Goal: Information Seeking & Learning: Learn about a topic

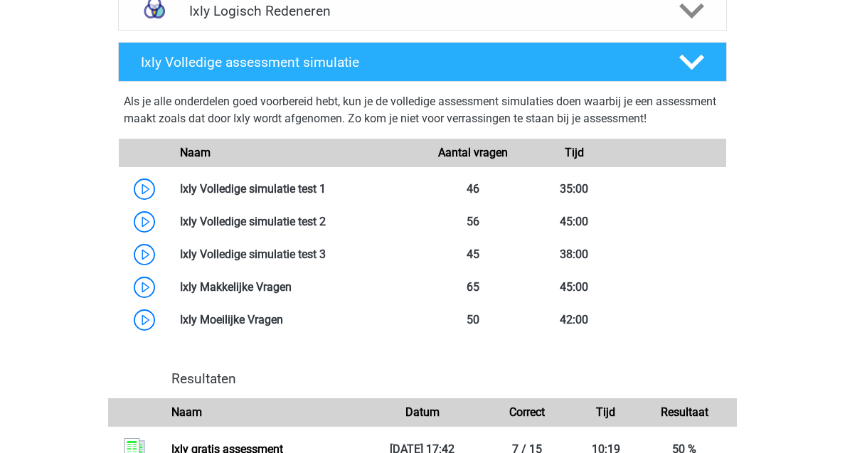
scroll to position [789, 0]
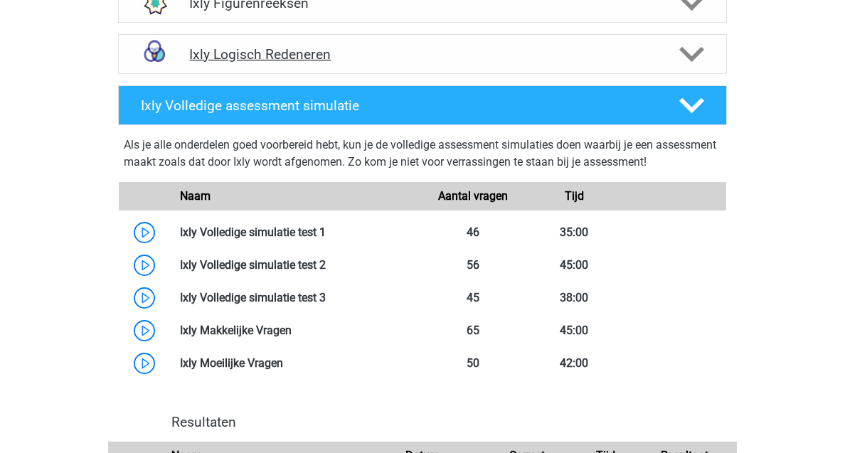
click at [688, 50] on icon at bounding box center [691, 54] width 25 height 25
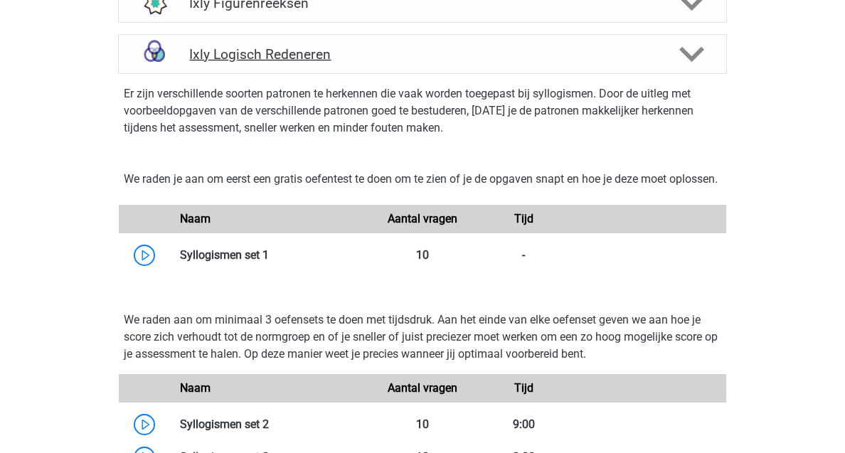
click at [688, 50] on icon at bounding box center [691, 54] width 25 height 25
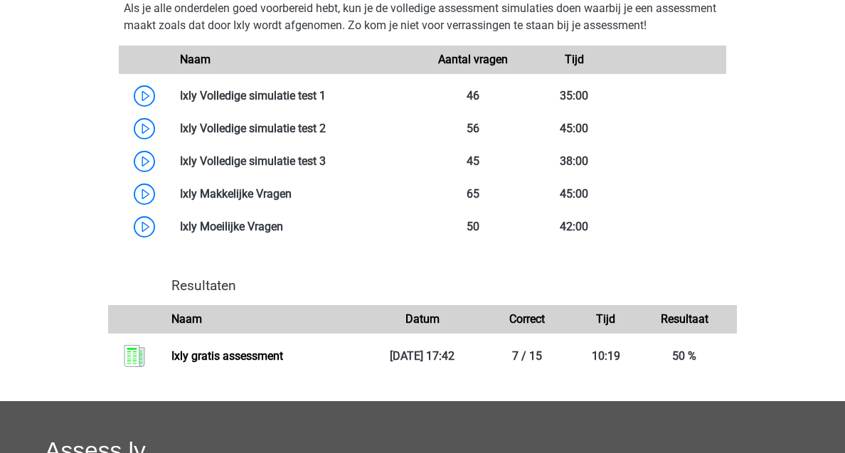
scroll to position [1081, 0]
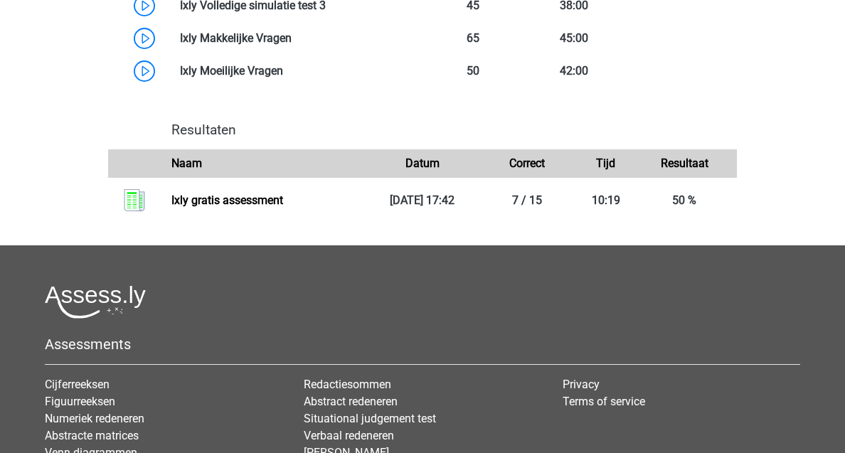
click at [283, 207] on link "Ixly gratis assessment" at bounding box center [227, 201] width 112 height 14
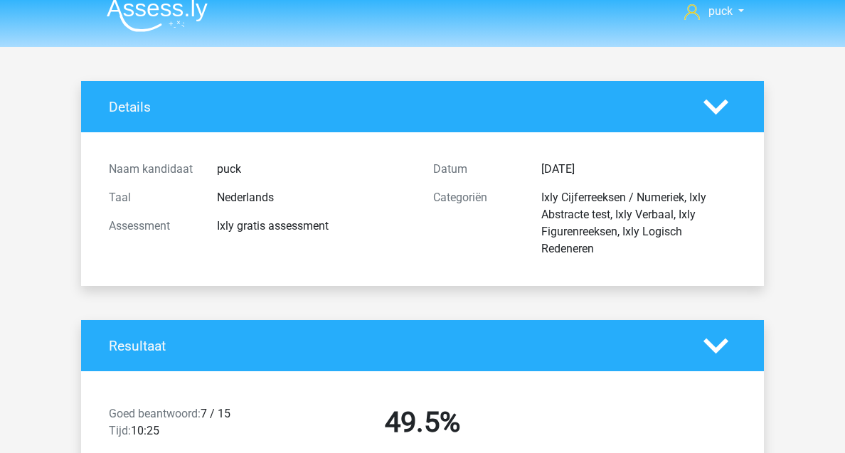
scroll to position [64, 0]
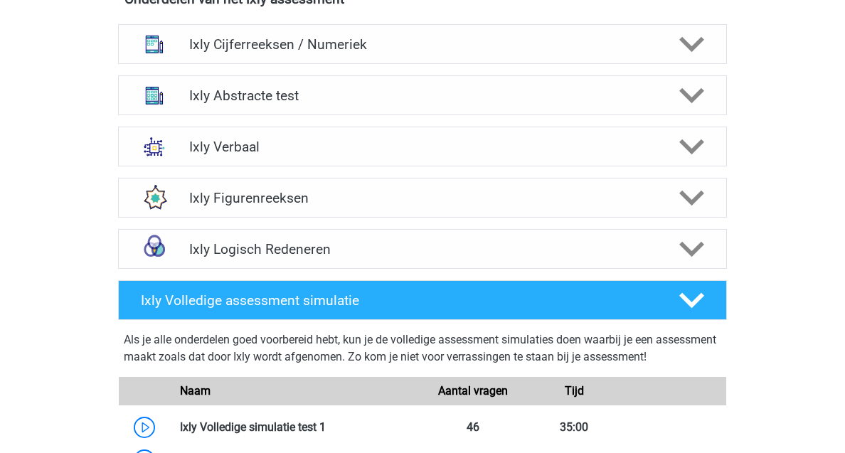
scroll to position [571, 0]
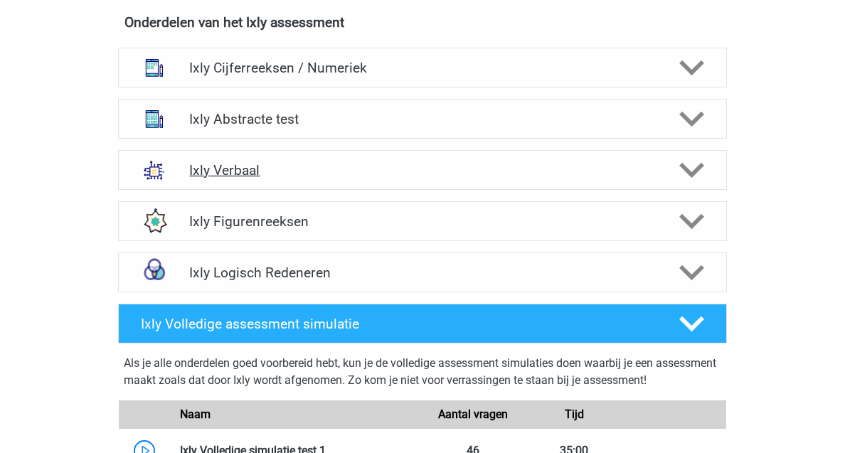
click at [331, 176] on h4 "Ixly Verbaal" at bounding box center [422, 170] width 466 height 16
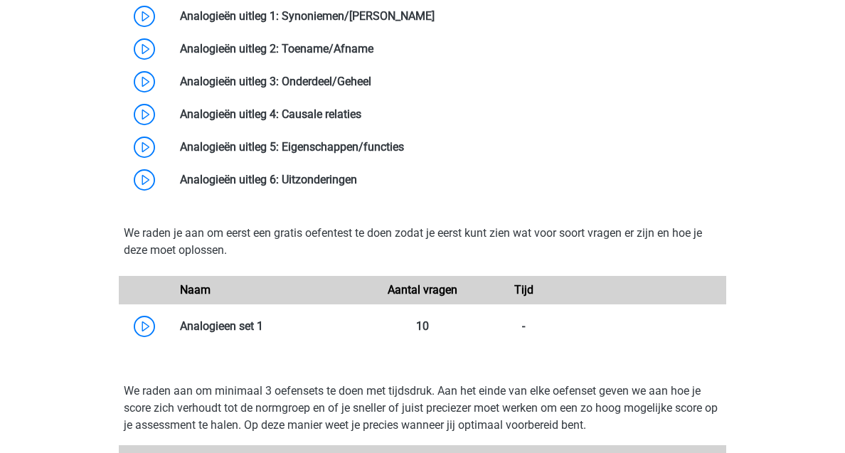
scroll to position [1014, 0]
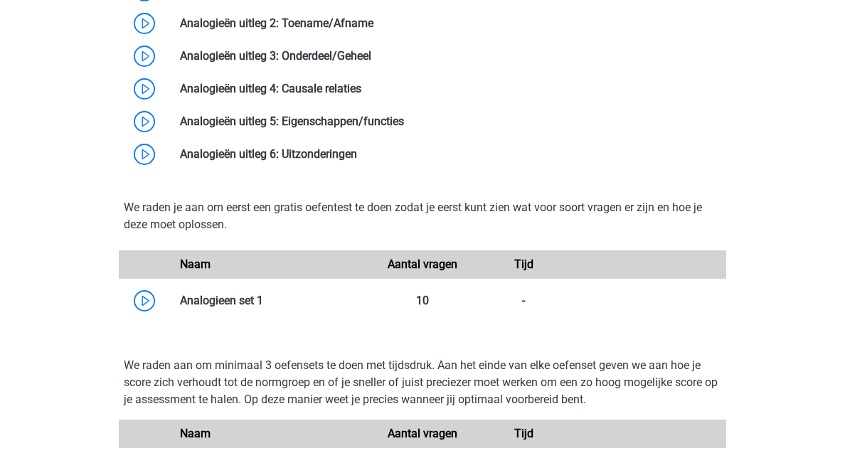
click at [263, 294] on link at bounding box center [263, 301] width 0 height 14
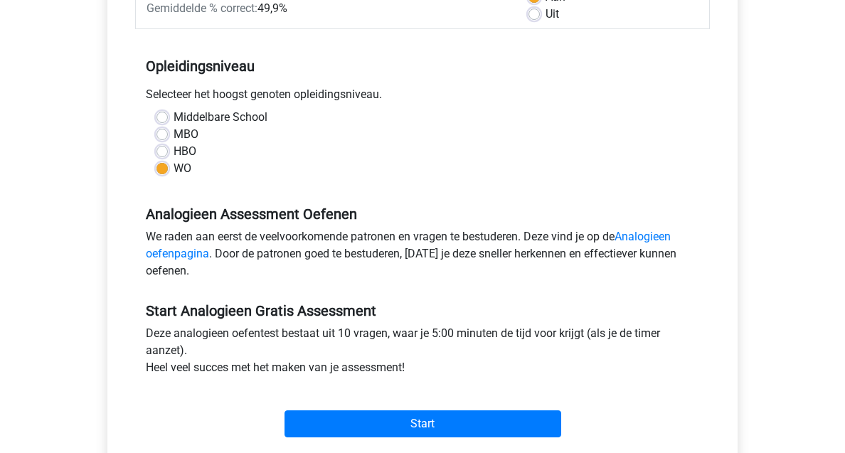
scroll to position [285, 0]
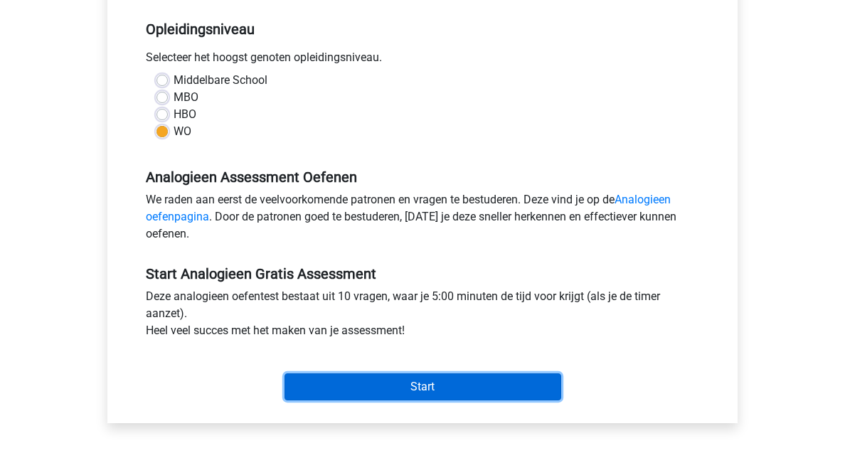
click at [393, 384] on input "Start" at bounding box center [423, 387] width 277 height 27
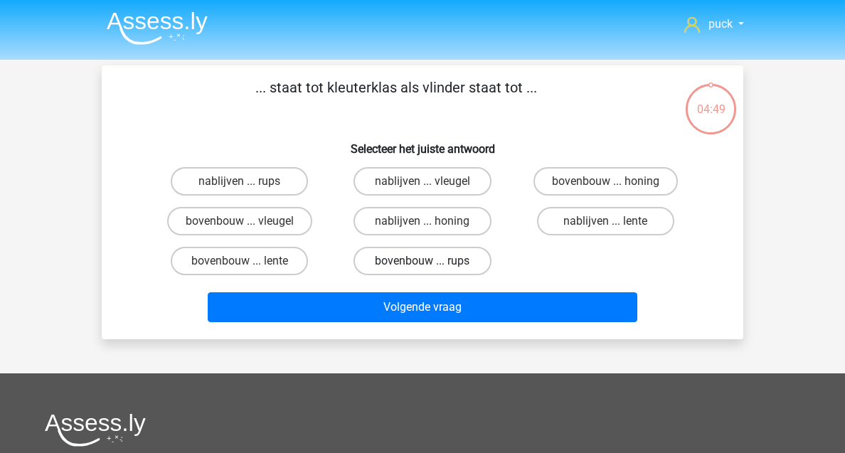
click at [463, 258] on label "bovenbouw ... rups" at bounding box center [422, 261] width 137 height 28
click at [432, 261] on input "bovenbouw ... rups" at bounding box center [427, 265] width 9 height 9
radio input "true"
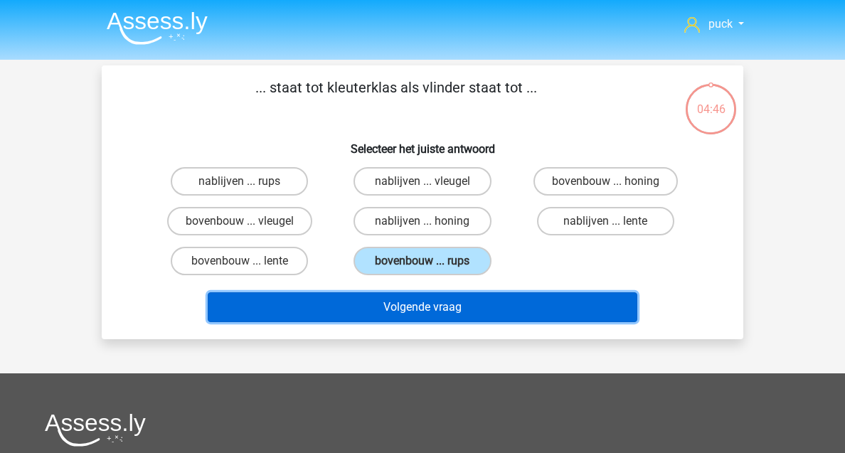
click at [501, 310] on button "Volgende vraag" at bounding box center [423, 307] width 430 height 30
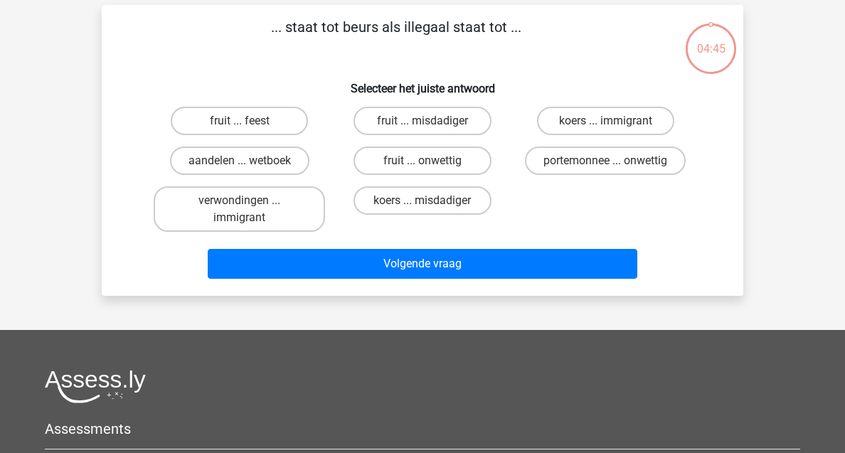
scroll to position [65, 0]
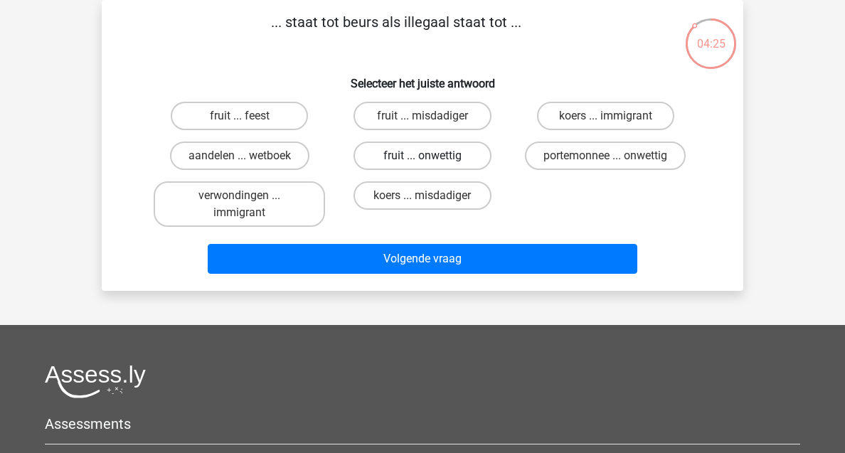
click at [465, 152] on label "fruit ... onwettig" at bounding box center [422, 156] width 137 height 28
click at [432, 156] on input "fruit ... onwettig" at bounding box center [427, 160] width 9 height 9
radio input "true"
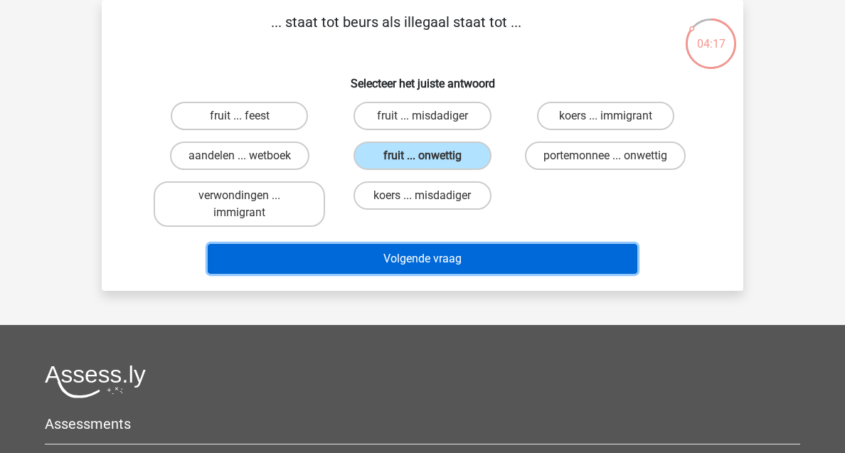
click at [435, 255] on button "Volgende vraag" at bounding box center [423, 259] width 430 height 30
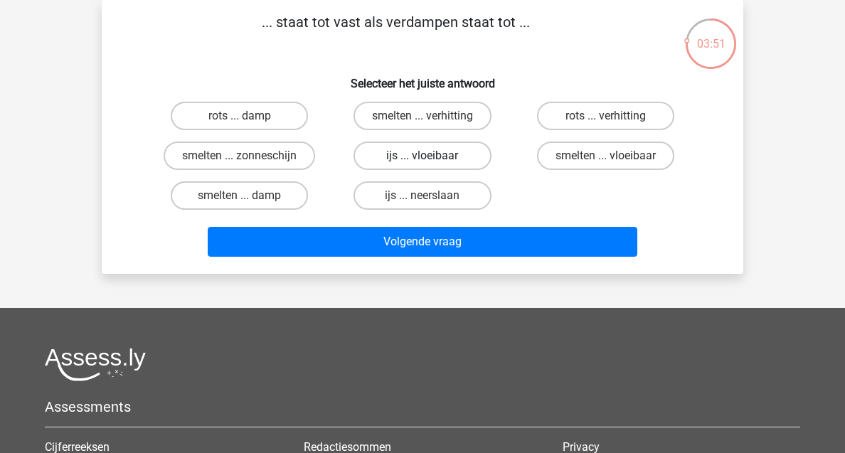
click at [452, 158] on label "ijs ... vloeibaar" at bounding box center [422, 156] width 137 height 28
click at [432, 158] on input "ijs ... vloeibaar" at bounding box center [427, 160] width 9 height 9
radio input "true"
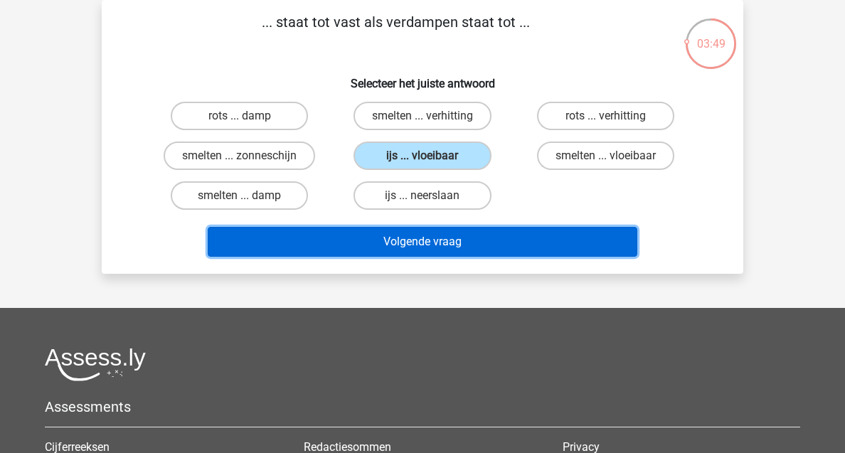
click at [527, 236] on button "Volgende vraag" at bounding box center [423, 242] width 430 height 30
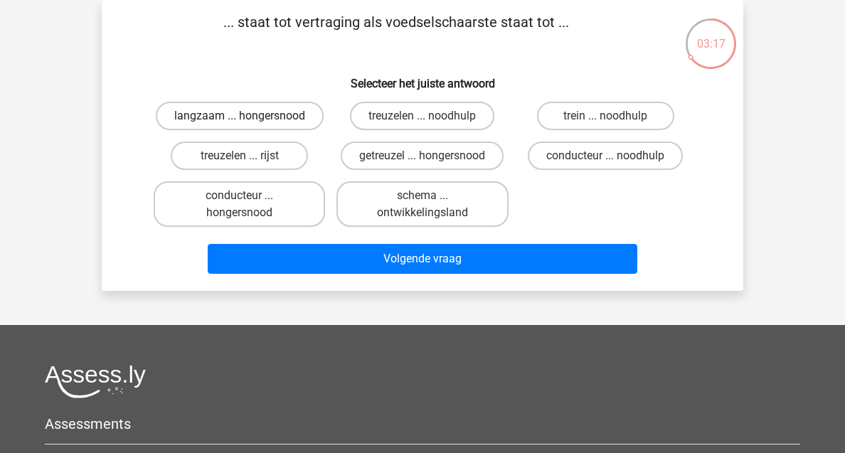
click at [312, 117] on label "langzaam ... hongersnood" at bounding box center [240, 116] width 168 height 28
click at [249, 117] on input "langzaam ... hongersnood" at bounding box center [244, 120] width 9 height 9
radio input "true"
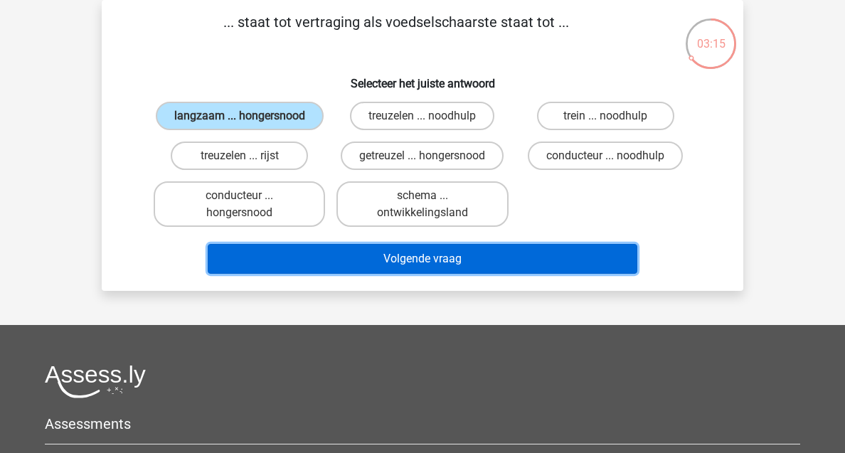
click at [386, 250] on button "Volgende vraag" at bounding box center [423, 259] width 430 height 30
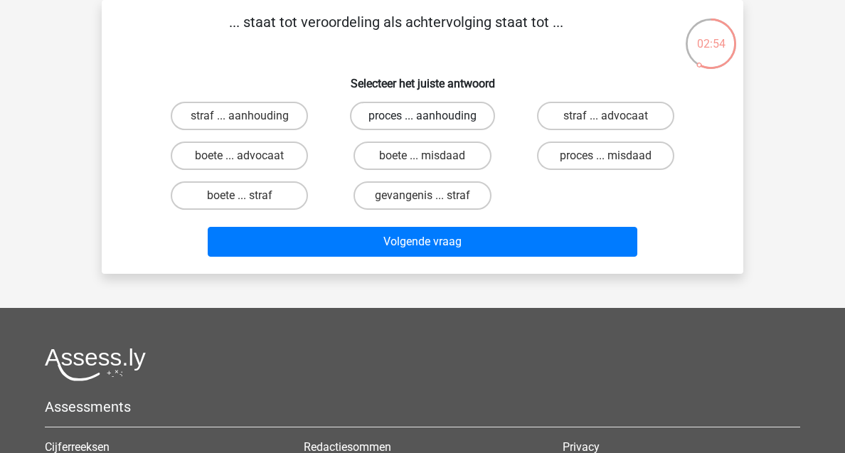
click at [427, 126] on label "proces ... aanhouding" at bounding box center [422, 116] width 145 height 28
click at [427, 125] on input "proces ... aanhouding" at bounding box center [427, 120] width 9 height 9
radio input "true"
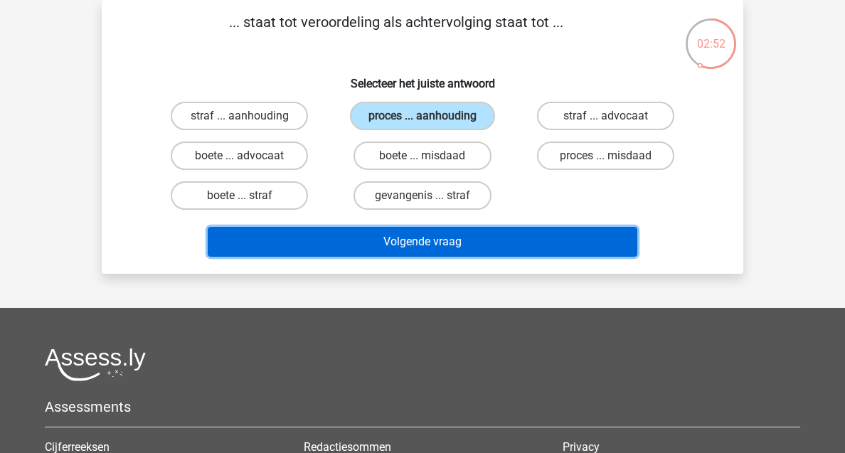
click at [433, 244] on button "Volgende vraag" at bounding box center [423, 242] width 430 height 30
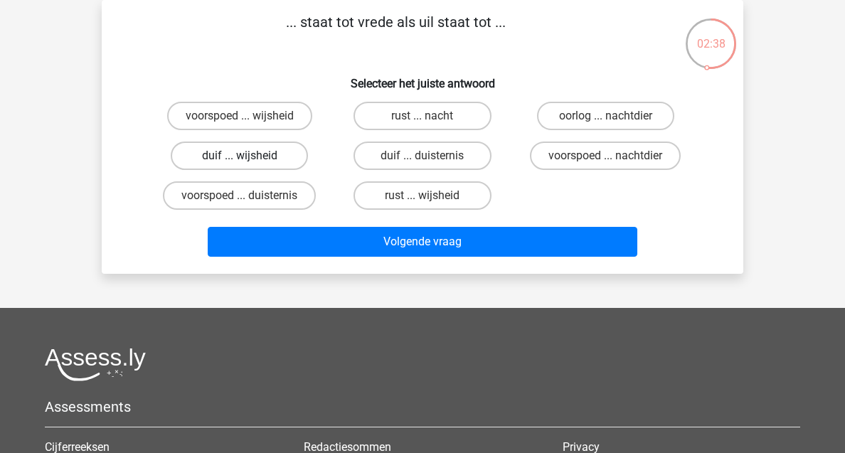
click at [288, 162] on label "duif ... wijsheid" at bounding box center [239, 156] width 137 height 28
click at [249, 162] on input "duif ... wijsheid" at bounding box center [244, 160] width 9 height 9
radio input "true"
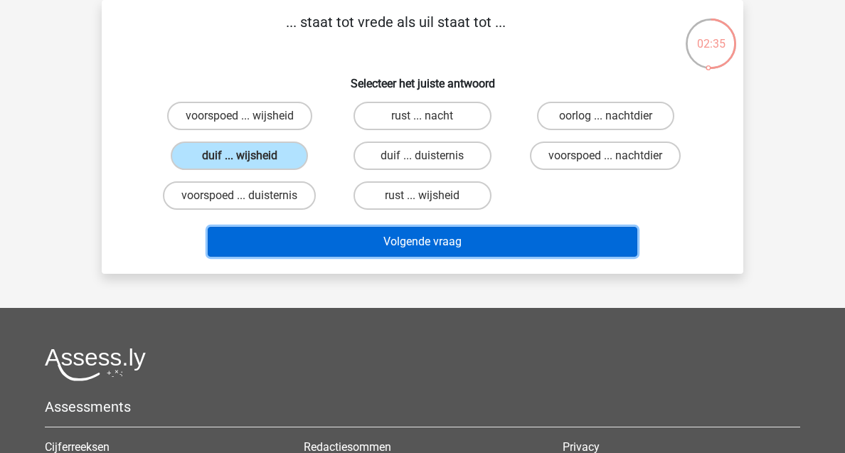
click at [388, 239] on button "Volgende vraag" at bounding box center [423, 242] width 430 height 30
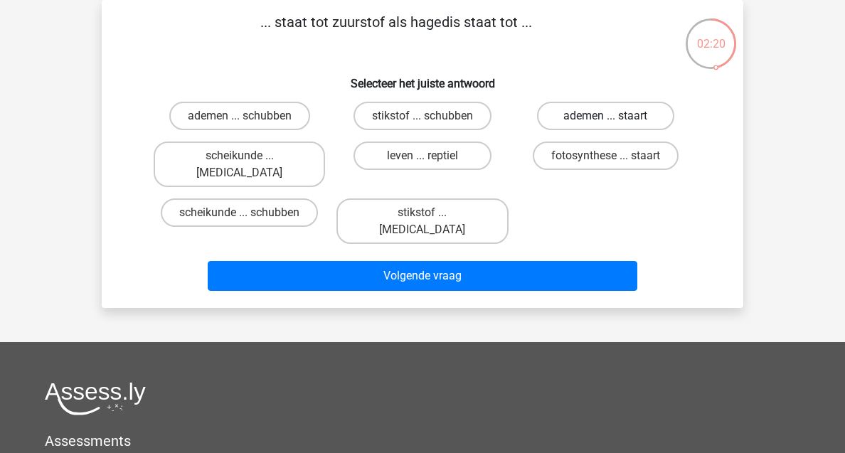
click at [628, 117] on label "ademen ... staart" at bounding box center [605, 116] width 137 height 28
click at [615, 117] on input "ademen ... staart" at bounding box center [609, 120] width 9 height 9
radio input "true"
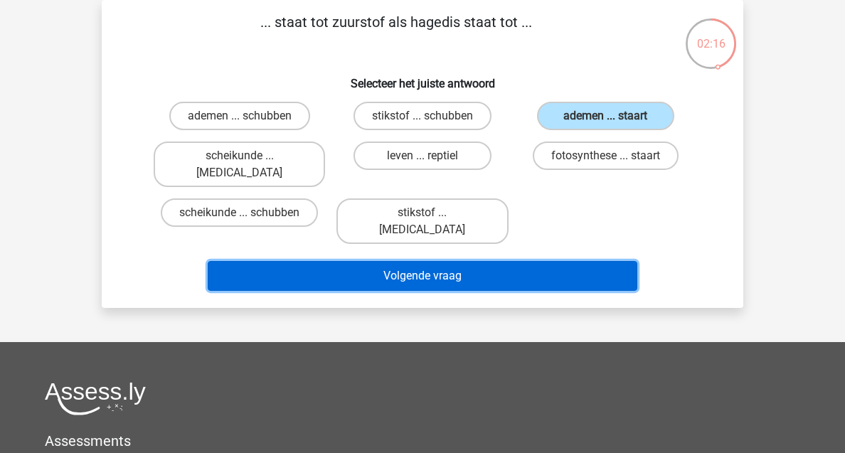
click at [507, 261] on button "Volgende vraag" at bounding box center [423, 276] width 430 height 30
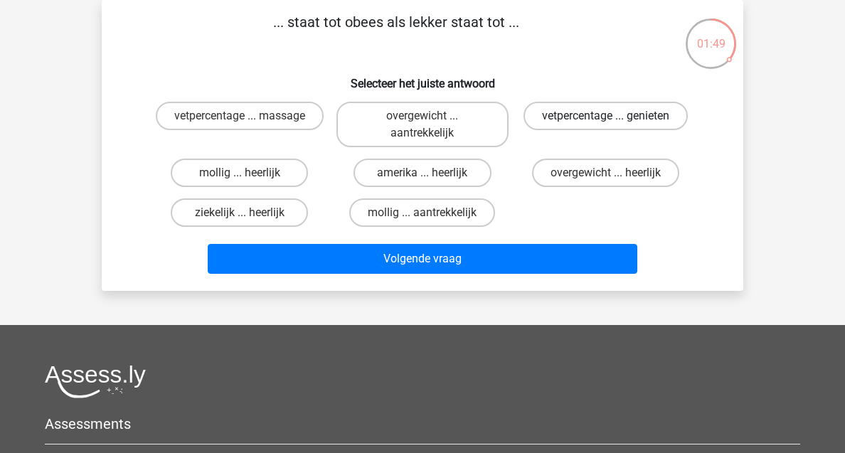
click at [633, 112] on label "vetpercentage ... genieten" at bounding box center [606, 116] width 164 height 28
click at [615, 116] on input "vetpercentage ... genieten" at bounding box center [609, 120] width 9 height 9
radio input "true"
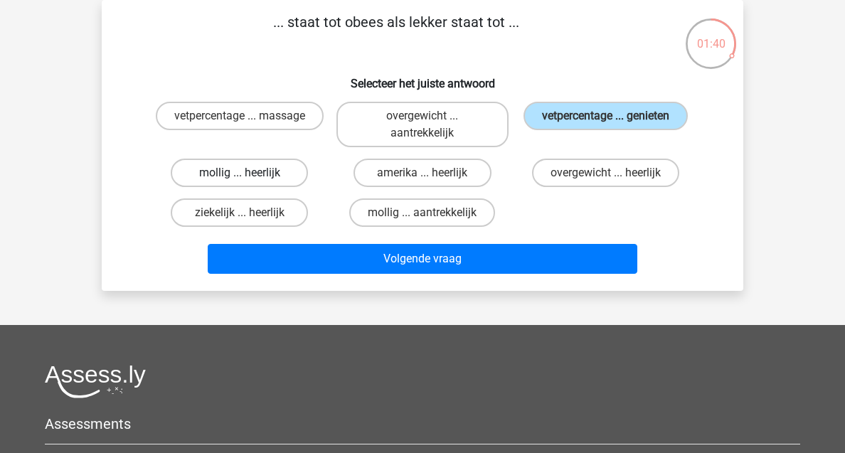
click at [270, 181] on label "mollig ... heerlijk" at bounding box center [239, 173] width 137 height 28
click at [249, 181] on input "mollig ... heerlijk" at bounding box center [244, 177] width 9 height 9
radio input "true"
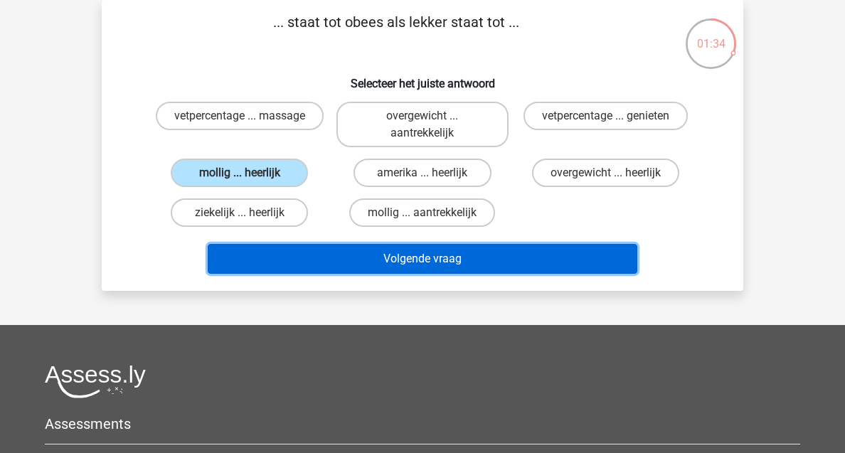
click at [361, 245] on button "Volgende vraag" at bounding box center [423, 259] width 430 height 30
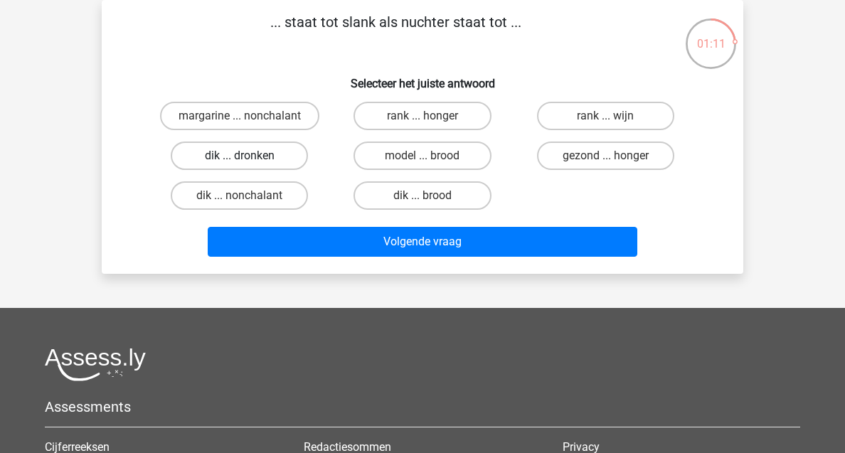
click at [277, 151] on label "dik ... dronken" at bounding box center [239, 156] width 137 height 28
click at [249, 156] on input "dik ... dronken" at bounding box center [244, 160] width 9 height 9
radio input "true"
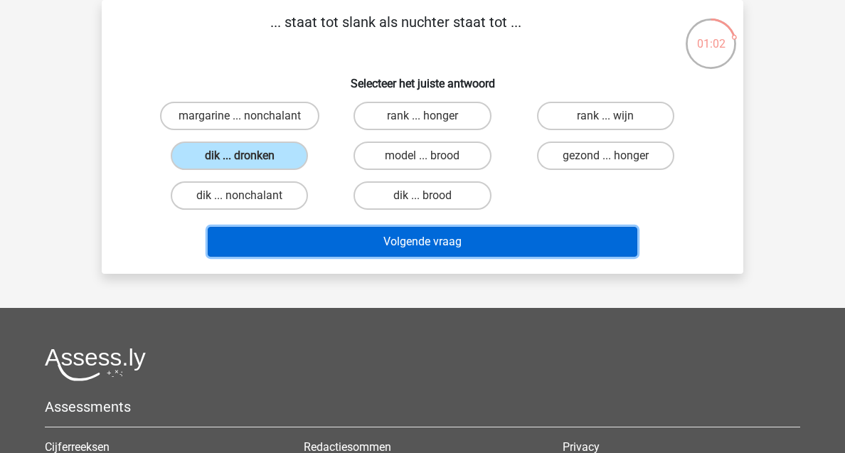
click at [377, 245] on button "Volgende vraag" at bounding box center [423, 242] width 430 height 30
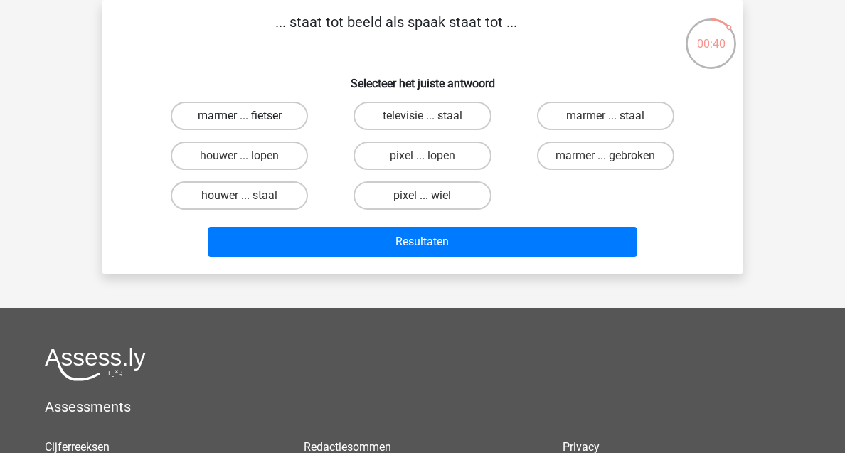
click at [270, 120] on label "marmer ... fietser" at bounding box center [239, 116] width 137 height 28
click at [249, 120] on input "marmer ... fietser" at bounding box center [244, 120] width 9 height 9
radio input "true"
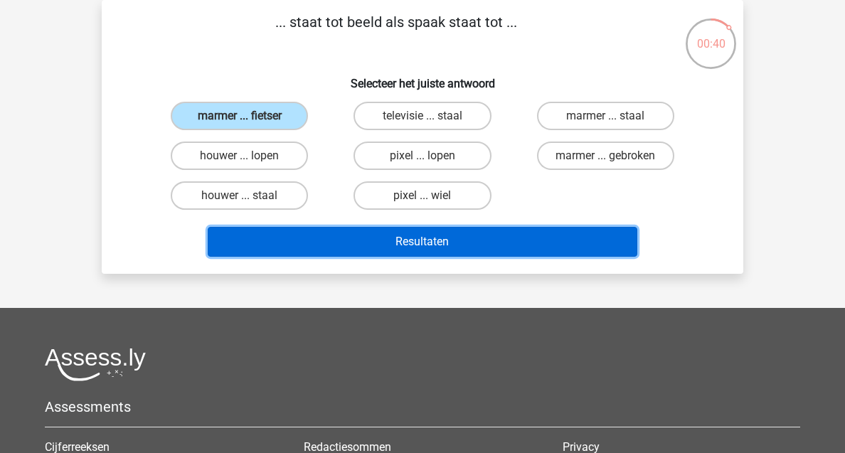
click at [358, 248] on button "Resultaten" at bounding box center [423, 242] width 430 height 30
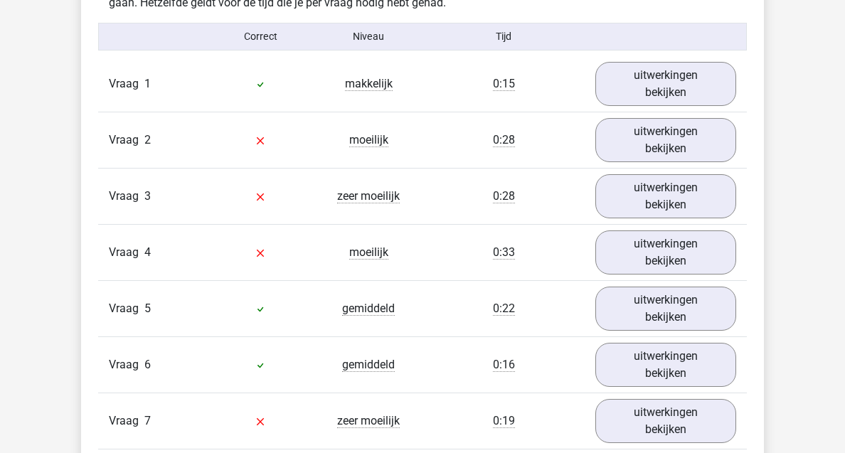
scroll to position [904, 0]
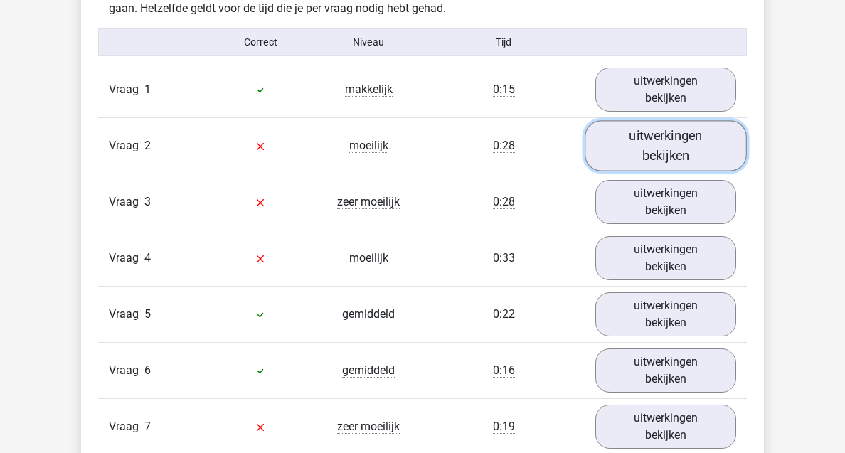
click at [671, 132] on link "uitwerkingen bekijken" at bounding box center [666, 146] width 162 height 51
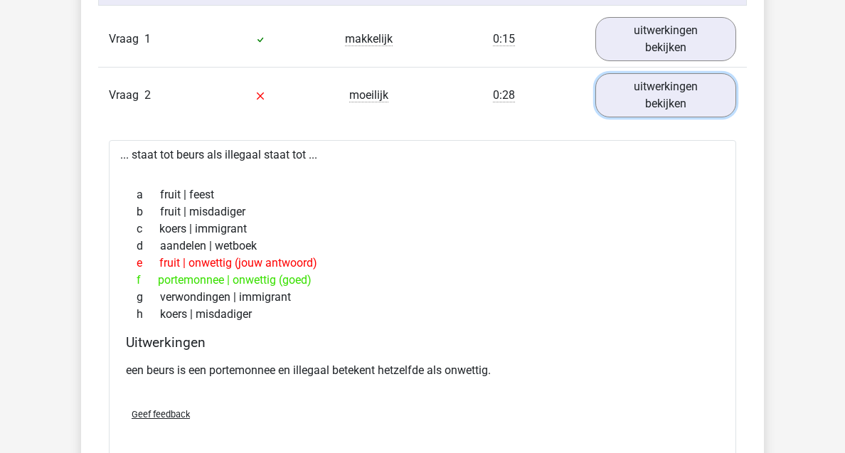
scroll to position [959, 0]
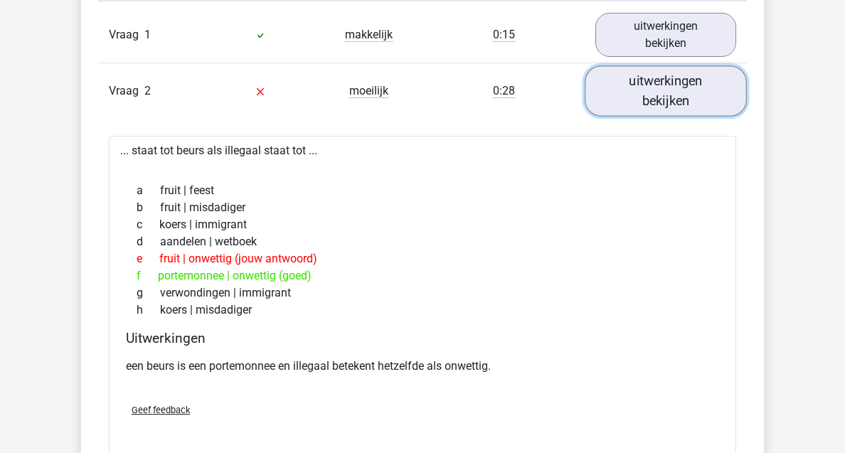
click at [666, 110] on link "uitwerkingen bekijken" at bounding box center [666, 91] width 162 height 51
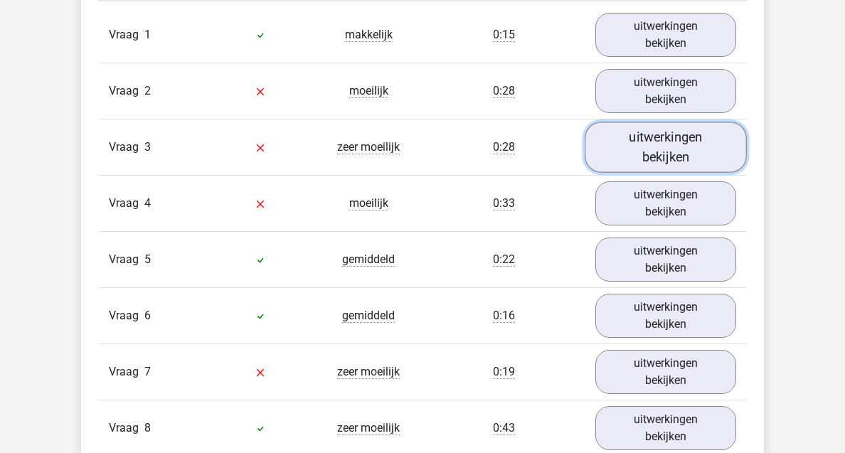
click at [660, 134] on link "uitwerkingen bekijken" at bounding box center [666, 147] width 162 height 51
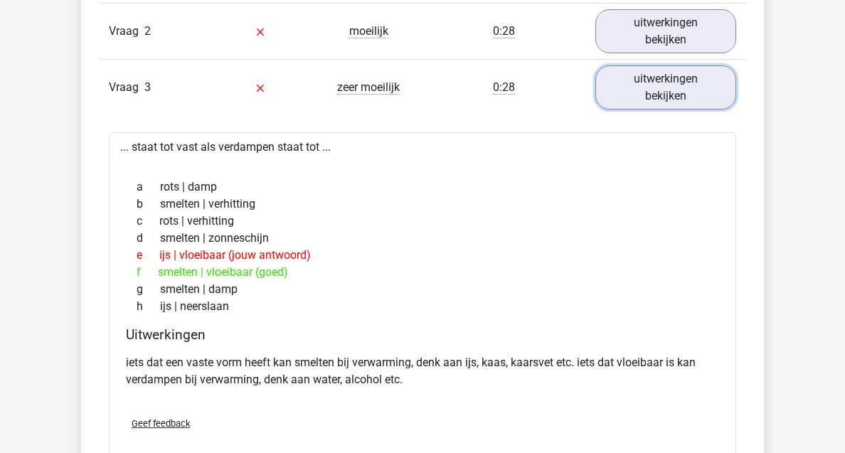
scroll to position [1022, 0]
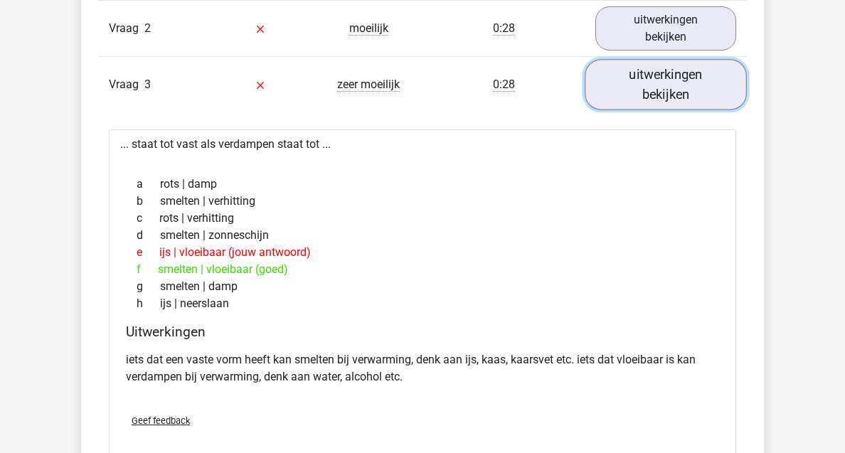
click at [677, 102] on link "uitwerkingen bekijken" at bounding box center [666, 85] width 162 height 51
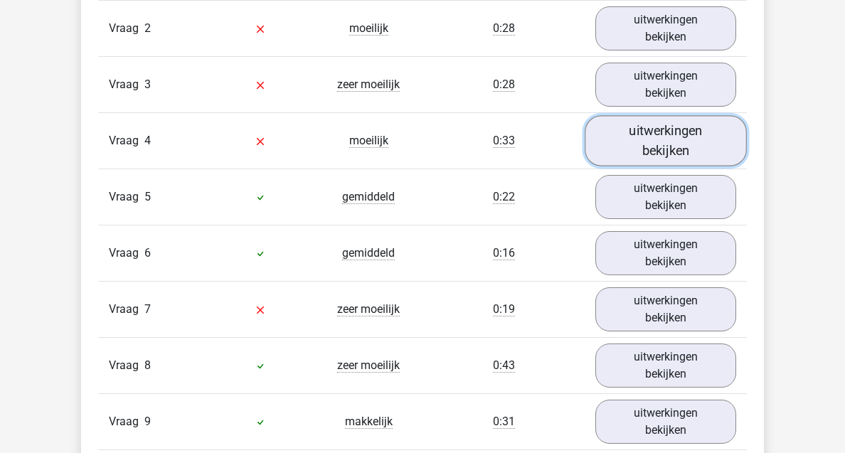
click at [688, 152] on link "uitwerkingen bekijken" at bounding box center [666, 141] width 162 height 51
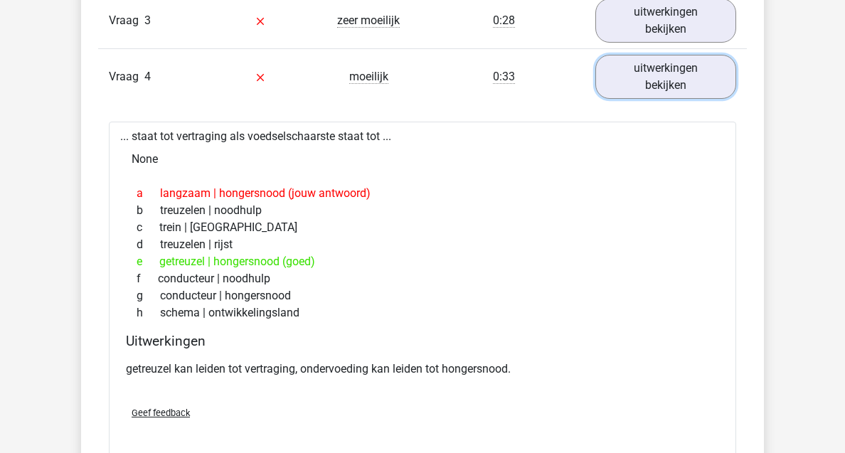
scroll to position [1087, 0]
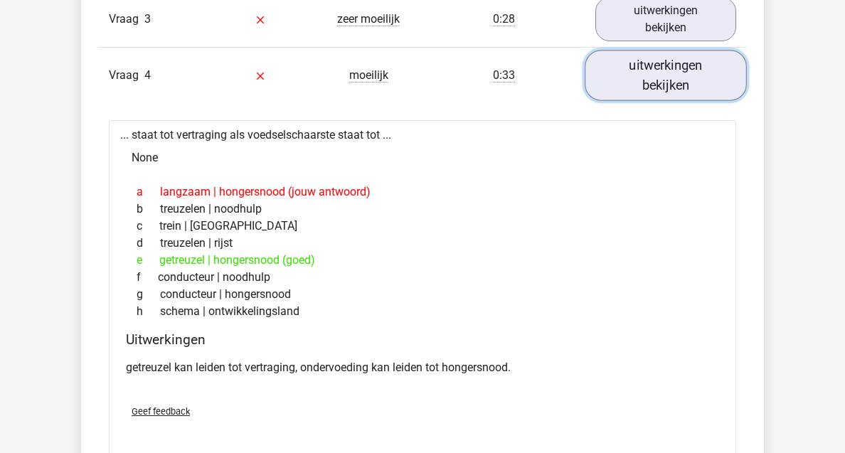
click at [685, 86] on link "uitwerkingen bekijken" at bounding box center [666, 76] width 162 height 51
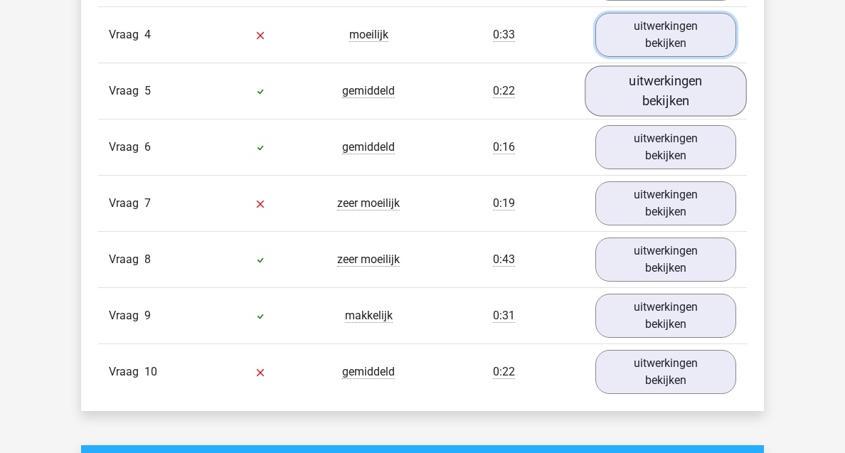
scroll to position [1155, 0]
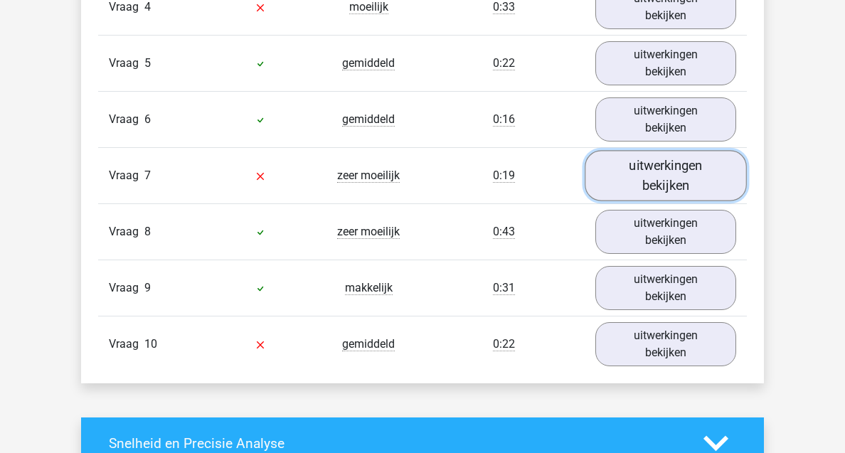
click at [682, 169] on link "uitwerkingen bekijken" at bounding box center [666, 176] width 162 height 51
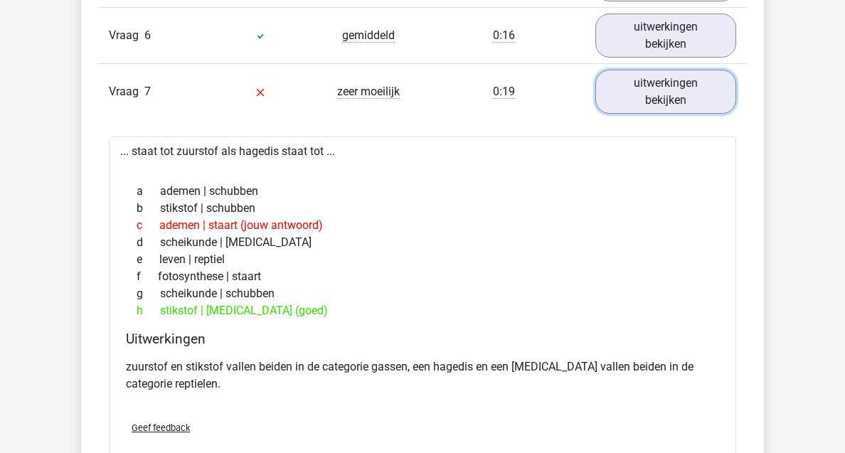
scroll to position [1243, 0]
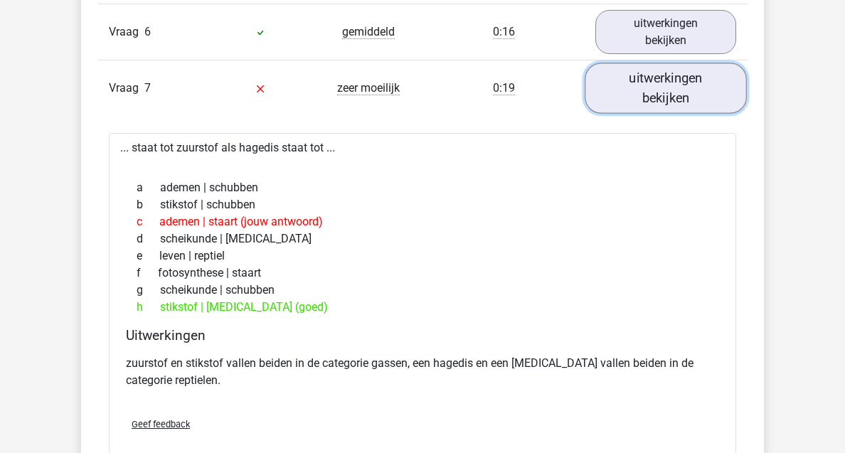
click at [659, 98] on link "uitwerkingen bekijken" at bounding box center [666, 88] width 162 height 51
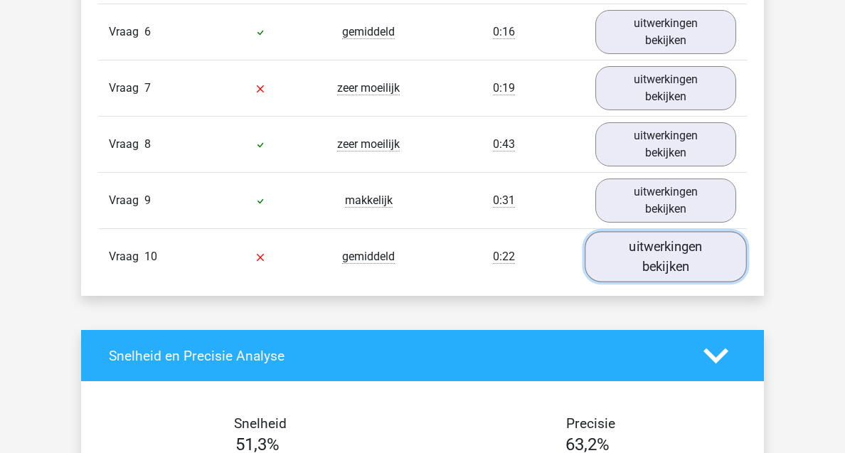
click at [659, 254] on link "uitwerkingen bekijken" at bounding box center [666, 257] width 162 height 51
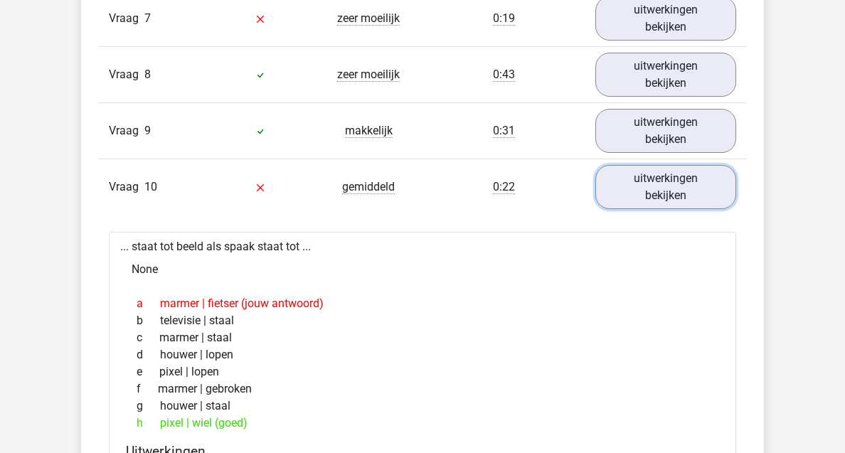
scroll to position [1321, 0]
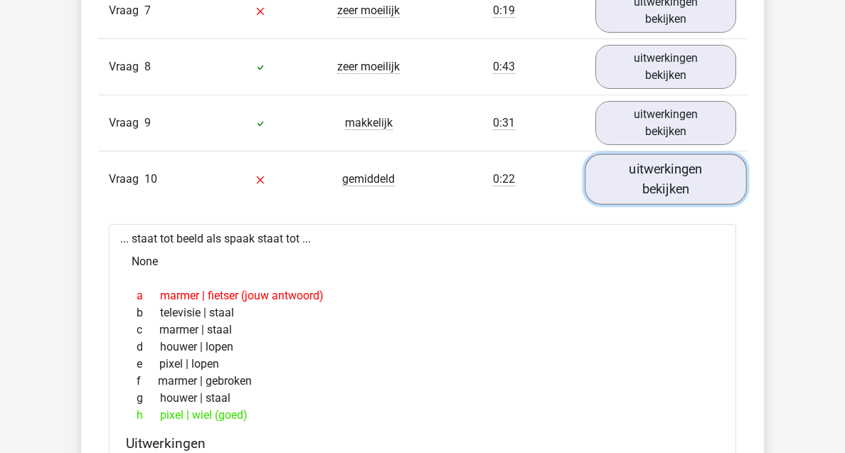
click at [684, 194] on link "uitwerkingen bekijken" at bounding box center [666, 179] width 162 height 51
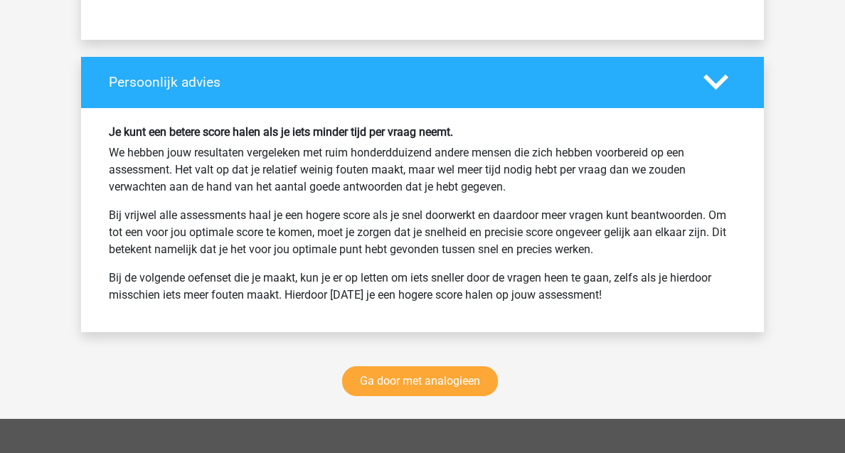
scroll to position [2055, 0]
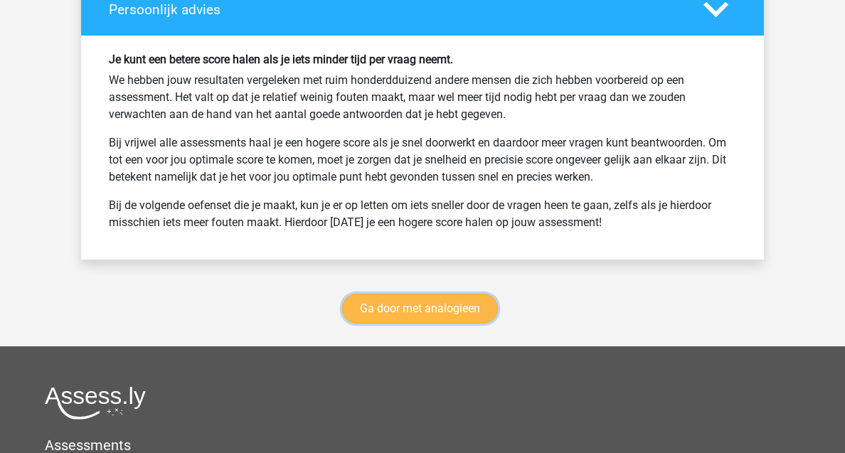
click at [460, 312] on link "Ga door met analogieen" at bounding box center [420, 309] width 156 height 30
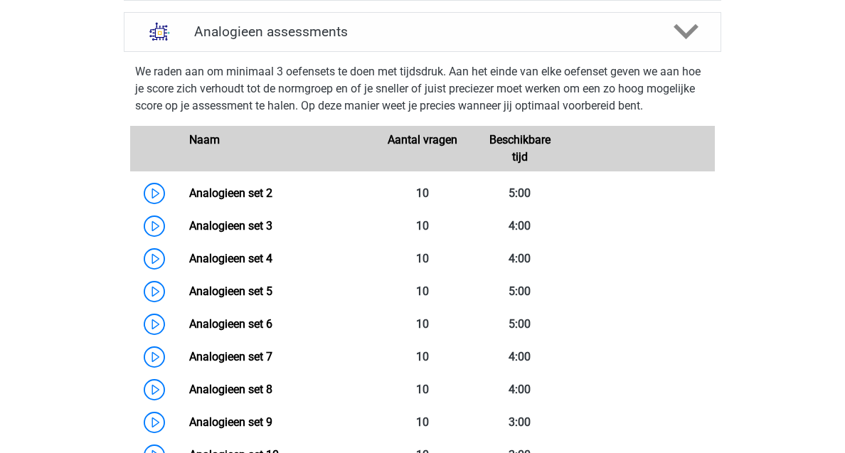
scroll to position [603, 0]
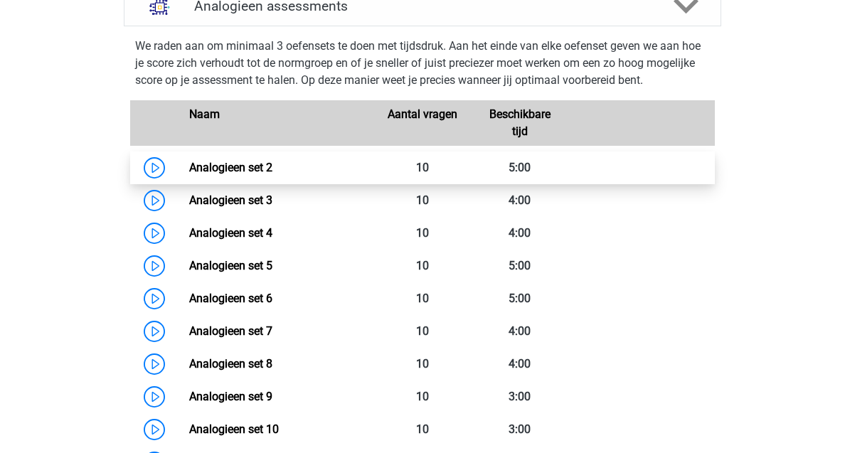
click at [189, 170] on link "Analogieen set 2" at bounding box center [230, 168] width 83 height 14
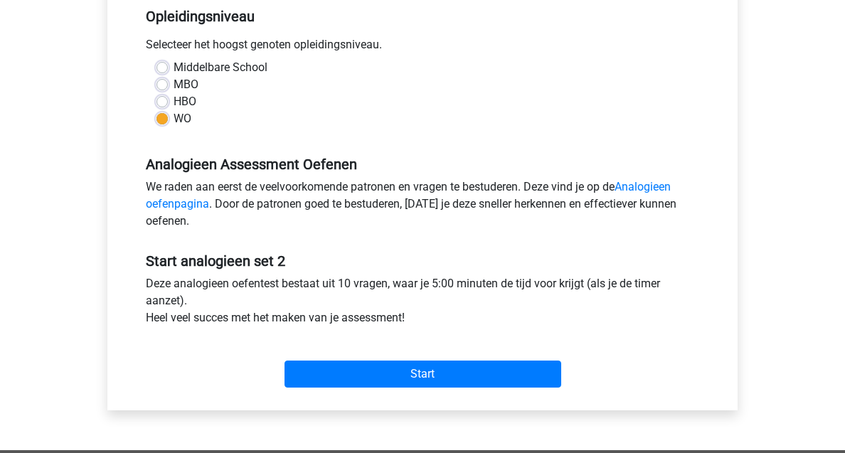
scroll to position [393, 0]
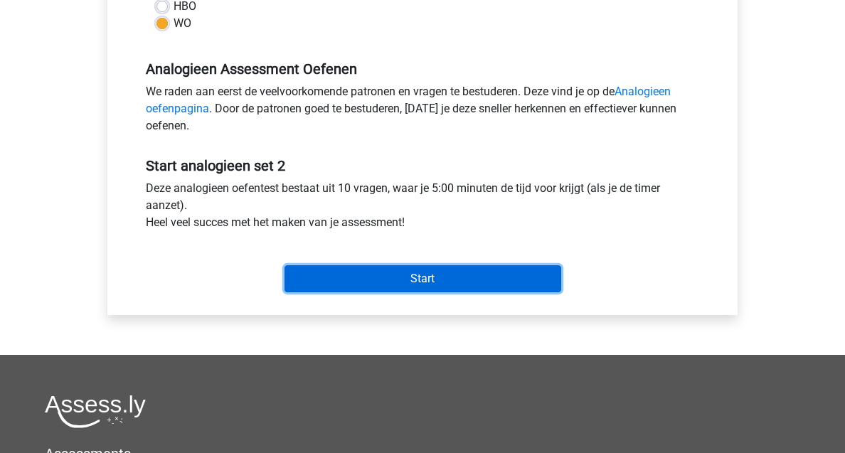
click at [438, 275] on input "Start" at bounding box center [423, 278] width 277 height 27
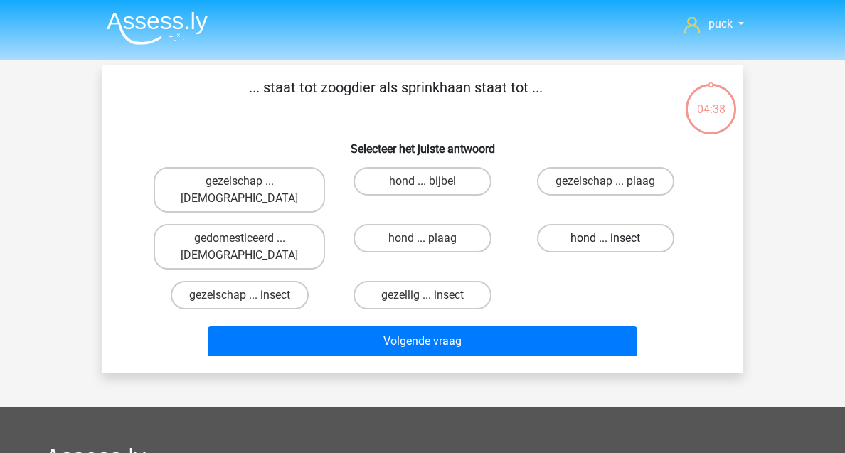
click at [642, 231] on label "hond ... insect" at bounding box center [605, 238] width 137 height 28
click at [615, 238] on input "hond ... insect" at bounding box center [609, 242] width 9 height 9
radio input "true"
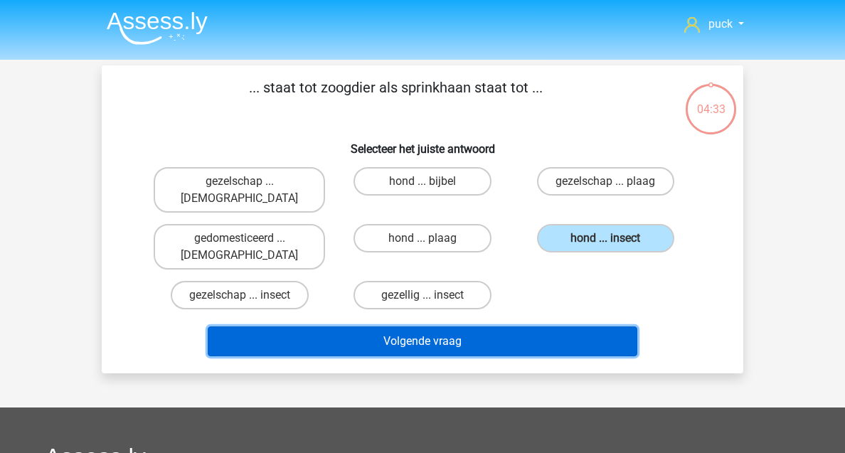
click at [535, 327] on button "Volgende vraag" at bounding box center [423, 342] width 430 height 30
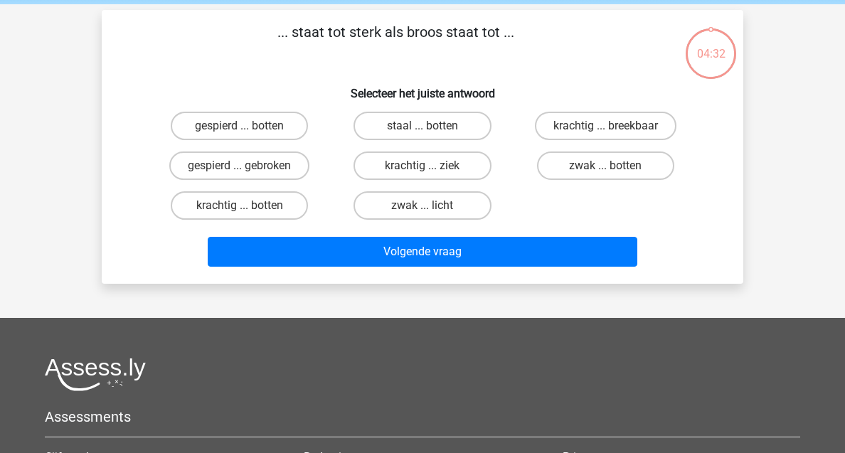
scroll to position [65, 0]
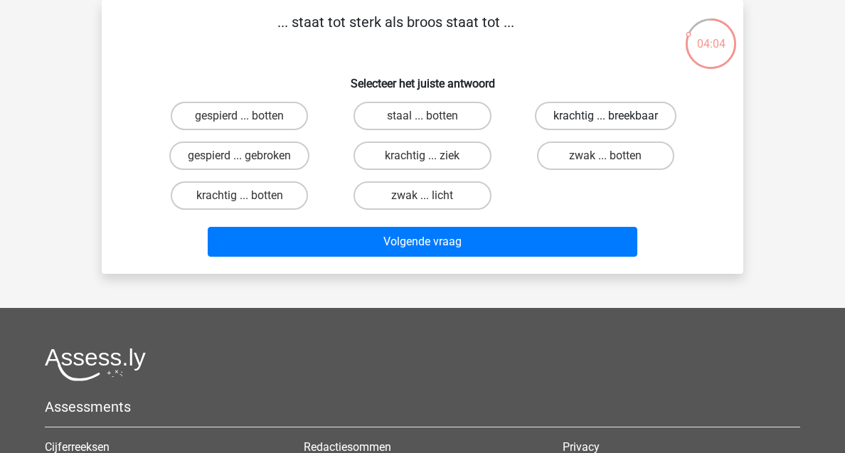
click at [648, 123] on label "krachtig ... breekbaar" at bounding box center [606, 116] width 142 height 28
click at [615, 123] on input "krachtig ... breekbaar" at bounding box center [609, 120] width 9 height 9
radio input "true"
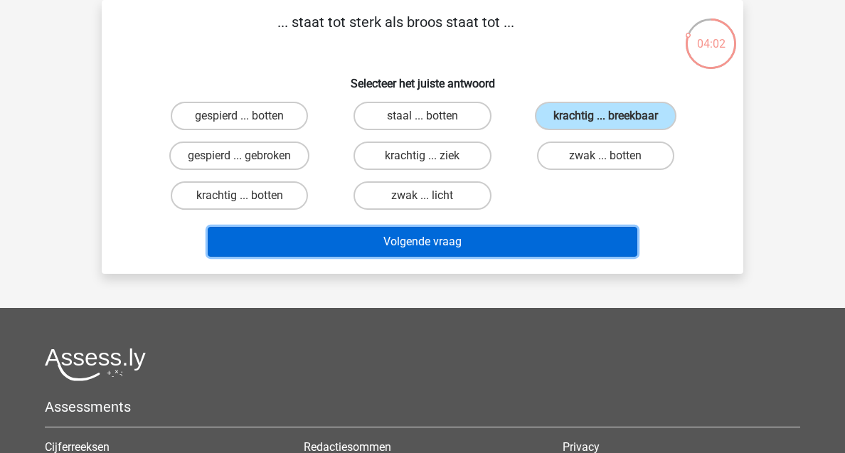
click at [559, 230] on button "Volgende vraag" at bounding box center [423, 242] width 430 height 30
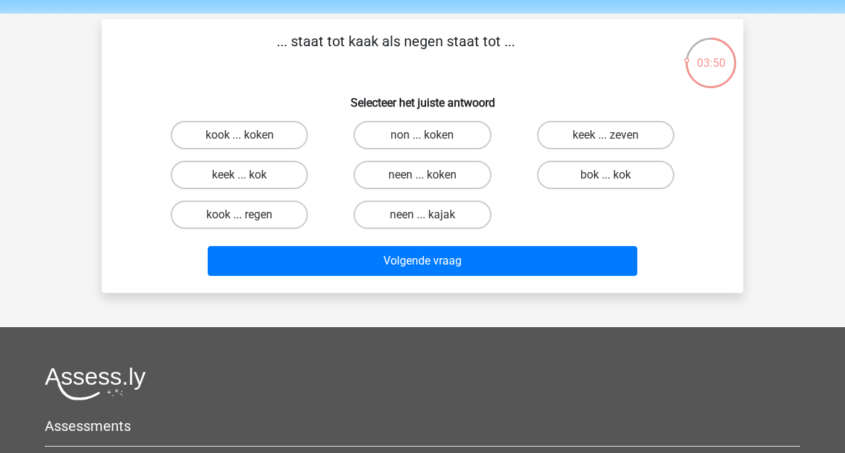
scroll to position [48, 0]
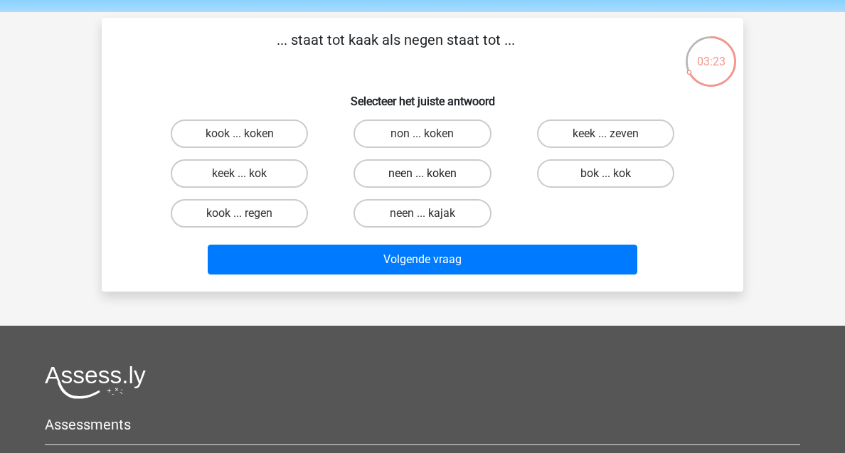
click at [445, 161] on label "neen ... koken" at bounding box center [422, 173] width 137 height 28
click at [432, 174] on input "neen ... koken" at bounding box center [427, 178] width 9 height 9
radio input "true"
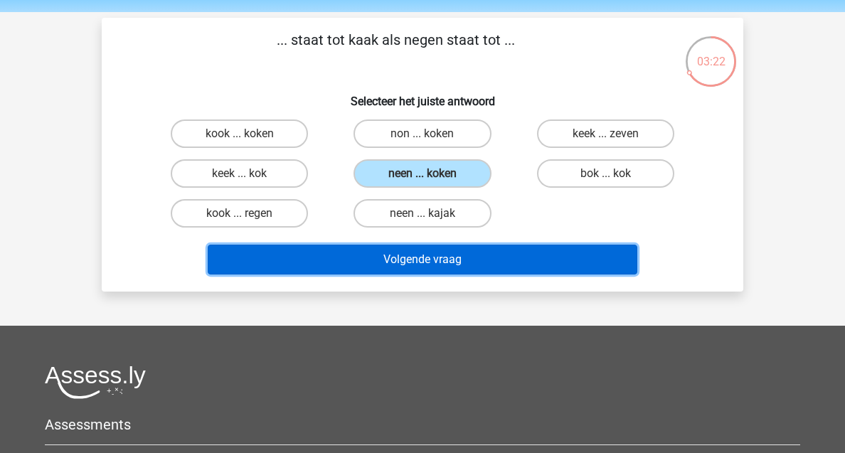
click at [483, 258] on button "Volgende vraag" at bounding box center [423, 260] width 430 height 30
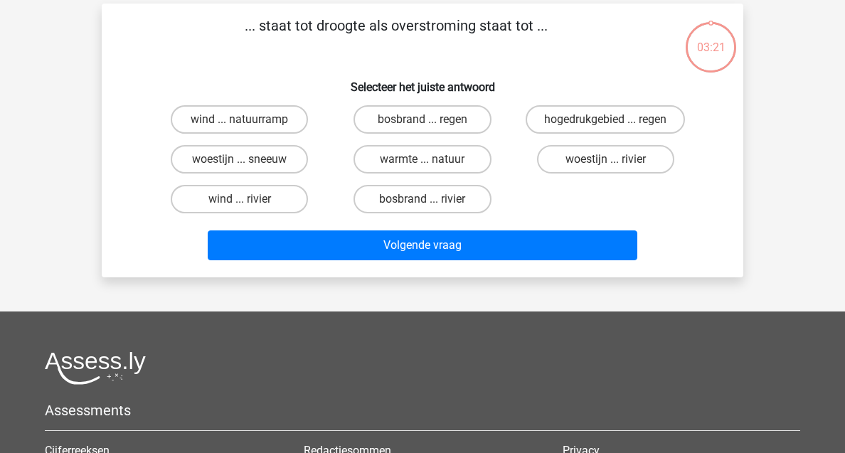
scroll to position [65, 0]
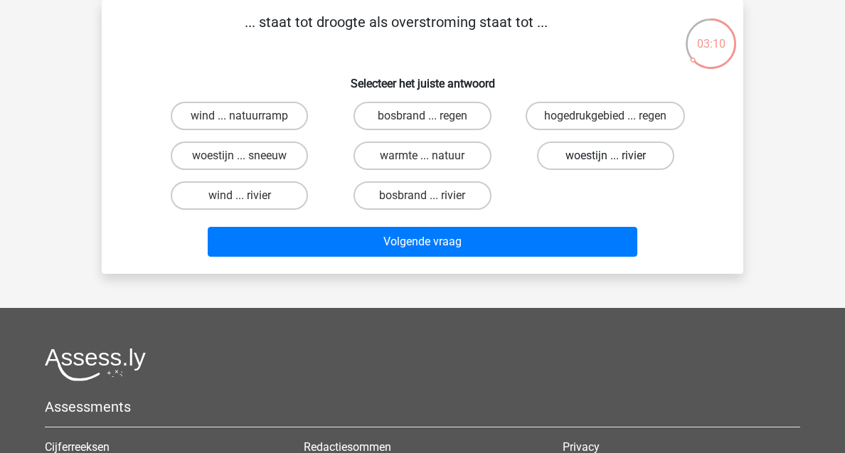
click at [593, 160] on label "woestijn ... rivier" at bounding box center [605, 156] width 137 height 28
click at [605, 160] on input "woestijn ... rivier" at bounding box center [609, 160] width 9 height 9
radio input "true"
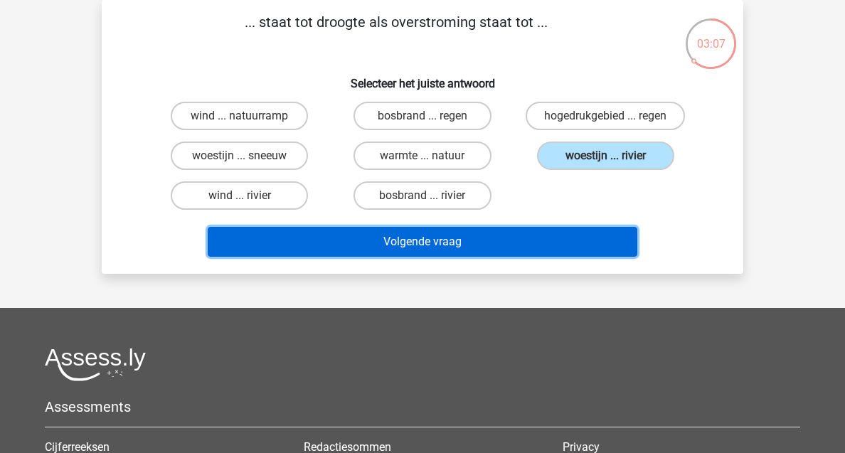
click at [546, 240] on button "Volgende vraag" at bounding box center [423, 242] width 430 height 30
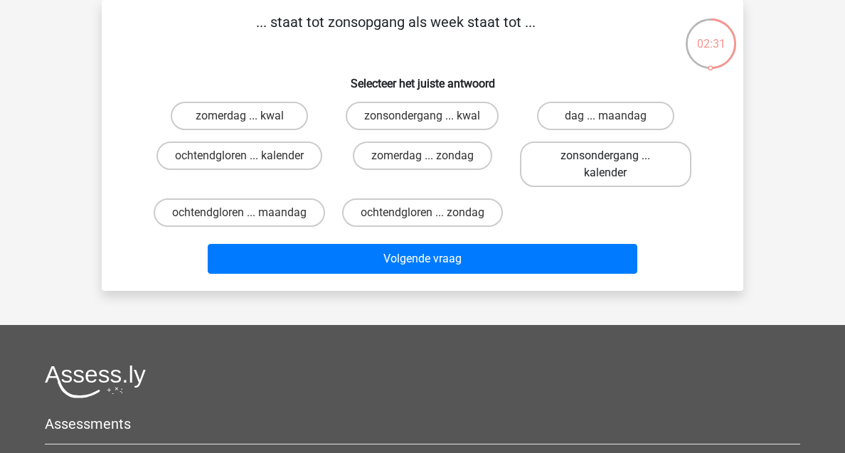
click at [576, 162] on label "zonsondergang ... kalender" at bounding box center [605, 165] width 171 height 46
click at [605, 162] on input "zonsondergang ... kalender" at bounding box center [609, 160] width 9 height 9
radio input "true"
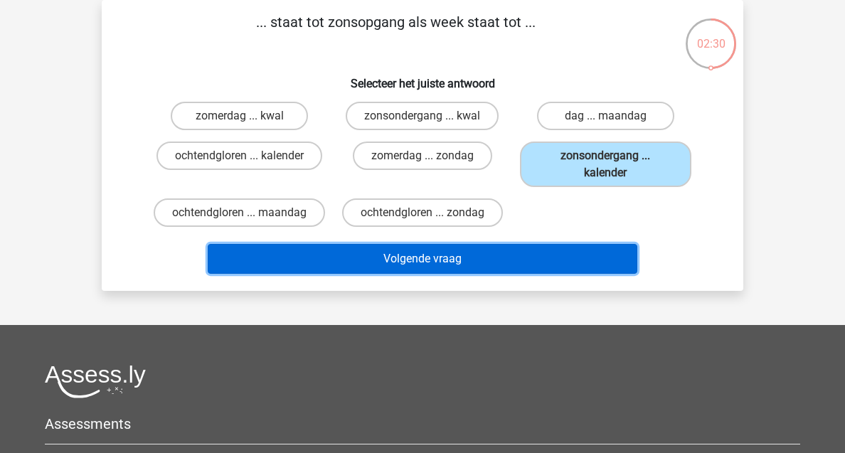
click at [491, 274] on button "Volgende vraag" at bounding box center [423, 259] width 430 height 30
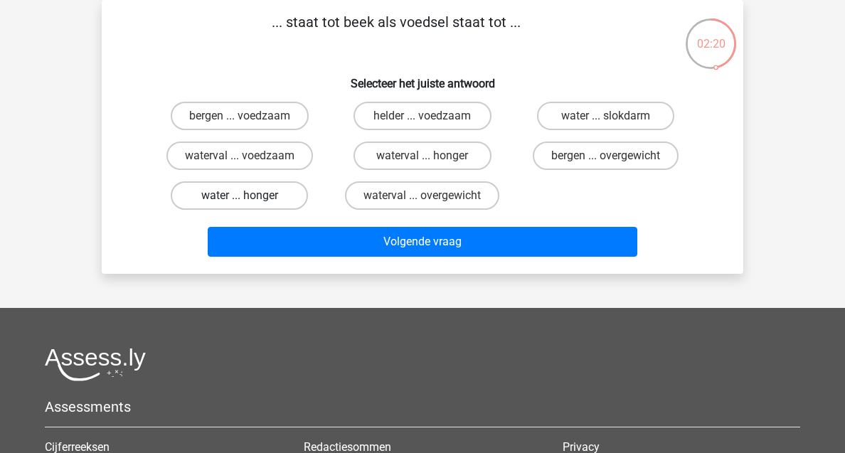
click at [217, 189] on label "water ... honger" at bounding box center [239, 195] width 137 height 28
click at [240, 196] on input "water ... honger" at bounding box center [244, 200] width 9 height 9
radio input "true"
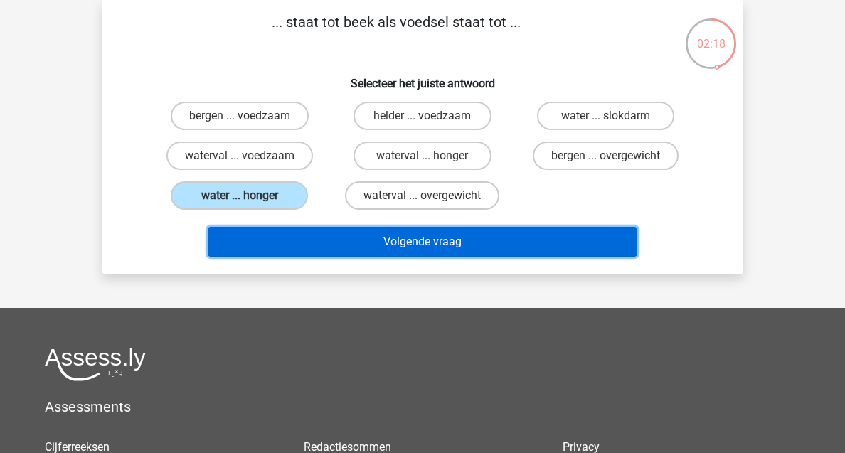
click at [456, 253] on button "Volgende vraag" at bounding box center [423, 242] width 430 height 30
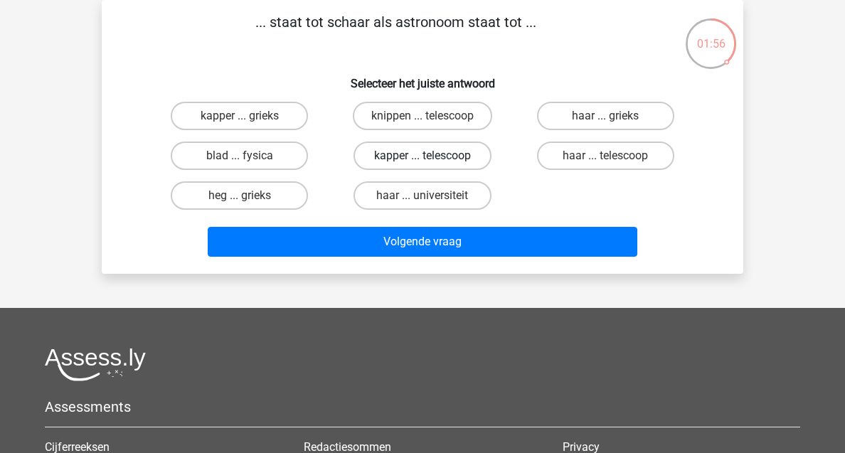
click at [448, 160] on label "kapper ... telescoop" at bounding box center [422, 156] width 137 height 28
click at [432, 160] on input "kapper ... telescoop" at bounding box center [427, 160] width 9 height 9
radio input "true"
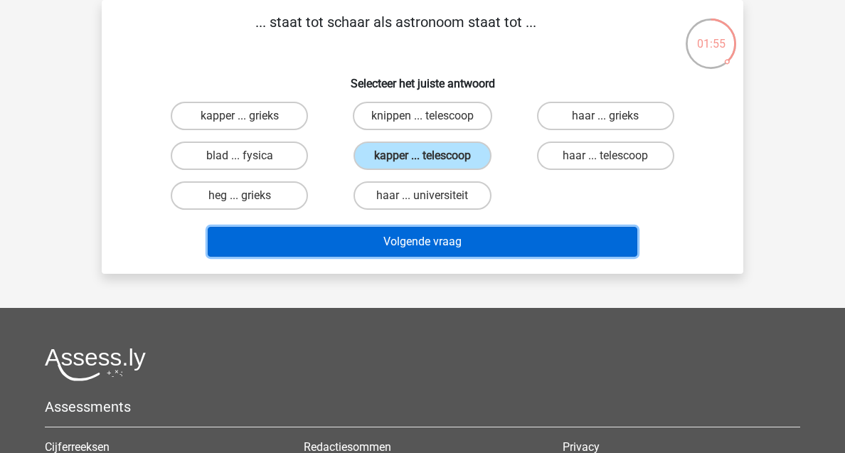
click at [470, 244] on button "Volgende vraag" at bounding box center [423, 242] width 430 height 30
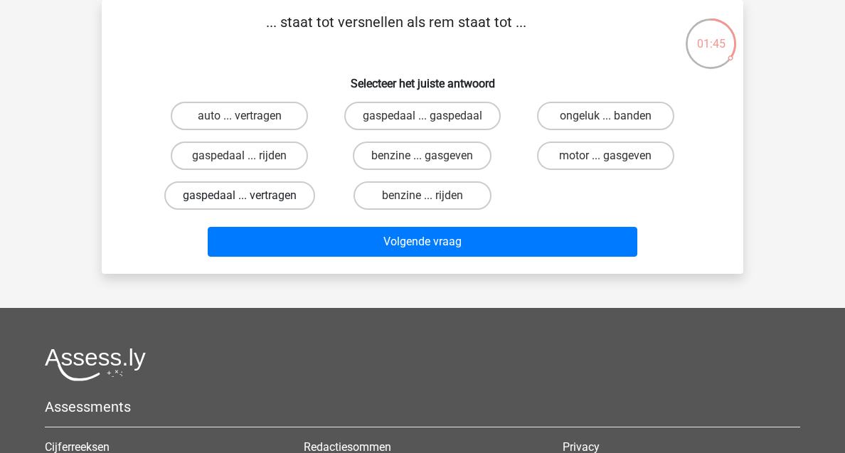
click at [287, 206] on label "gaspedaal ... vertragen" at bounding box center [239, 195] width 151 height 28
click at [249, 205] on input "gaspedaal ... vertragen" at bounding box center [244, 200] width 9 height 9
radio input "true"
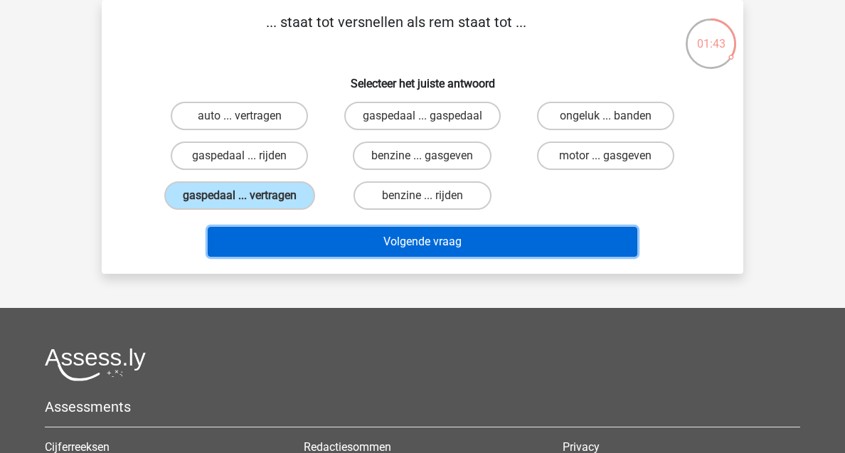
click at [364, 236] on button "Volgende vraag" at bounding box center [423, 242] width 430 height 30
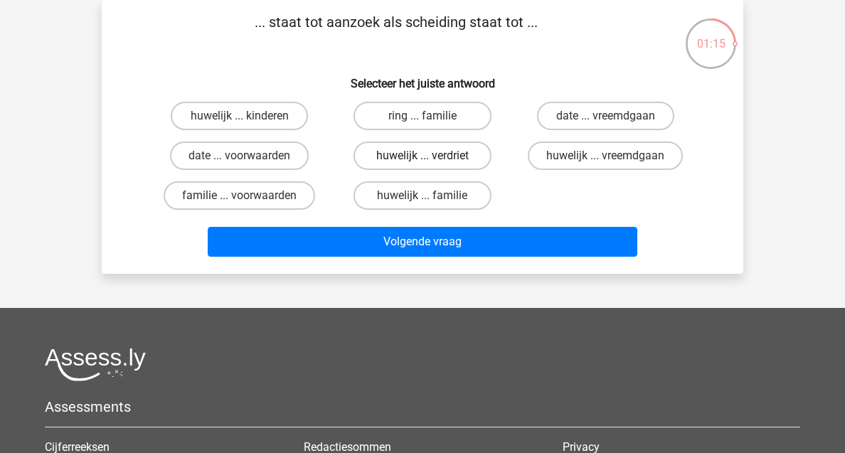
click at [411, 147] on label "huwelijk ... verdriet" at bounding box center [422, 156] width 137 height 28
click at [423, 156] on input "huwelijk ... verdriet" at bounding box center [427, 160] width 9 height 9
radio input "true"
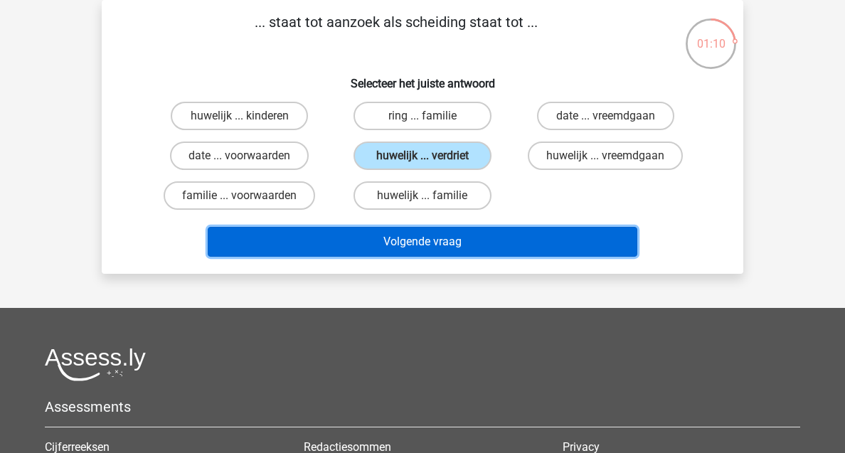
click at [425, 247] on button "Volgende vraag" at bounding box center [423, 242] width 430 height 30
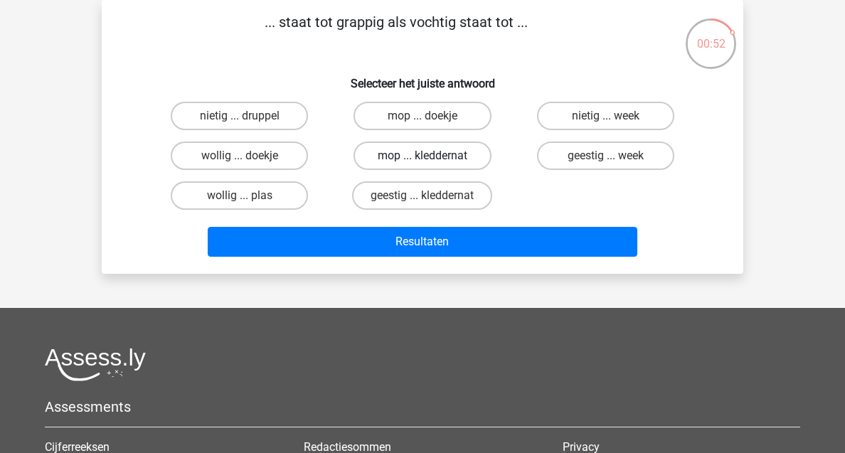
click at [444, 162] on label "mop ... kleddernat" at bounding box center [422, 156] width 137 height 28
click at [432, 162] on input "mop ... kleddernat" at bounding box center [427, 160] width 9 height 9
radio input "true"
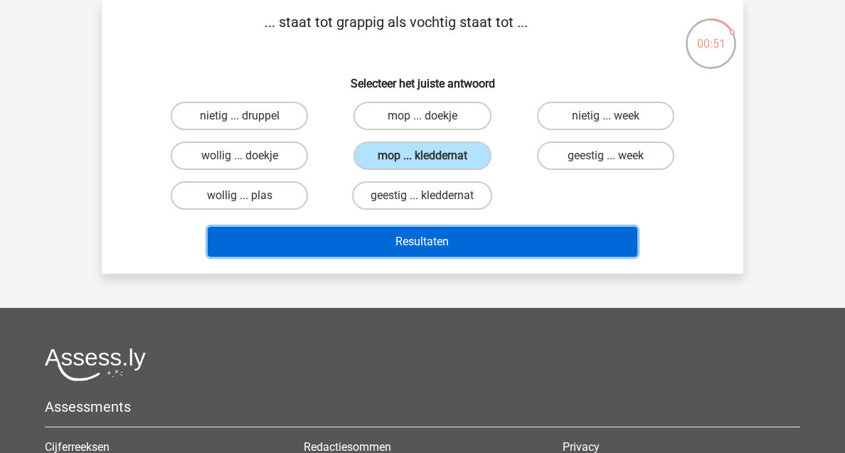
click at [460, 251] on button "Resultaten" at bounding box center [423, 242] width 430 height 30
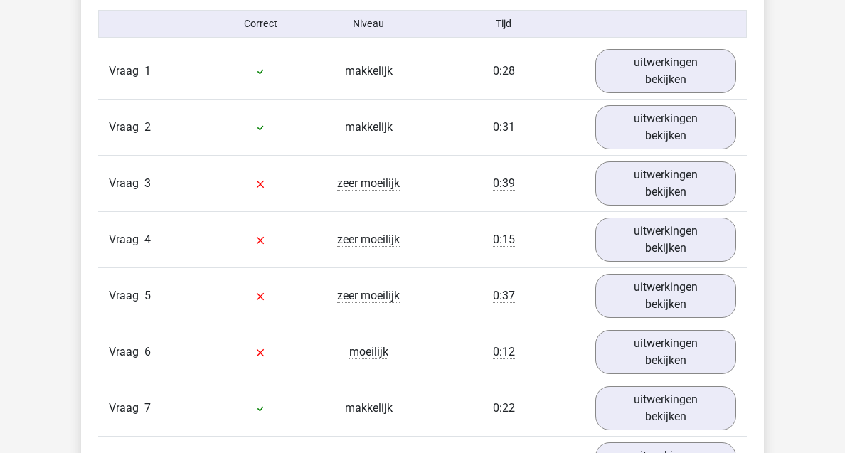
scroll to position [924, 0]
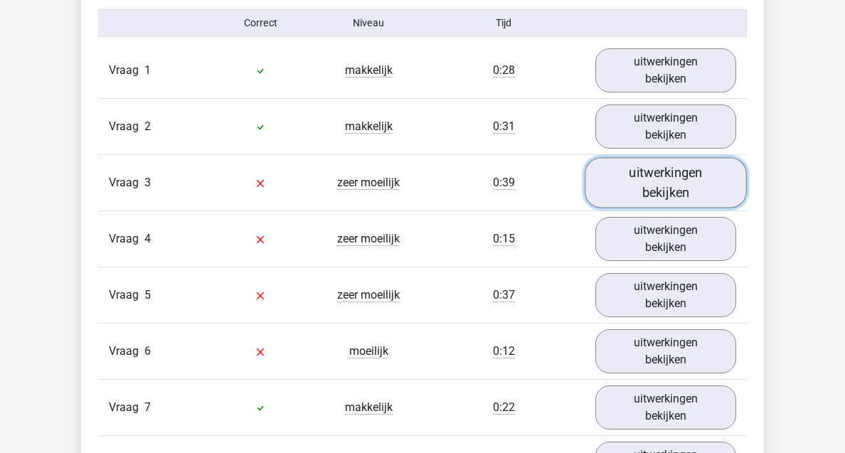
click at [662, 184] on link "uitwerkingen bekijken" at bounding box center [666, 183] width 162 height 51
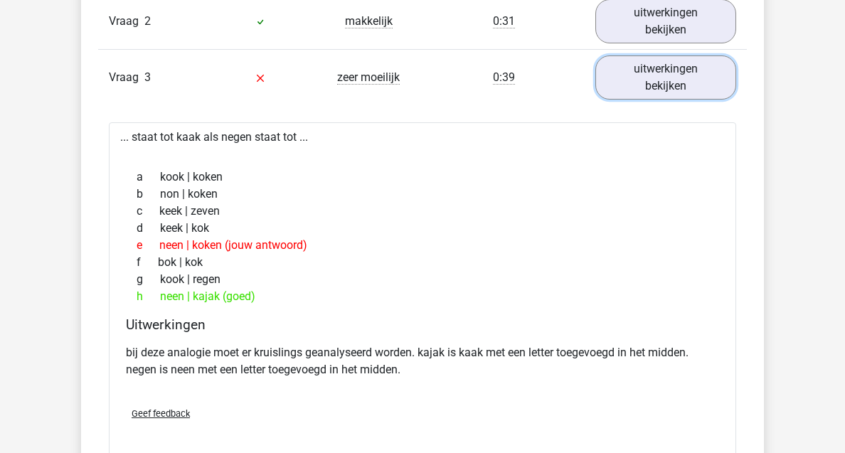
scroll to position [1043, 0]
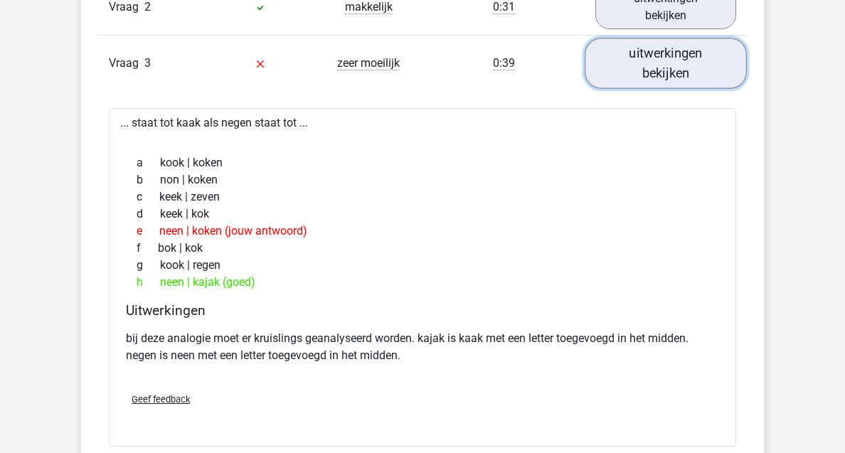
click at [619, 65] on link "uitwerkingen bekijken" at bounding box center [666, 63] width 162 height 51
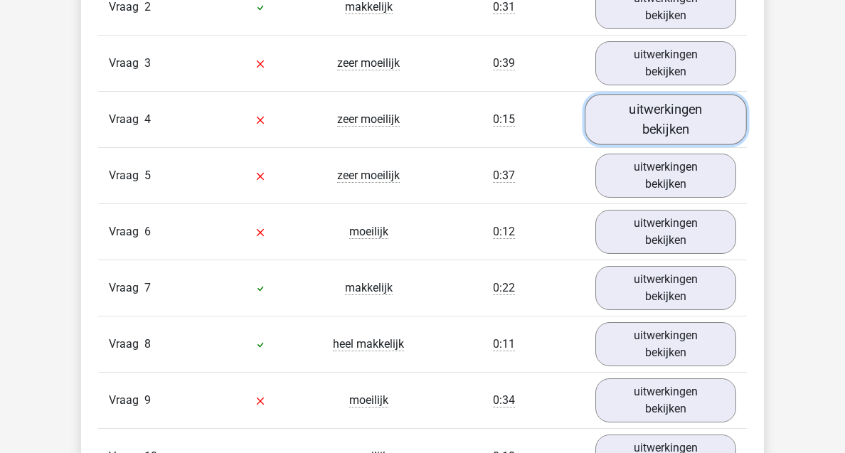
click at [613, 121] on link "uitwerkingen bekijken" at bounding box center [666, 120] width 162 height 51
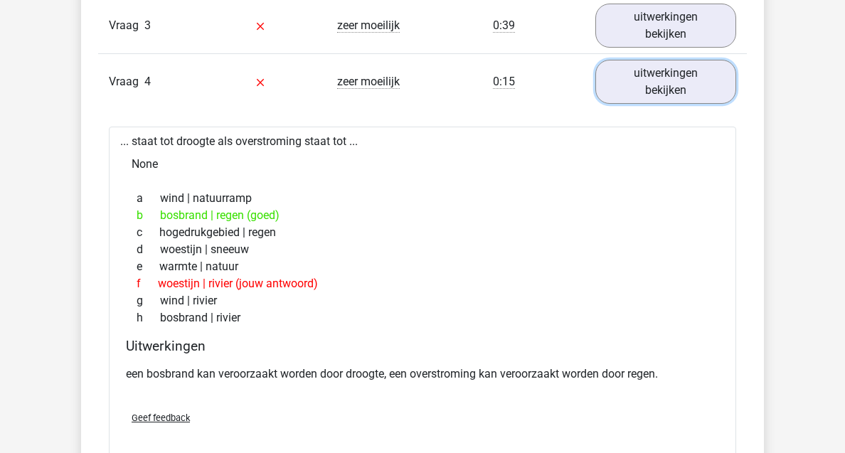
scroll to position [1082, 0]
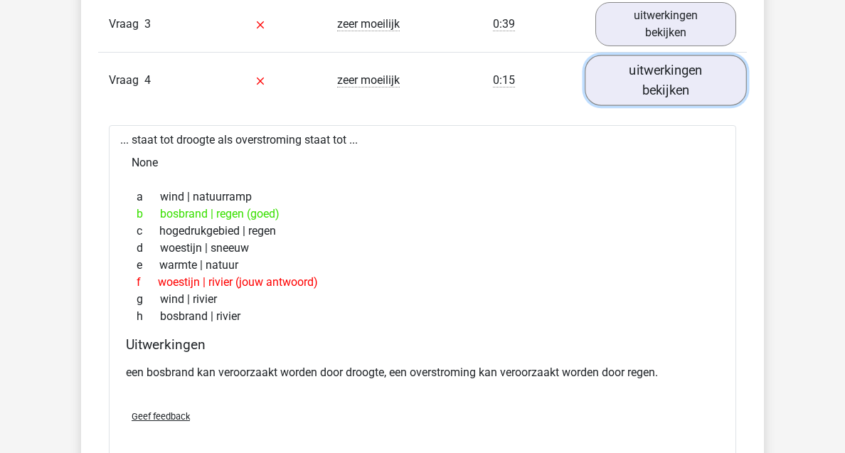
click at [654, 78] on link "uitwerkingen bekijken" at bounding box center [666, 80] width 162 height 51
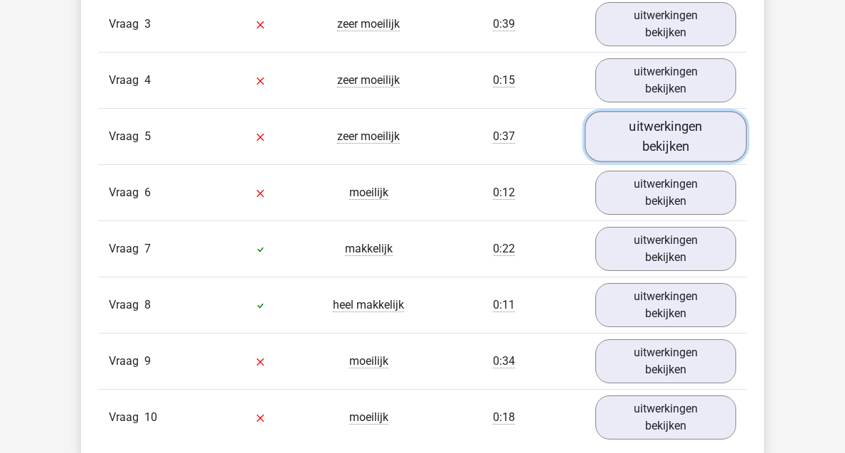
click at [678, 122] on link "uitwerkingen bekijken" at bounding box center [666, 137] width 162 height 51
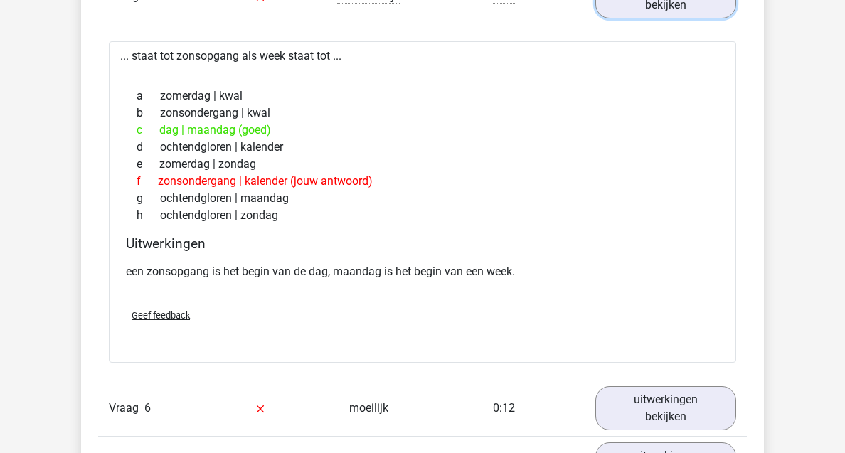
scroll to position [1225, 0]
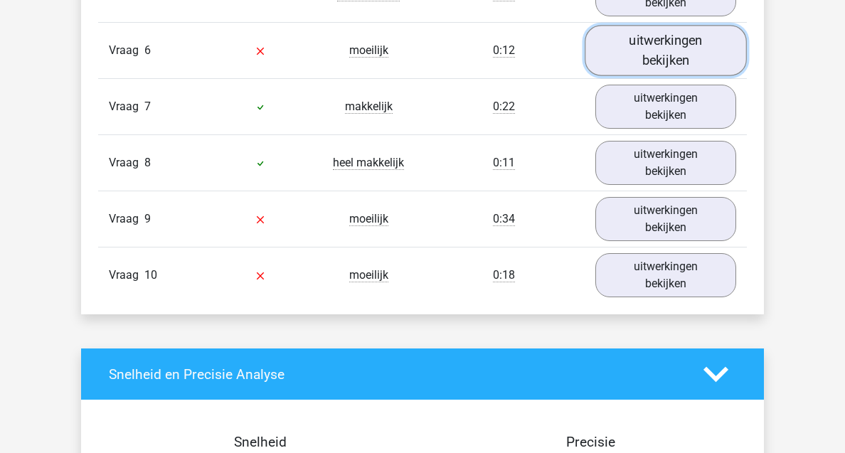
click at [676, 46] on link "uitwerkingen bekijken" at bounding box center [666, 51] width 162 height 51
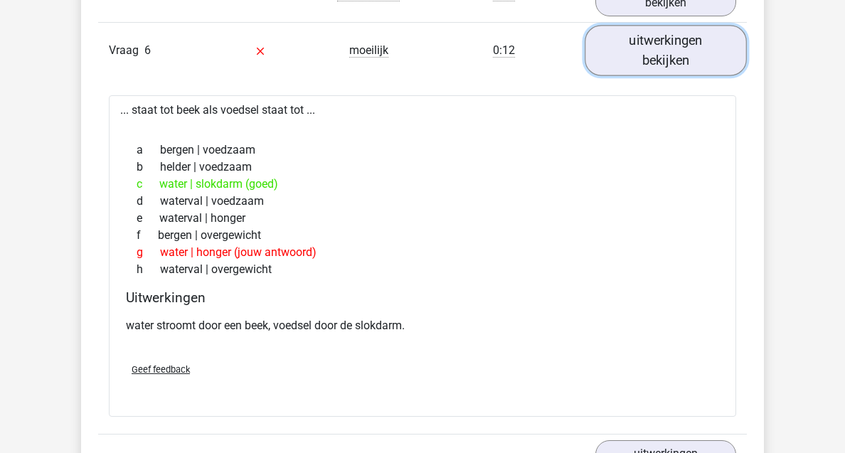
click at [664, 64] on link "uitwerkingen bekijken" at bounding box center [666, 51] width 162 height 51
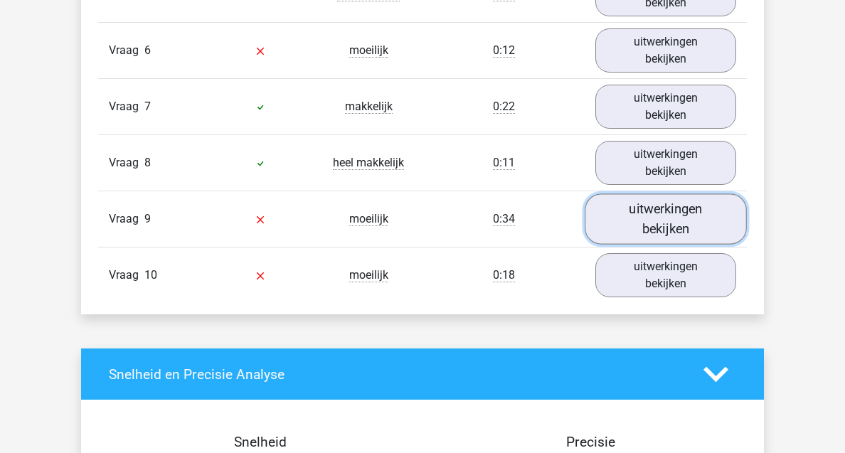
click at [672, 213] on link "uitwerkingen bekijken" at bounding box center [666, 219] width 162 height 51
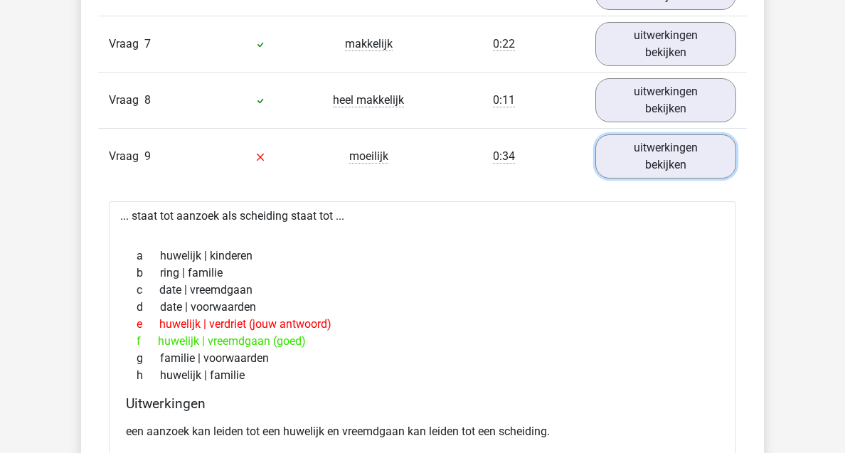
scroll to position [1303, 0]
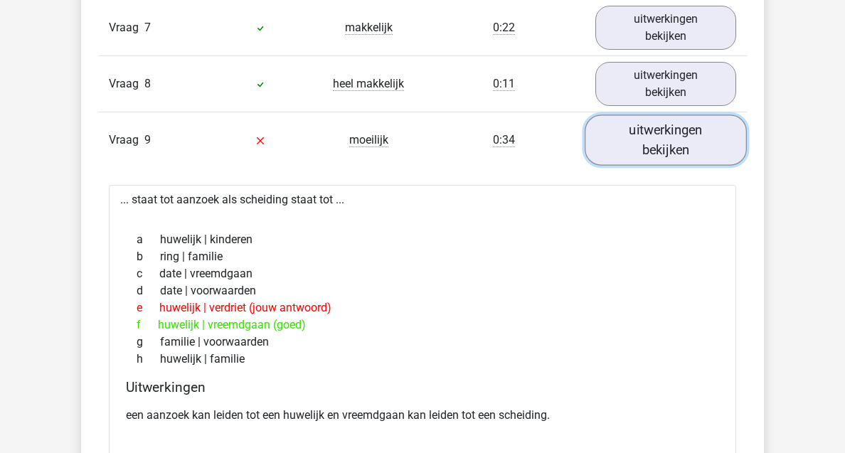
click at [614, 154] on link "uitwerkingen bekijken" at bounding box center [666, 140] width 162 height 51
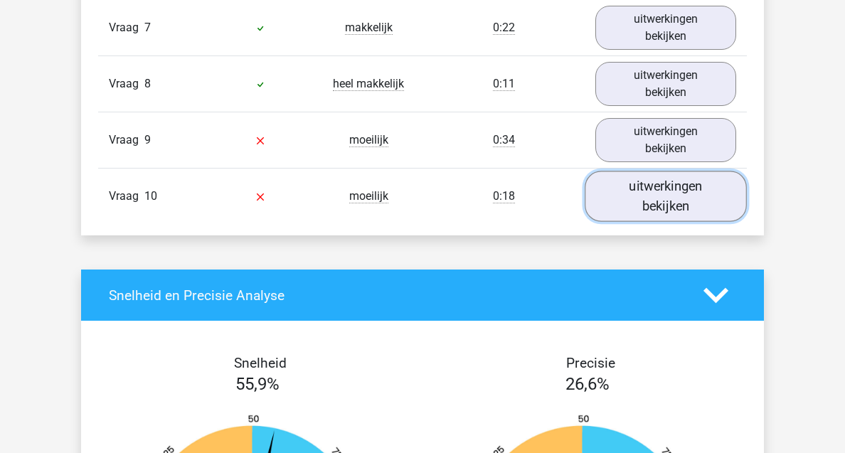
click at [617, 188] on link "uitwerkingen bekijken" at bounding box center [666, 196] width 162 height 51
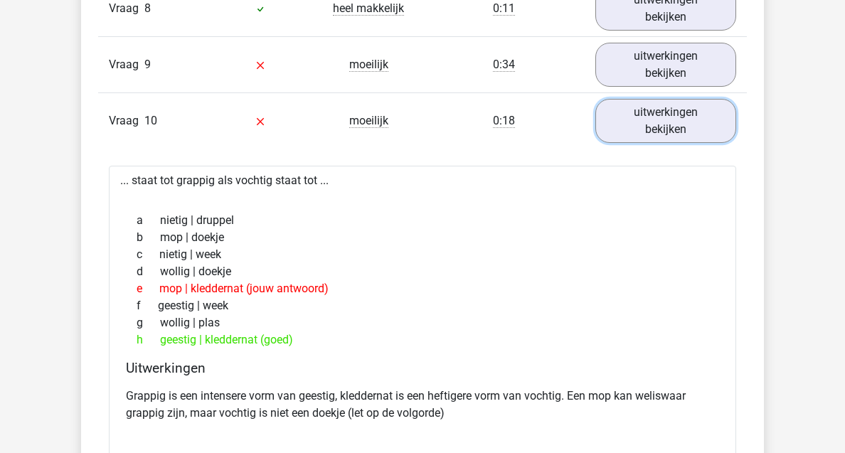
scroll to position [1385, 0]
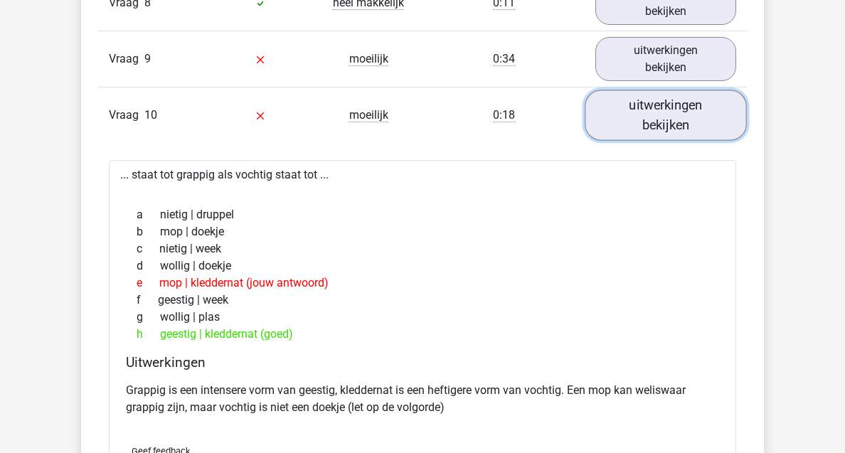
click at [677, 124] on link "uitwerkingen bekijken" at bounding box center [666, 115] width 162 height 51
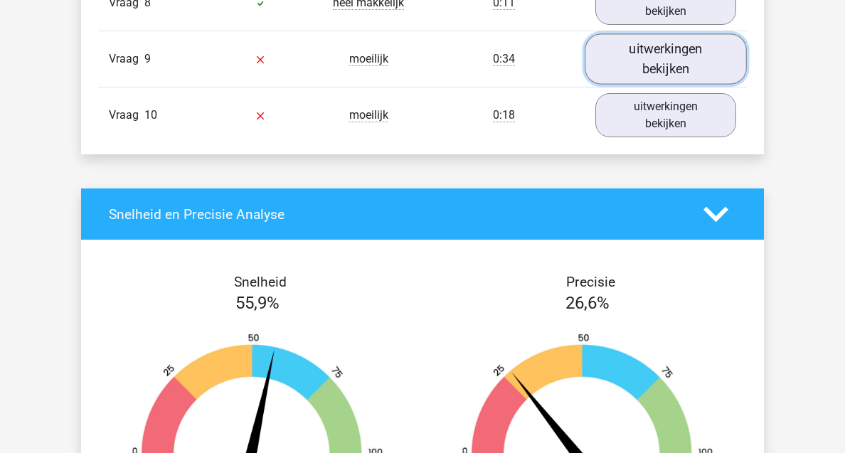
click at [667, 79] on link "uitwerkingen bekijken" at bounding box center [666, 59] width 162 height 51
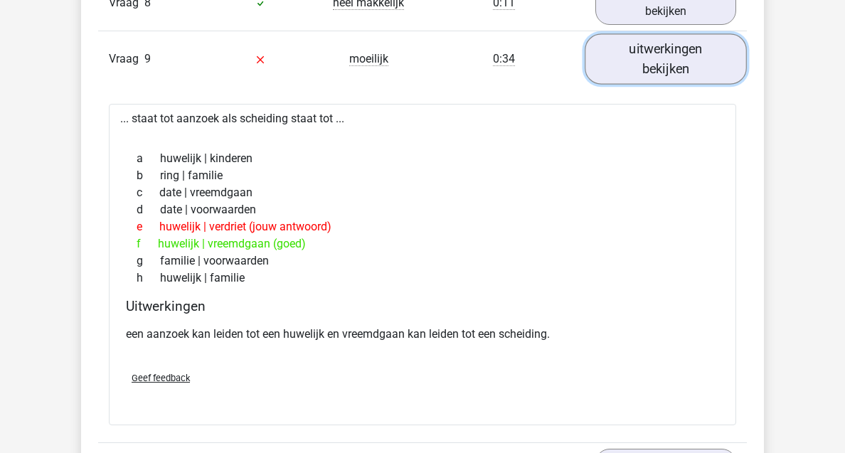
click at [682, 58] on link "uitwerkingen bekijken" at bounding box center [666, 59] width 162 height 51
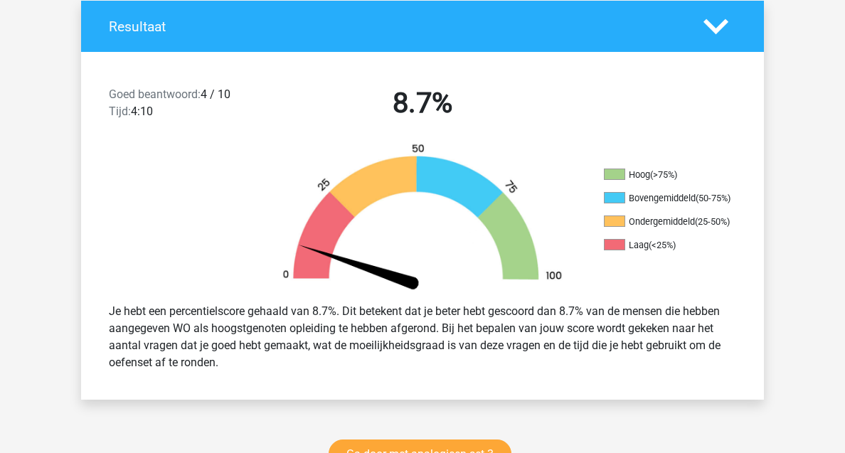
scroll to position [0, 0]
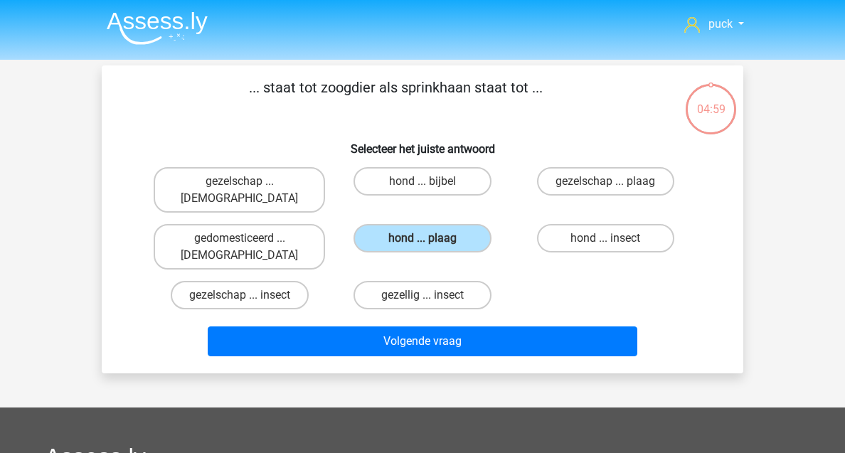
click at [186, 18] on img at bounding box center [157, 27] width 101 height 33
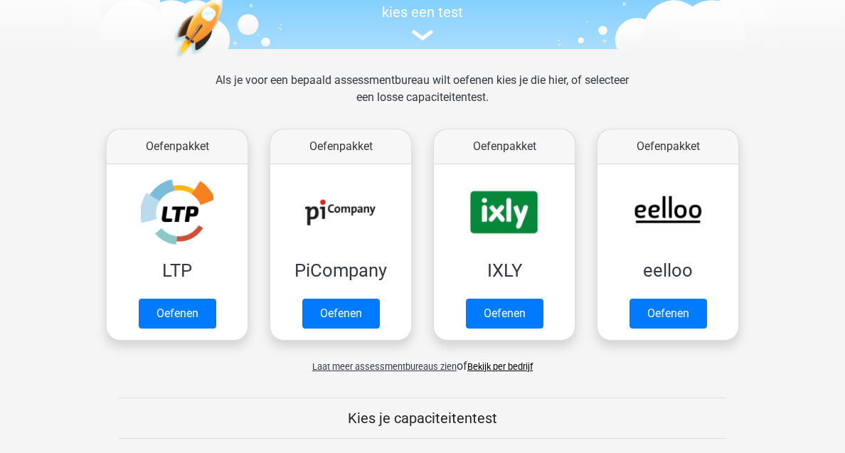
scroll to position [158, 0]
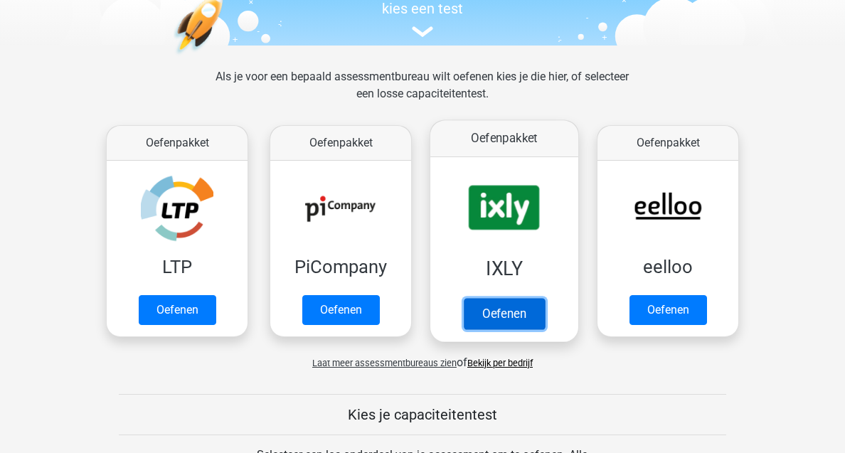
click at [517, 302] on link "Oefenen" at bounding box center [504, 313] width 81 height 31
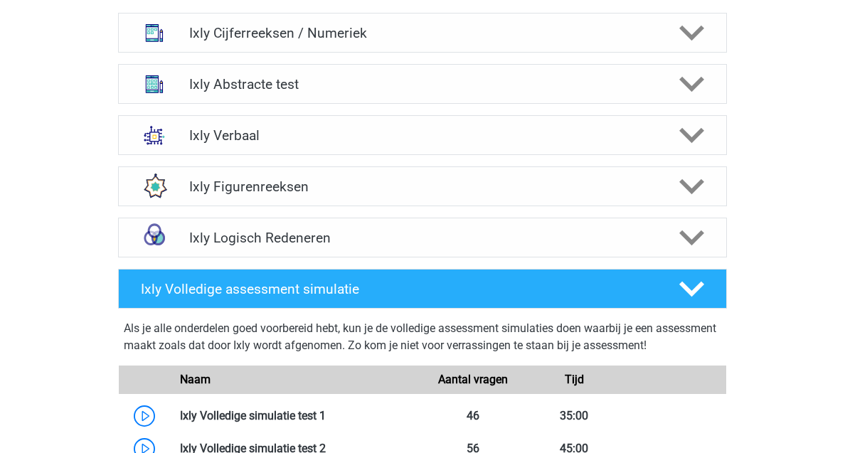
scroll to position [679, 0]
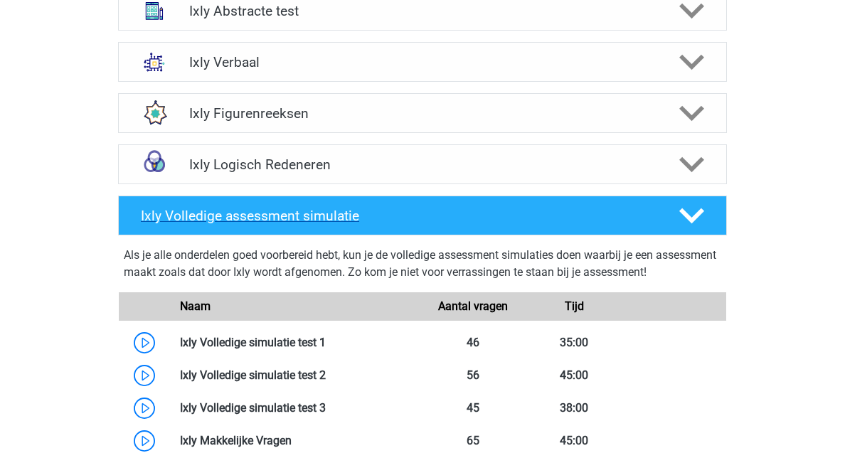
click at [692, 226] on icon at bounding box center [691, 215] width 25 height 25
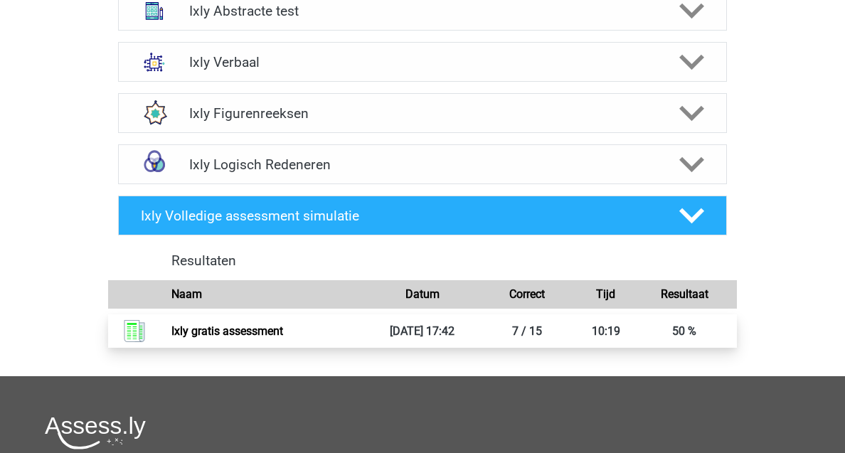
click at [283, 336] on link "Ixly gratis assessment" at bounding box center [227, 331] width 112 height 14
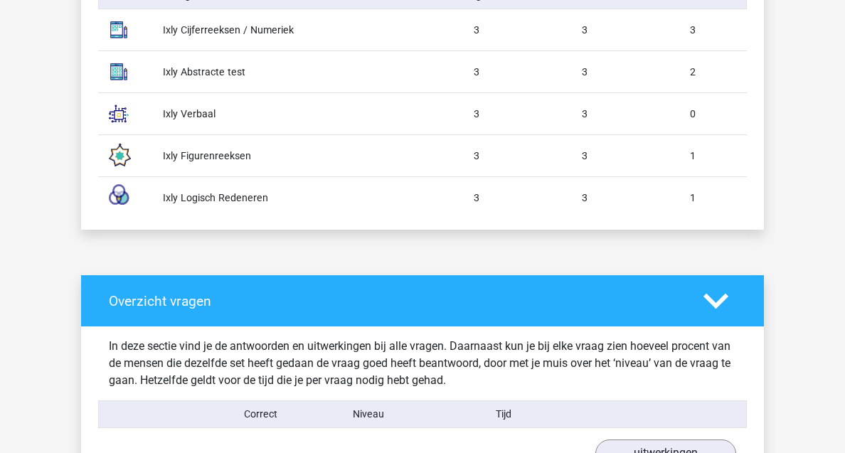
scroll to position [911, 0]
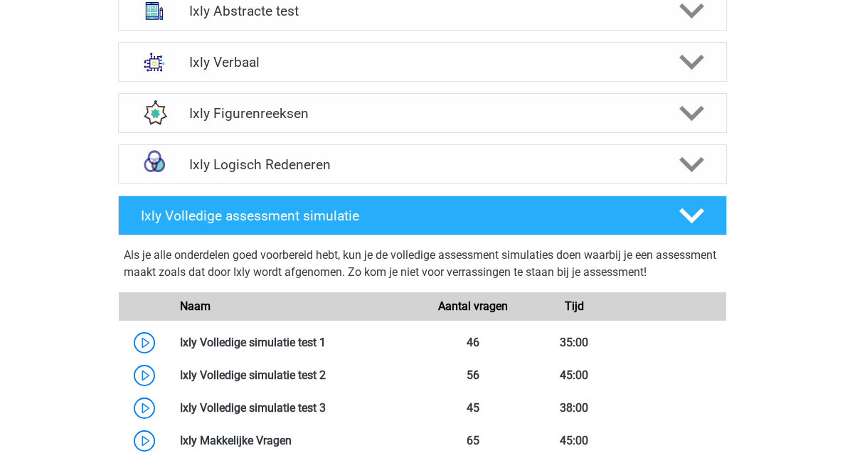
scroll to position [658, 0]
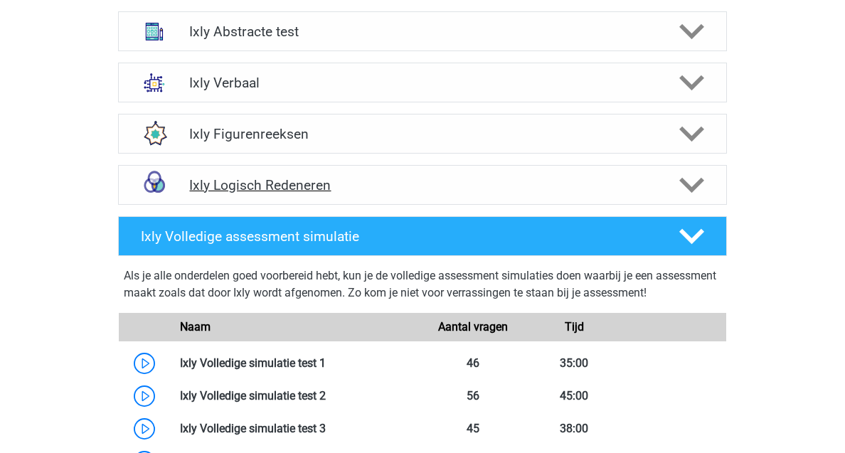
click at [253, 182] on h4 "Ixly Logisch Redeneren" at bounding box center [422, 185] width 466 height 16
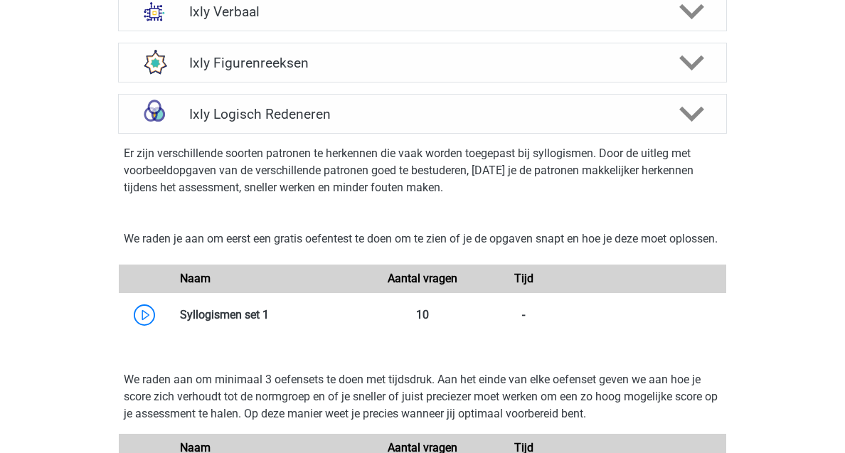
scroll to position [756, 0]
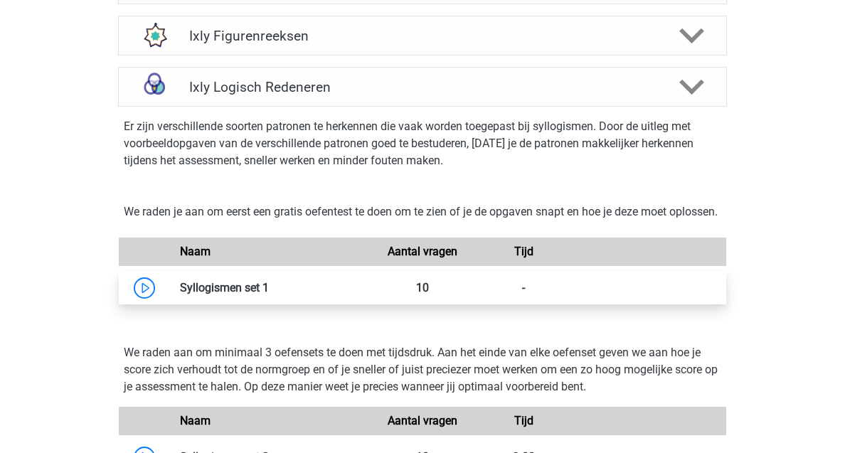
click at [269, 295] on link at bounding box center [269, 288] width 0 height 14
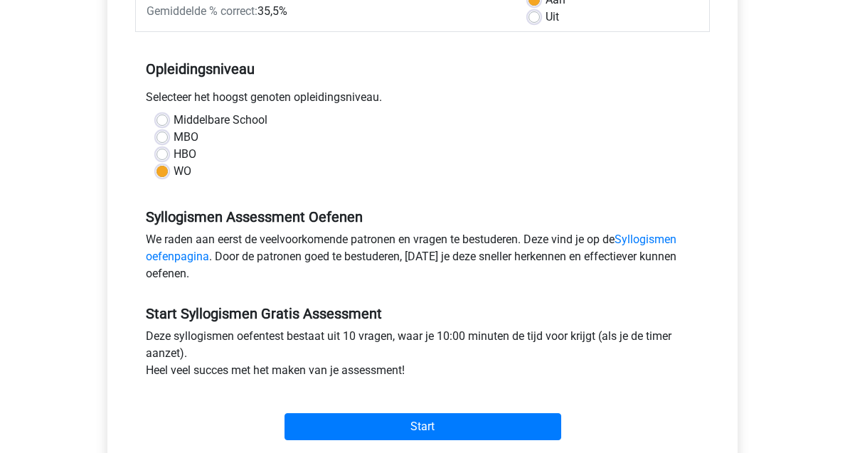
scroll to position [246, 0]
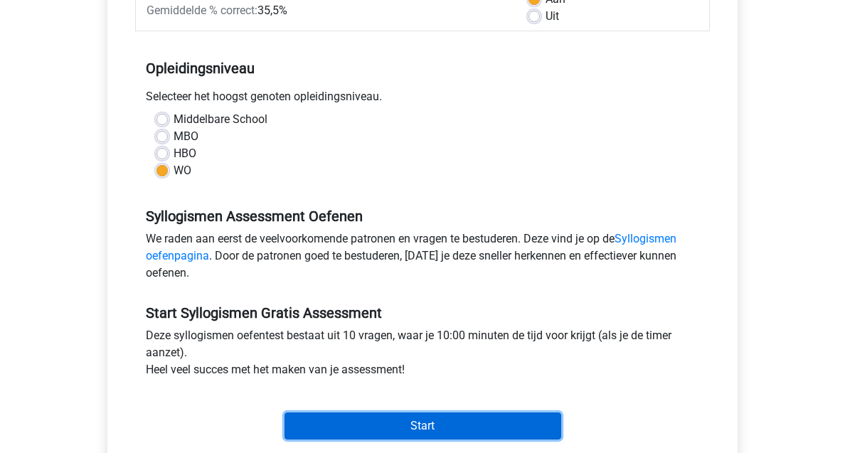
click at [413, 435] on input "Start" at bounding box center [423, 426] width 277 height 27
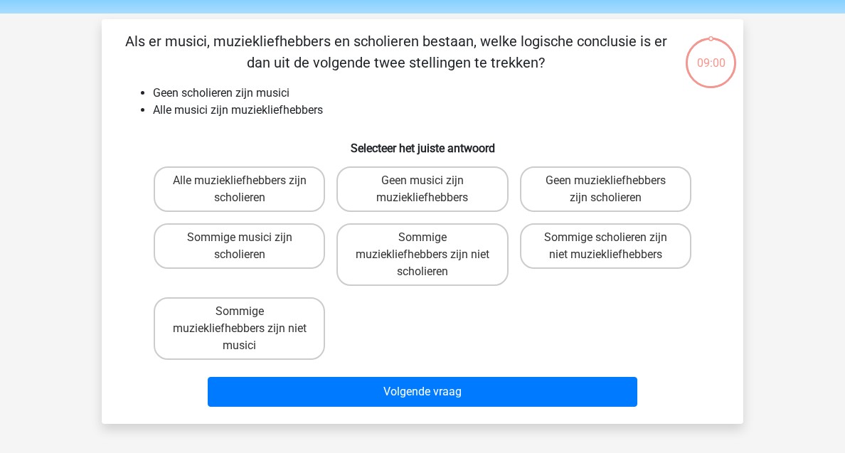
scroll to position [70, 0]
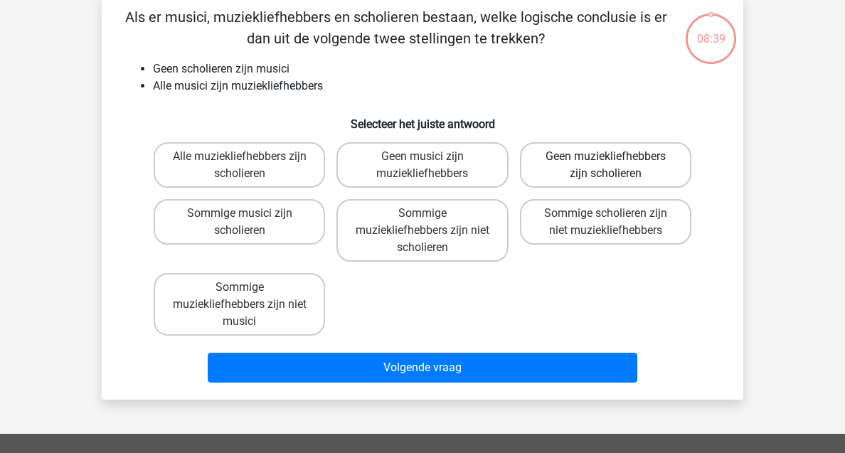
click at [552, 172] on label "Geen muziekliefhebbers zijn scholieren" at bounding box center [605, 165] width 171 height 46
click at [605, 166] on input "Geen muziekliefhebbers zijn scholieren" at bounding box center [609, 161] width 9 height 9
radio input "true"
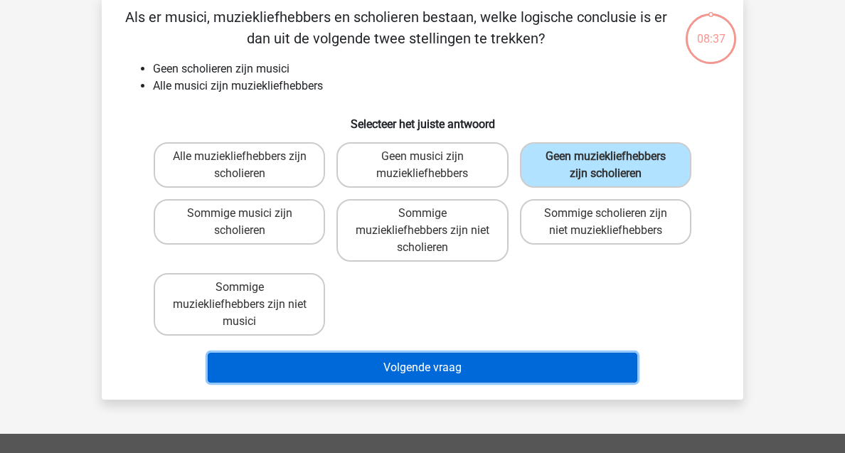
click at [541, 363] on button "Volgende vraag" at bounding box center [423, 368] width 430 height 30
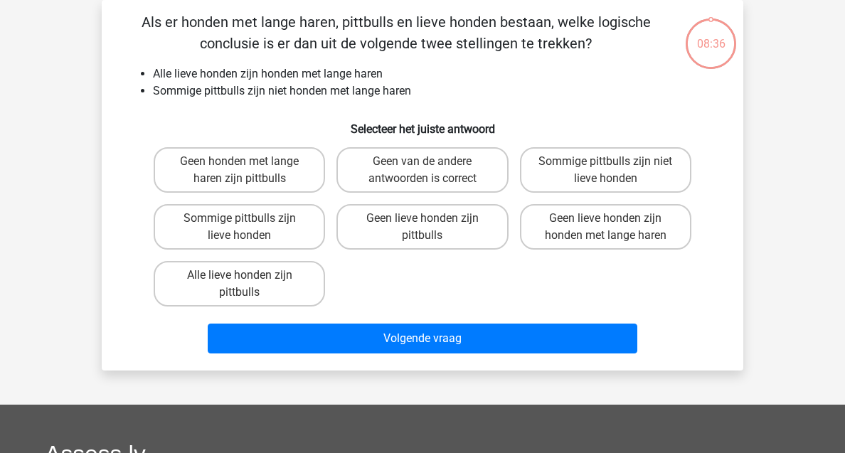
scroll to position [65, 0]
click at [262, 236] on label "Sommige pittbulls zijn lieve honden" at bounding box center [239, 227] width 171 height 46
click at [249, 228] on input "Sommige pittbulls zijn lieve honden" at bounding box center [244, 222] width 9 height 9
radio input "true"
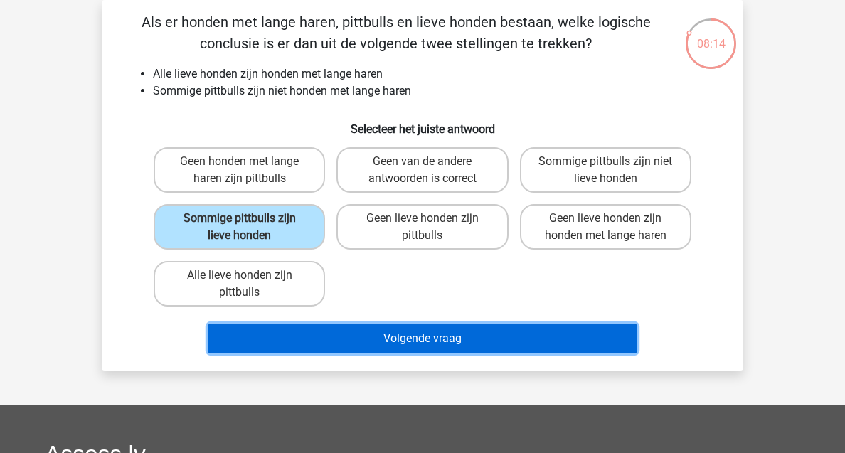
click at [421, 338] on button "Volgende vraag" at bounding box center [423, 339] width 430 height 30
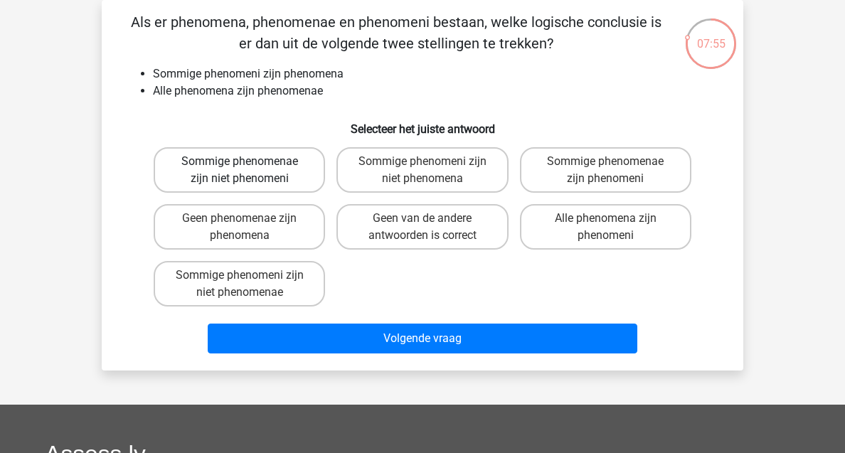
click at [300, 176] on label "Sommige phenomenae zijn niet phenomeni" at bounding box center [239, 170] width 171 height 46
click at [249, 171] on input "Sommige phenomenae zijn niet phenomeni" at bounding box center [244, 166] width 9 height 9
radio input "true"
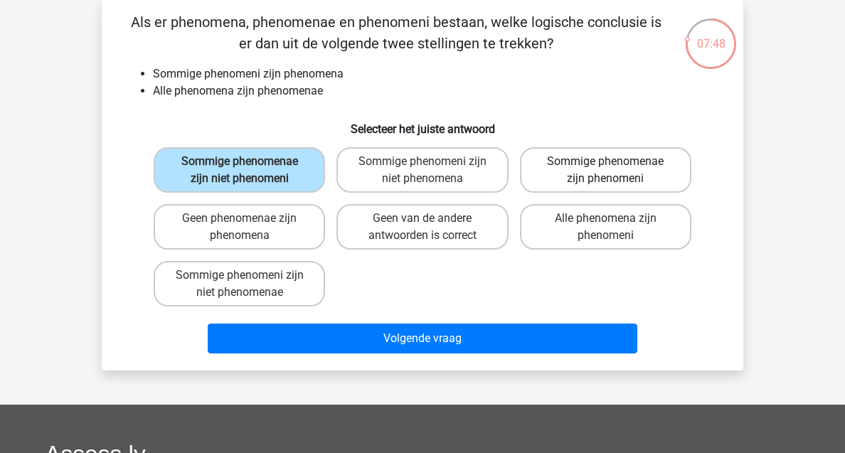
click at [593, 170] on label "Sommige phenomenae zijn phenomeni" at bounding box center [605, 170] width 171 height 46
click at [605, 170] on input "Sommige phenomenae zijn phenomeni" at bounding box center [609, 166] width 9 height 9
radio input "true"
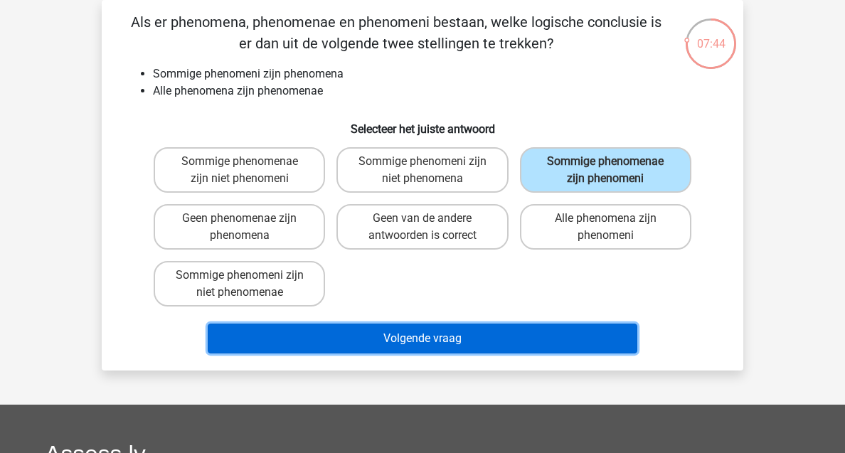
click at [516, 325] on button "Volgende vraag" at bounding box center [423, 339] width 430 height 30
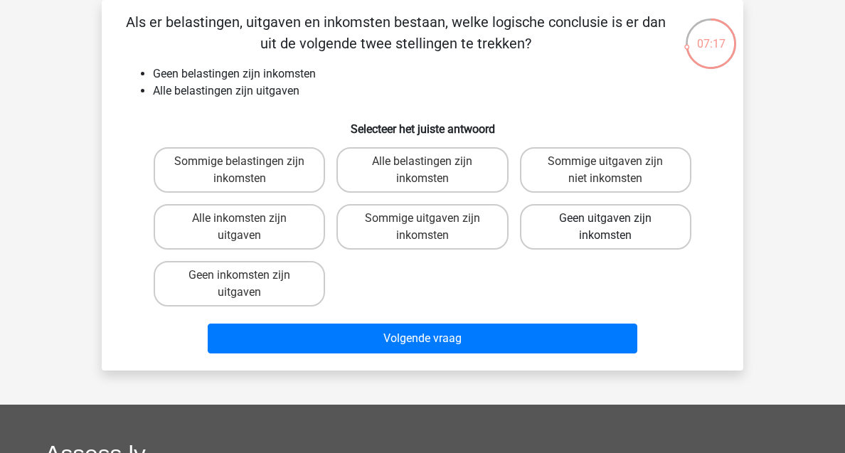
click at [653, 218] on label "Geen uitgaven zijn inkomsten" at bounding box center [605, 227] width 171 height 46
click at [615, 218] on input "Geen uitgaven zijn inkomsten" at bounding box center [609, 222] width 9 height 9
radio input "true"
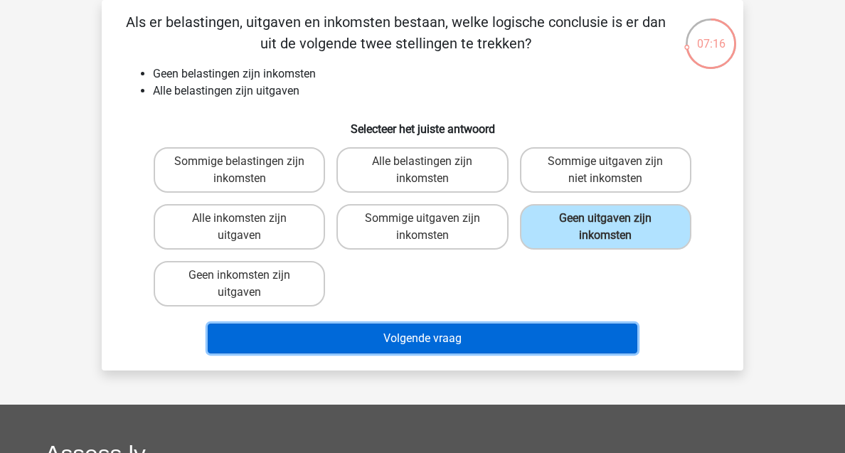
click at [512, 351] on button "Volgende vraag" at bounding box center [423, 339] width 430 height 30
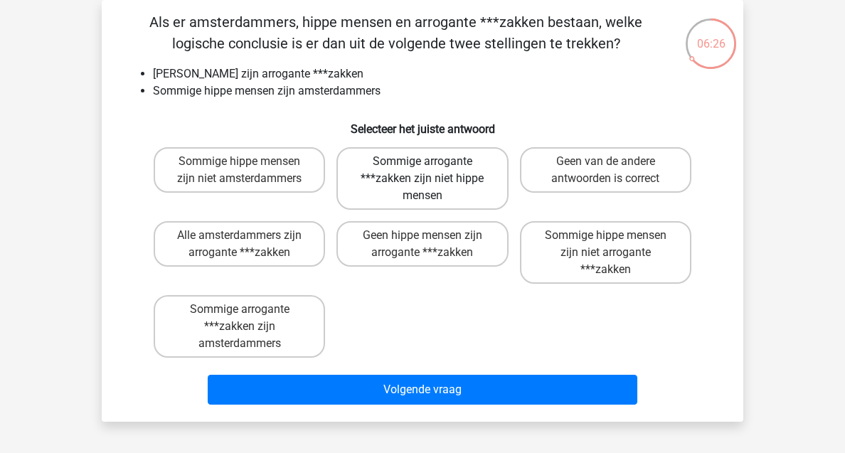
click at [493, 209] on label "Sommige arrogante ***zakken zijn niet hippe mensen" at bounding box center [422, 178] width 171 height 63
click at [432, 171] on input "Sommige arrogante ***zakken zijn niet hippe mensen" at bounding box center [427, 166] width 9 height 9
radio input "true"
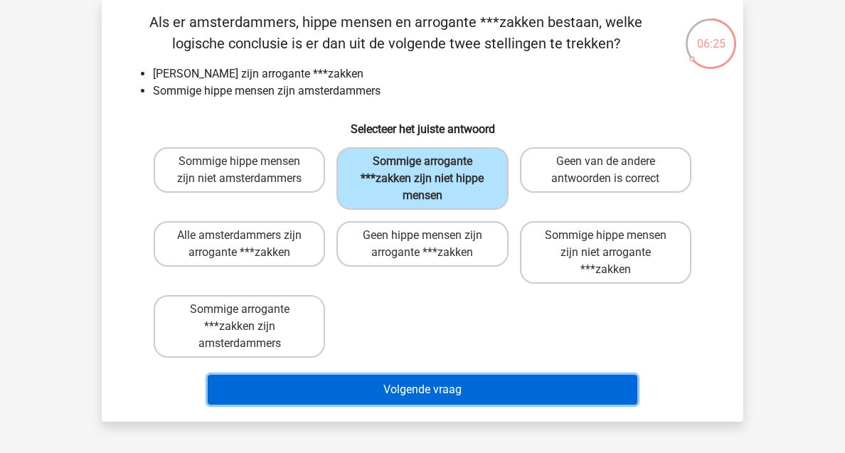
click at [493, 393] on button "Volgende vraag" at bounding box center [423, 390] width 430 height 30
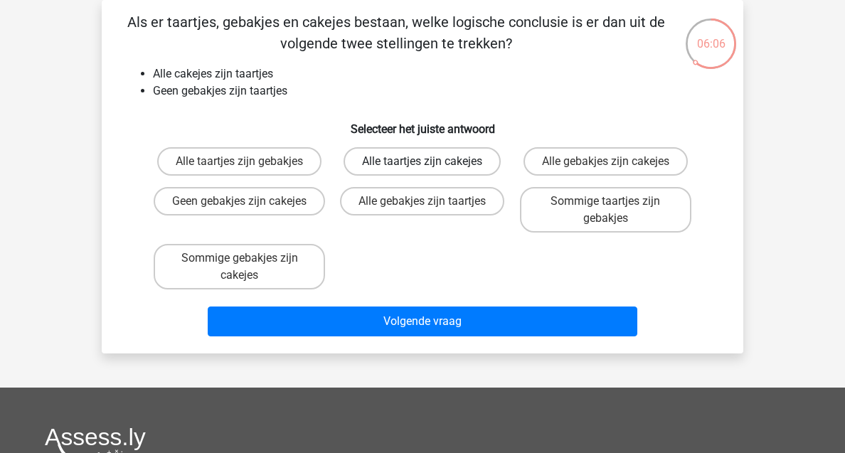
click at [444, 163] on label "Alle taartjes zijn cakejes" at bounding box center [422, 161] width 157 height 28
click at [432, 163] on input "Alle taartjes zijn cakejes" at bounding box center [427, 166] width 9 height 9
radio input "true"
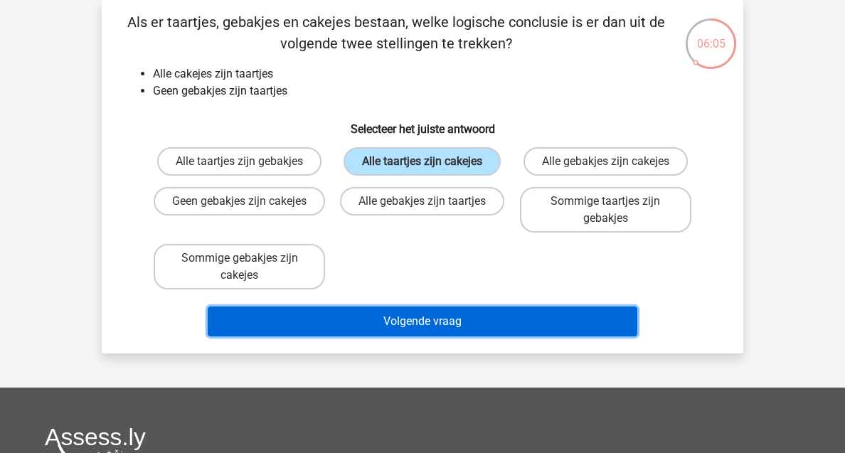
click at [420, 327] on button "Volgende vraag" at bounding box center [423, 322] width 430 height 30
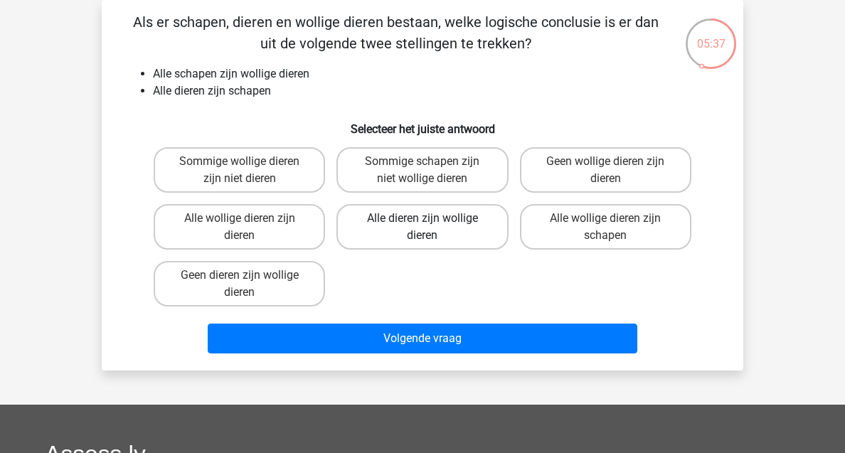
click at [432, 215] on label "Alle dieren zijn wollige dieren" at bounding box center [422, 227] width 171 height 46
click at [432, 218] on input "Alle dieren zijn wollige dieren" at bounding box center [427, 222] width 9 height 9
radio input "true"
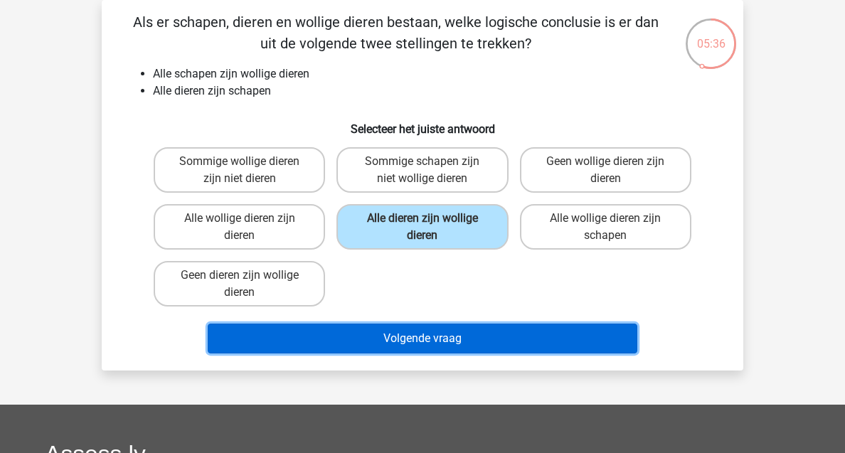
click at [448, 347] on button "Volgende vraag" at bounding box center [423, 339] width 430 height 30
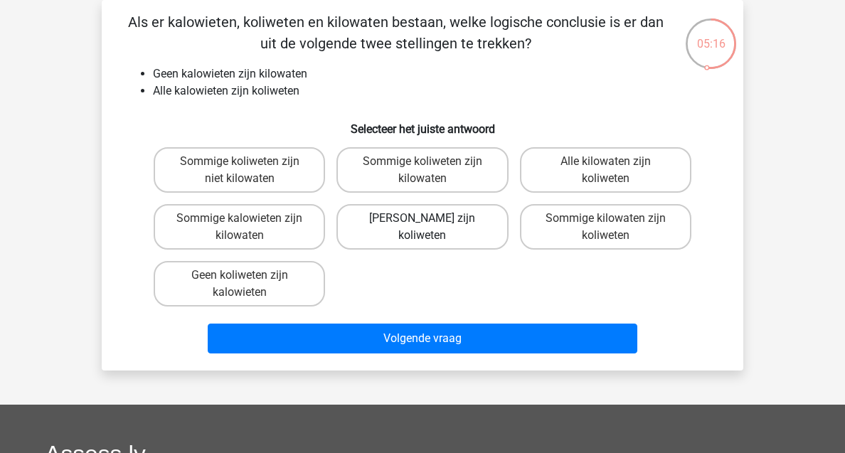
click at [449, 236] on label "Geen kilowaten zijn koliweten" at bounding box center [422, 227] width 171 height 46
click at [432, 228] on input "Geen kilowaten zijn koliweten" at bounding box center [427, 222] width 9 height 9
radio input "true"
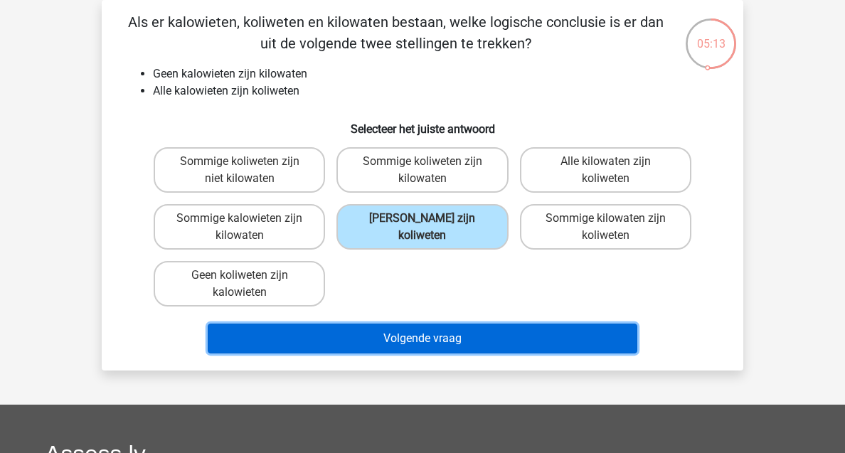
click at [470, 350] on button "Volgende vraag" at bounding box center [423, 339] width 430 height 30
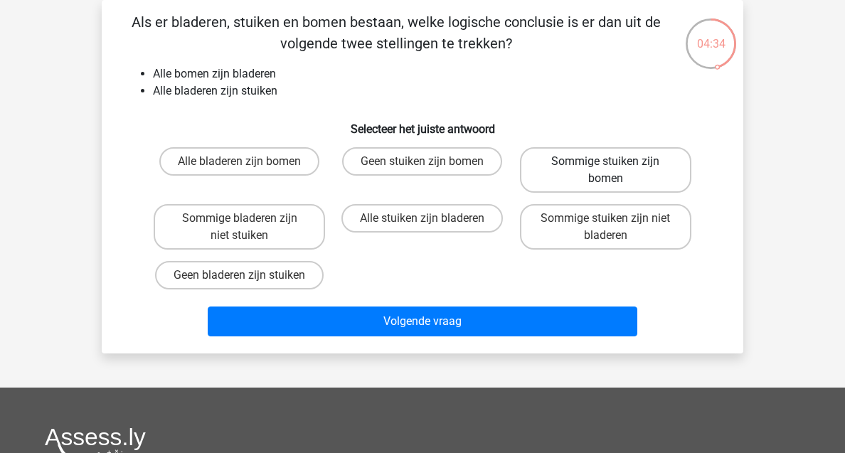
click at [627, 179] on label "Sommige stuiken zijn bomen" at bounding box center [605, 170] width 171 height 46
click at [615, 171] on input "Sommige stuiken zijn bomen" at bounding box center [609, 166] width 9 height 9
radio input "true"
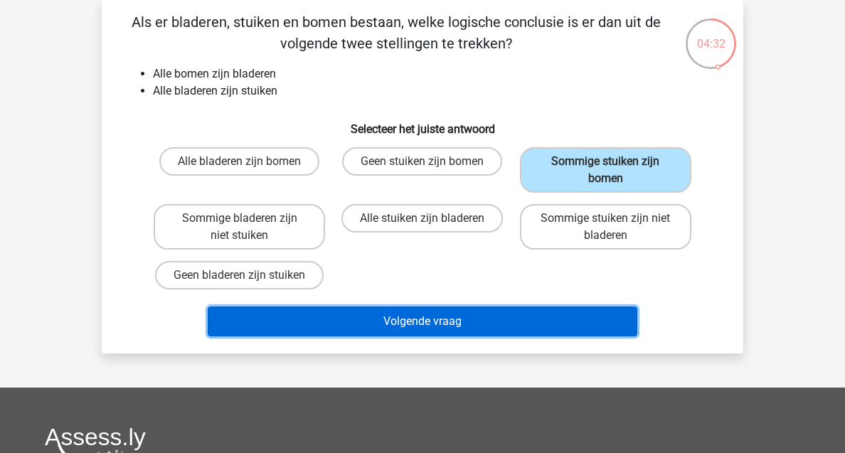
click at [468, 319] on button "Volgende vraag" at bounding box center [423, 322] width 430 height 30
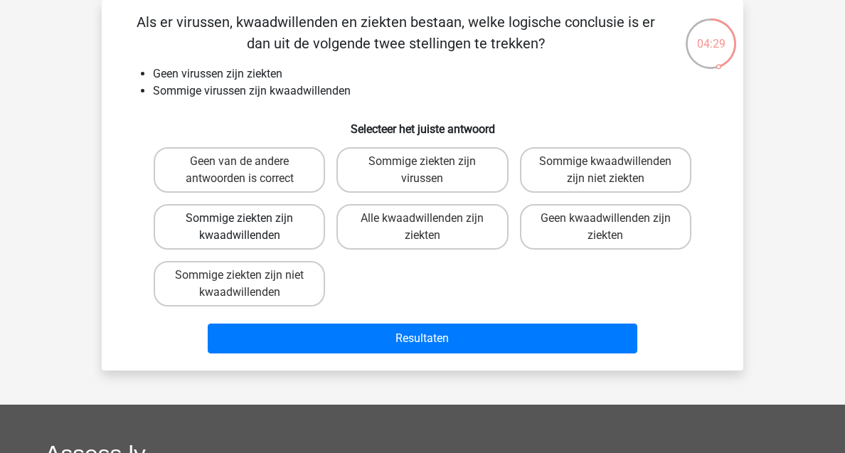
click at [281, 226] on label "Sommige ziekten zijn kwaadwillenden" at bounding box center [239, 227] width 171 height 46
click at [249, 226] on input "Sommige ziekten zijn kwaadwillenden" at bounding box center [244, 222] width 9 height 9
radio input "true"
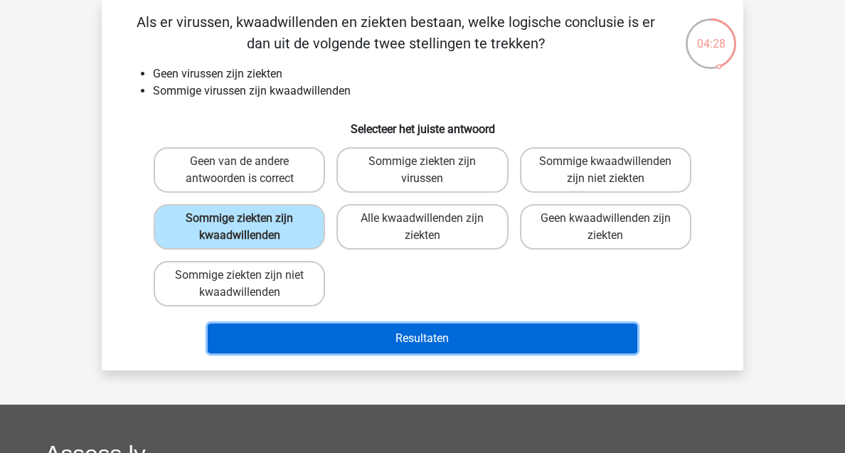
click at [399, 344] on button "Resultaten" at bounding box center [423, 339] width 430 height 30
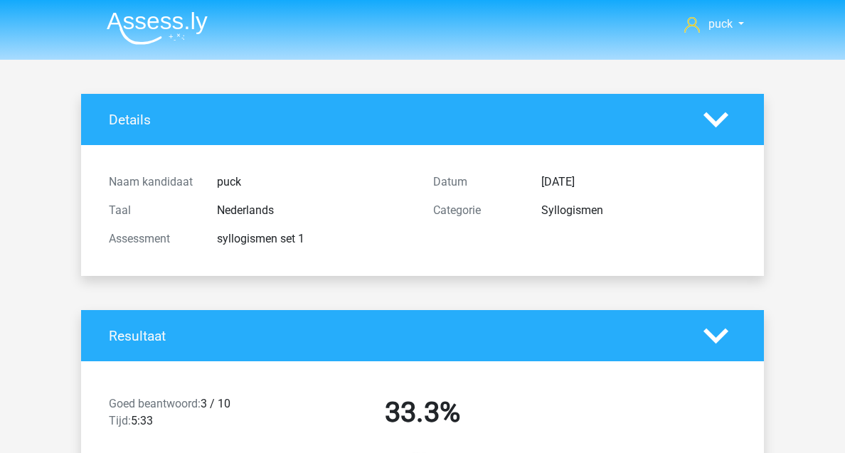
click at [186, 40] on img at bounding box center [157, 27] width 101 height 33
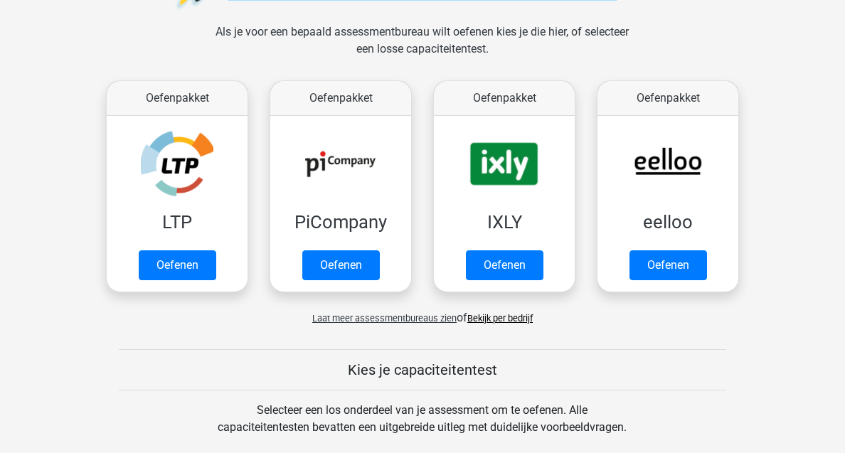
scroll to position [224, 0]
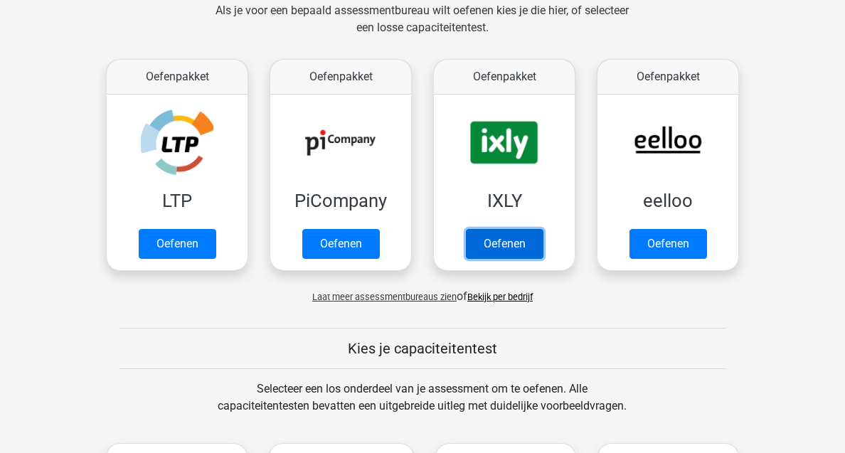
click at [477, 248] on link "Oefenen" at bounding box center [505, 244] width 78 height 30
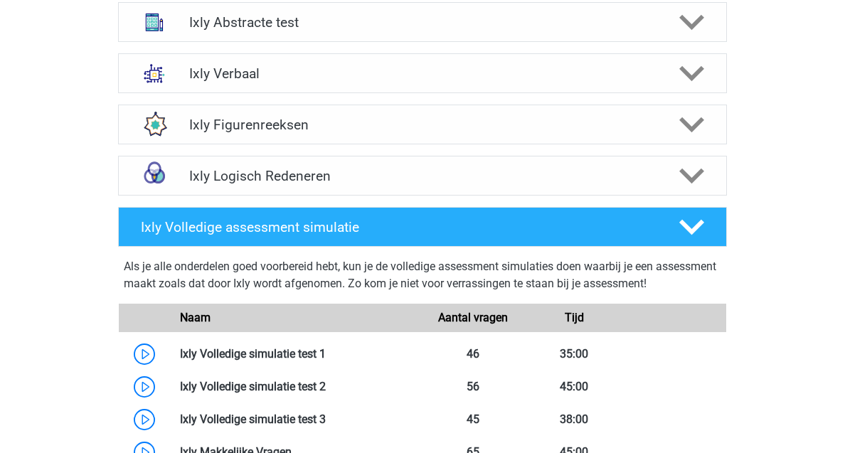
scroll to position [746, 0]
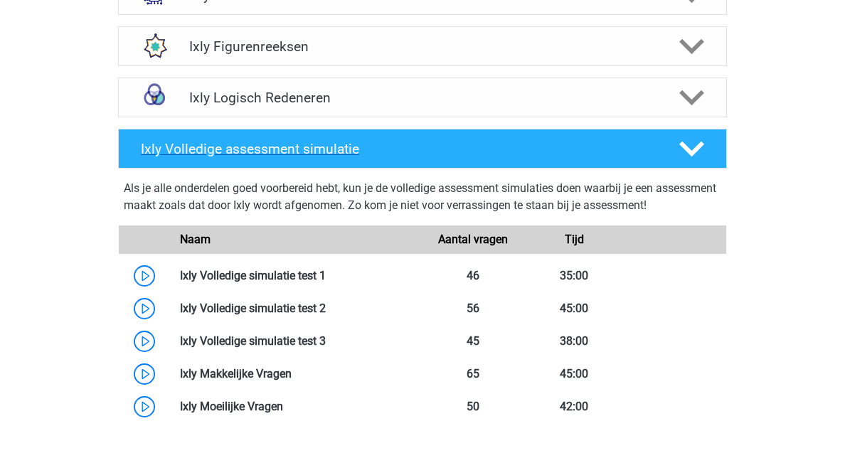
click at [695, 154] on icon at bounding box center [691, 149] width 25 height 25
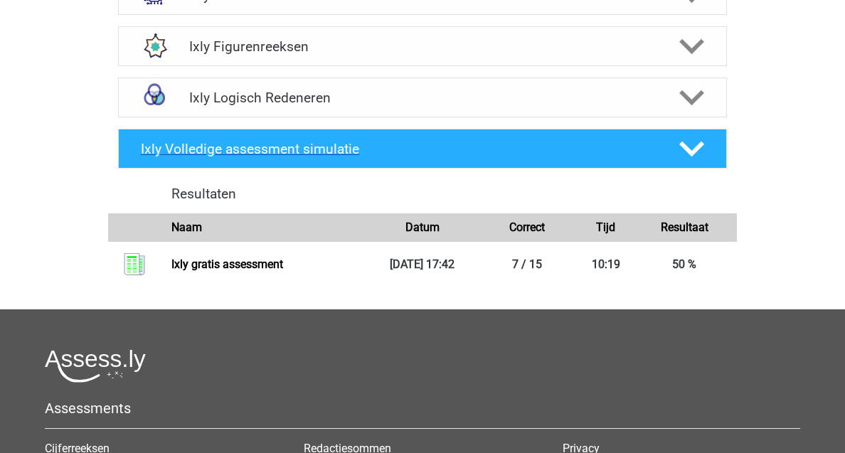
click at [697, 140] on icon at bounding box center [691, 149] width 25 height 25
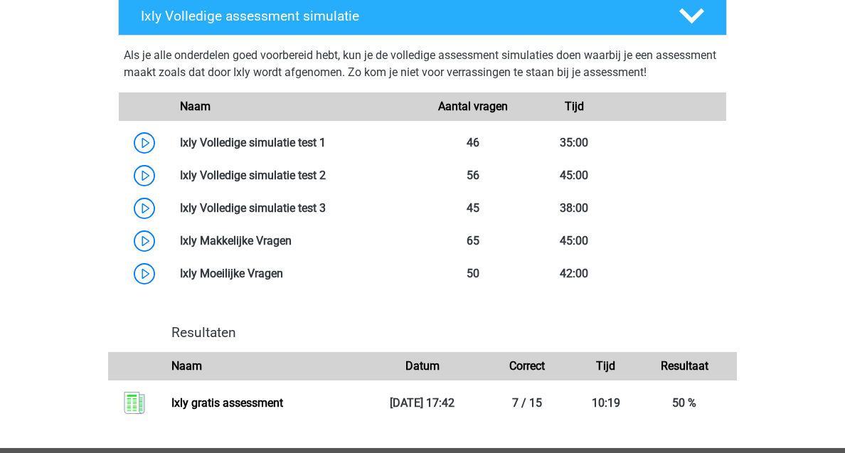
scroll to position [899, 0]
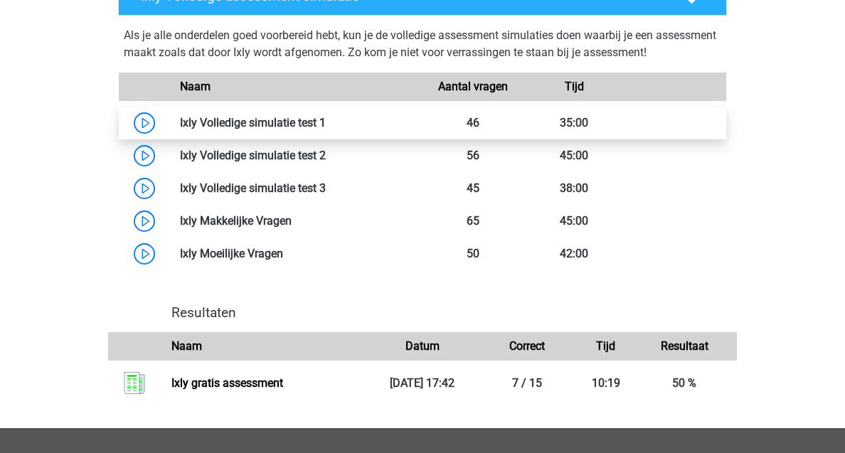
click at [326, 116] on link at bounding box center [326, 123] width 0 height 14
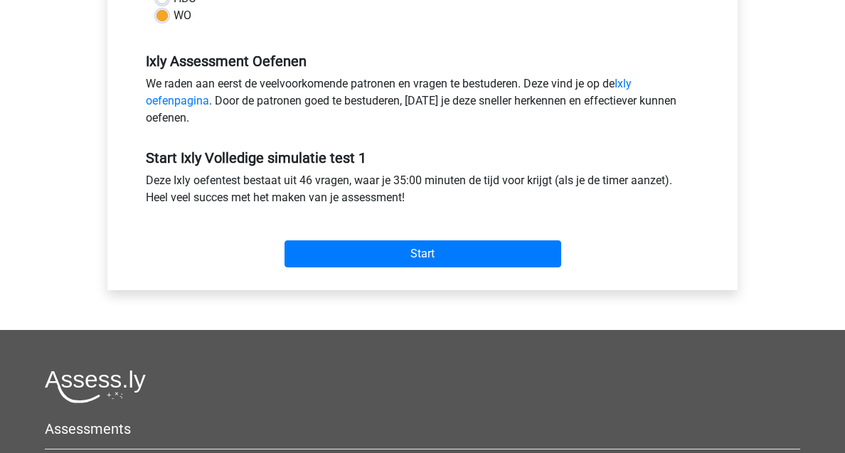
scroll to position [418, 0]
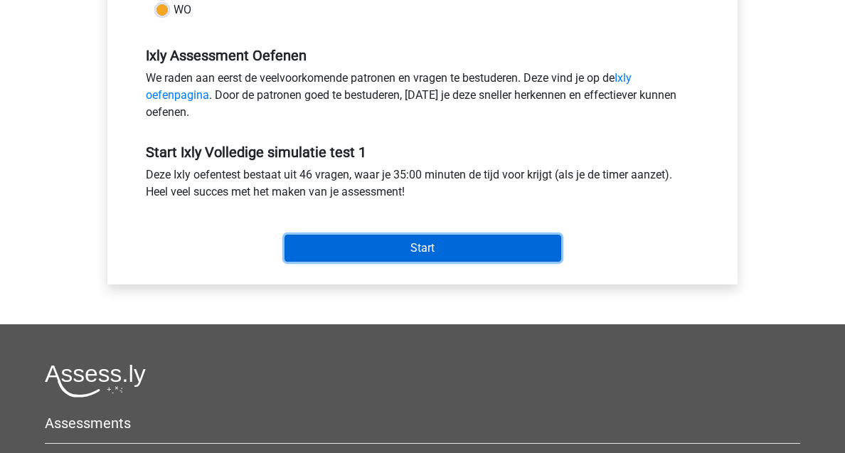
click at [377, 250] on input "Start" at bounding box center [423, 248] width 277 height 27
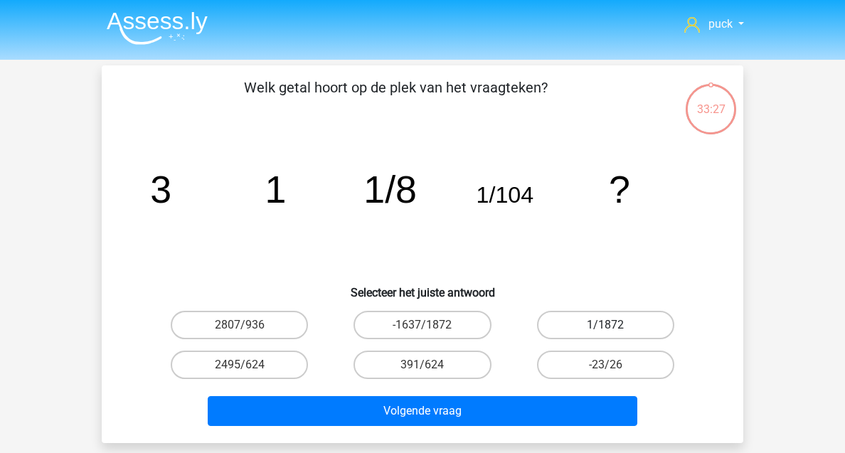
click at [626, 319] on label "1/1872" at bounding box center [605, 325] width 137 height 28
click at [615, 325] on input "1/1872" at bounding box center [609, 329] width 9 height 9
radio input "true"
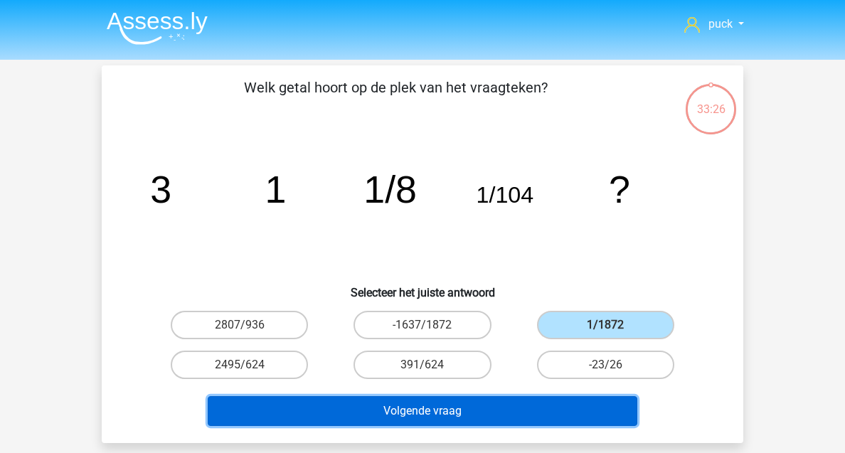
click at [545, 404] on button "Volgende vraag" at bounding box center [423, 411] width 430 height 30
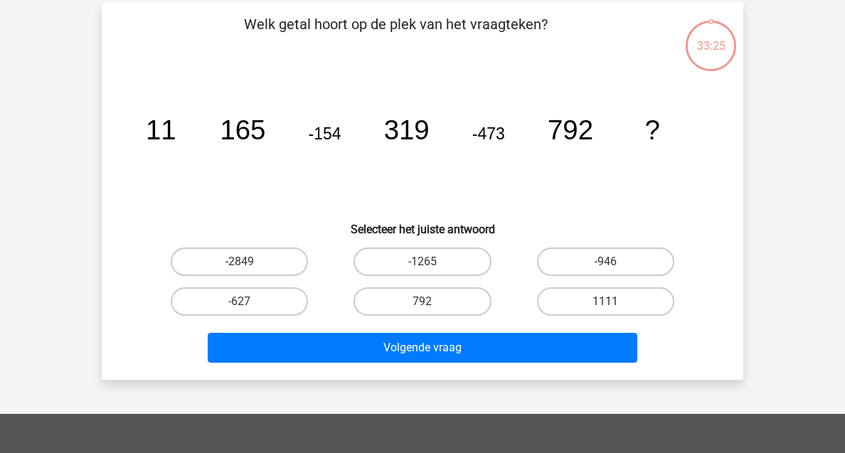
scroll to position [65, 0]
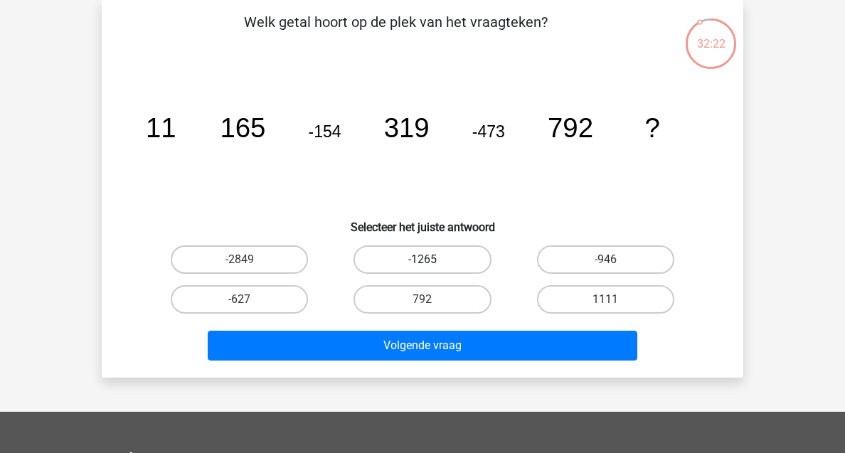
click at [455, 263] on label "-1265" at bounding box center [422, 259] width 137 height 28
click at [432, 263] on input "-1265" at bounding box center [427, 264] width 9 height 9
radio input "true"
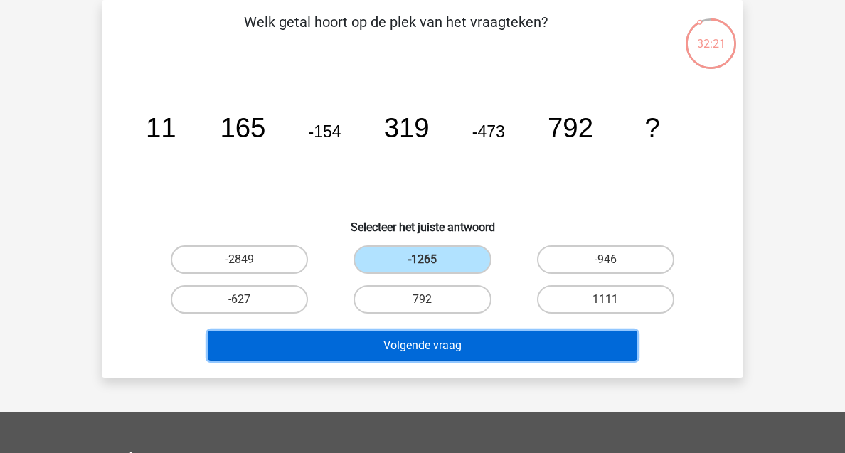
click at [460, 340] on button "Volgende vraag" at bounding box center [423, 346] width 430 height 30
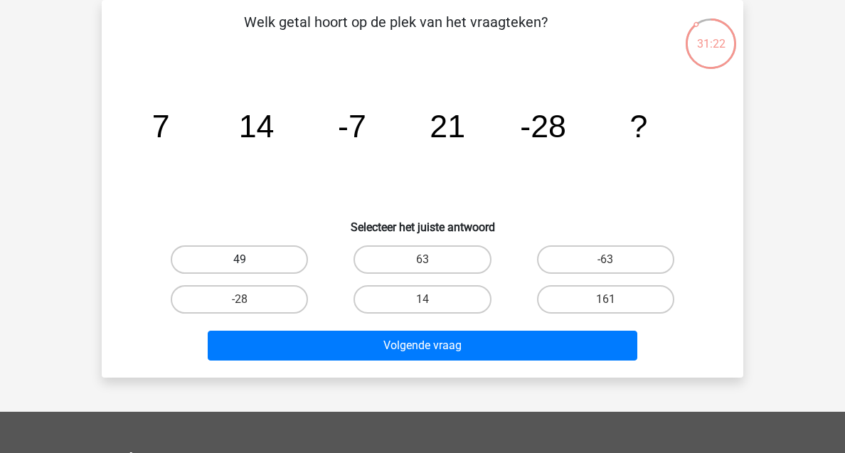
click at [219, 250] on label "49" at bounding box center [239, 259] width 137 height 28
click at [240, 260] on input "49" at bounding box center [244, 264] width 9 height 9
radio input "true"
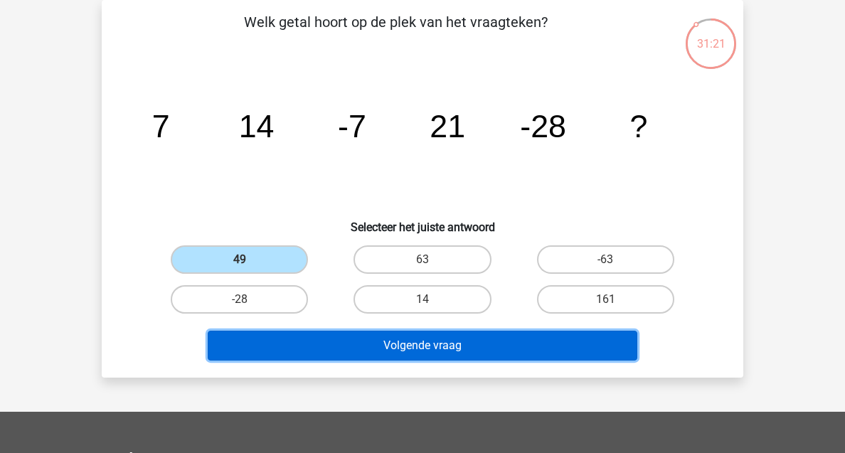
click at [374, 334] on button "Volgende vraag" at bounding box center [423, 346] width 430 height 30
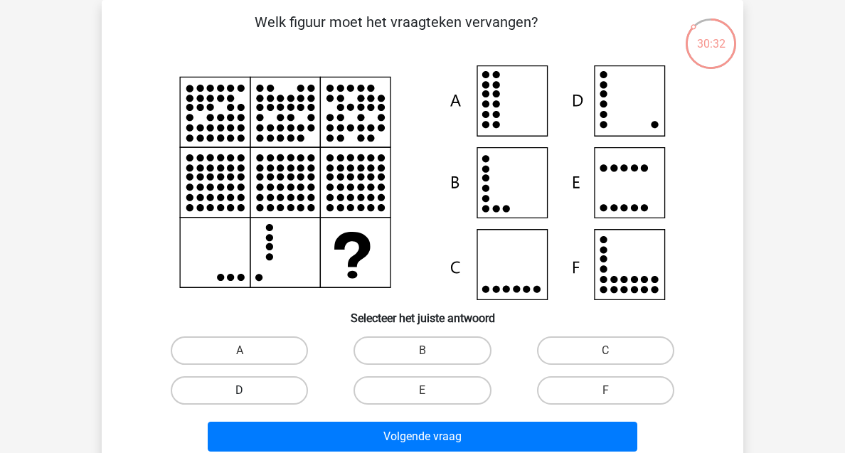
click at [233, 400] on label "D" at bounding box center [239, 390] width 137 height 28
click at [240, 400] on input "D" at bounding box center [244, 395] width 9 height 9
radio input "true"
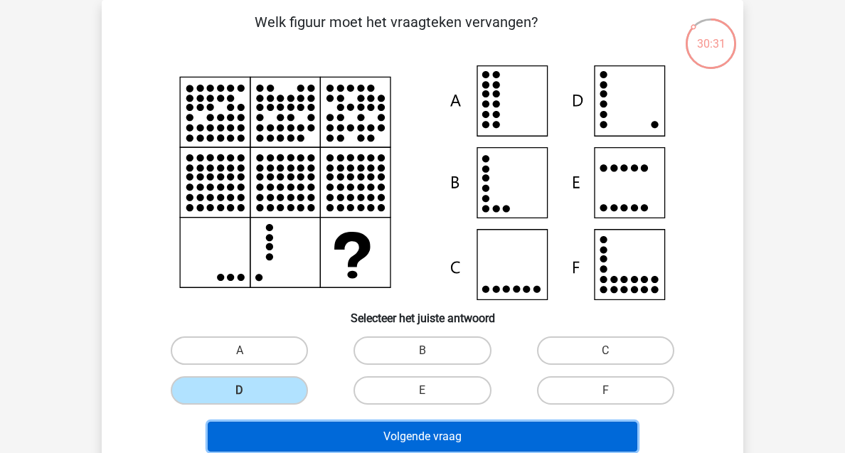
click at [357, 428] on button "Volgende vraag" at bounding box center [423, 437] width 430 height 30
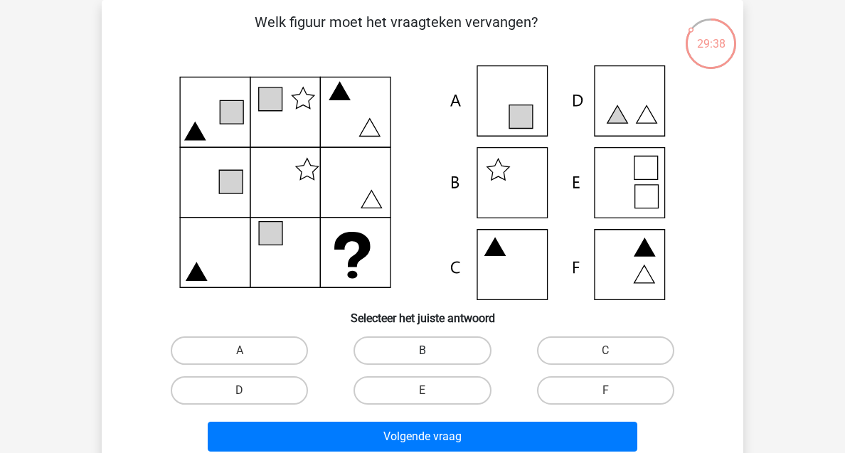
click at [411, 352] on label "B" at bounding box center [422, 351] width 137 height 28
click at [423, 352] on input "B" at bounding box center [427, 355] width 9 height 9
radio input "true"
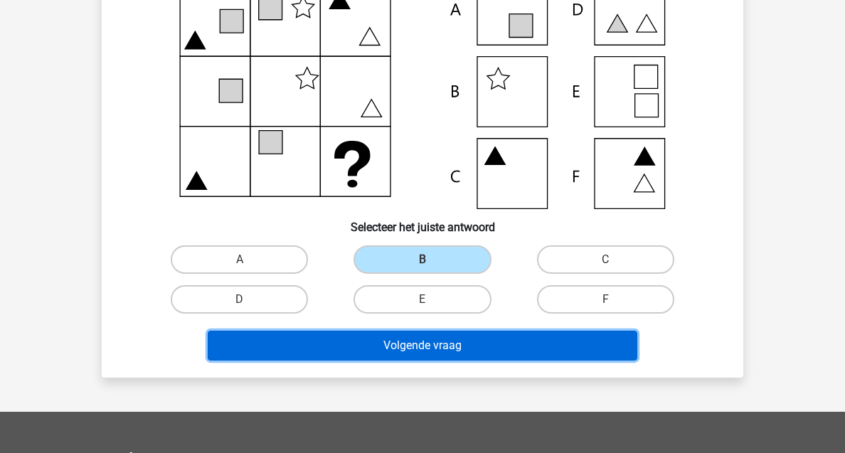
click at [429, 342] on button "Volgende vraag" at bounding box center [423, 346] width 430 height 30
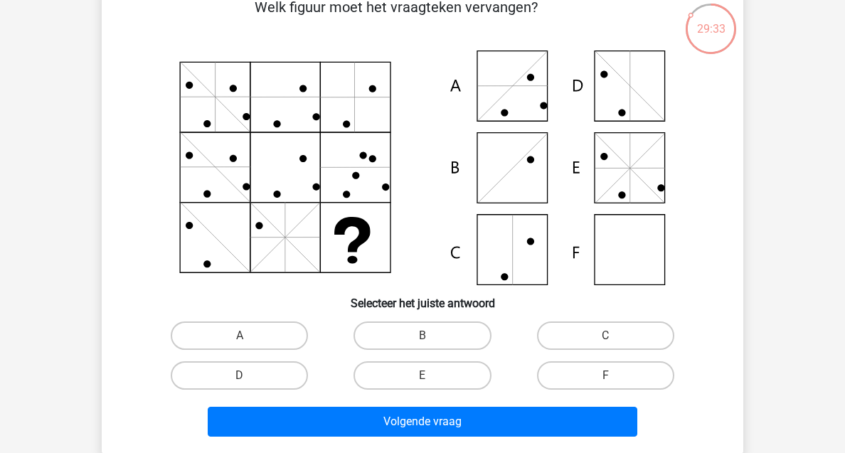
scroll to position [82, 0]
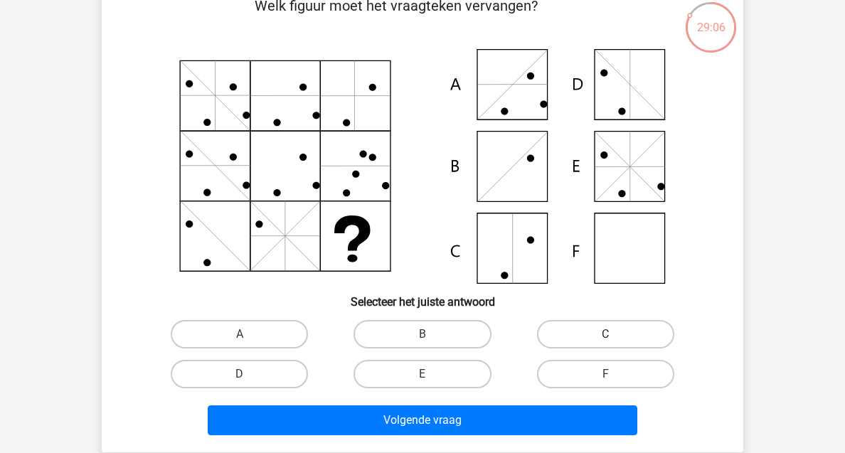
click at [599, 344] on label "C" at bounding box center [605, 334] width 137 height 28
click at [605, 344] on input "C" at bounding box center [609, 338] width 9 height 9
radio input "true"
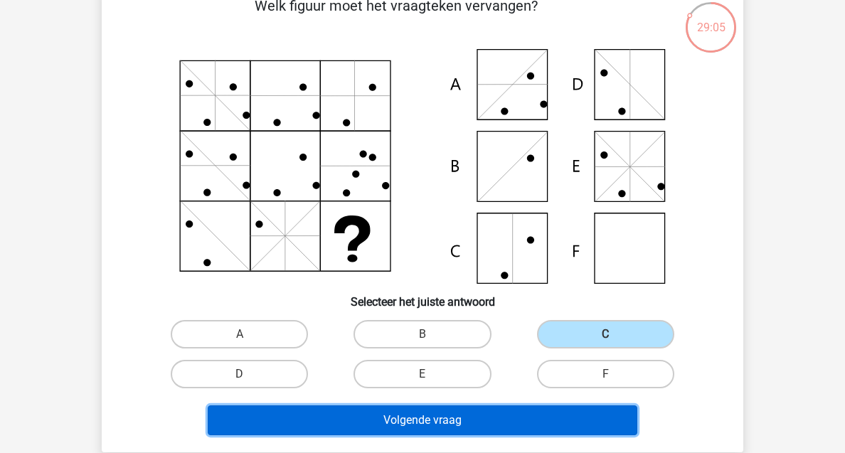
click at [441, 433] on button "Volgende vraag" at bounding box center [423, 421] width 430 height 30
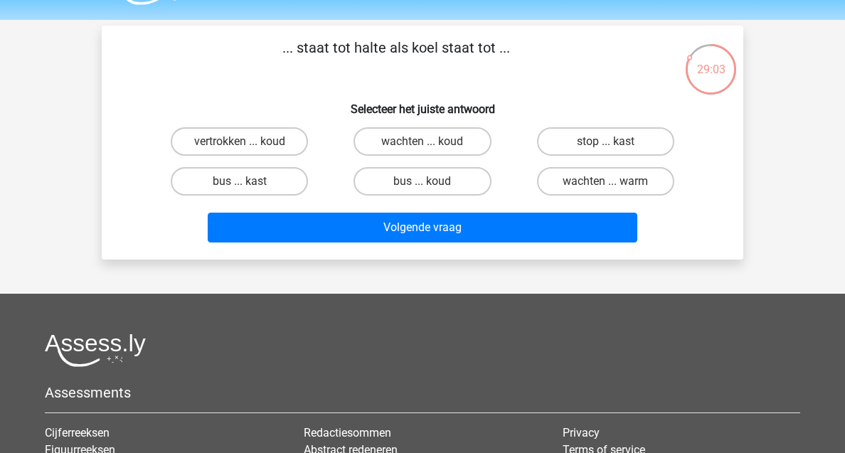
scroll to position [33, 0]
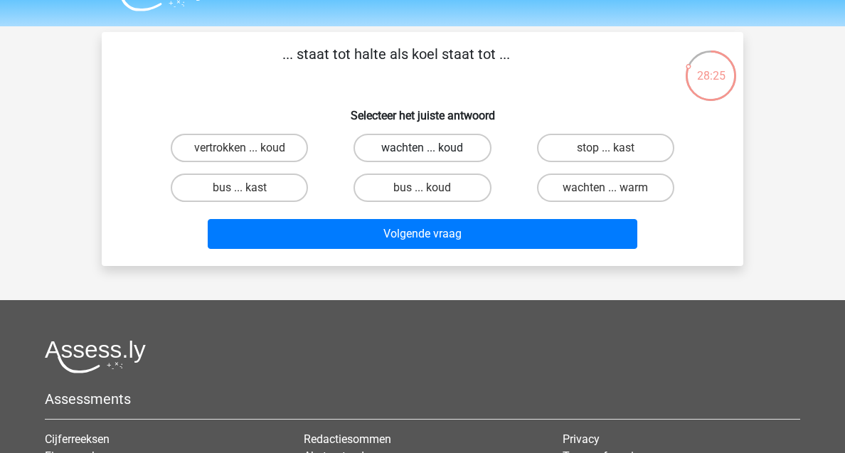
click at [472, 152] on label "wachten ... koud" at bounding box center [422, 148] width 137 height 28
click at [432, 152] on input "wachten ... koud" at bounding box center [427, 152] width 9 height 9
radio input "true"
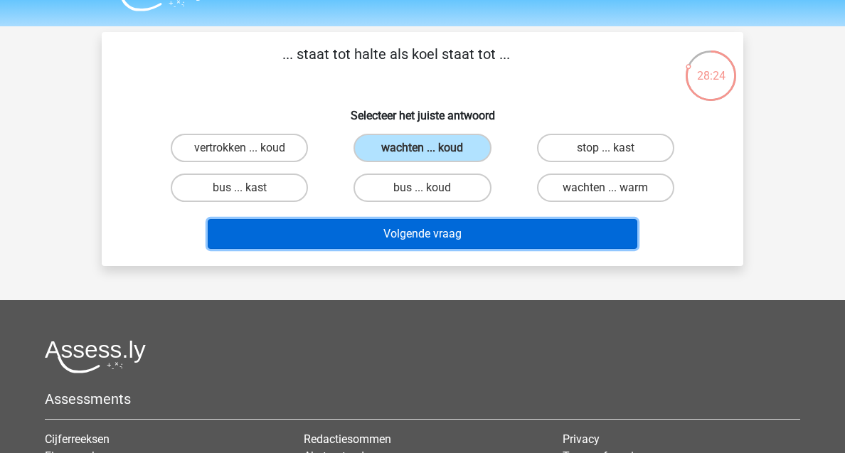
click at [472, 233] on button "Volgende vraag" at bounding box center [423, 234] width 430 height 30
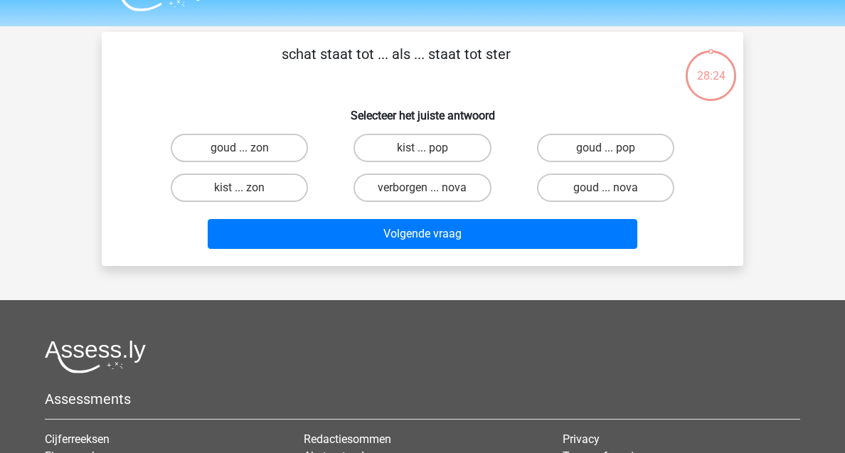
scroll to position [65, 0]
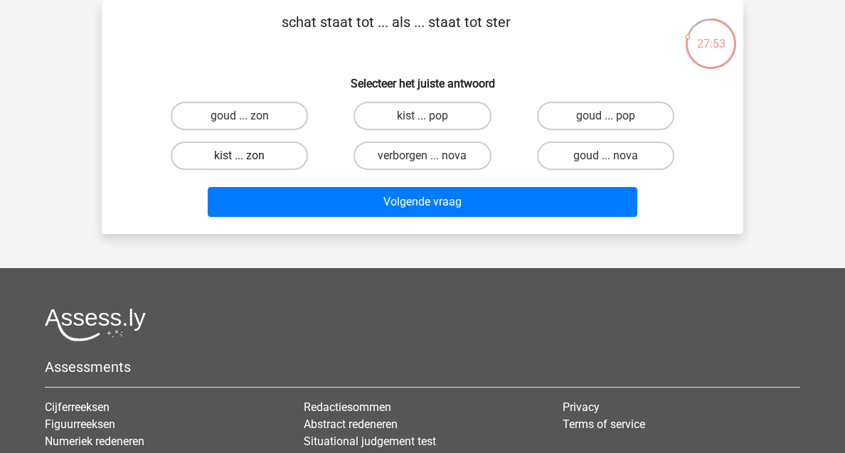
click at [268, 152] on label "kist ... zon" at bounding box center [239, 156] width 137 height 28
click at [249, 156] on input "kist ... zon" at bounding box center [244, 160] width 9 height 9
radio input "true"
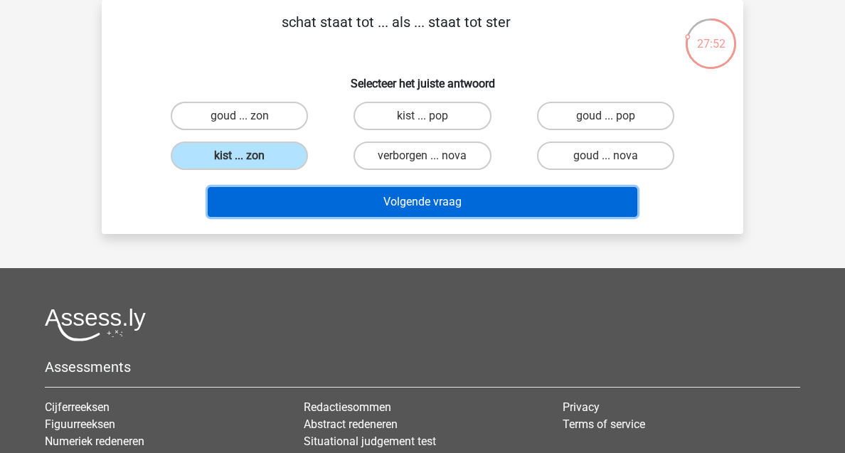
click at [340, 196] on button "Volgende vraag" at bounding box center [423, 202] width 430 height 30
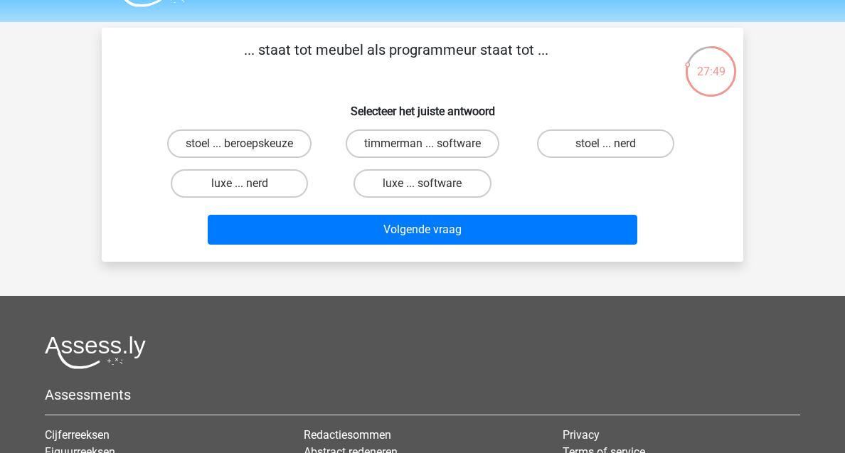
scroll to position [31, 0]
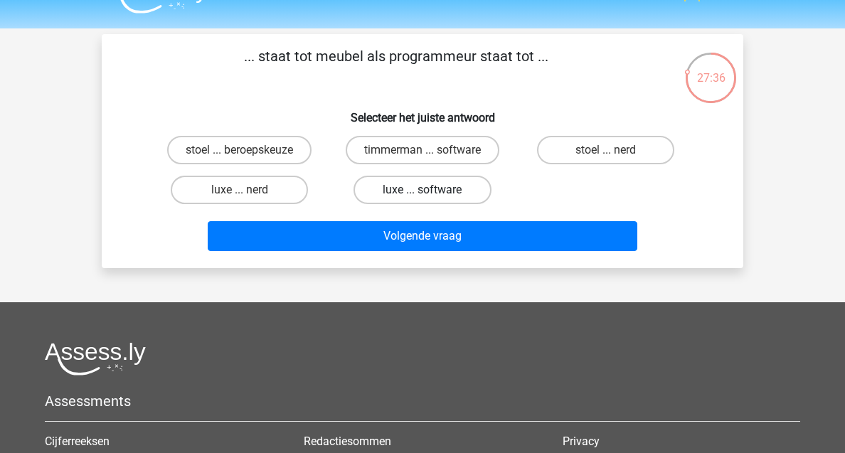
click at [430, 188] on label "luxe ... software" at bounding box center [422, 190] width 137 height 28
click at [430, 190] on input "luxe ... software" at bounding box center [427, 194] width 9 height 9
radio input "true"
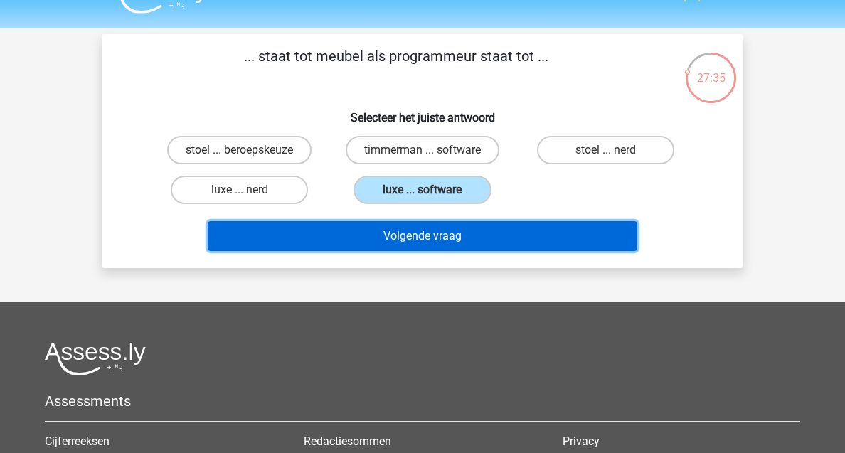
click at [433, 236] on button "Volgende vraag" at bounding box center [423, 236] width 430 height 30
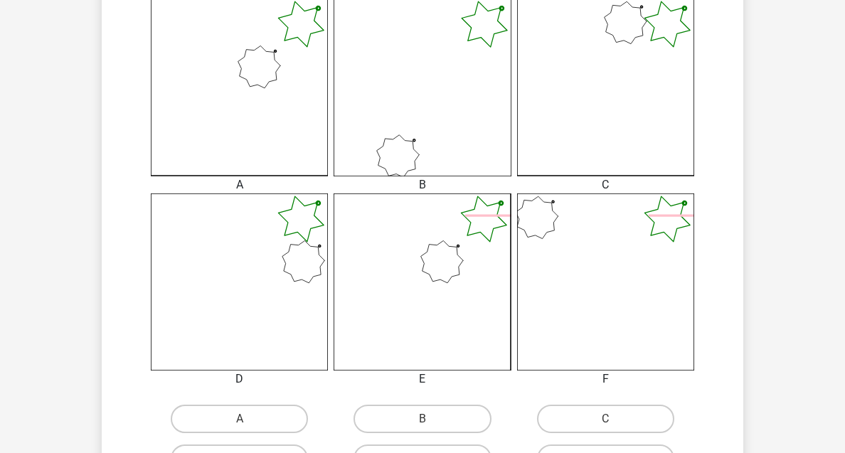
scroll to position [442, 0]
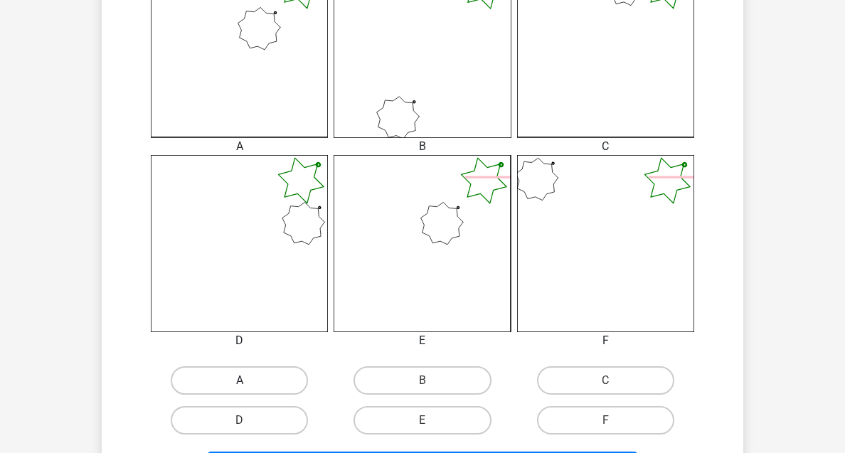
click at [250, 377] on label "A" at bounding box center [239, 380] width 137 height 28
click at [249, 381] on input "A" at bounding box center [244, 385] width 9 height 9
radio input "true"
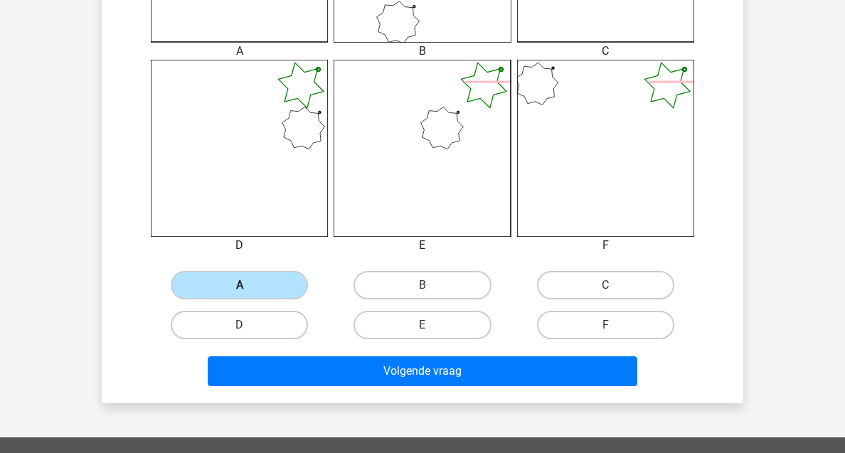
scroll to position [560, 0]
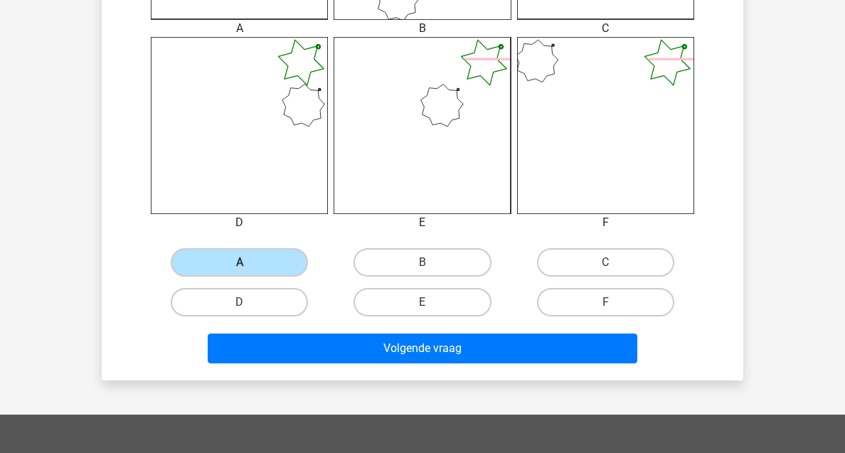
click at [355, 364] on div "Volgende vraag" at bounding box center [422, 352] width 549 height 36
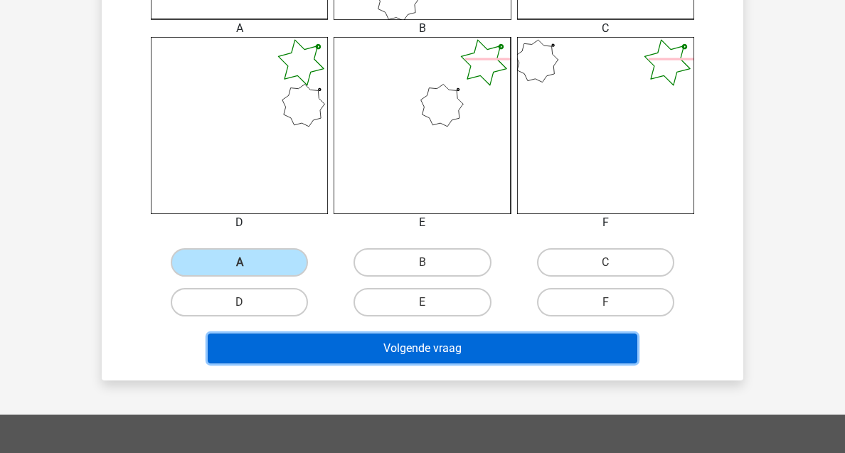
click at [407, 343] on button "Volgende vraag" at bounding box center [423, 349] width 430 height 30
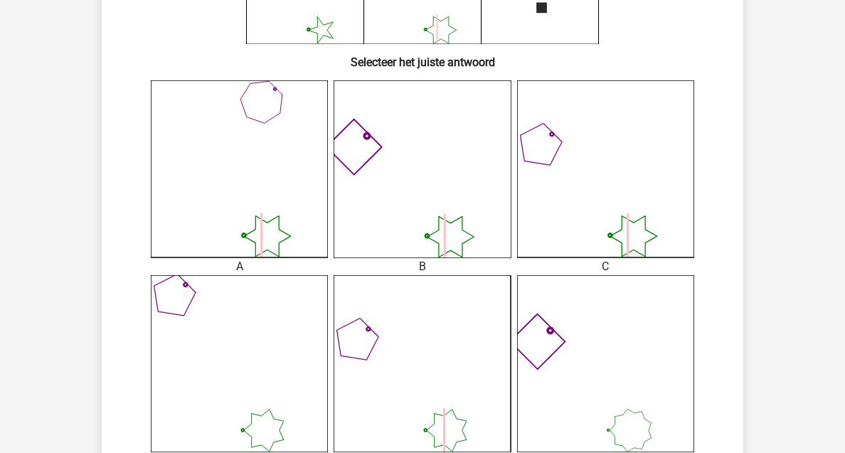
scroll to position [361, 0]
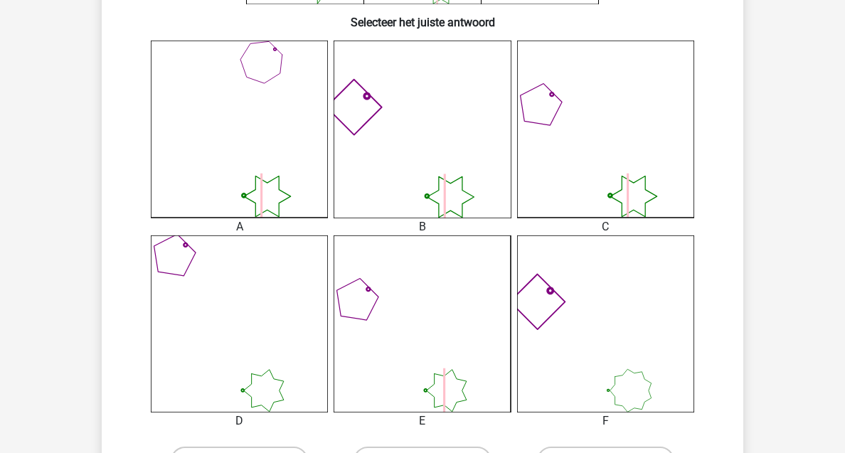
click at [638, 339] on icon at bounding box center [605, 324] width 177 height 177
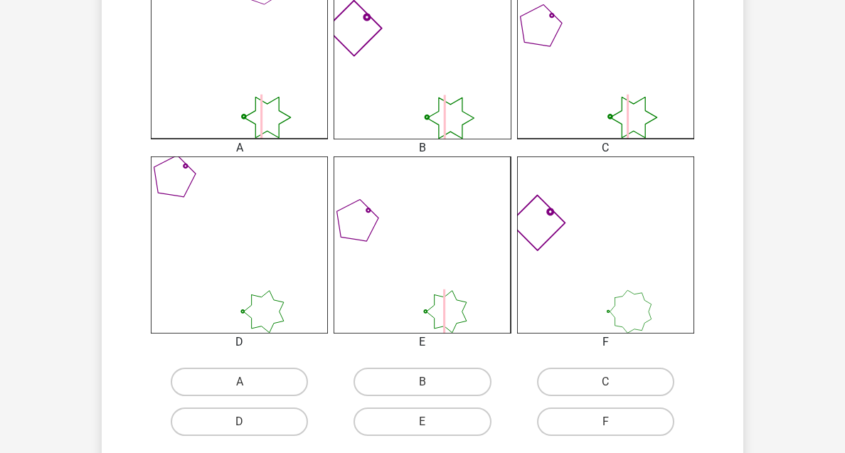
scroll to position [477, 0]
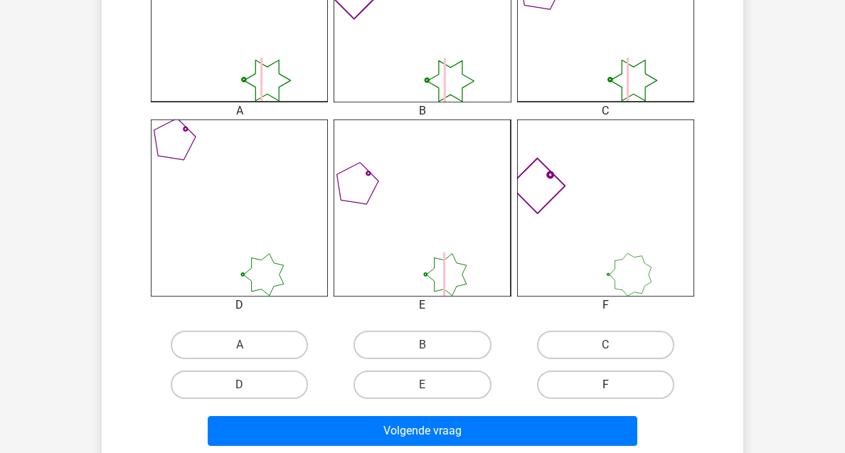
click at [617, 384] on label "F" at bounding box center [605, 385] width 137 height 28
click at [615, 385] on input "F" at bounding box center [609, 389] width 9 height 9
radio input "true"
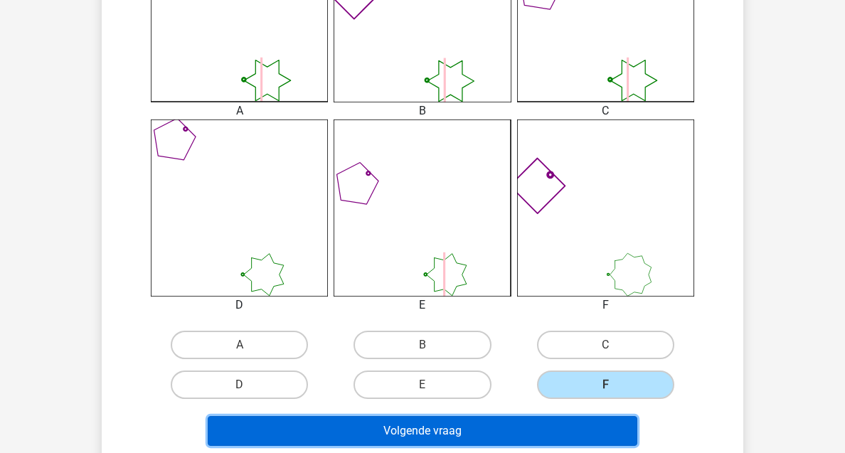
click at [518, 441] on button "Volgende vraag" at bounding box center [423, 431] width 430 height 30
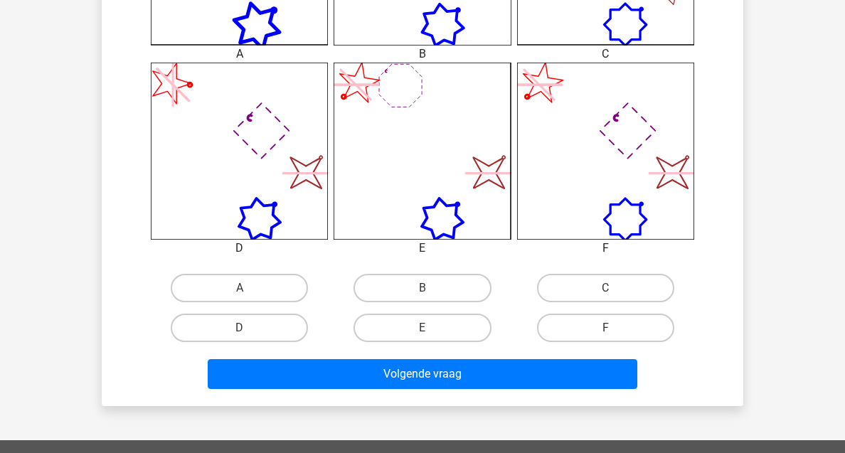
scroll to position [561, 0]
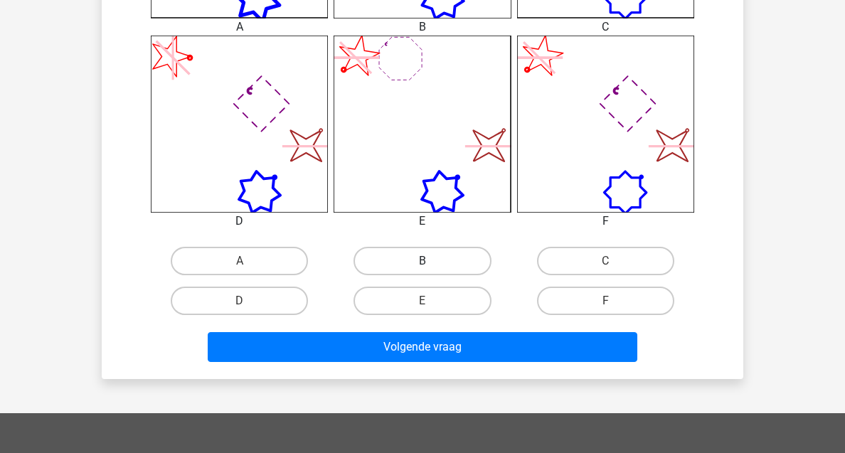
click at [450, 270] on label "B" at bounding box center [422, 261] width 137 height 28
click at [432, 270] on input "B" at bounding box center [427, 265] width 9 height 9
radio input "true"
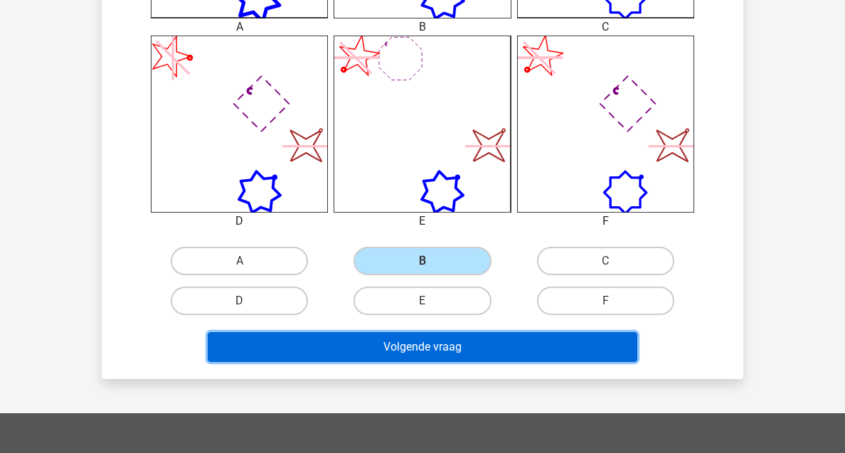
click at [439, 354] on button "Volgende vraag" at bounding box center [423, 347] width 430 height 30
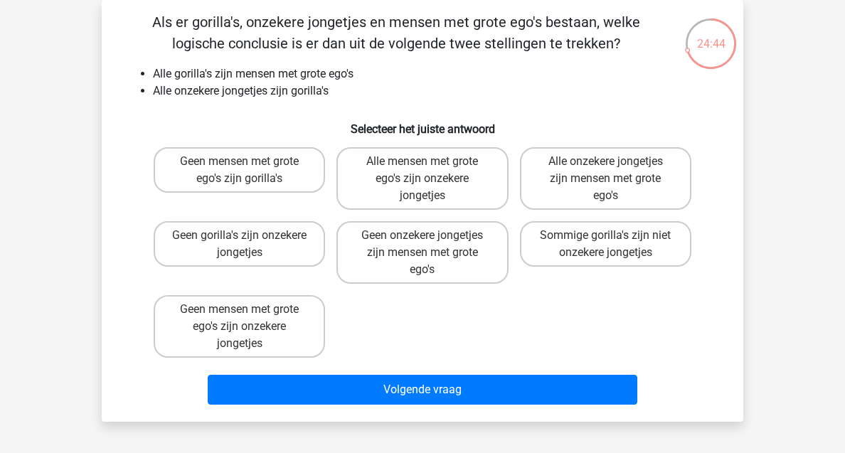
scroll to position [63, 0]
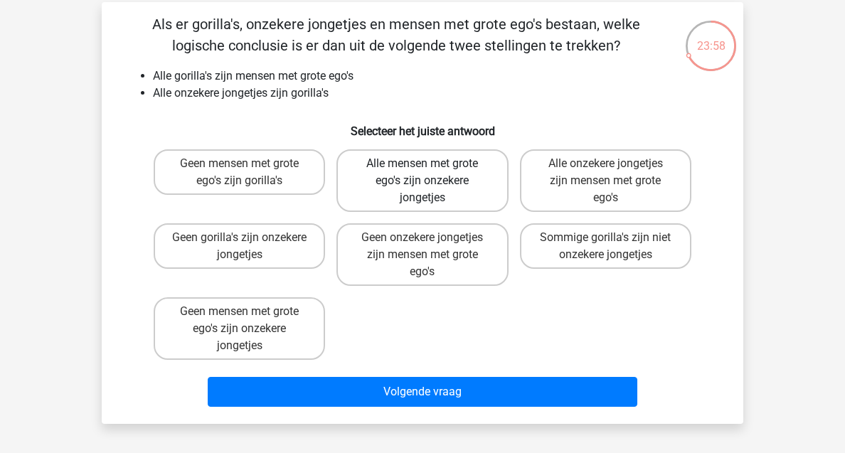
click at [430, 163] on label "Alle mensen met grote ego's zijn onzekere jongetjes" at bounding box center [422, 180] width 171 height 63
click at [430, 164] on input "Alle mensen met grote ego's zijn onzekere jongetjes" at bounding box center [427, 168] width 9 height 9
radio input "true"
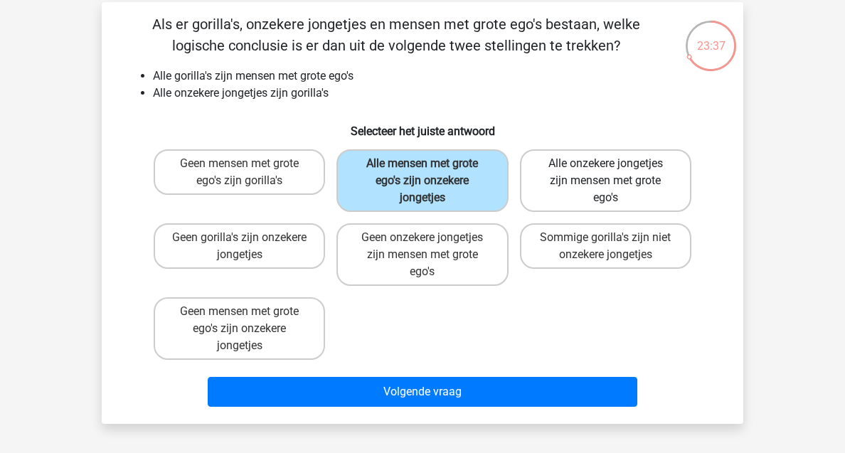
click at [593, 193] on label "Alle onzekere jongetjes zijn mensen met grote ego's" at bounding box center [605, 180] width 171 height 63
click at [605, 173] on input "Alle onzekere jongetjes zijn mensen met grote ego's" at bounding box center [609, 168] width 9 height 9
radio input "true"
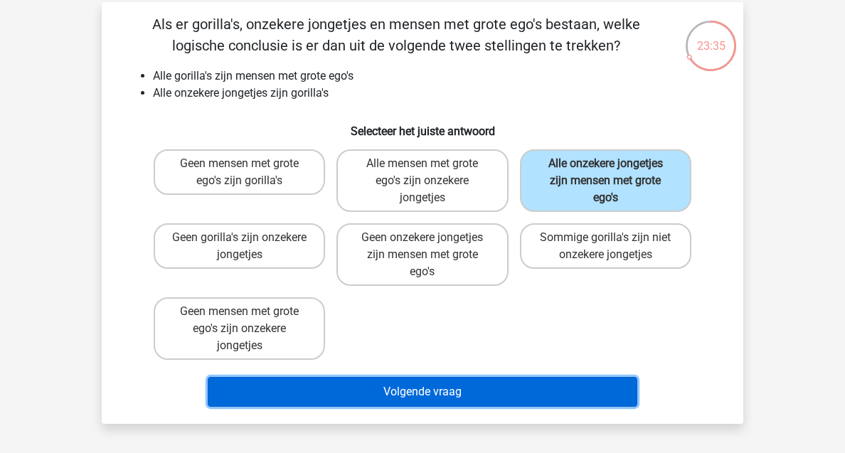
click at [437, 391] on button "Volgende vraag" at bounding box center [423, 392] width 430 height 30
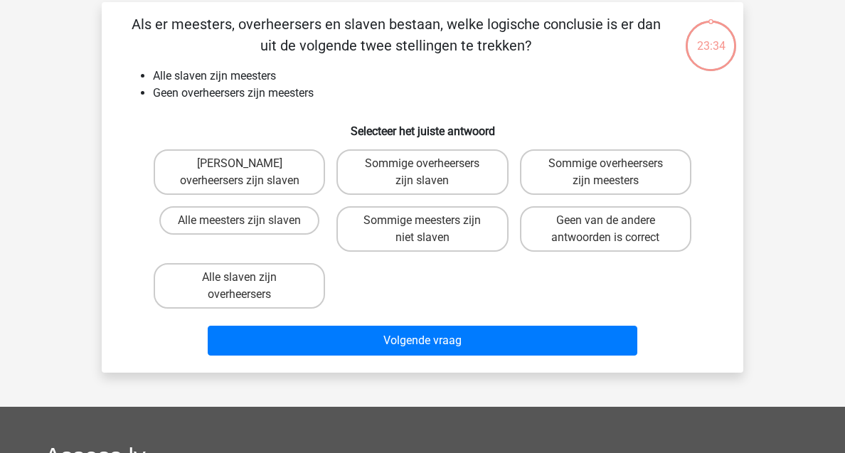
scroll to position [65, 0]
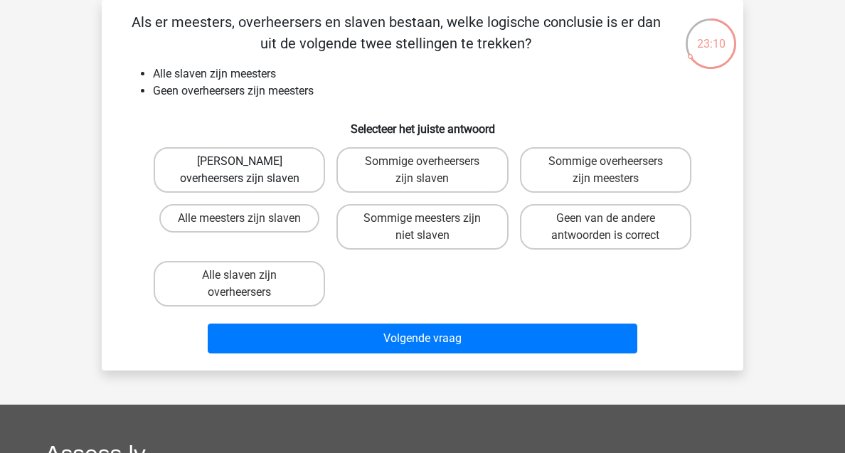
click at [215, 170] on label "Geen overheersers zijn slaven" at bounding box center [239, 170] width 171 height 46
click at [240, 170] on input "Geen overheersers zijn slaven" at bounding box center [244, 166] width 9 height 9
radio input "true"
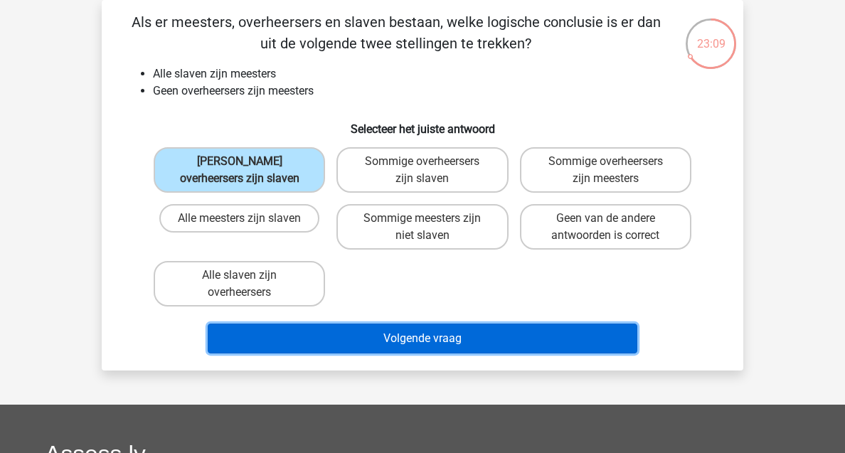
click at [372, 336] on button "Volgende vraag" at bounding box center [423, 339] width 430 height 30
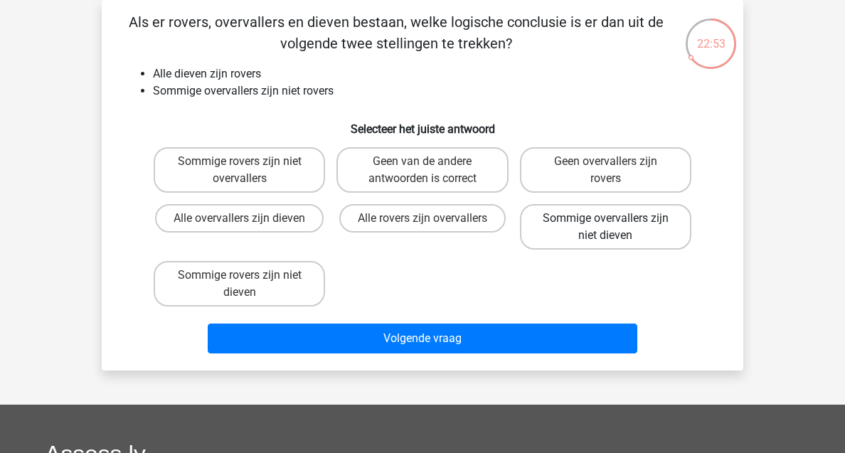
click at [628, 231] on label "Sommige overvallers zijn niet dieven" at bounding box center [605, 227] width 171 height 46
click at [615, 228] on input "Sommige overvallers zijn niet dieven" at bounding box center [609, 222] width 9 height 9
radio input "true"
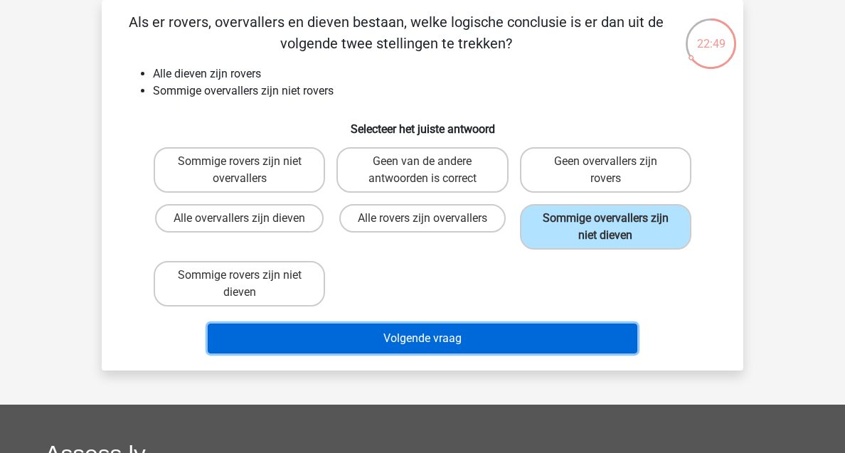
click at [472, 342] on button "Volgende vraag" at bounding box center [423, 339] width 430 height 30
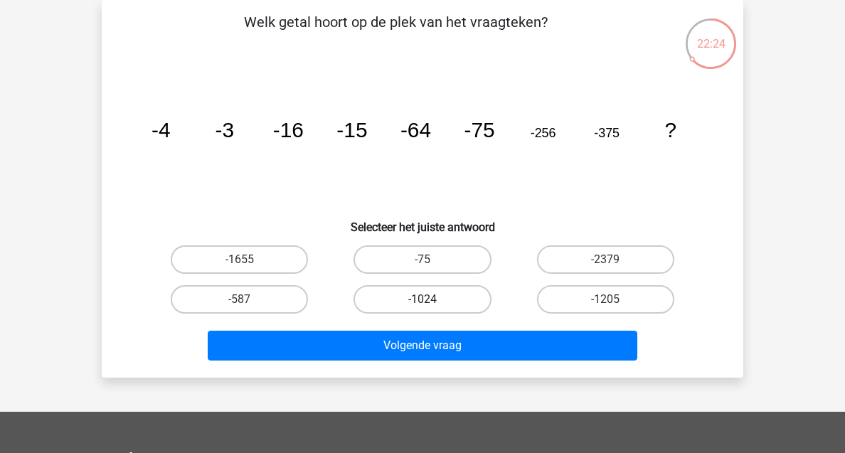
click at [437, 298] on label "-1024" at bounding box center [422, 299] width 137 height 28
click at [432, 300] on input "-1024" at bounding box center [427, 304] width 9 height 9
radio input "true"
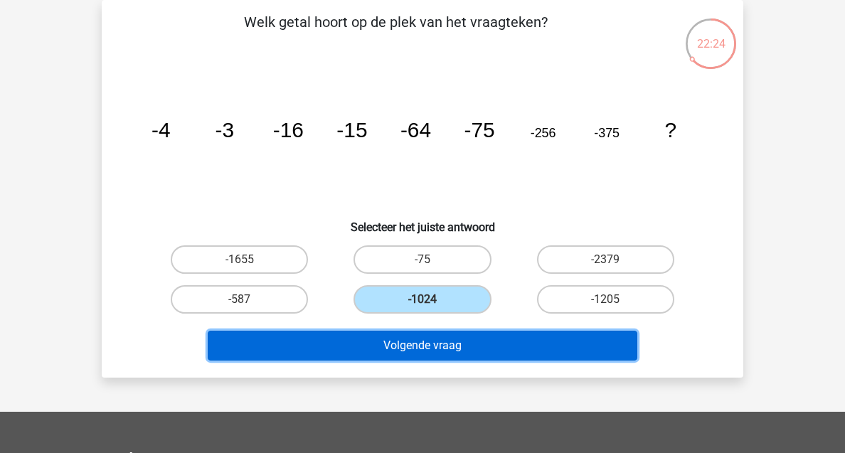
click at [424, 344] on button "Volgende vraag" at bounding box center [423, 346] width 430 height 30
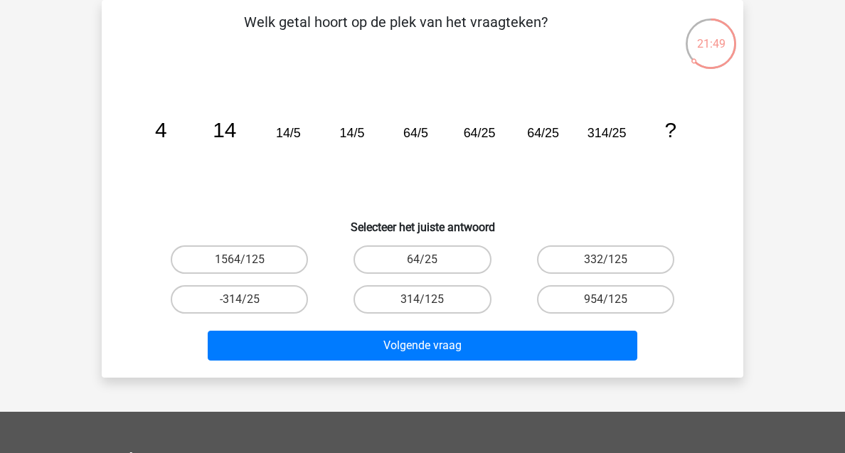
click at [429, 303] on input "314/125" at bounding box center [427, 304] width 9 height 9
radio input "true"
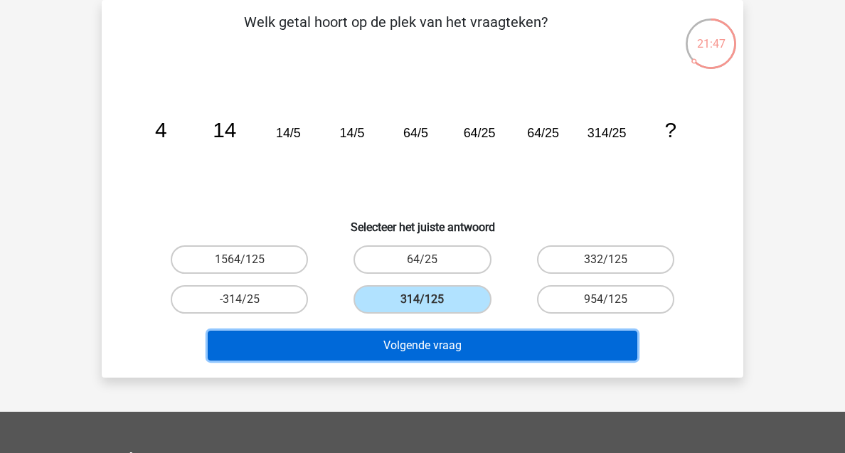
click at [445, 345] on button "Volgende vraag" at bounding box center [423, 346] width 430 height 30
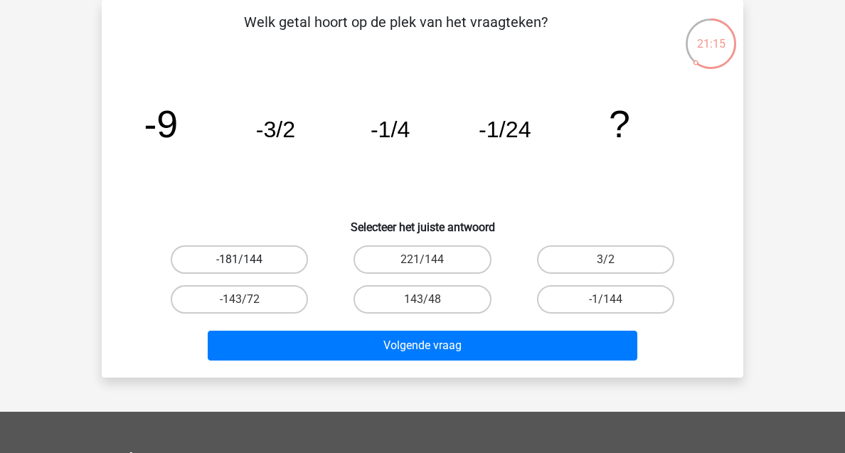
click at [280, 255] on label "-181/144" at bounding box center [239, 259] width 137 height 28
click at [249, 260] on input "-181/144" at bounding box center [244, 264] width 9 height 9
radio input "true"
click at [614, 310] on label "-1/144" at bounding box center [605, 299] width 137 height 28
click at [614, 309] on input "-1/144" at bounding box center [609, 304] width 9 height 9
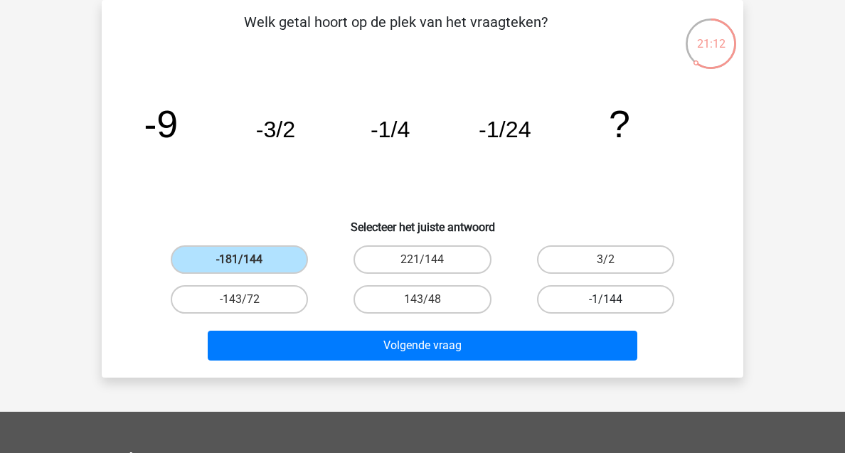
radio input "true"
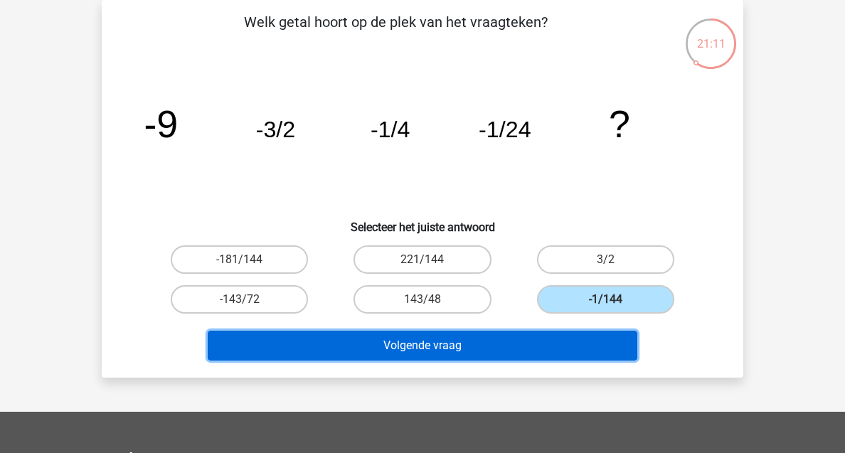
click at [549, 336] on button "Volgende vraag" at bounding box center [423, 346] width 430 height 30
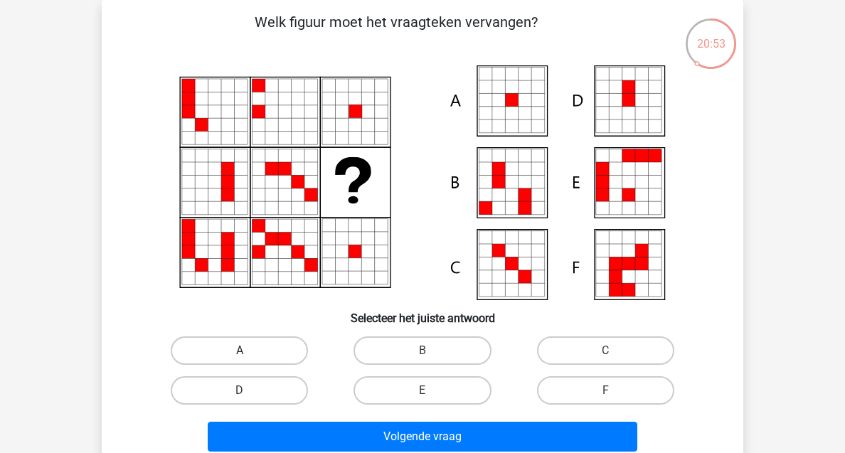
click at [254, 351] on label "A" at bounding box center [239, 351] width 137 height 28
click at [249, 351] on input "A" at bounding box center [244, 355] width 9 height 9
radio input "true"
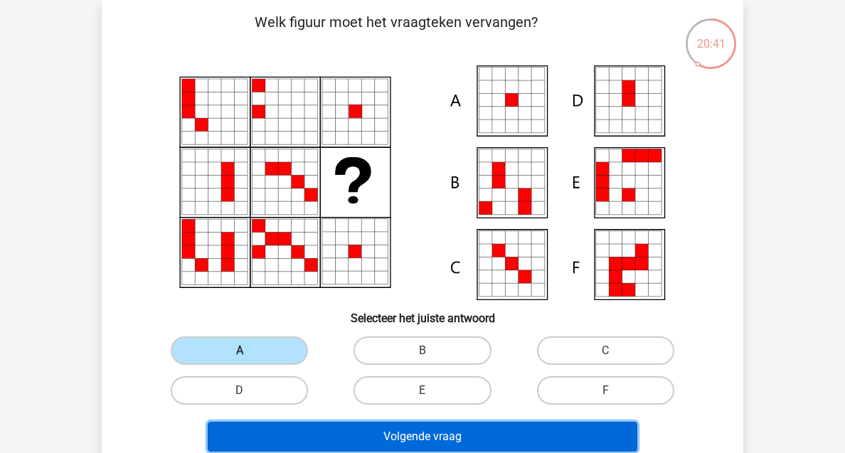
click at [340, 439] on button "Volgende vraag" at bounding box center [423, 437] width 430 height 30
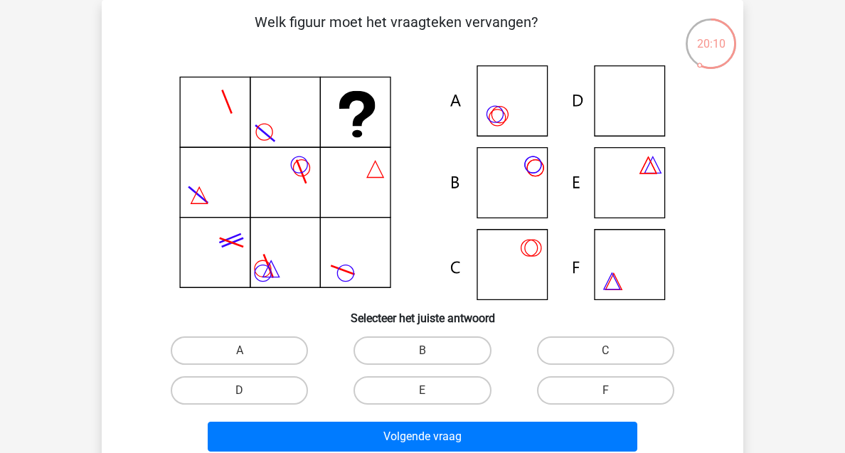
click at [430, 392] on input "E" at bounding box center [427, 395] width 9 height 9
radio input "true"
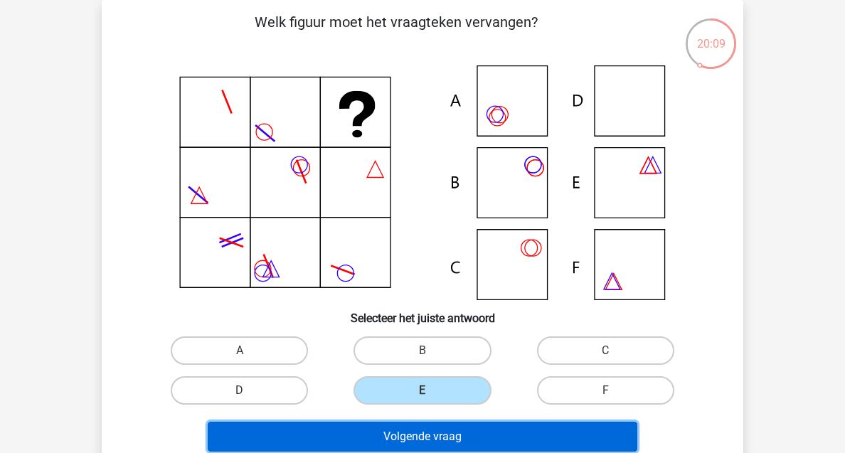
click at [431, 434] on button "Volgende vraag" at bounding box center [423, 437] width 430 height 30
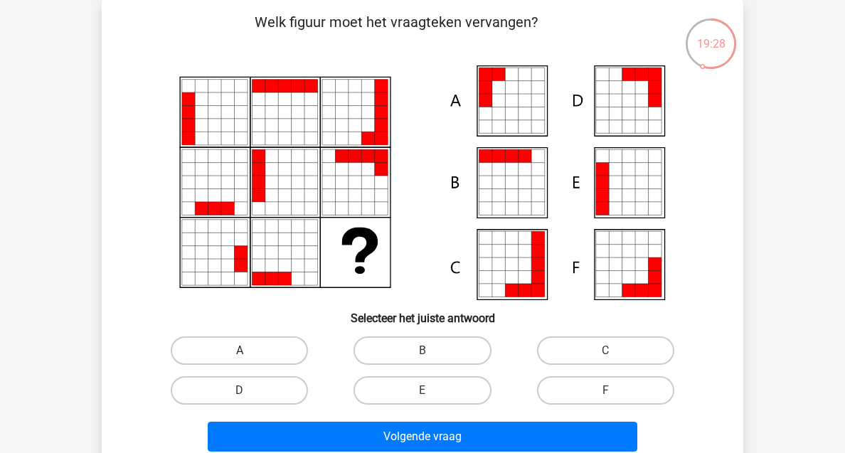
click at [297, 352] on label "A" at bounding box center [239, 351] width 137 height 28
click at [249, 352] on input "A" at bounding box center [244, 355] width 9 height 9
radio input "true"
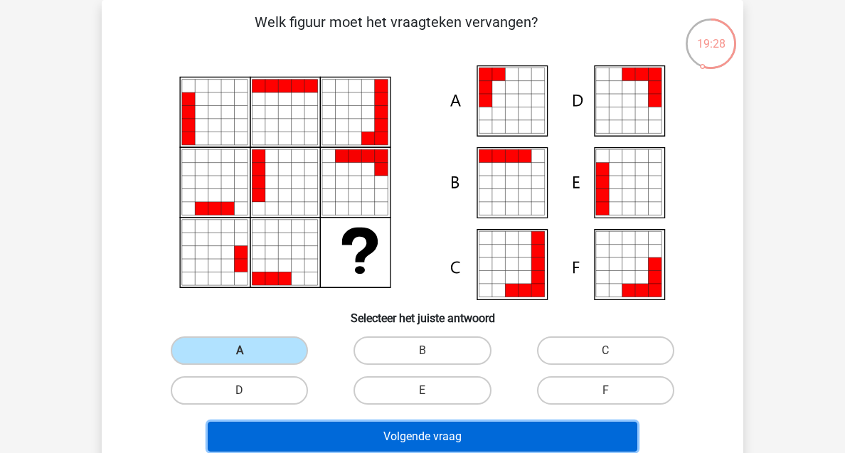
click at [407, 431] on button "Volgende vraag" at bounding box center [423, 437] width 430 height 30
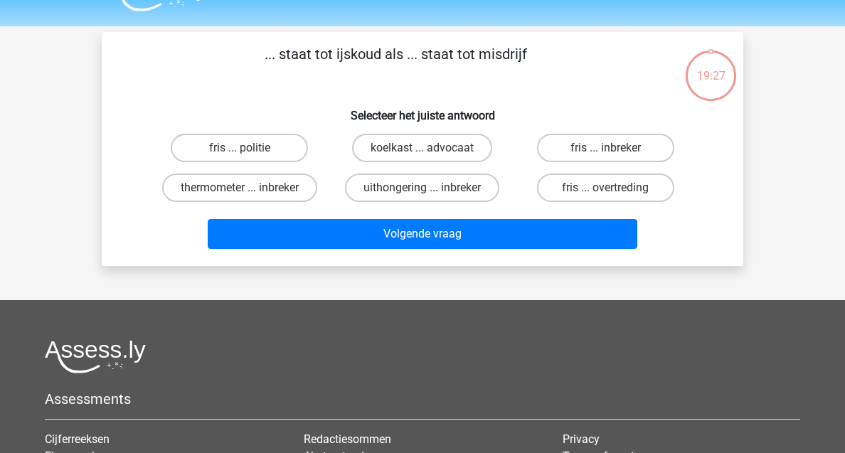
scroll to position [23, 0]
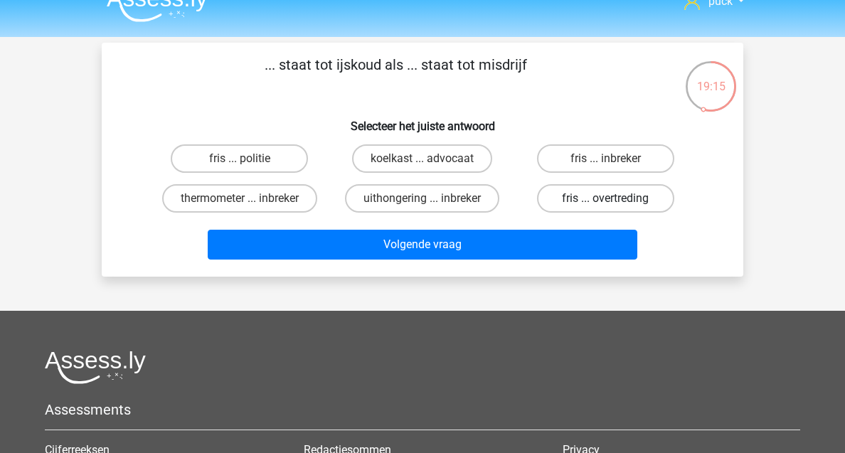
click at [653, 199] on label "fris ... overtreding" at bounding box center [605, 198] width 137 height 28
click at [615, 199] on input "fris ... overtreding" at bounding box center [609, 203] width 9 height 9
radio input "true"
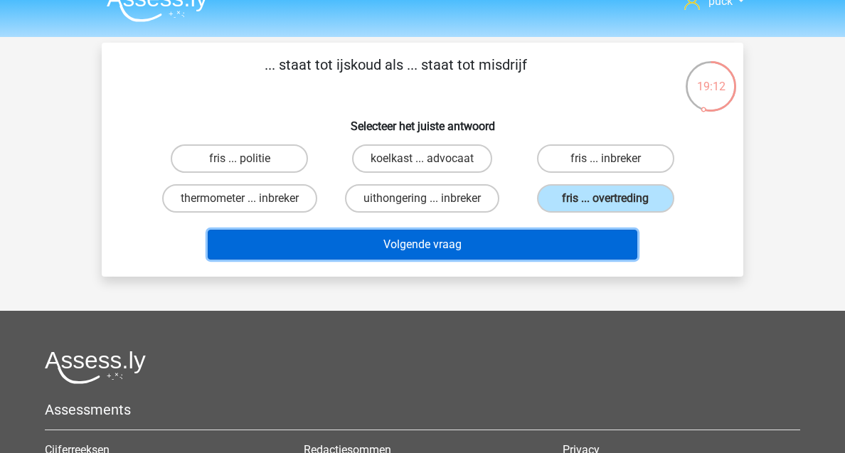
click at [571, 250] on button "Volgende vraag" at bounding box center [423, 245] width 430 height 30
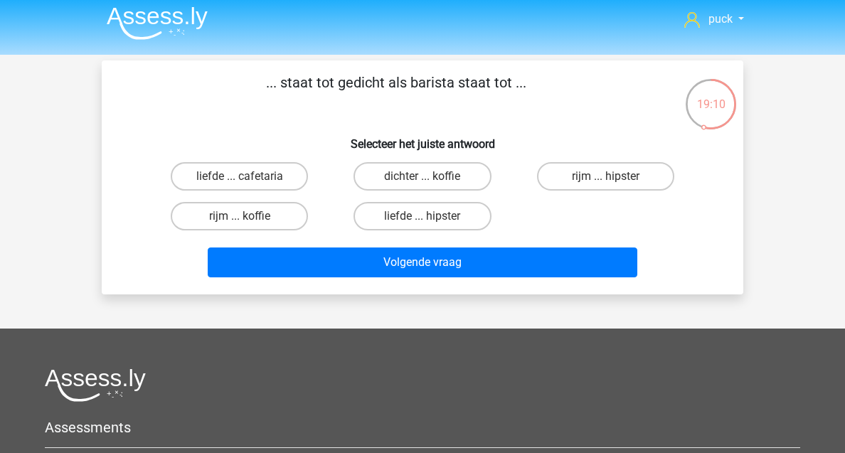
scroll to position [4, 0]
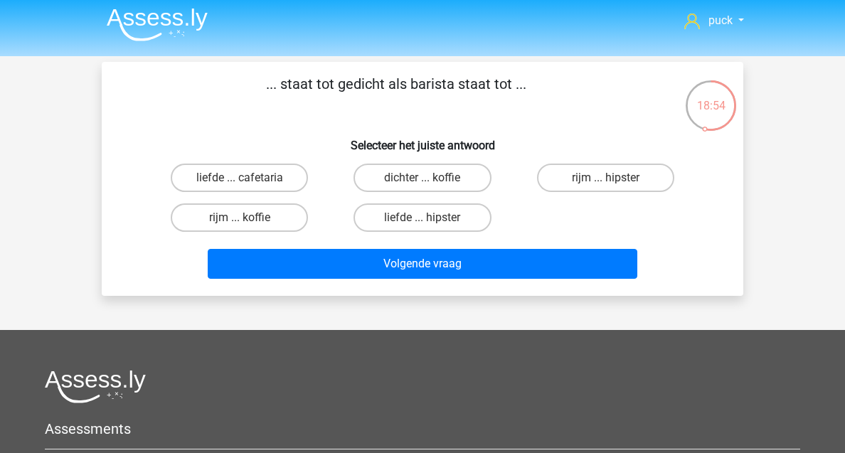
click at [430, 179] on input "dichter ... koffie" at bounding box center [427, 182] width 9 height 9
radio input "true"
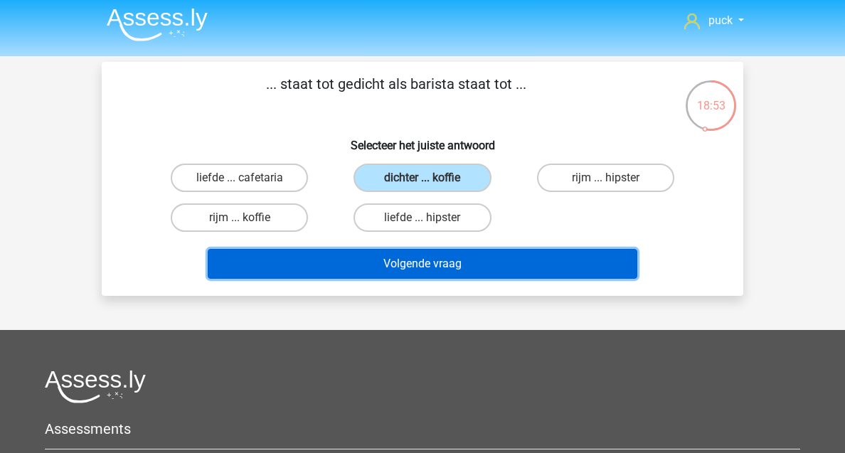
click at [462, 258] on button "Volgende vraag" at bounding box center [423, 264] width 430 height 30
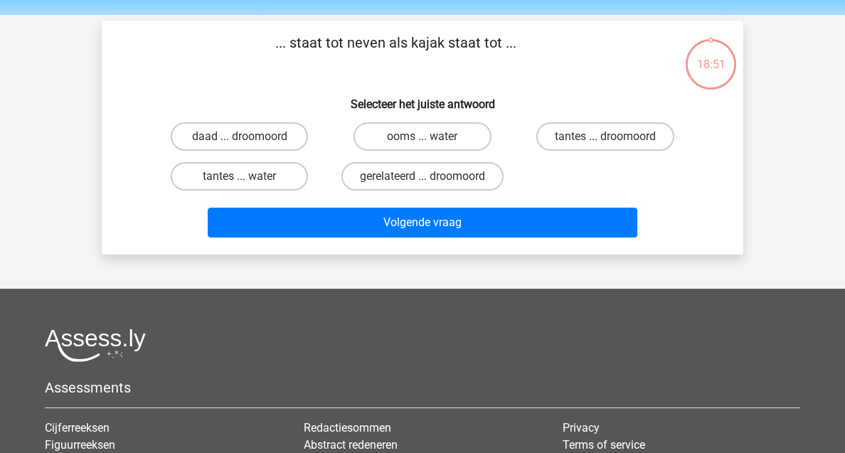
scroll to position [65, 0]
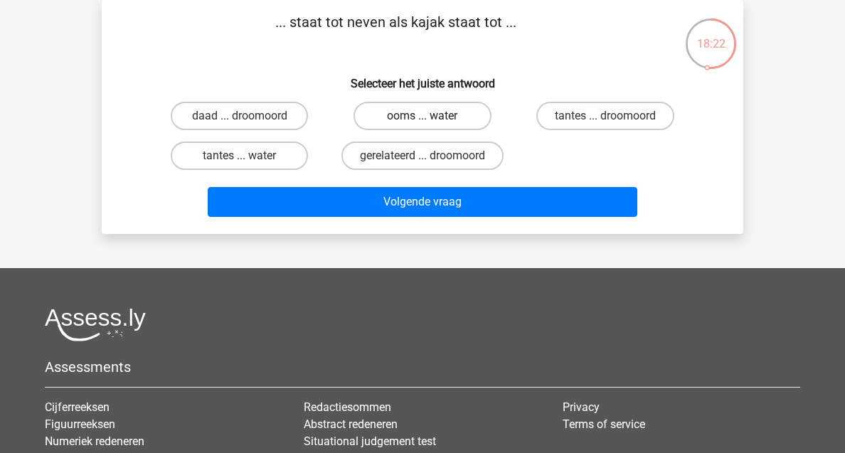
click at [418, 118] on label "ooms ... water" at bounding box center [422, 116] width 137 height 28
click at [423, 118] on input "ooms ... water" at bounding box center [427, 120] width 9 height 9
radio input "true"
click at [413, 151] on label "gerelateerd ... droomoord" at bounding box center [423, 156] width 162 height 28
click at [423, 156] on input "gerelateerd ... droomoord" at bounding box center [427, 160] width 9 height 9
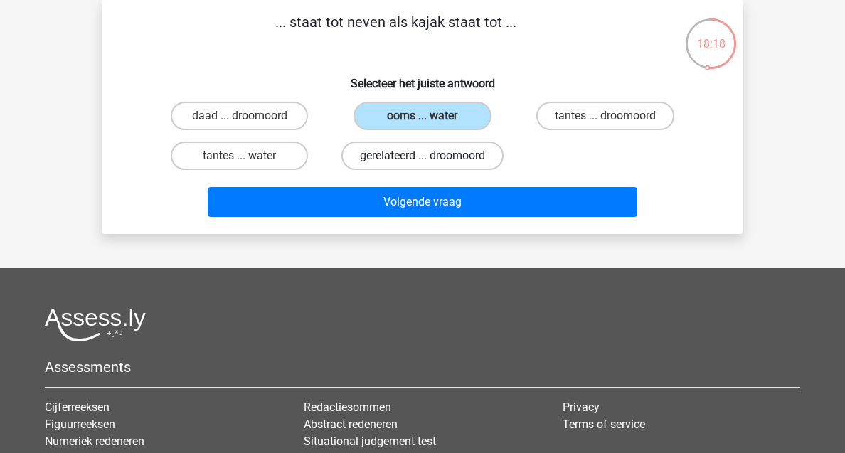
radio input "true"
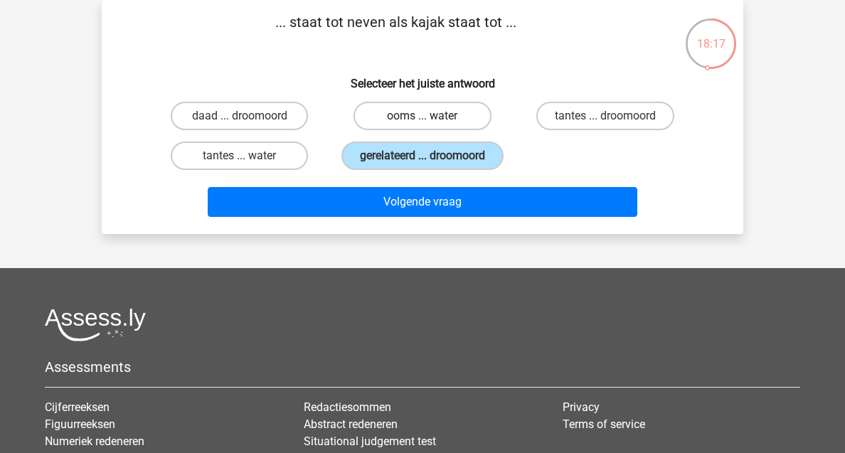
click at [407, 117] on label "ooms ... water" at bounding box center [422, 116] width 137 height 28
click at [423, 117] on input "ooms ... water" at bounding box center [427, 120] width 9 height 9
radio input "true"
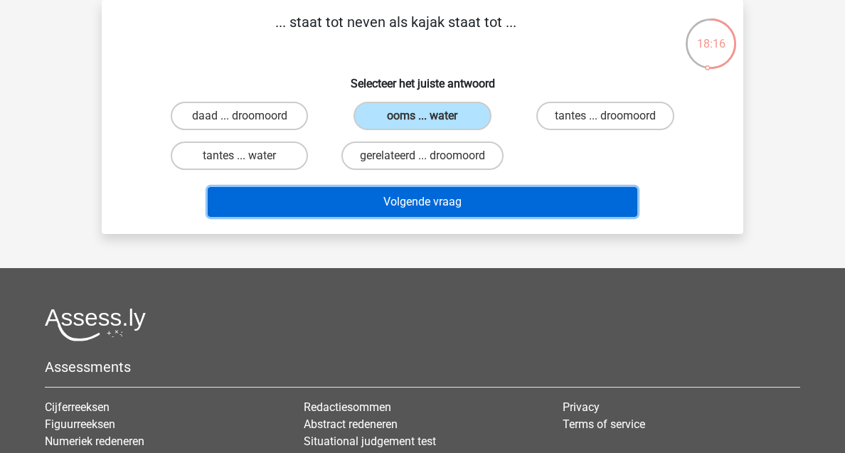
click at [419, 207] on button "Volgende vraag" at bounding box center [423, 202] width 430 height 30
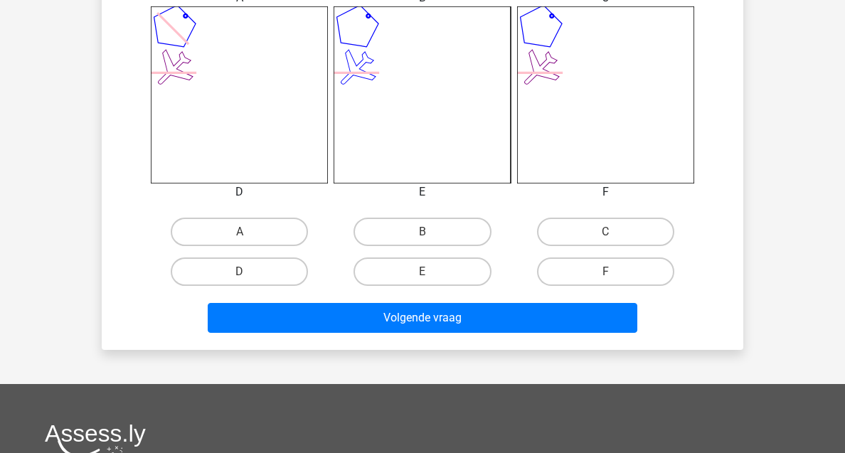
scroll to position [606, 0]
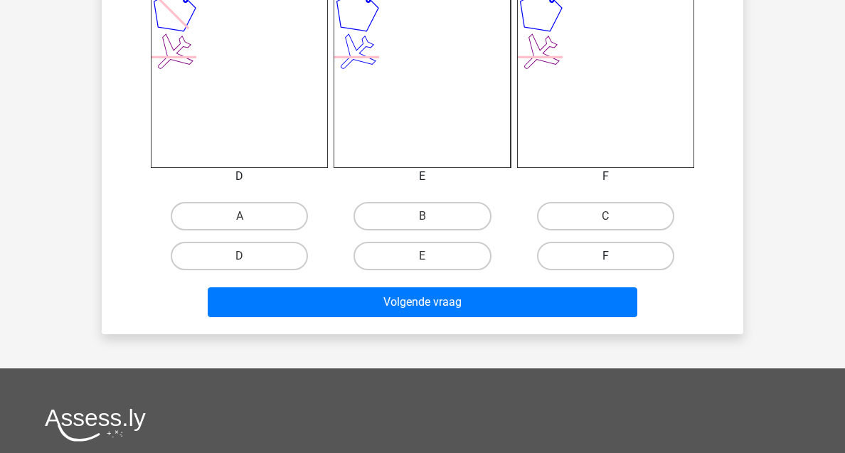
click at [568, 258] on label "F" at bounding box center [605, 256] width 137 height 28
click at [605, 258] on input "F" at bounding box center [609, 260] width 9 height 9
radio input "true"
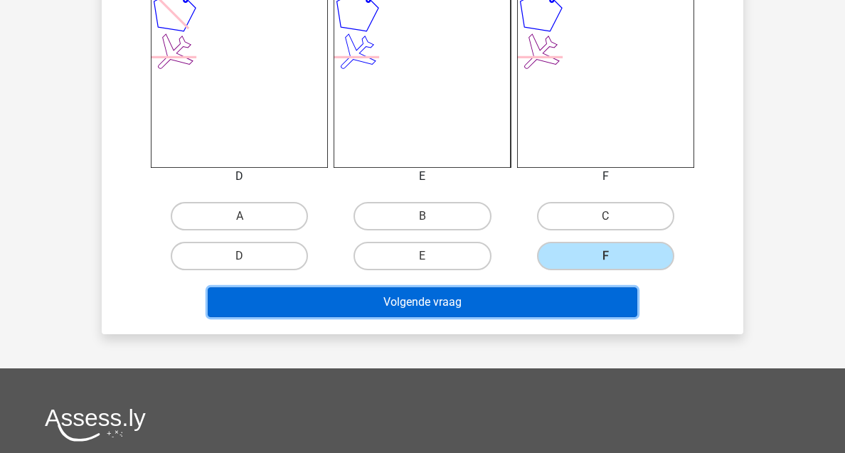
click at [546, 295] on button "Volgende vraag" at bounding box center [423, 302] width 430 height 30
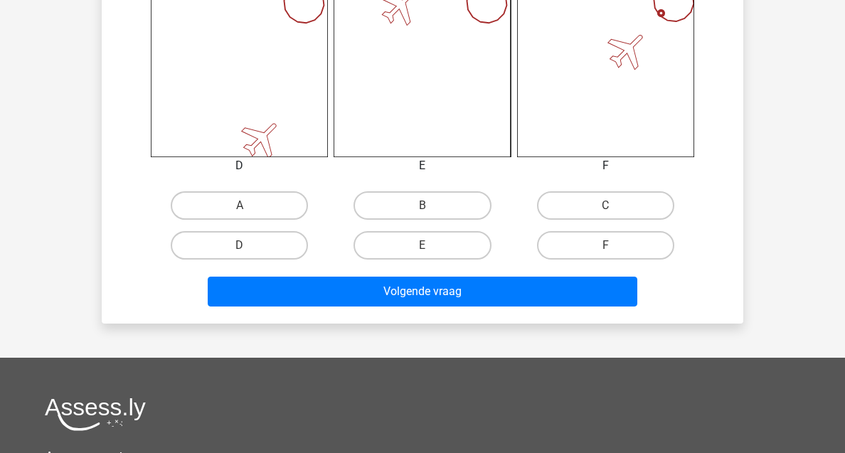
scroll to position [750, 0]
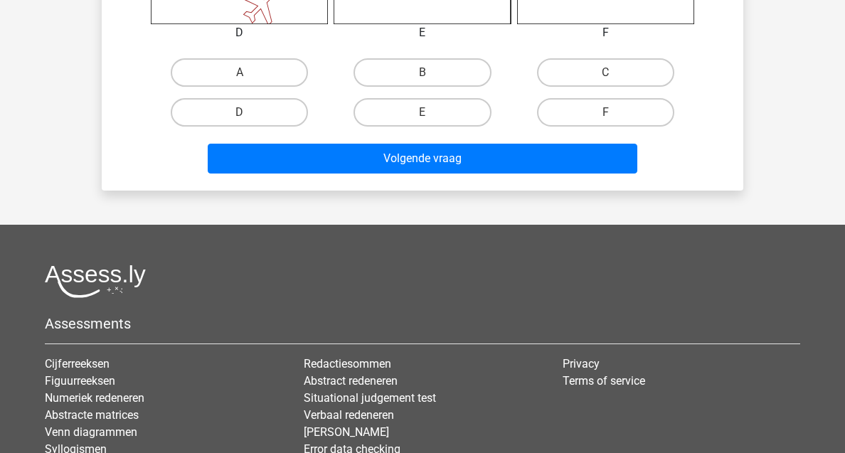
click at [607, 77] on input "C" at bounding box center [609, 77] width 9 height 9
radio input "true"
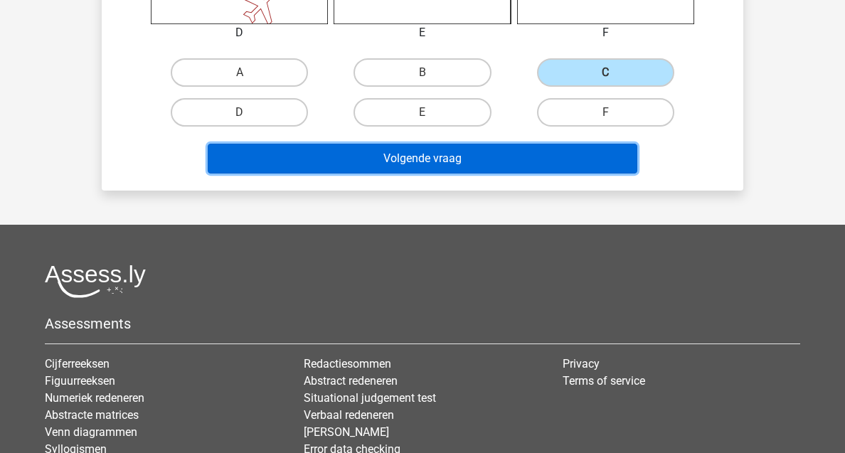
click at [539, 164] on button "Volgende vraag" at bounding box center [423, 159] width 430 height 30
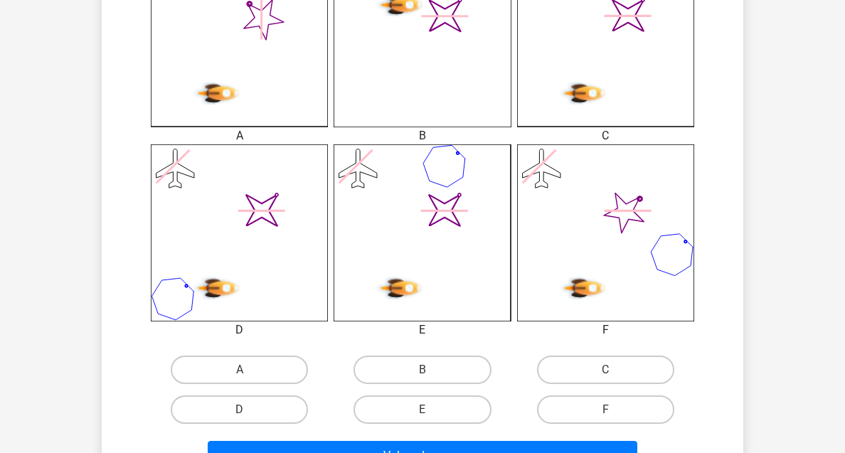
scroll to position [455, 0]
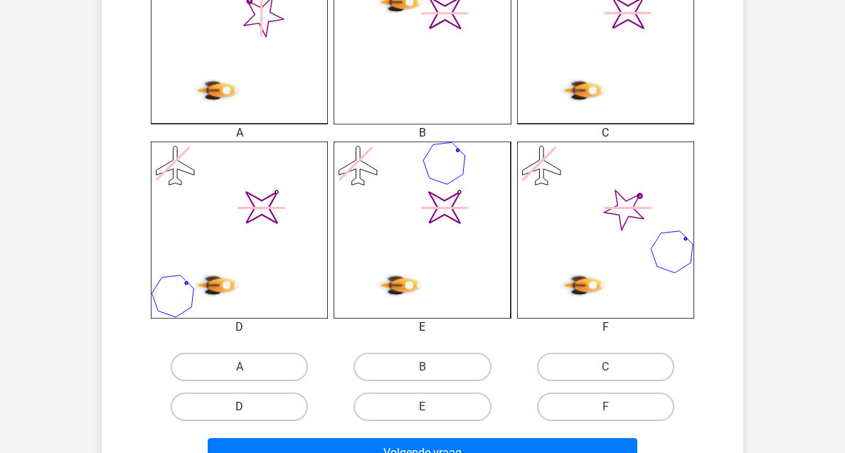
click at [261, 409] on label "D" at bounding box center [239, 407] width 137 height 28
click at [249, 409] on input "D" at bounding box center [244, 411] width 9 height 9
radio input "true"
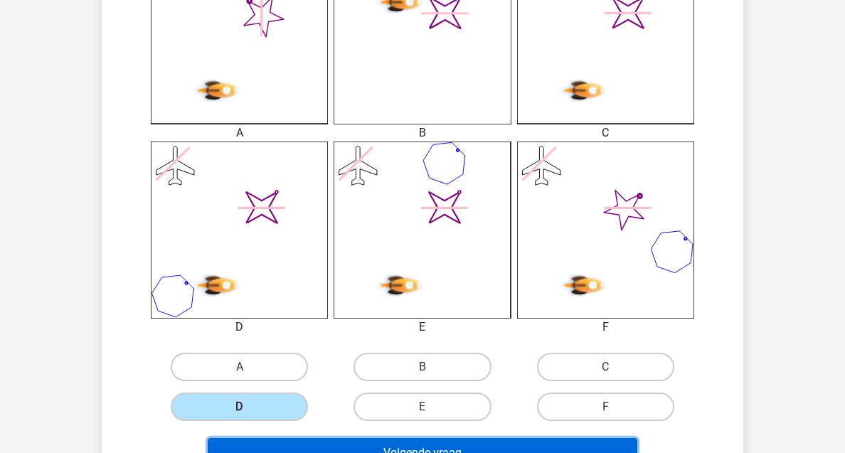
click at [393, 443] on button "Volgende vraag" at bounding box center [423, 453] width 430 height 30
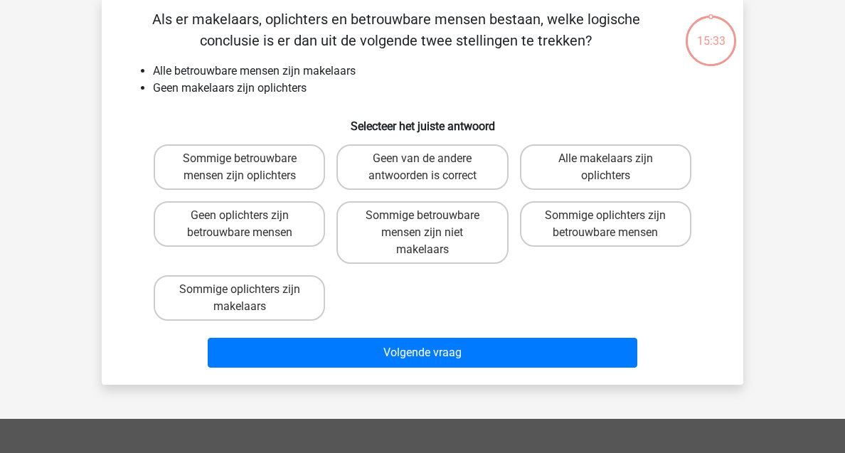
scroll to position [65, 0]
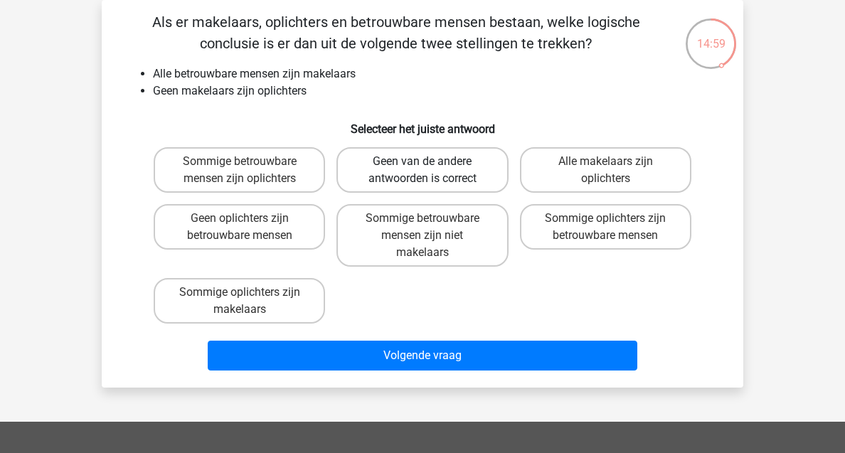
click at [422, 185] on label "Geen van de andere antwoorden is correct" at bounding box center [422, 170] width 171 height 46
click at [423, 171] on input "Geen van de andere antwoorden is correct" at bounding box center [427, 166] width 9 height 9
radio input "true"
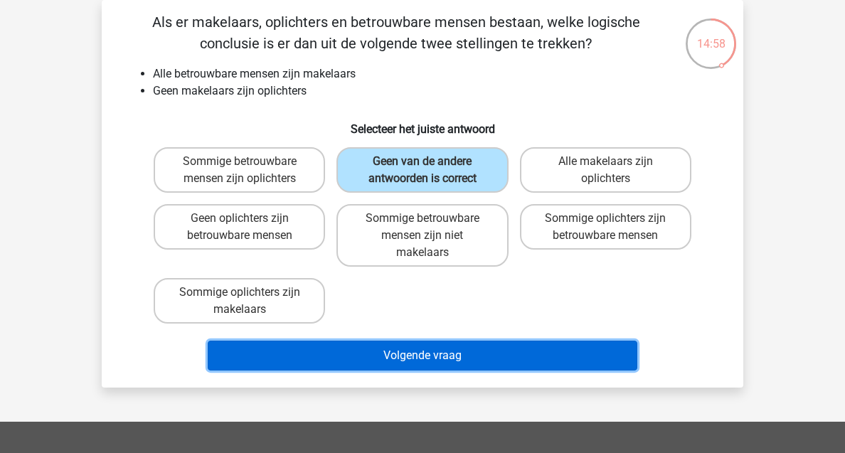
click at [401, 359] on button "Volgende vraag" at bounding box center [423, 356] width 430 height 30
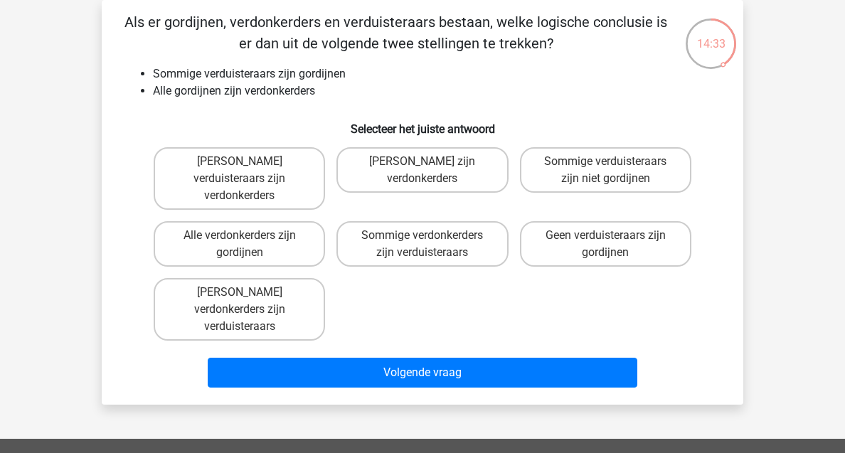
click at [610, 170] on input "Sommige verduisteraars zijn niet gordijnen" at bounding box center [609, 166] width 9 height 9
radio input "true"
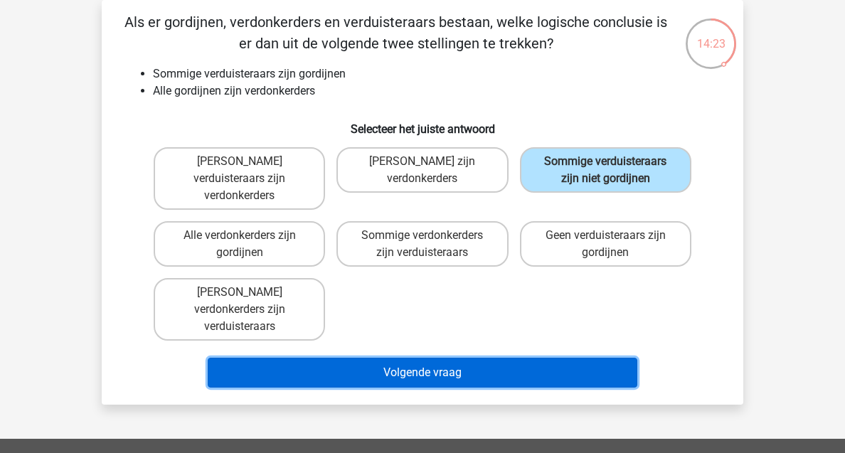
click at [503, 358] on button "Volgende vraag" at bounding box center [423, 373] width 430 height 30
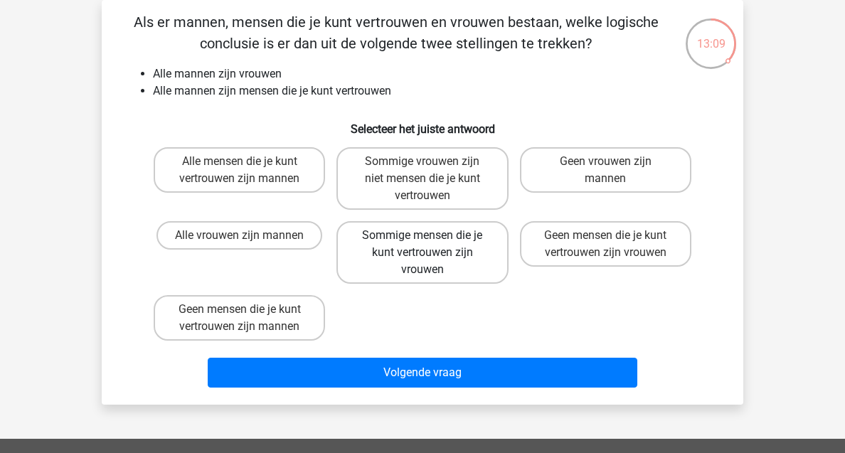
click at [441, 259] on label "Sommige mensen die je kunt vertrouwen zijn vrouwen" at bounding box center [422, 252] width 171 height 63
click at [432, 245] on input "Sommige mensen die je kunt vertrouwen zijn vrouwen" at bounding box center [427, 240] width 9 height 9
radio input "true"
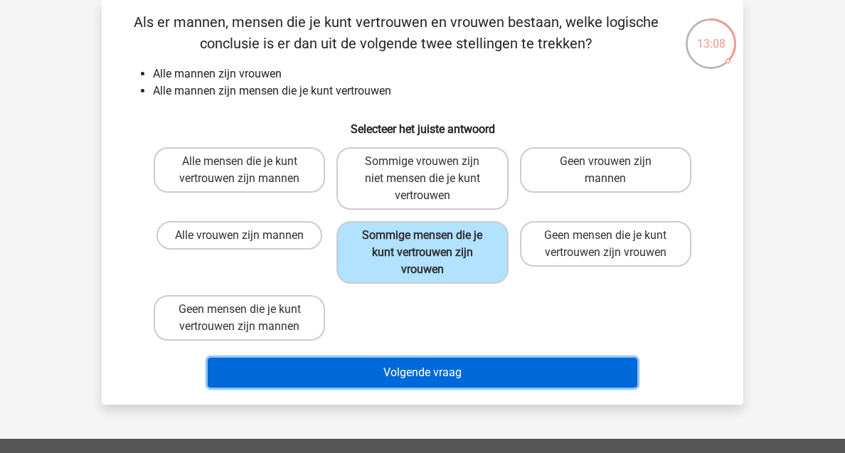
click at [439, 383] on button "Volgende vraag" at bounding box center [423, 373] width 430 height 30
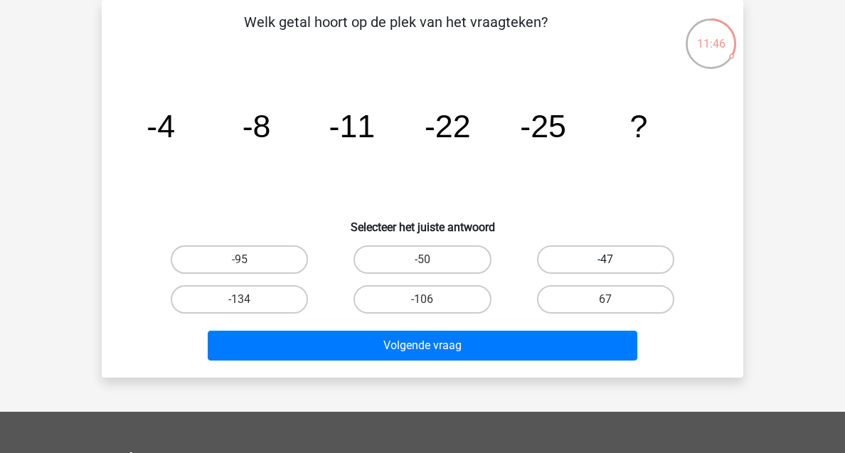
click at [660, 262] on label "-47" at bounding box center [605, 259] width 137 height 28
click at [615, 262] on input "-47" at bounding box center [609, 264] width 9 height 9
radio input "true"
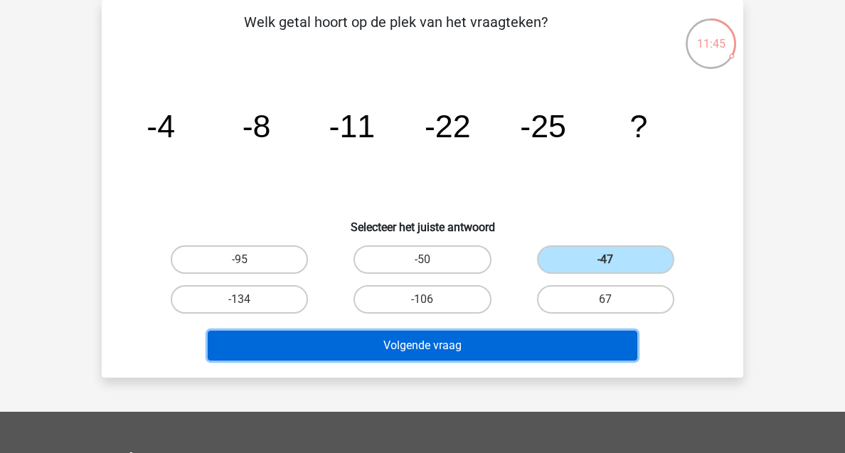
click at [546, 336] on button "Volgende vraag" at bounding box center [423, 346] width 430 height 30
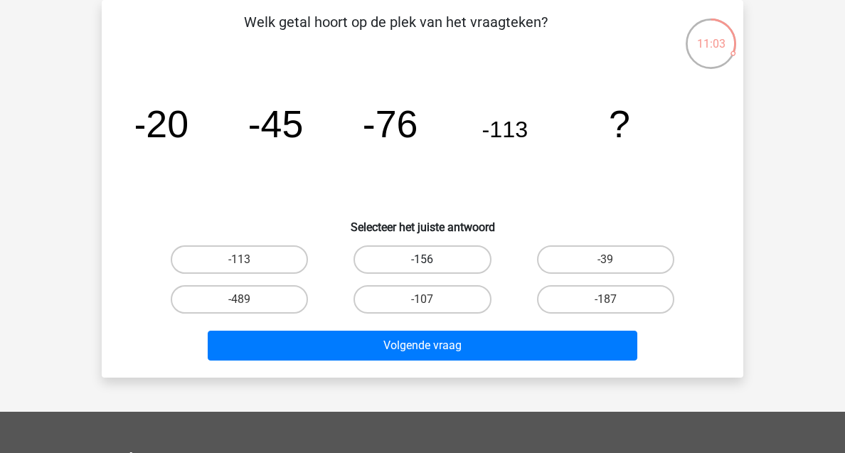
click at [450, 256] on label "-156" at bounding box center [422, 259] width 137 height 28
click at [432, 260] on input "-156" at bounding box center [427, 264] width 9 height 9
radio input "true"
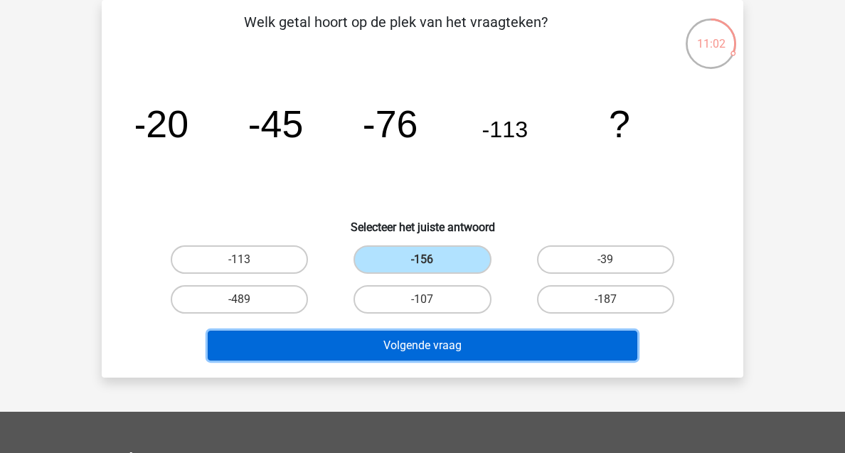
click at [452, 345] on button "Volgende vraag" at bounding box center [423, 346] width 430 height 30
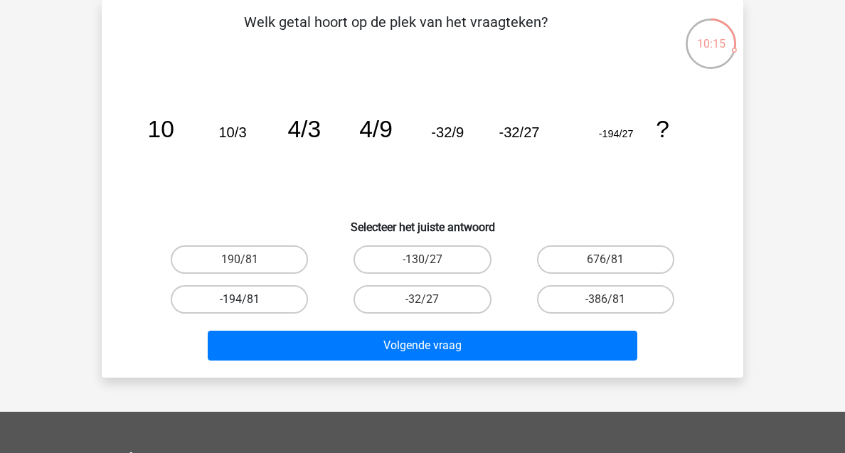
click at [290, 305] on label "-194/81" at bounding box center [239, 299] width 137 height 28
click at [249, 305] on input "-194/81" at bounding box center [244, 304] width 9 height 9
radio input "true"
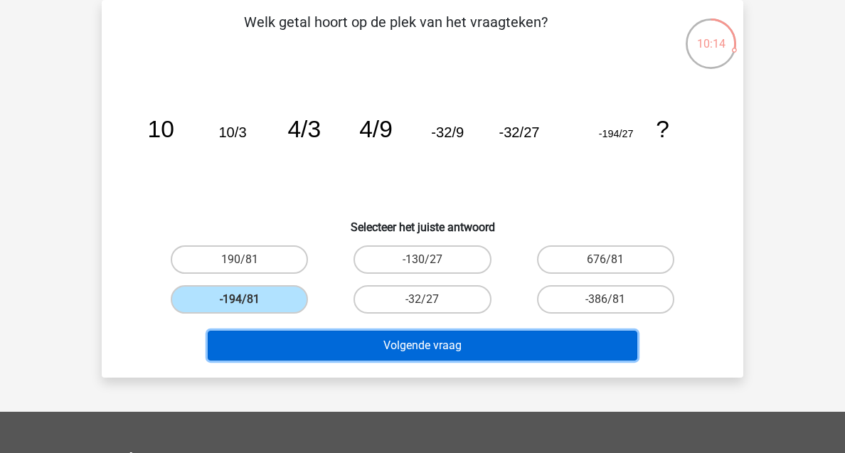
click at [421, 343] on button "Volgende vraag" at bounding box center [423, 346] width 430 height 30
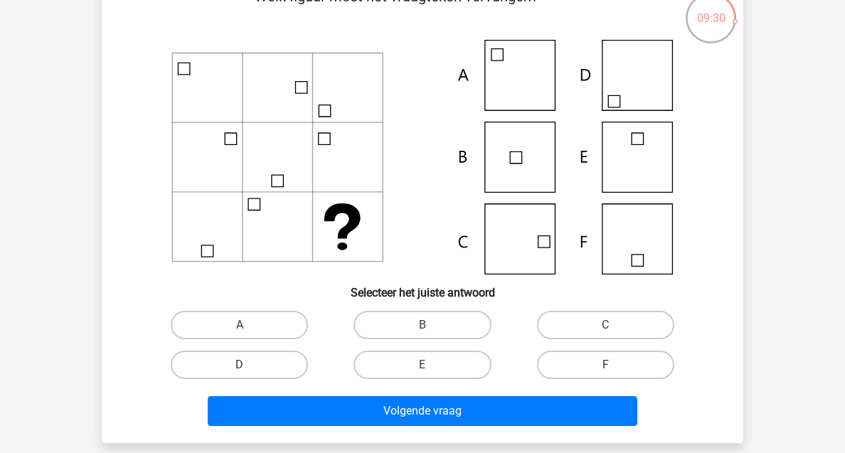
scroll to position [92, 0]
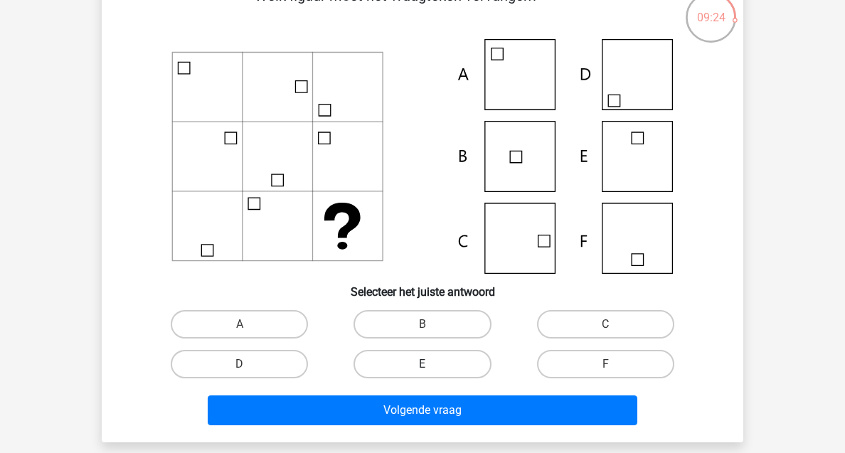
click at [400, 359] on label "E" at bounding box center [422, 364] width 137 height 28
click at [423, 364] on input "E" at bounding box center [427, 368] width 9 height 9
radio input "true"
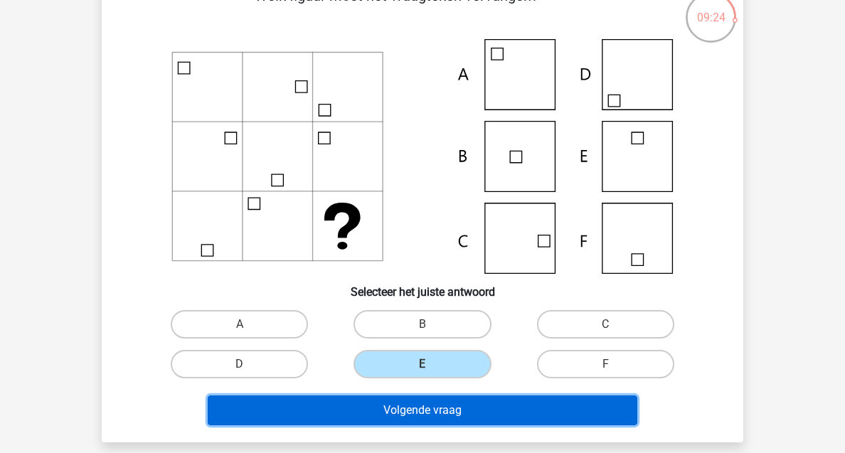
click at [430, 409] on button "Volgende vraag" at bounding box center [423, 411] width 430 height 30
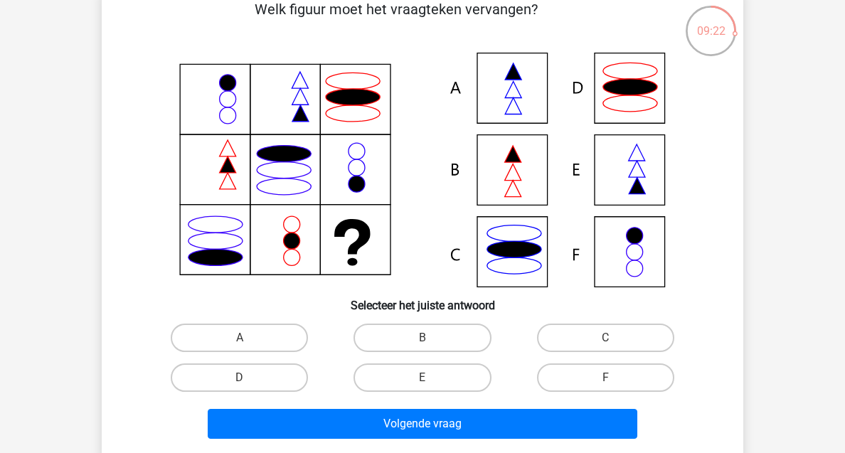
scroll to position [85, 0]
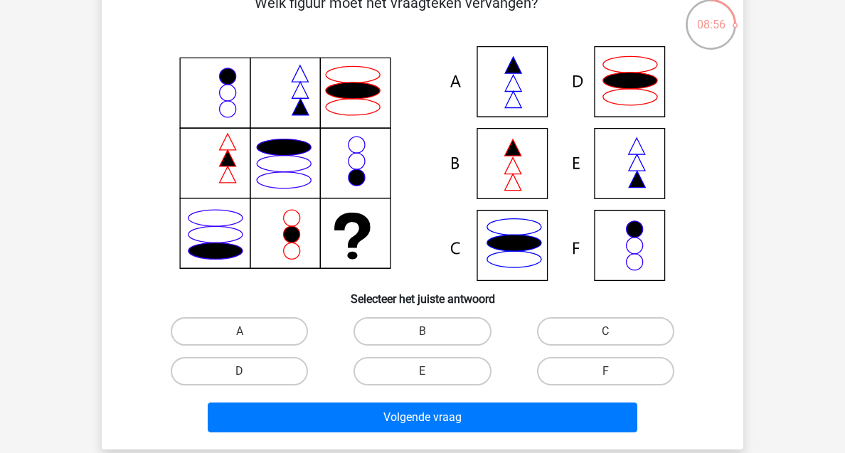
click at [525, 84] on icon at bounding box center [422, 163] width 573 height 235
click at [258, 334] on label "A" at bounding box center [239, 331] width 137 height 28
click at [249, 334] on input "A" at bounding box center [244, 336] width 9 height 9
radio input "true"
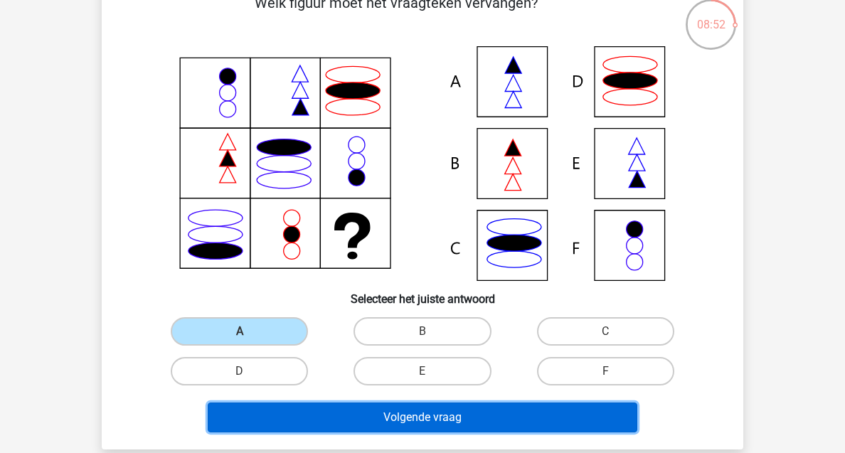
click at [396, 423] on button "Volgende vraag" at bounding box center [423, 418] width 430 height 30
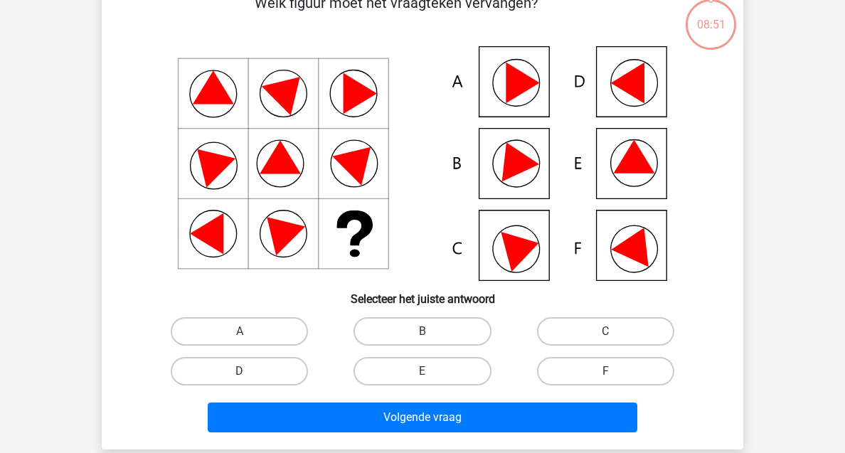
scroll to position [65, 0]
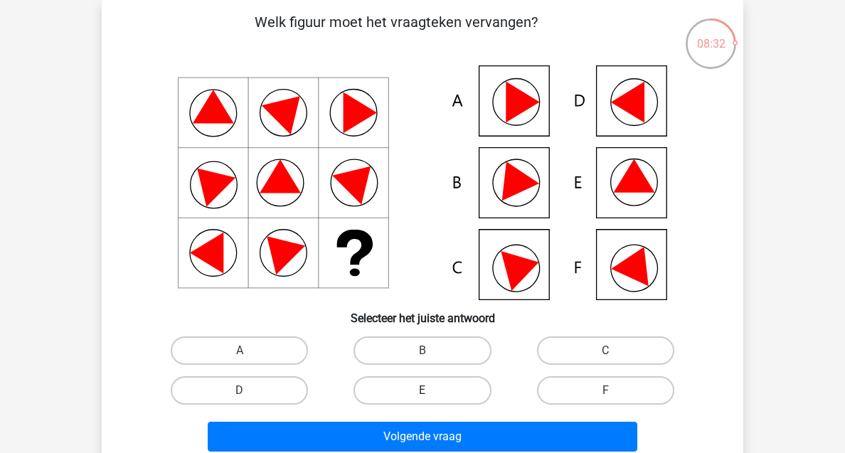
click at [406, 403] on label "E" at bounding box center [422, 390] width 137 height 28
click at [423, 400] on input "E" at bounding box center [427, 395] width 9 height 9
radio input "true"
click at [408, 422] on div "Volgende vraag" at bounding box center [422, 440] width 549 height 36
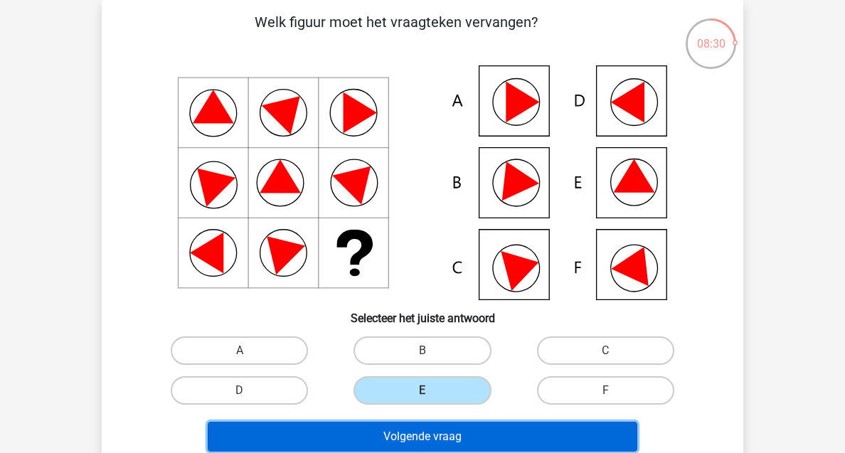
click at [406, 433] on button "Volgende vraag" at bounding box center [423, 437] width 430 height 30
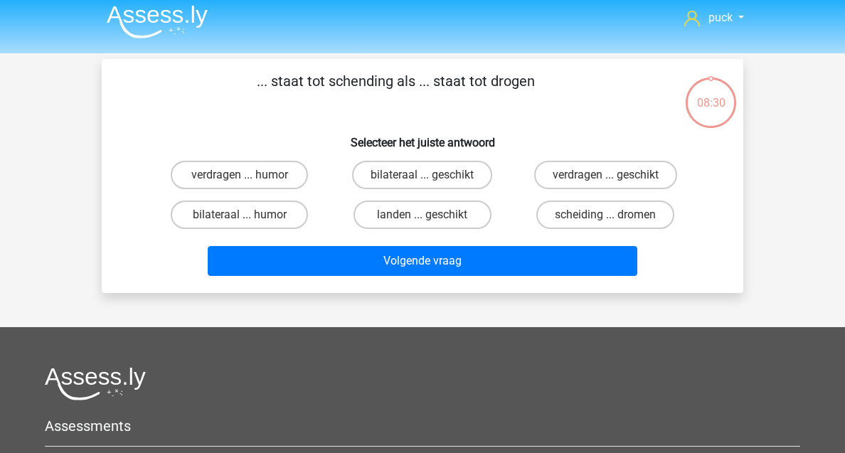
scroll to position [5, 0]
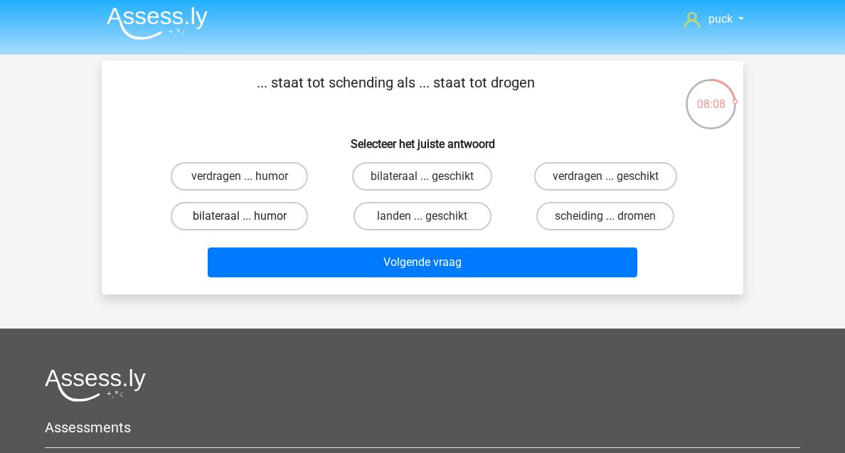
click at [285, 213] on label "bilateraal ... humor" at bounding box center [239, 216] width 137 height 28
click at [249, 216] on input "bilateraal ... humor" at bounding box center [244, 220] width 9 height 9
radio input "true"
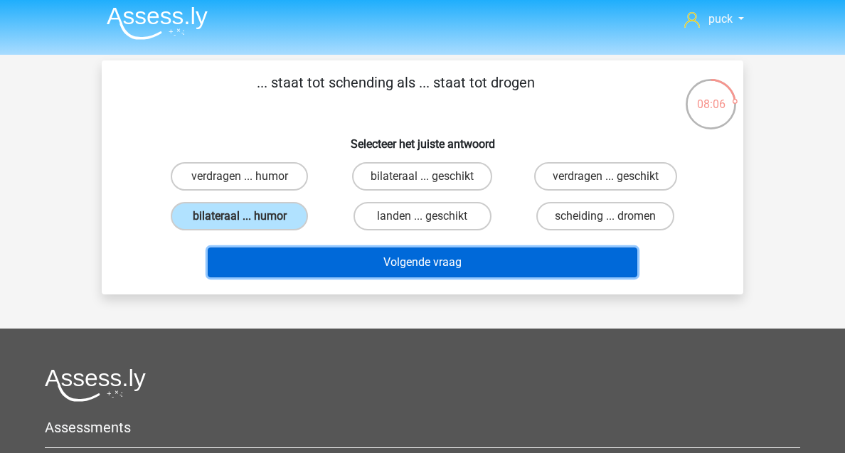
click at [397, 260] on button "Volgende vraag" at bounding box center [423, 263] width 430 height 30
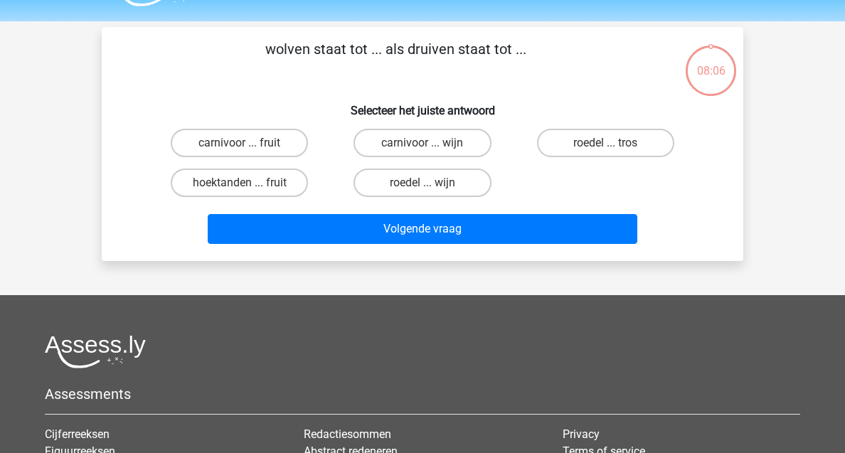
scroll to position [65, 0]
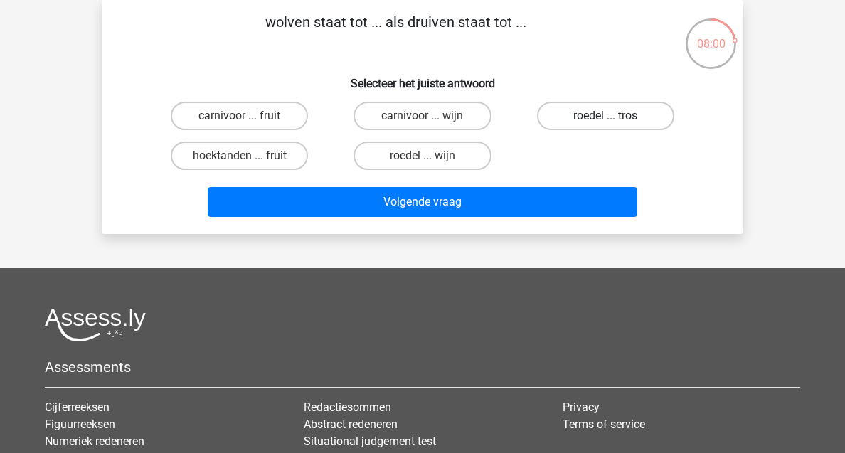
click at [620, 115] on label "roedel ... tros" at bounding box center [605, 116] width 137 height 28
click at [615, 116] on input "roedel ... tros" at bounding box center [609, 120] width 9 height 9
radio input "true"
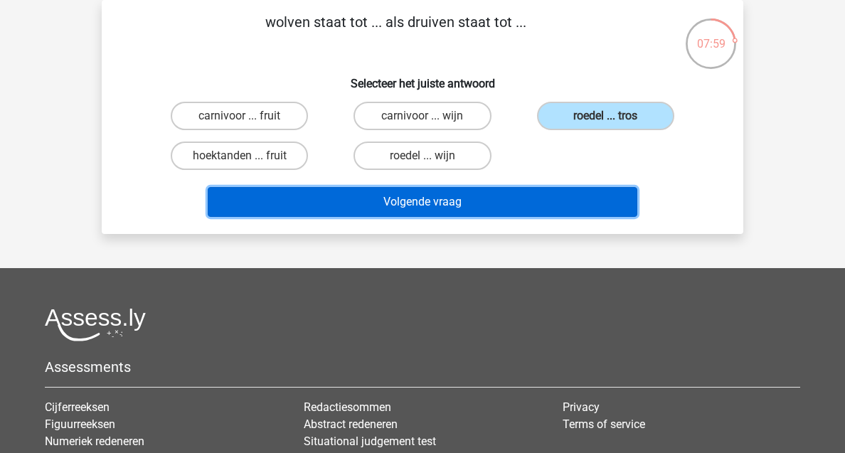
click at [530, 197] on button "Volgende vraag" at bounding box center [423, 202] width 430 height 30
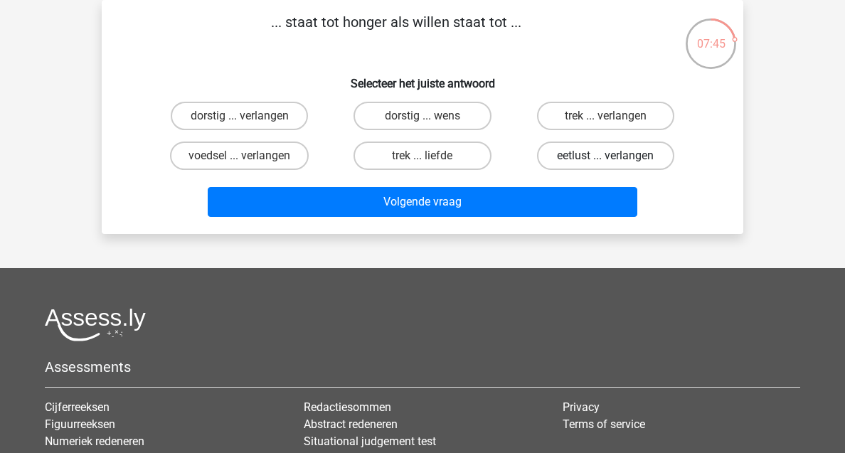
click at [571, 153] on label "eetlust ... verlangen" at bounding box center [605, 156] width 137 height 28
click at [605, 156] on input "eetlust ... verlangen" at bounding box center [609, 160] width 9 height 9
radio input "true"
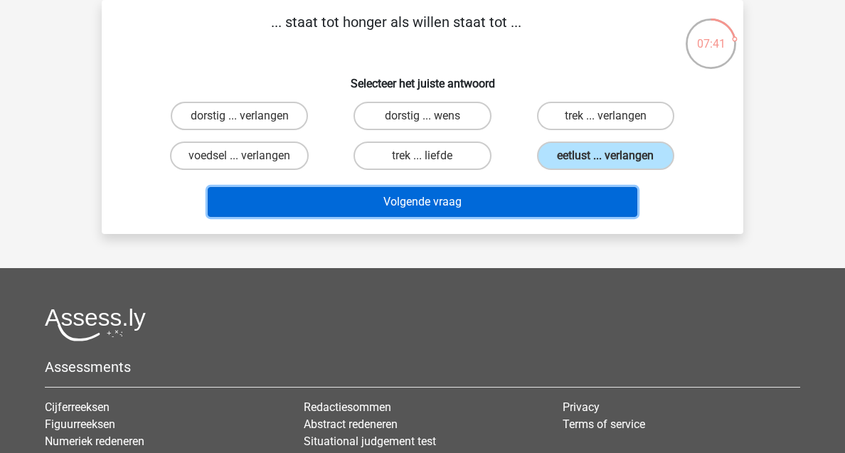
click at [550, 194] on button "Volgende vraag" at bounding box center [423, 202] width 430 height 30
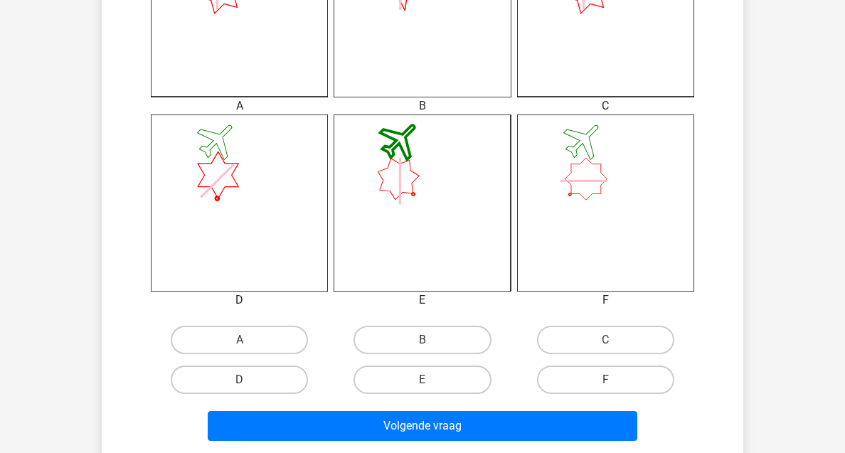
scroll to position [487, 0]
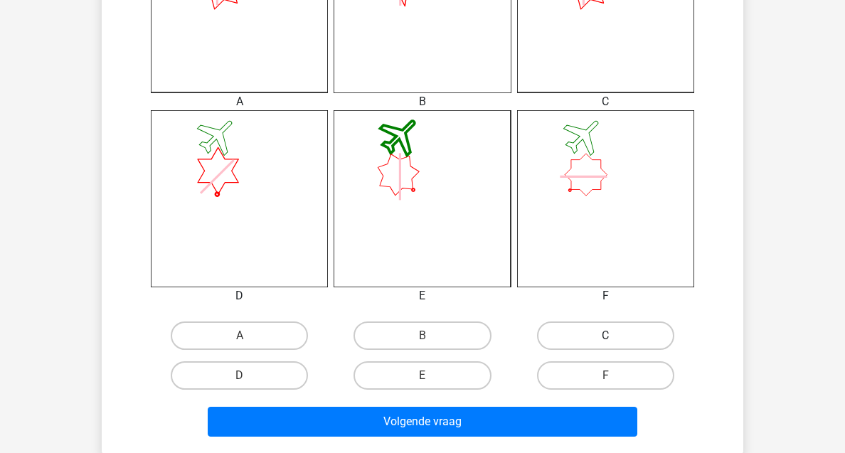
click at [589, 334] on label "C" at bounding box center [605, 336] width 137 height 28
click at [605, 336] on input "C" at bounding box center [609, 340] width 9 height 9
radio input "true"
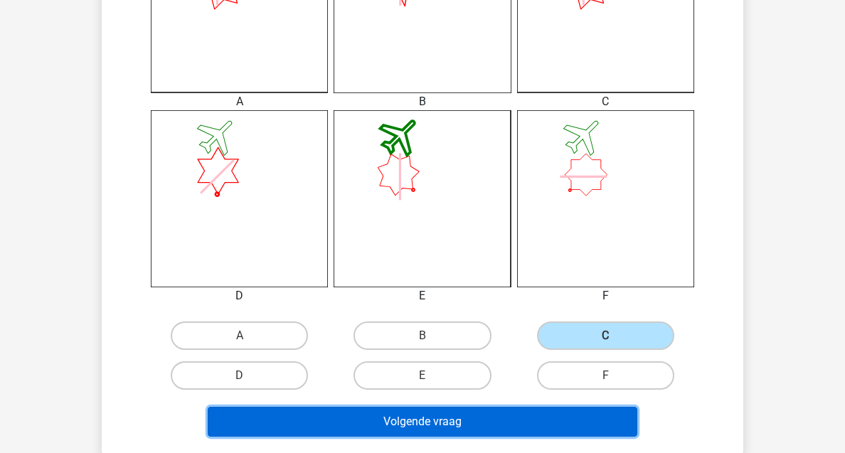
click at [532, 429] on button "Volgende vraag" at bounding box center [423, 422] width 430 height 30
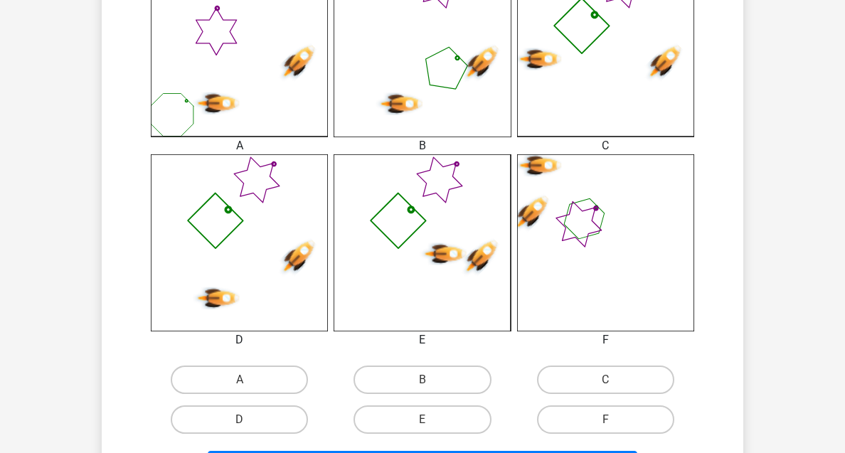
scroll to position [445, 0]
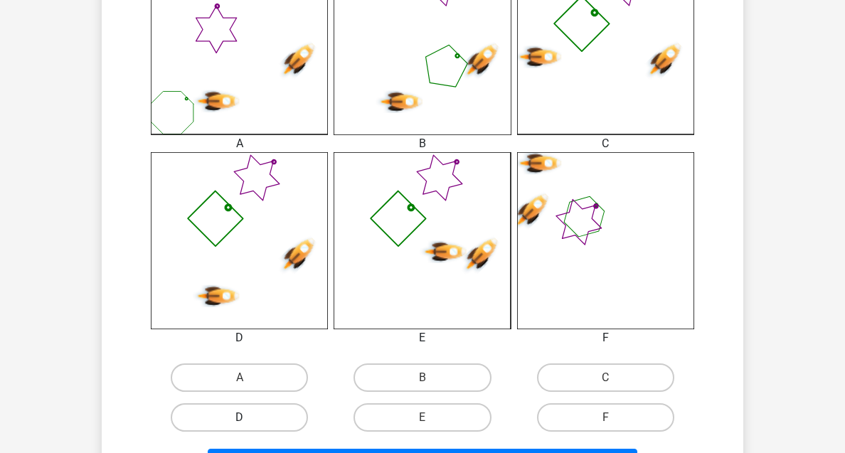
click at [287, 419] on label "D" at bounding box center [239, 417] width 137 height 28
click at [249, 419] on input "D" at bounding box center [244, 422] width 9 height 9
radio input "true"
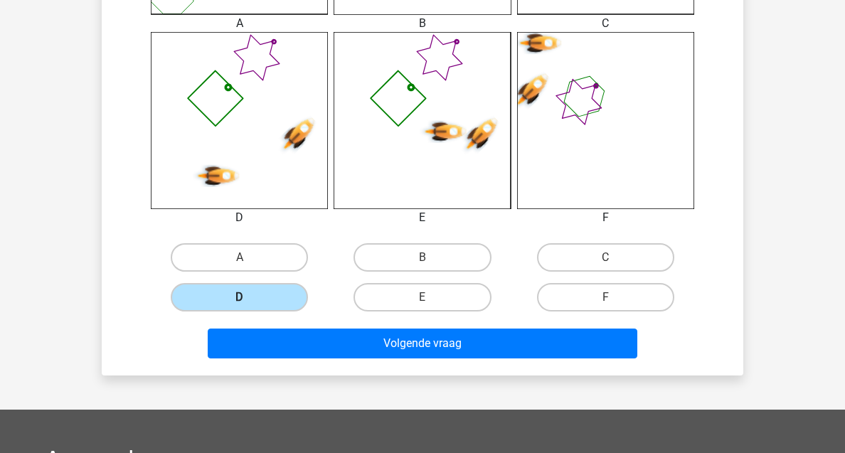
scroll to position [579, 0]
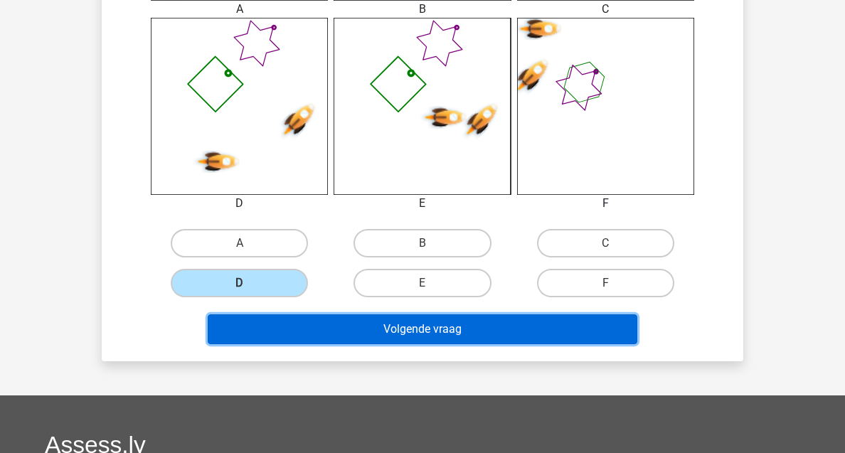
click at [370, 339] on button "Volgende vraag" at bounding box center [423, 329] width 430 height 30
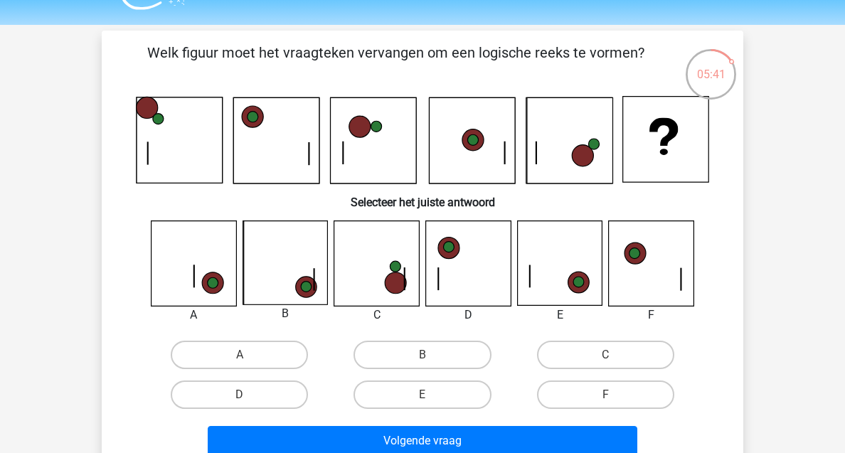
scroll to position [46, 0]
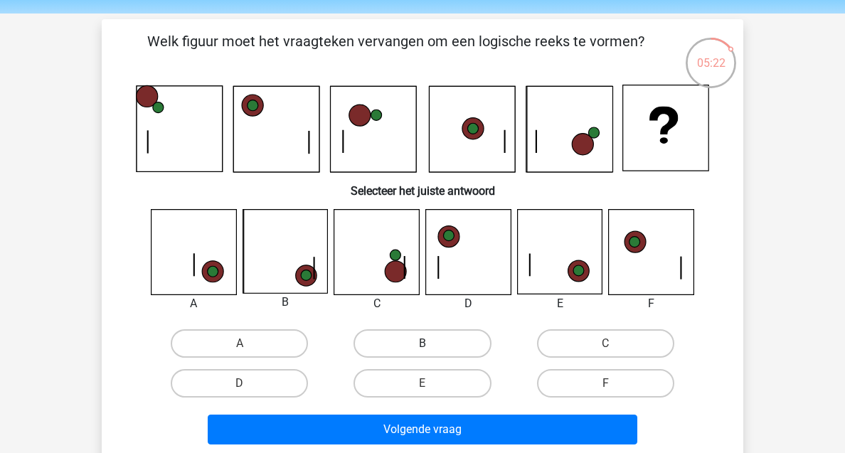
click at [386, 339] on label "B" at bounding box center [422, 343] width 137 height 28
click at [423, 344] on input "B" at bounding box center [427, 348] width 9 height 9
radio input "true"
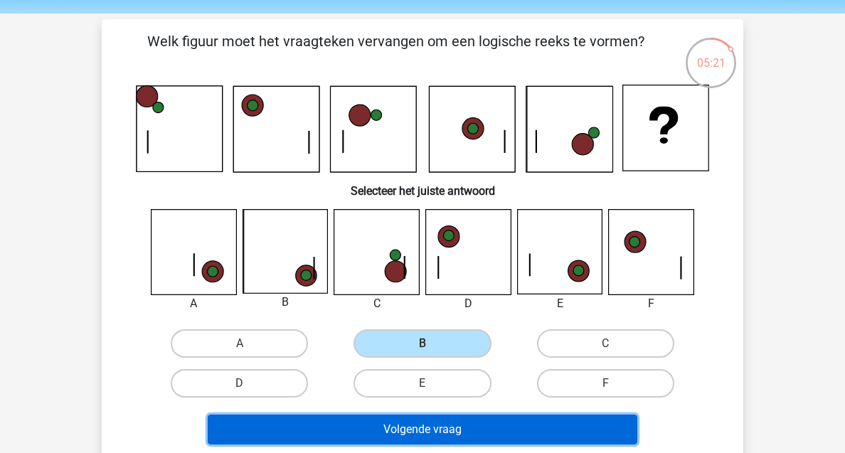
click at [398, 433] on button "Volgende vraag" at bounding box center [423, 430] width 430 height 30
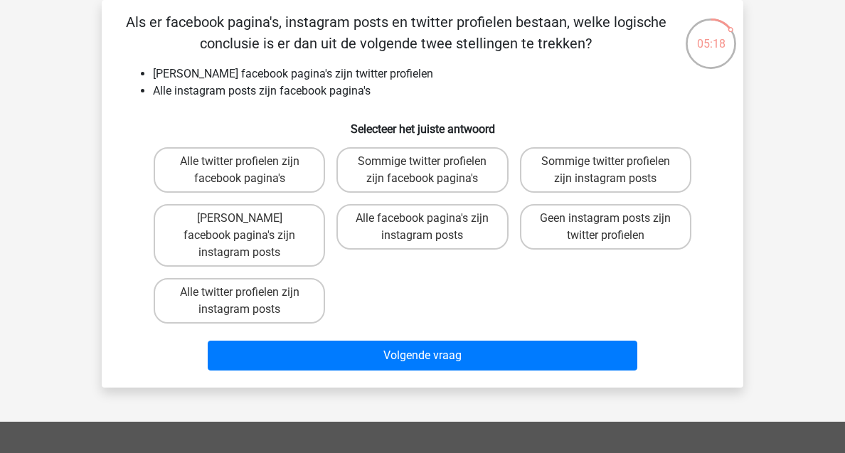
scroll to position [58, 0]
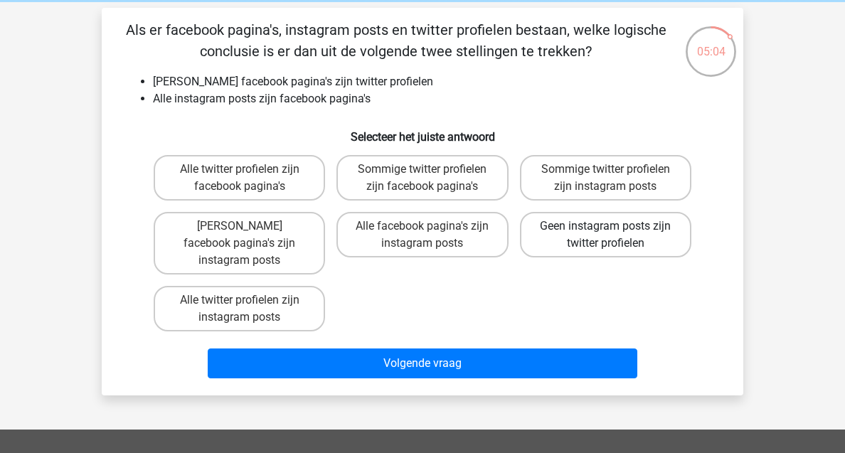
click at [609, 247] on label "Geen instagram posts zijn twitter profielen" at bounding box center [605, 235] width 171 height 46
click at [609, 236] on input "Geen instagram posts zijn twitter profielen" at bounding box center [609, 230] width 9 height 9
radio input "true"
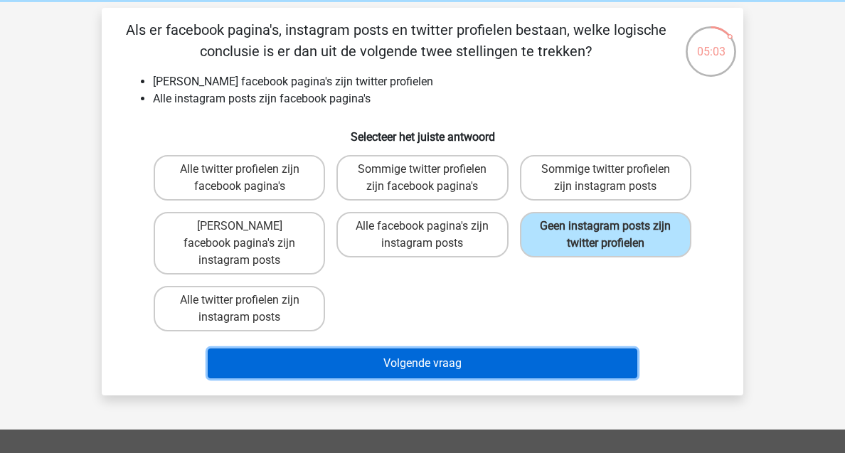
click at [517, 349] on button "Volgende vraag" at bounding box center [423, 364] width 430 height 30
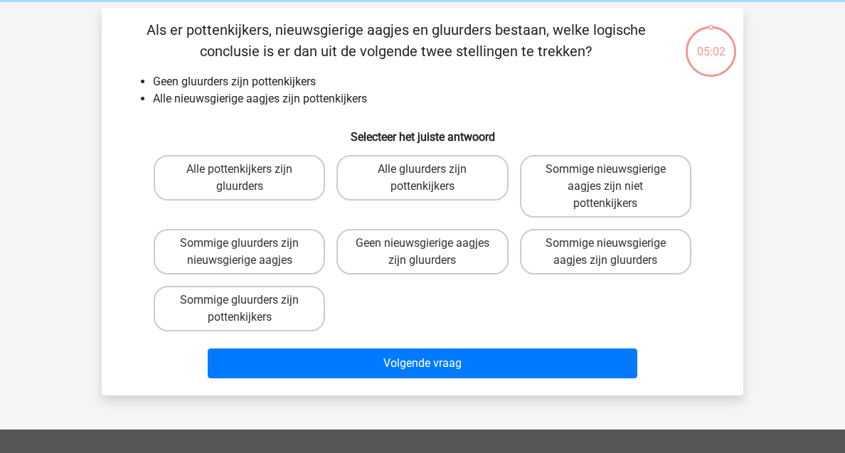
scroll to position [65, 0]
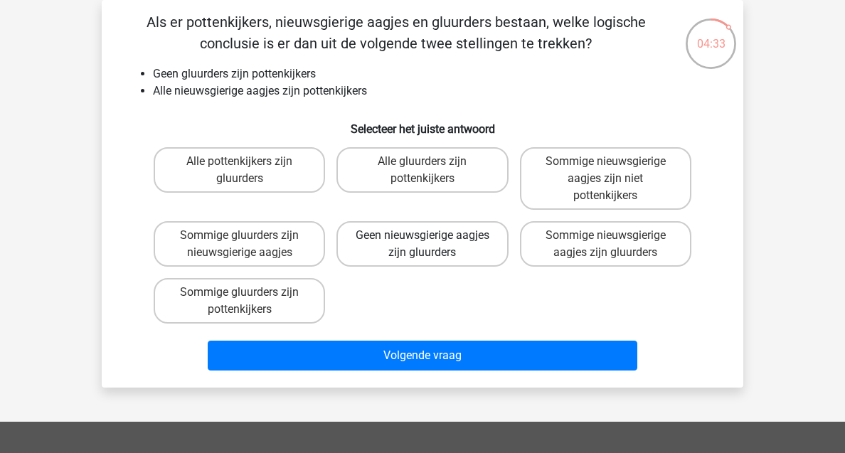
click at [493, 236] on label "Geen nieuwsgierige aagjes zijn gluurders" at bounding box center [422, 244] width 171 height 46
click at [432, 236] on input "Geen nieuwsgierige aagjes zijn gluurders" at bounding box center [427, 240] width 9 height 9
radio input "true"
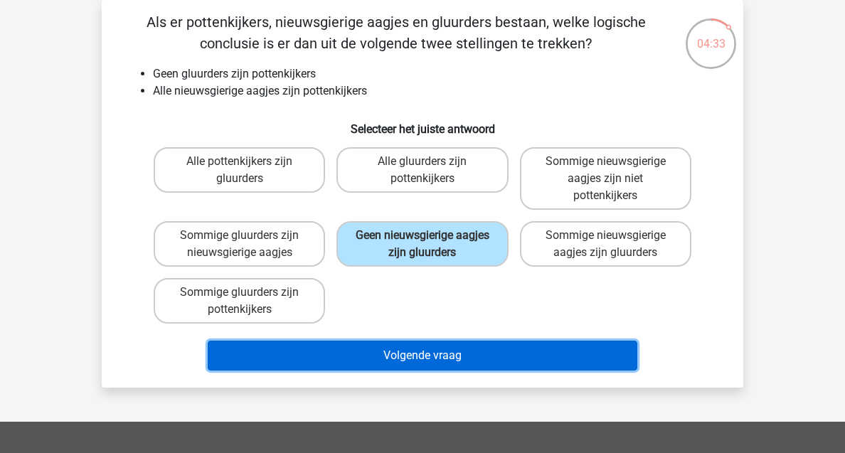
click at [484, 360] on button "Volgende vraag" at bounding box center [423, 356] width 430 height 30
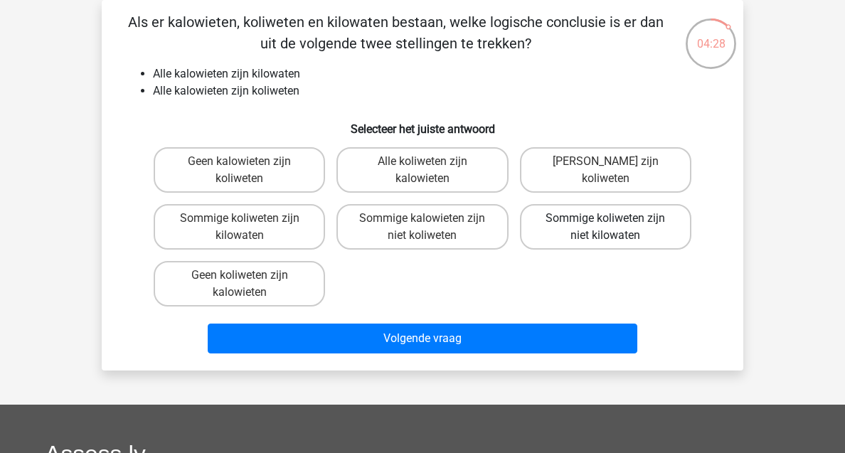
click at [626, 222] on label "Sommige koliweten zijn niet kilowaten" at bounding box center [605, 227] width 171 height 46
click at [615, 222] on input "Sommige koliweten zijn niet kilowaten" at bounding box center [609, 222] width 9 height 9
radio input "true"
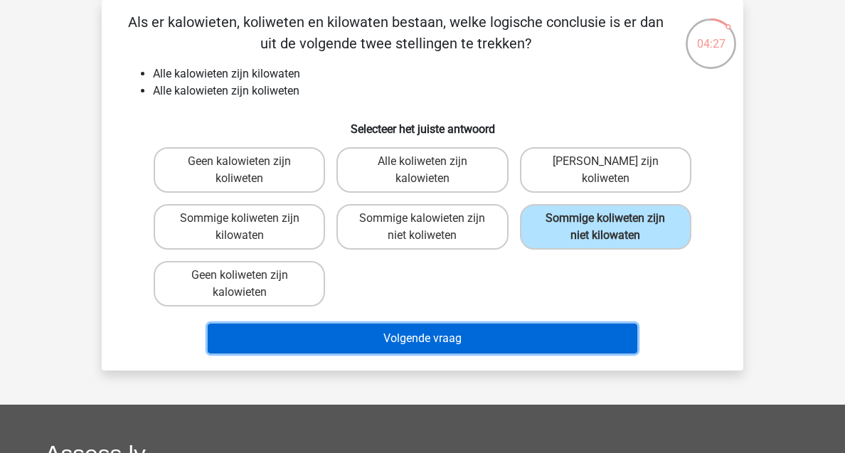
click at [527, 342] on button "Volgende vraag" at bounding box center [423, 339] width 430 height 30
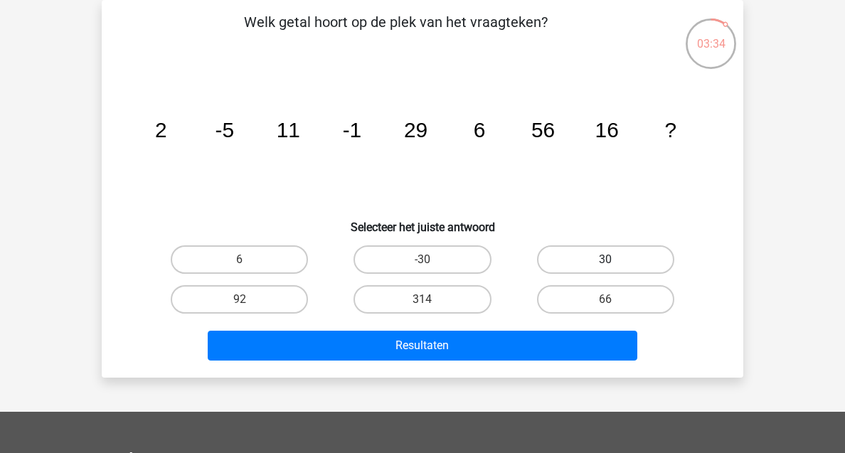
click at [626, 253] on label "30" at bounding box center [605, 259] width 137 height 28
click at [615, 260] on input "30" at bounding box center [609, 264] width 9 height 9
radio input "true"
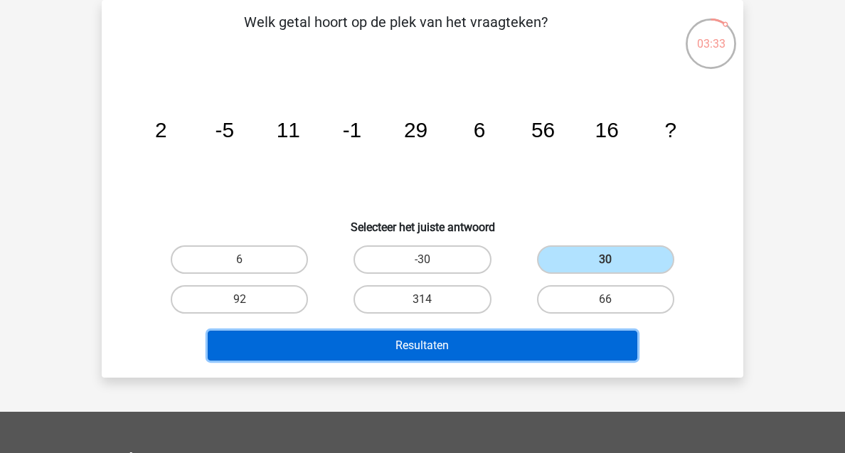
click at [509, 351] on button "Resultaten" at bounding box center [423, 346] width 430 height 30
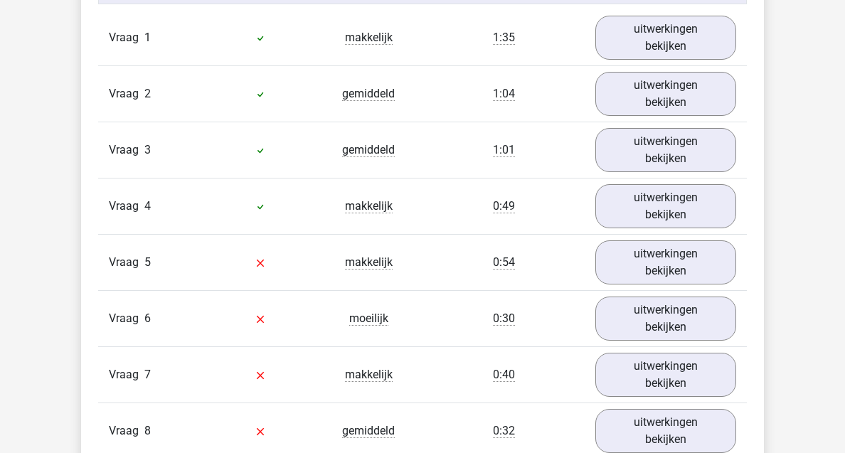
scroll to position [1335, 0]
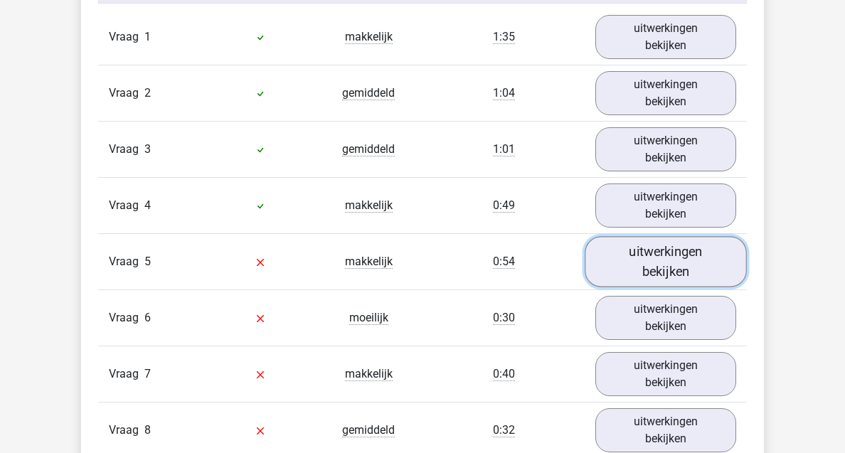
click at [638, 258] on link "uitwerkingen bekijken" at bounding box center [666, 262] width 162 height 51
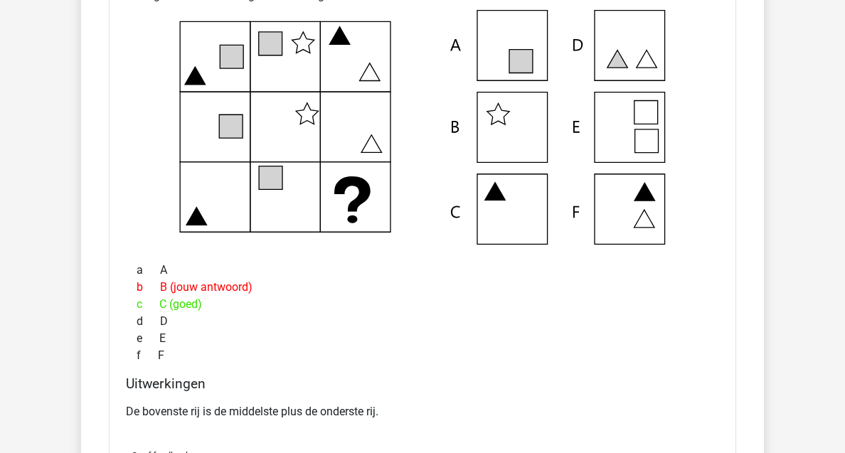
scroll to position [1545, 0]
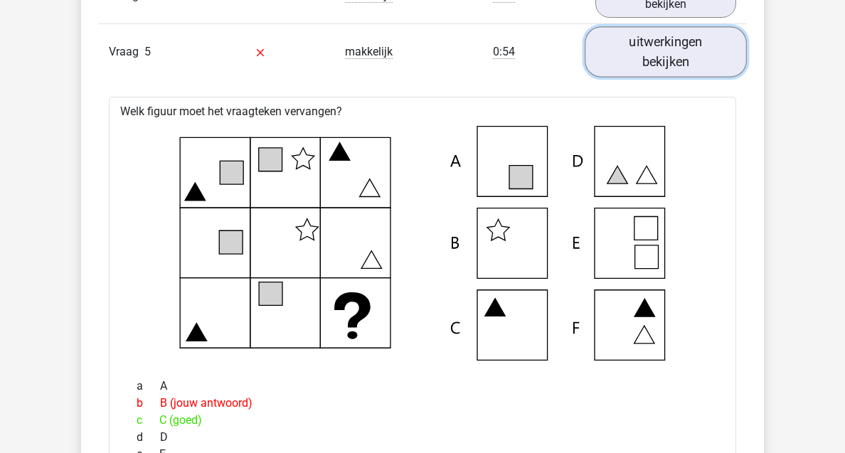
click at [682, 51] on link "uitwerkingen bekijken" at bounding box center [666, 52] width 162 height 51
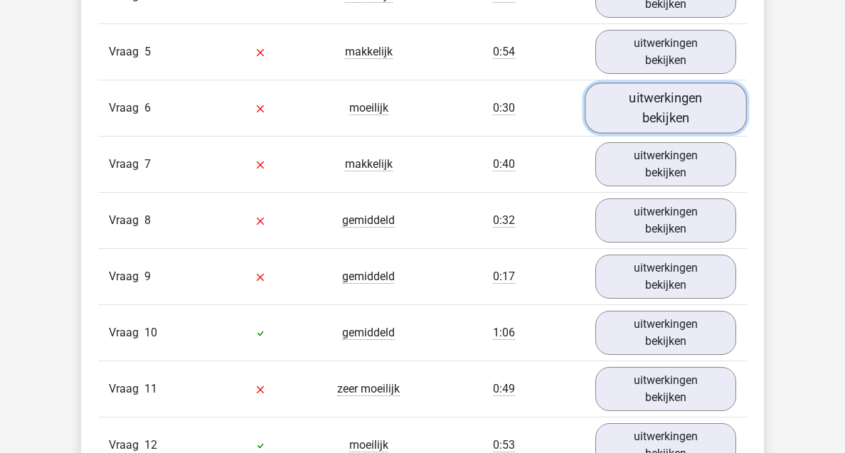
click at [677, 98] on link "uitwerkingen bekijken" at bounding box center [666, 108] width 162 height 51
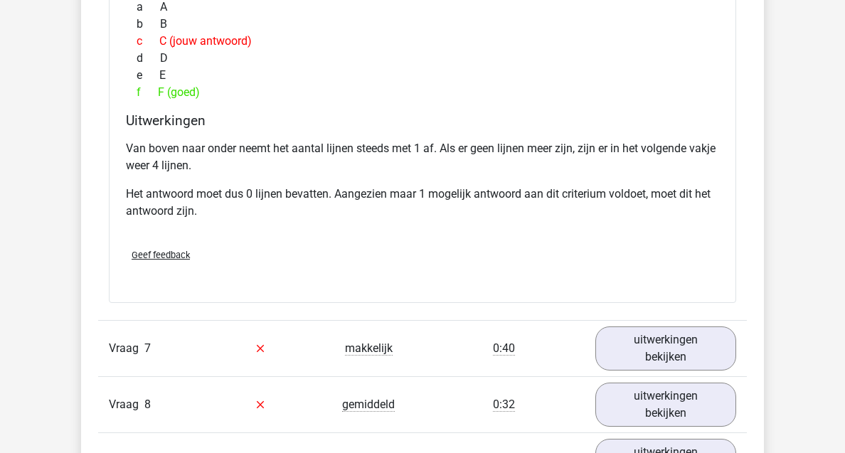
scroll to position [2111, 0]
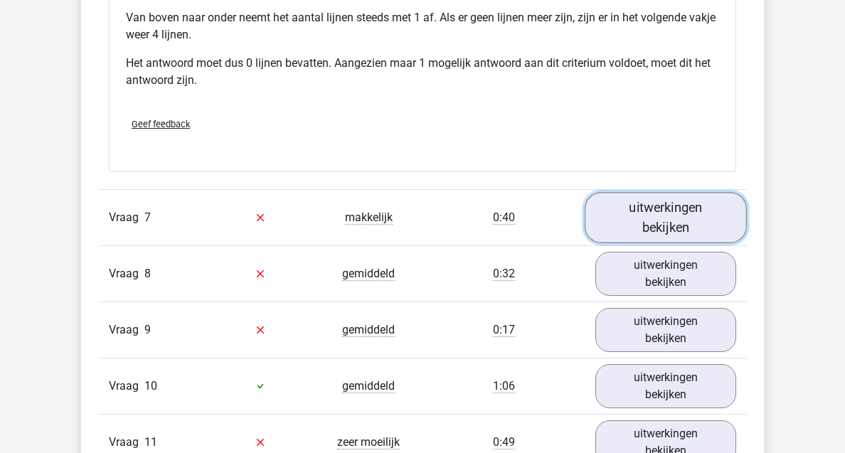
click at [677, 215] on link "uitwerkingen bekijken" at bounding box center [666, 217] width 162 height 51
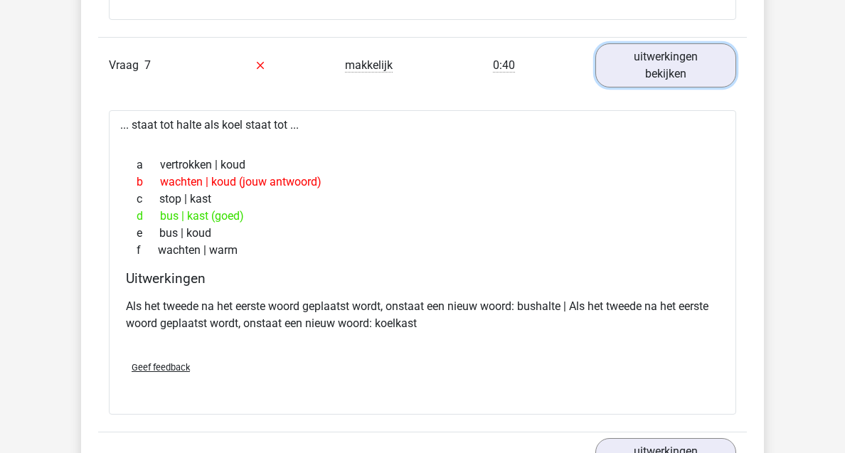
scroll to position [2265, 0]
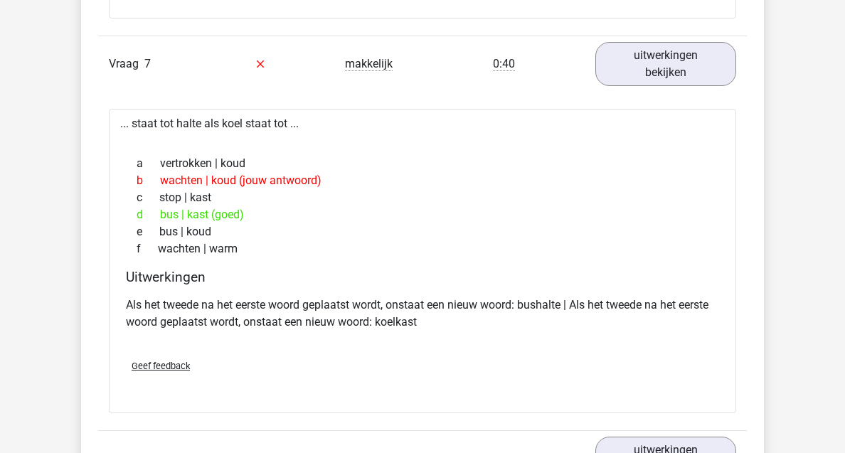
click at [655, 37] on div "Vraag 7 makkelijk 0:40 uitwerkingen bekijken" at bounding box center [422, 64] width 649 height 56
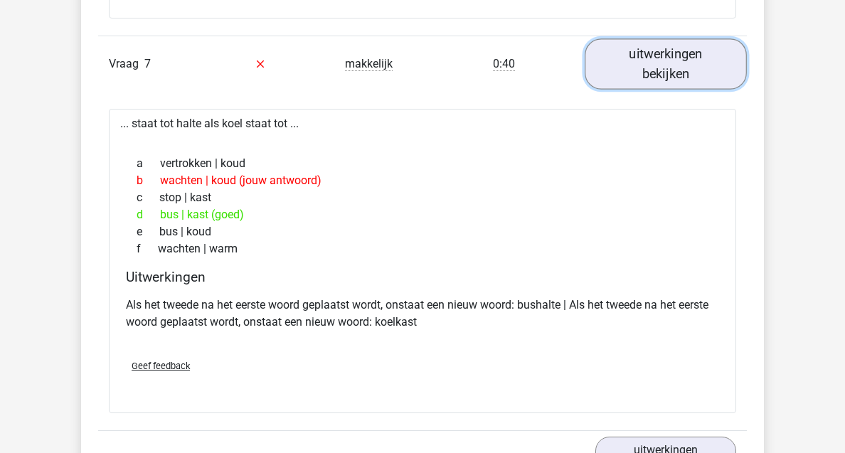
click at [655, 58] on link "uitwerkingen bekijken" at bounding box center [666, 63] width 162 height 51
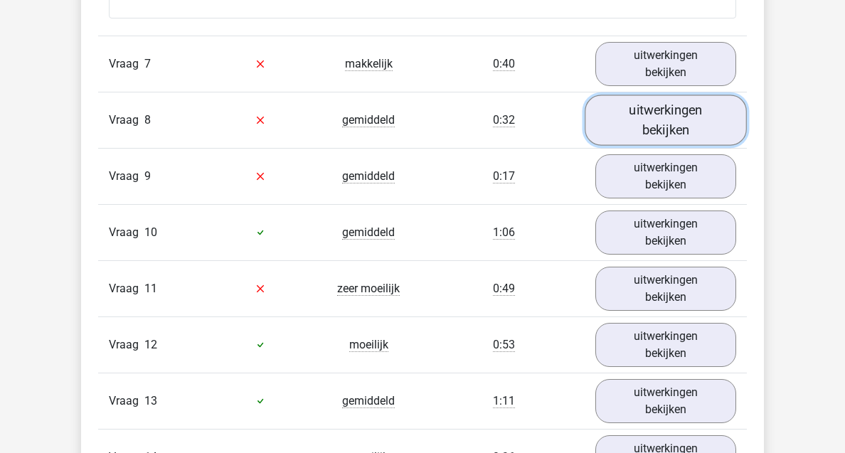
click at [656, 141] on link "uitwerkingen bekijken" at bounding box center [666, 120] width 162 height 51
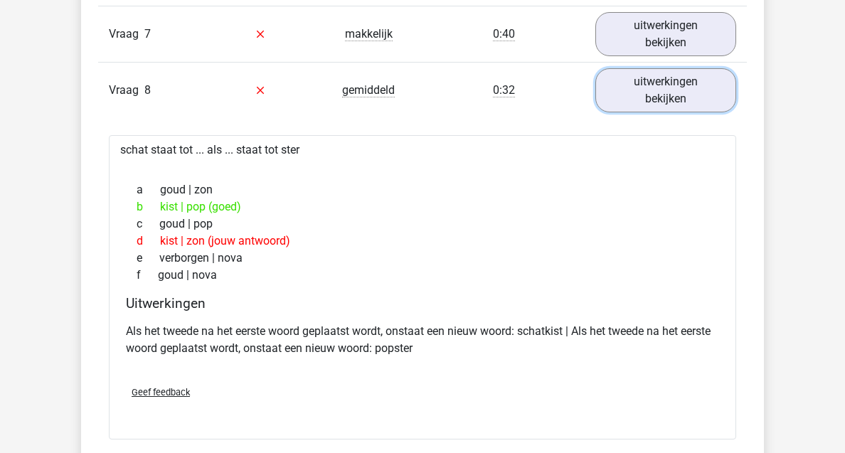
scroll to position [2295, 0]
click at [667, 99] on link "uitwerkingen bekijken" at bounding box center [666, 89] width 162 height 51
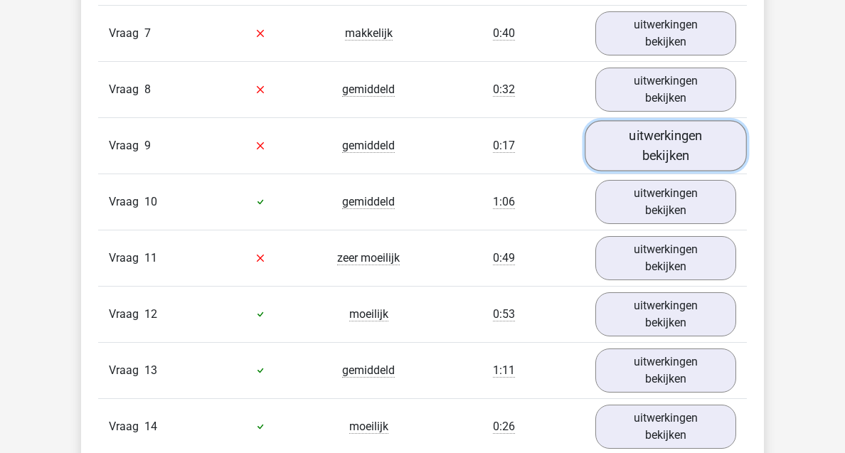
click at [677, 144] on link "uitwerkingen bekijken" at bounding box center [666, 145] width 162 height 51
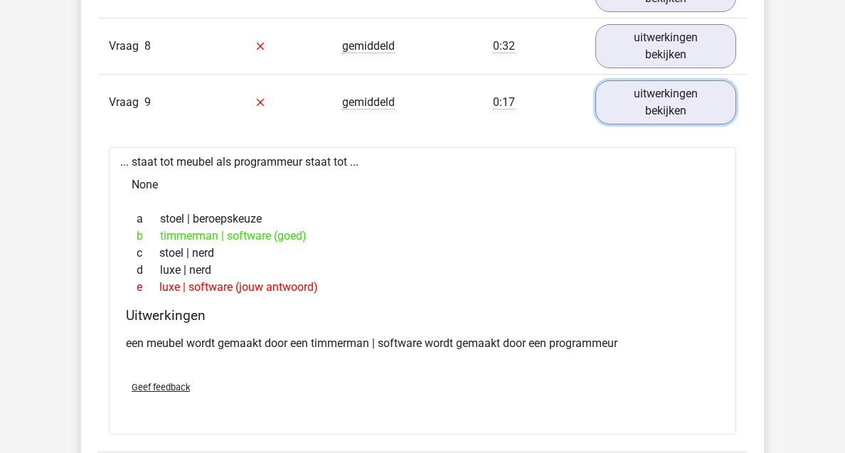
scroll to position [2348, 0]
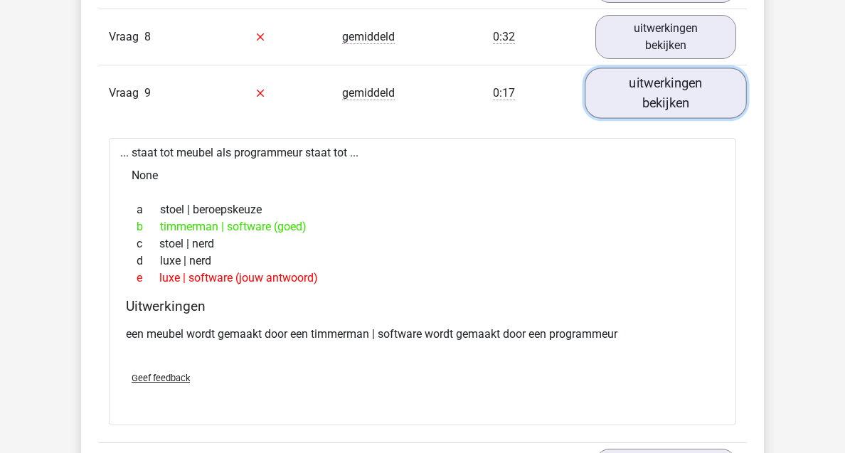
click at [682, 112] on link "uitwerkingen bekijken" at bounding box center [666, 93] width 162 height 51
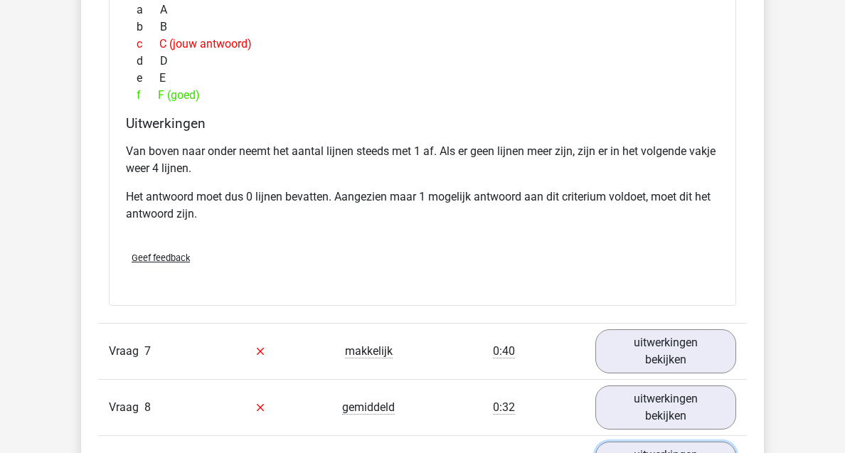
scroll to position [2001, 0]
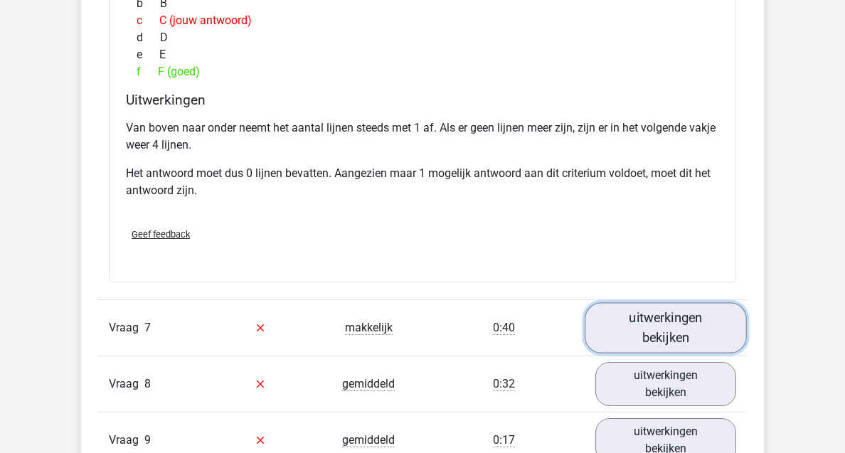
click at [688, 307] on link "uitwerkingen bekijken" at bounding box center [666, 327] width 162 height 51
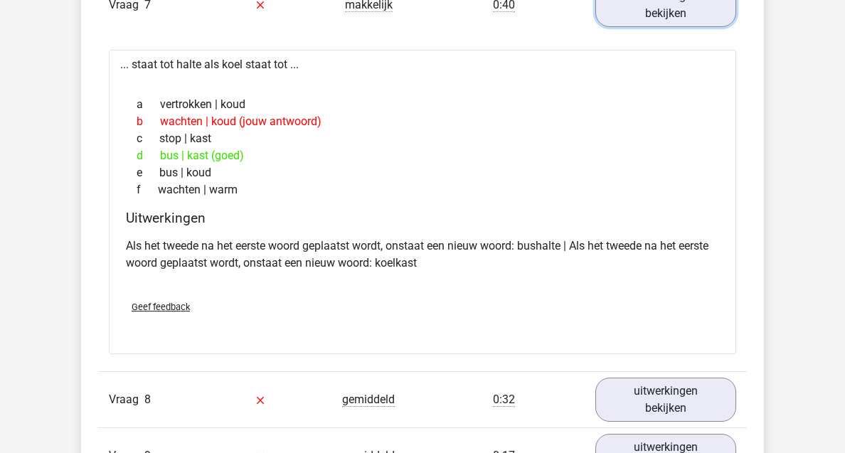
scroll to position [2317, 0]
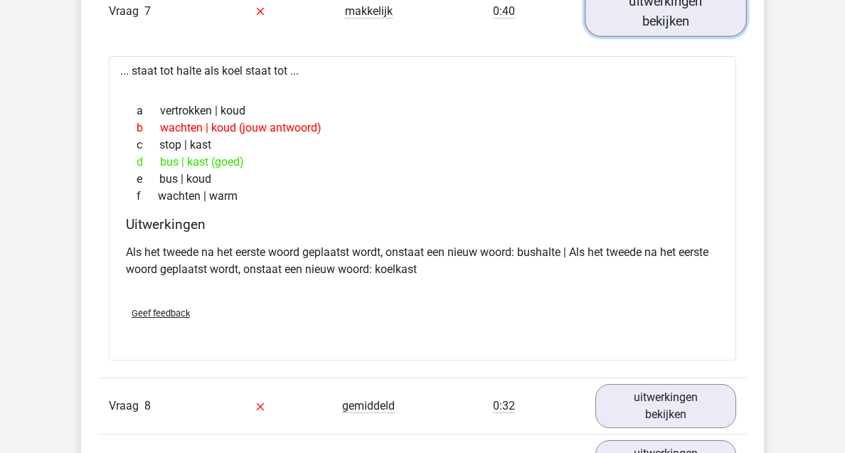
click at [659, 18] on link "uitwerkingen bekijken" at bounding box center [666, 11] width 162 height 51
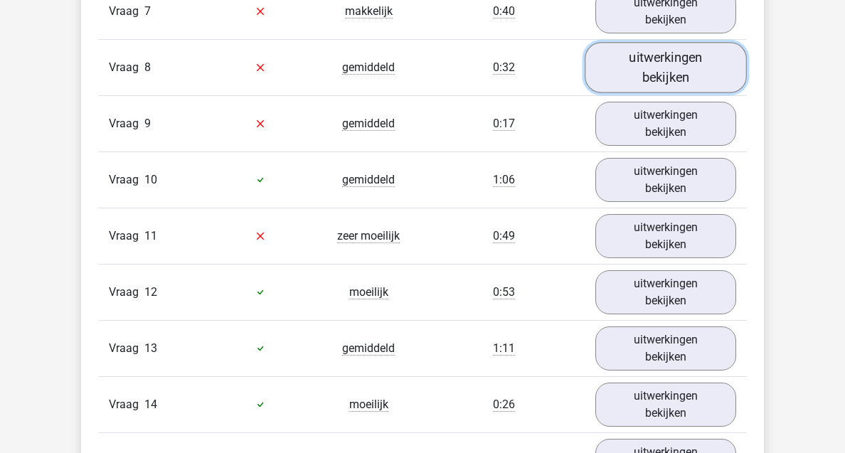
click at [662, 68] on link "uitwerkingen bekijken" at bounding box center [666, 67] width 162 height 51
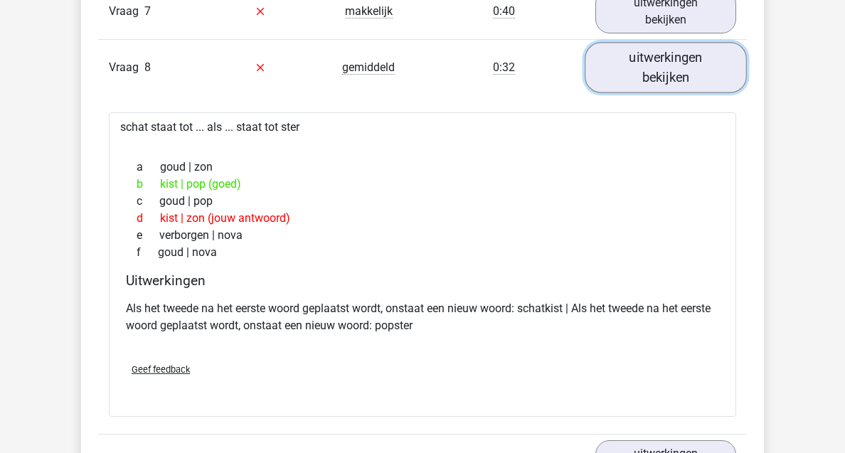
click at [662, 68] on link "uitwerkingen bekijken" at bounding box center [666, 67] width 162 height 51
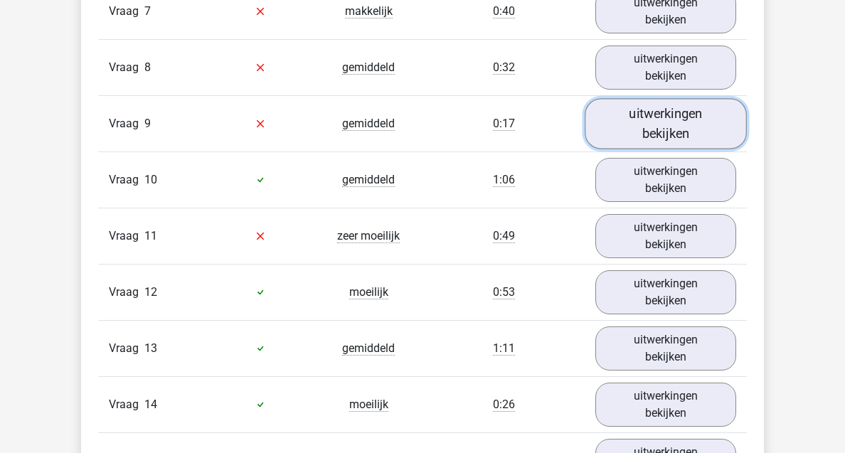
click at [665, 125] on link "uitwerkingen bekijken" at bounding box center [666, 123] width 162 height 51
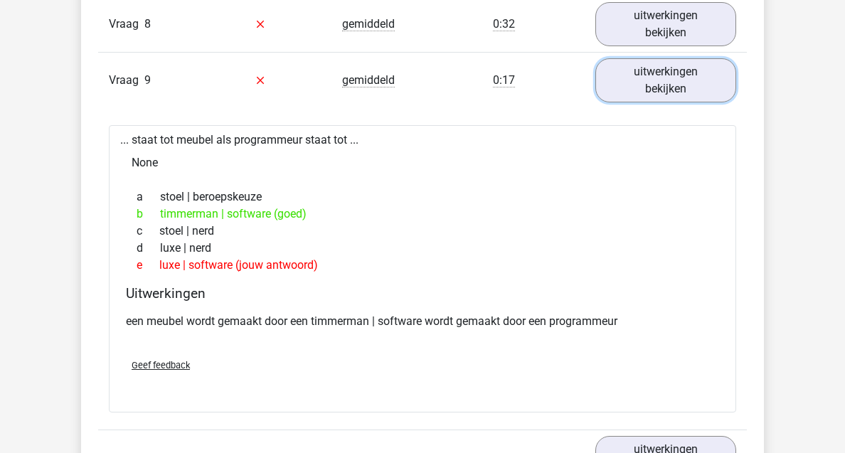
scroll to position [2361, 0]
click at [672, 81] on link "uitwerkingen bekijken" at bounding box center [666, 79] width 162 height 51
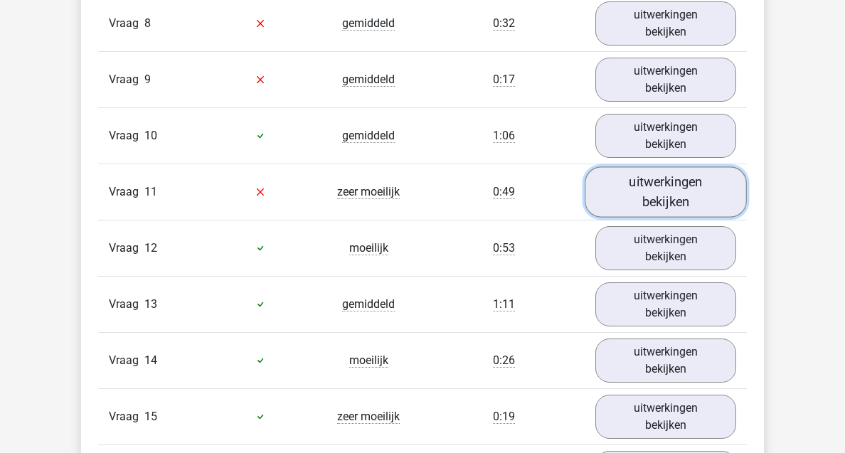
click at [699, 191] on link "uitwerkingen bekijken" at bounding box center [666, 191] width 162 height 51
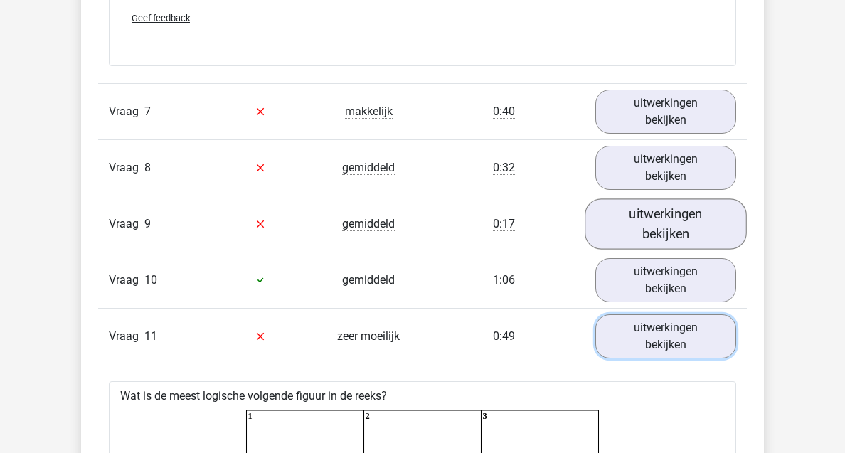
scroll to position [2166, 0]
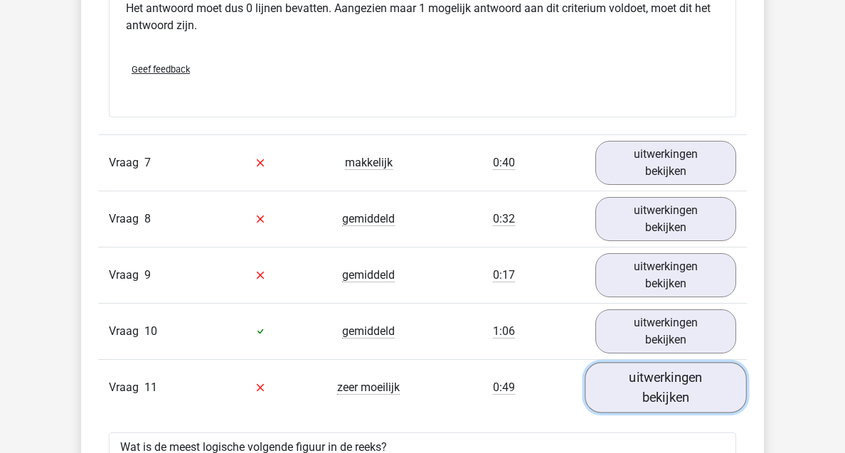
click at [660, 409] on link "uitwerkingen bekijken" at bounding box center [666, 387] width 162 height 51
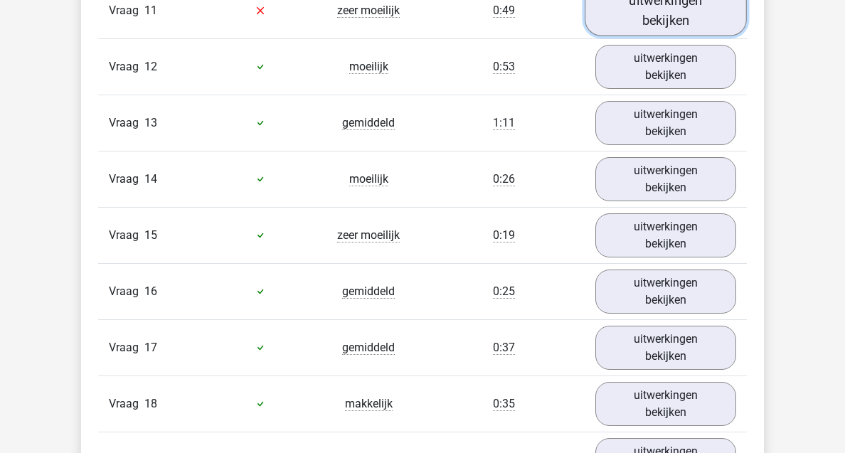
scroll to position [2577, 0]
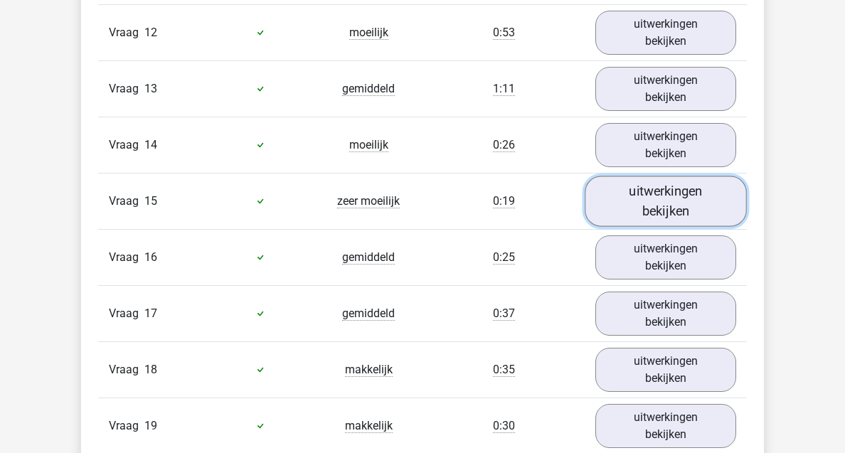
click at [636, 207] on link "uitwerkingen bekijken" at bounding box center [666, 201] width 162 height 51
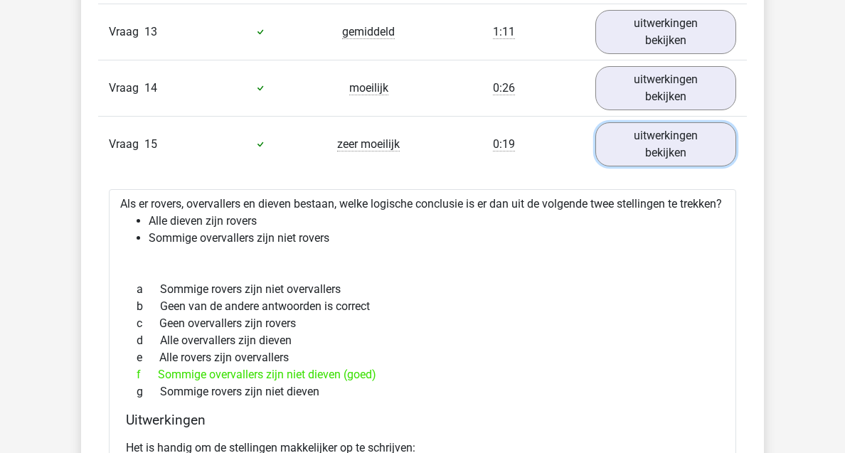
scroll to position [2639, 0]
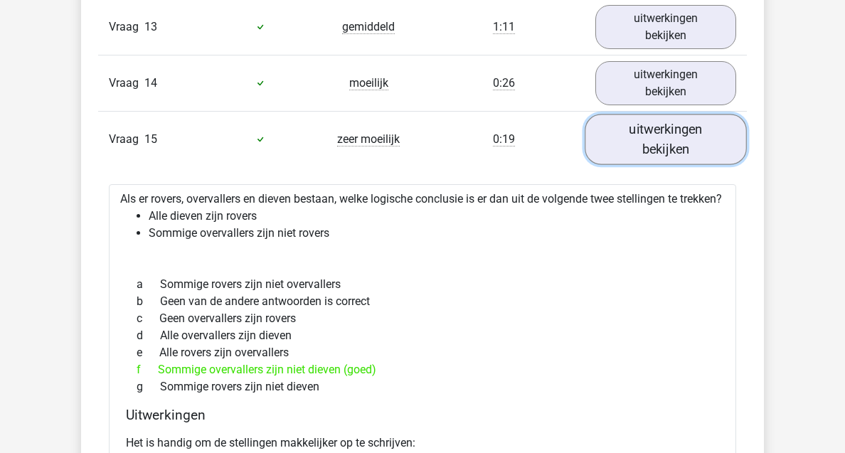
click at [635, 148] on link "uitwerkingen bekijken" at bounding box center [666, 139] width 162 height 51
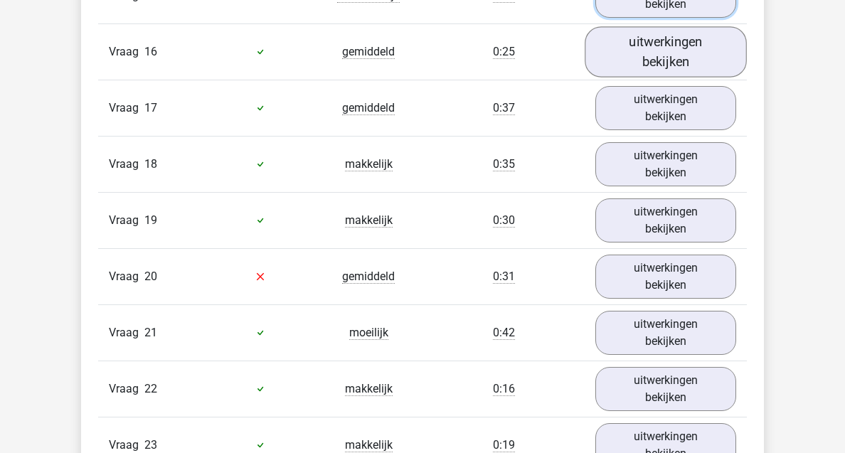
scroll to position [2784, 0]
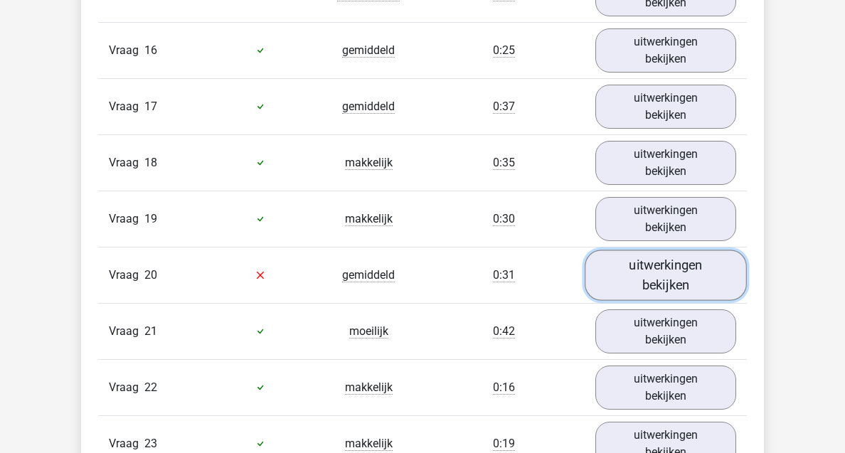
click at [657, 261] on link "uitwerkingen bekijken" at bounding box center [666, 275] width 162 height 51
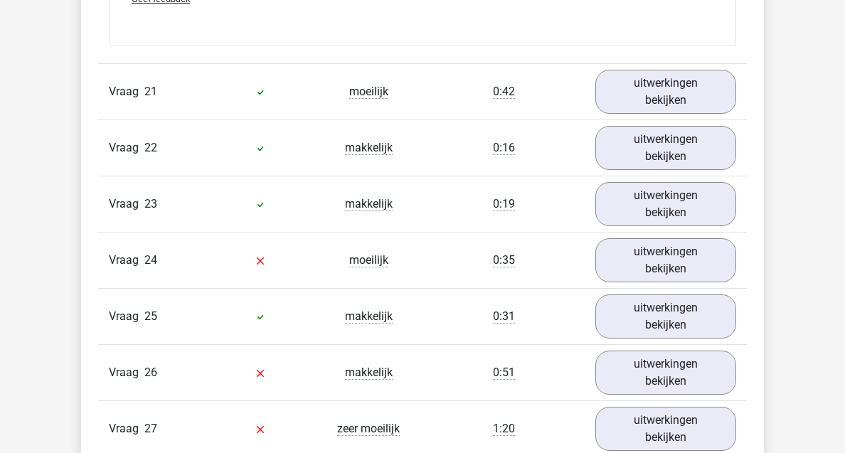
scroll to position [3612, 0]
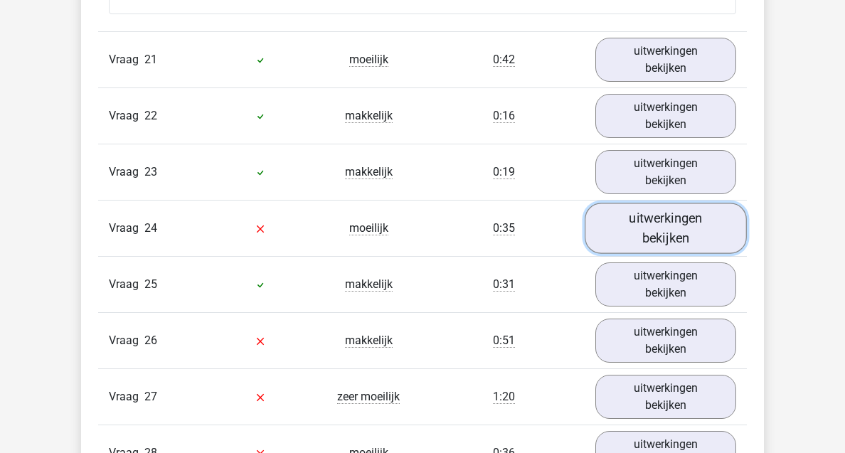
click at [650, 216] on link "uitwerkingen bekijken" at bounding box center [666, 228] width 162 height 51
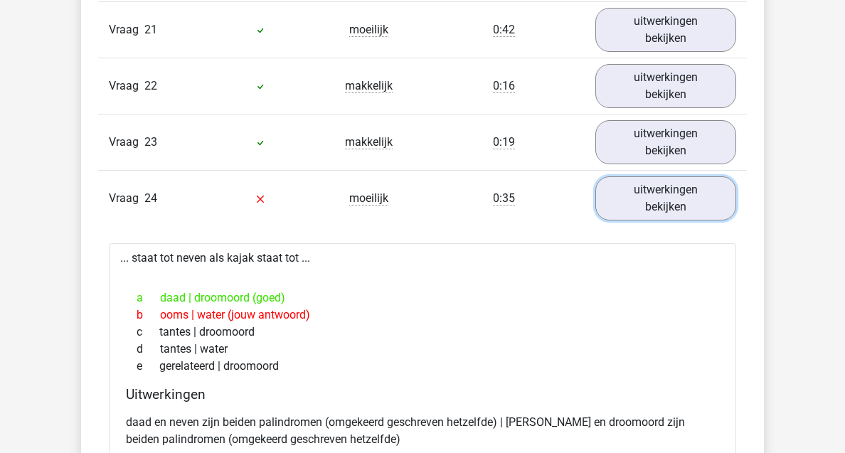
scroll to position [3687, 0]
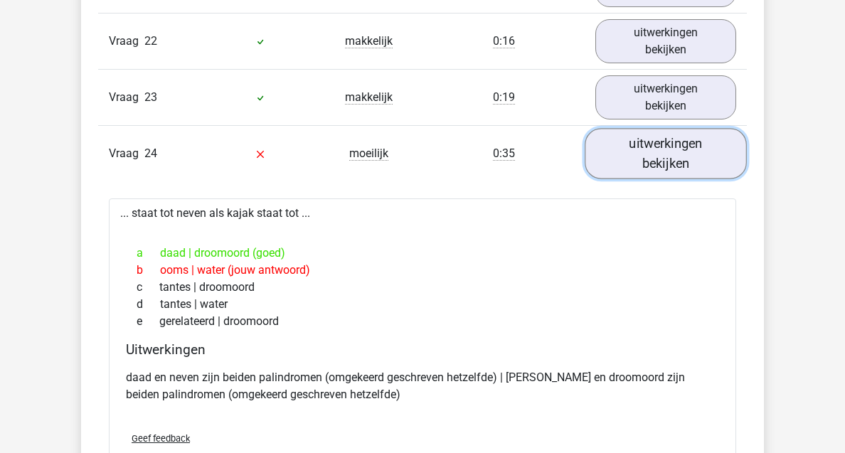
click at [644, 164] on link "uitwerkingen bekijken" at bounding box center [666, 153] width 162 height 51
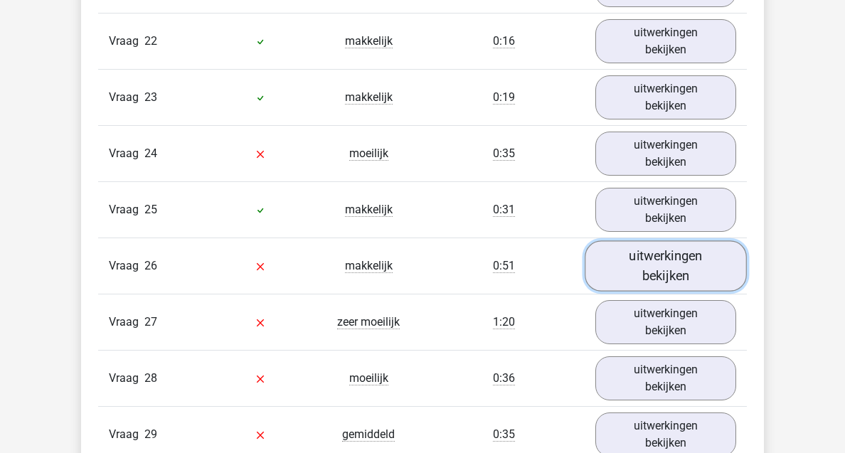
click at [655, 255] on link "uitwerkingen bekijken" at bounding box center [666, 265] width 162 height 51
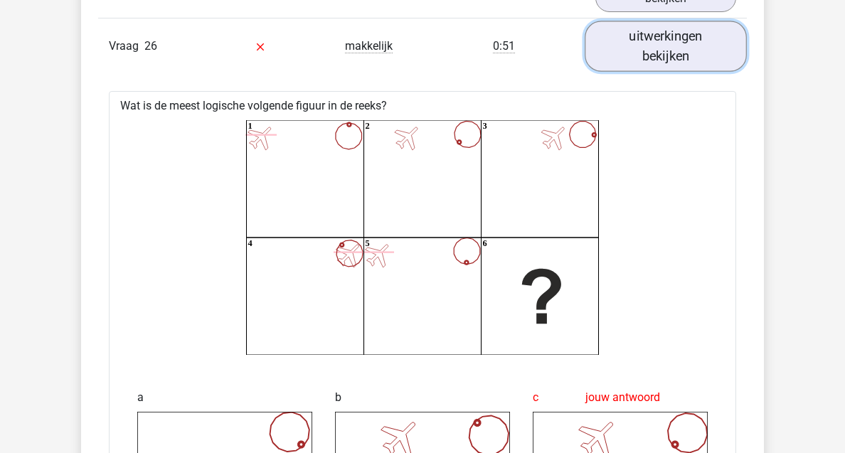
scroll to position [3813, 0]
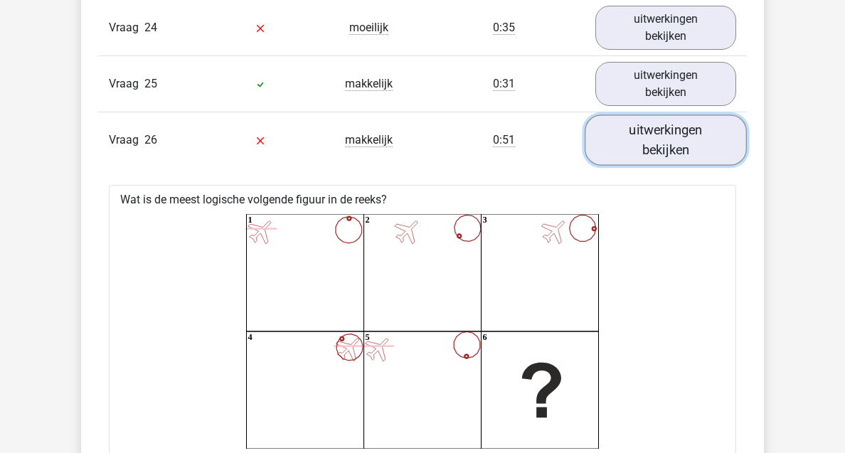
click at [647, 144] on link "uitwerkingen bekijken" at bounding box center [666, 140] width 162 height 51
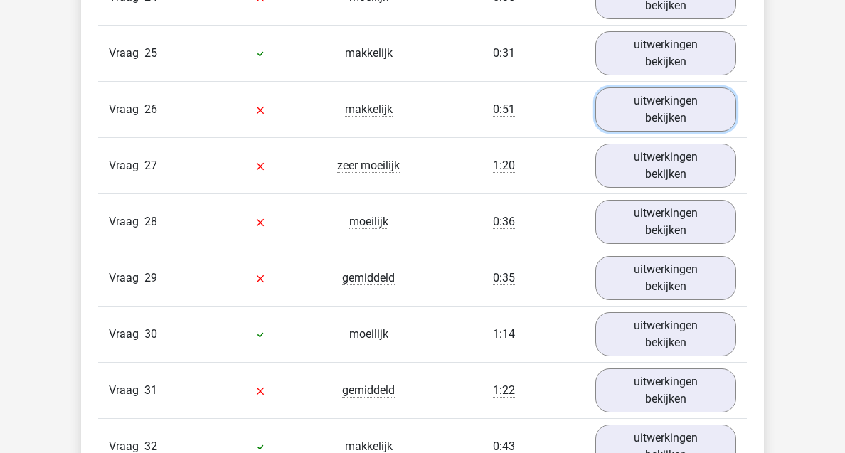
scroll to position [3845, 0]
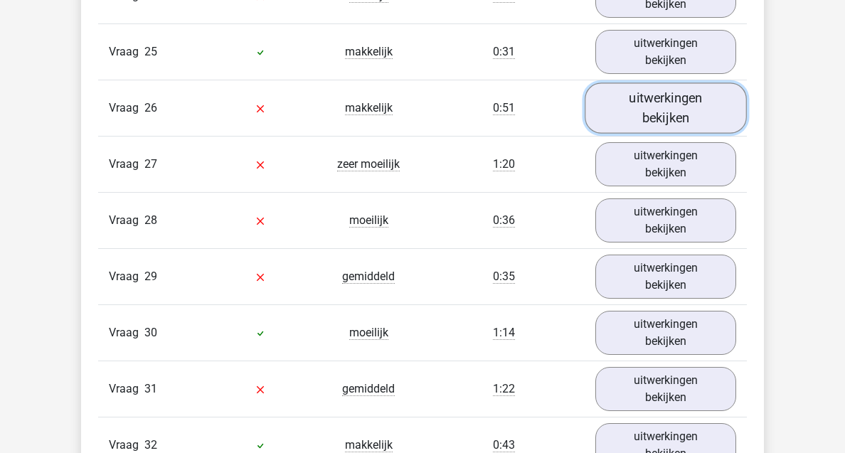
click at [643, 118] on link "uitwerkingen bekijken" at bounding box center [666, 108] width 162 height 51
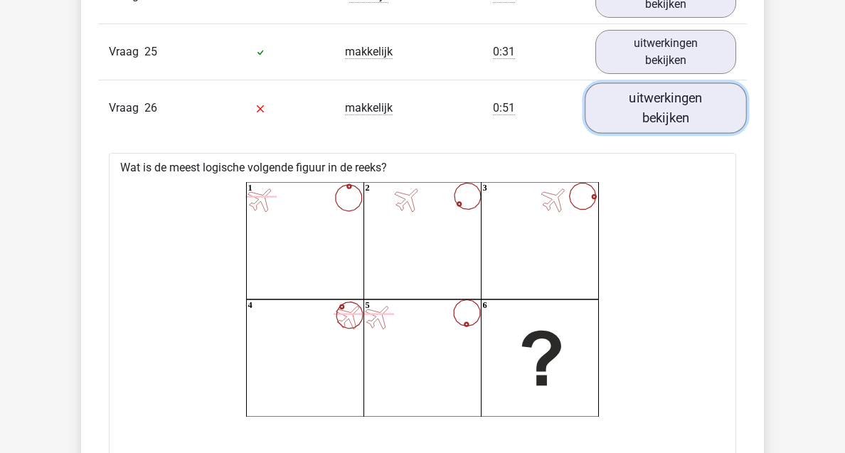
click at [643, 118] on link "uitwerkingen bekijken" at bounding box center [666, 108] width 162 height 51
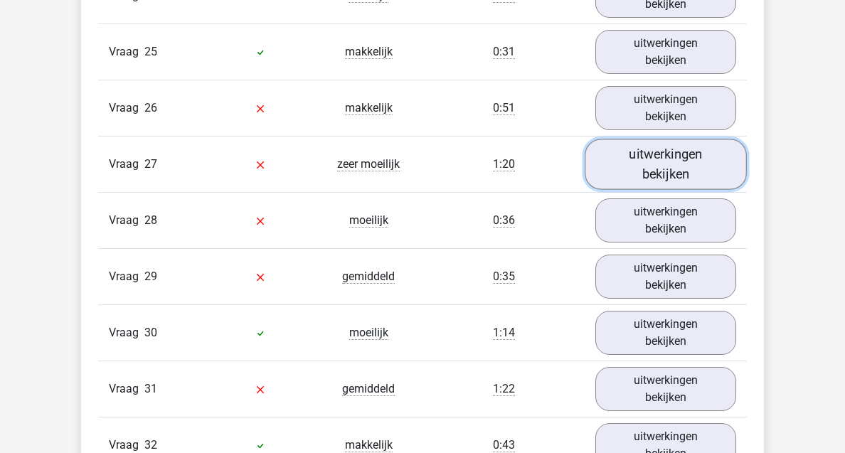
click at [646, 154] on link "uitwerkingen bekijken" at bounding box center [666, 164] width 162 height 51
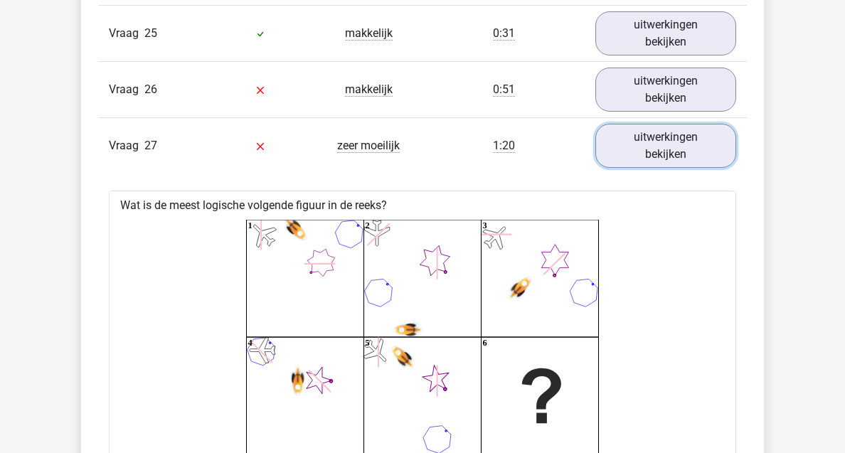
scroll to position [3840, 0]
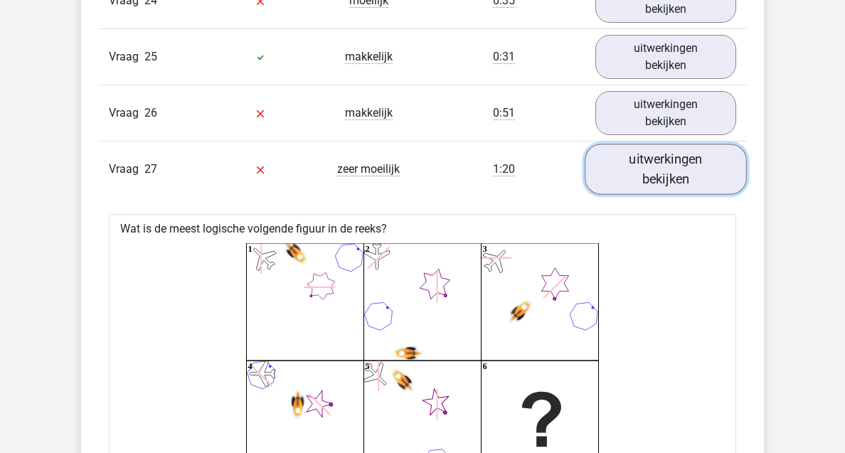
click at [689, 181] on link "uitwerkingen bekijken" at bounding box center [666, 169] width 162 height 51
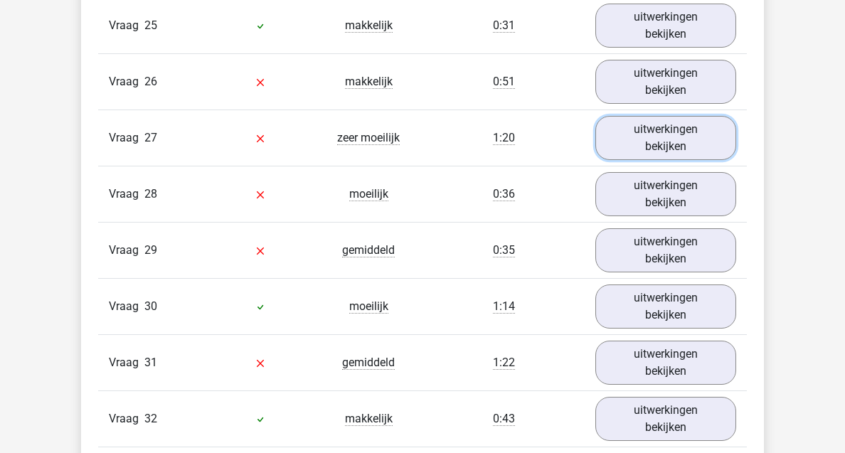
scroll to position [3873, 0]
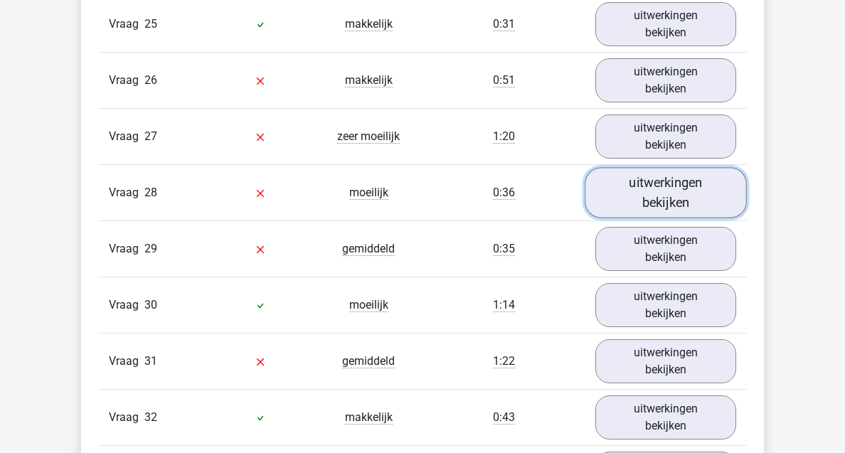
click at [707, 205] on link "uitwerkingen bekijken" at bounding box center [666, 192] width 162 height 51
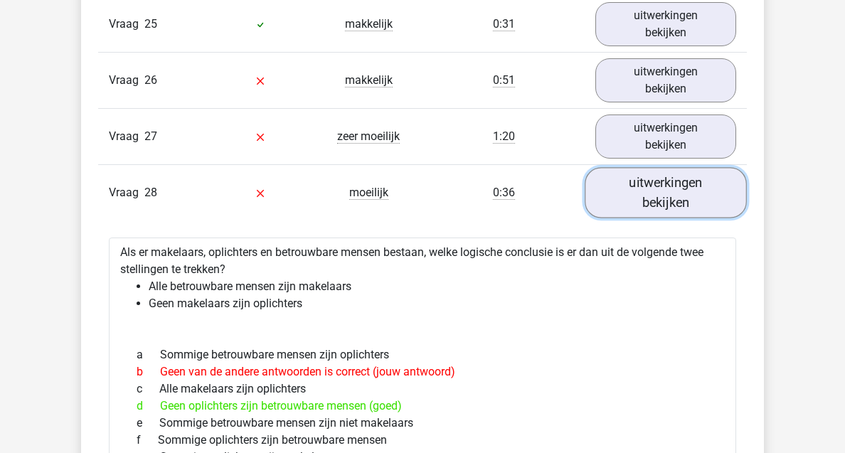
click at [649, 205] on link "uitwerkingen bekijken" at bounding box center [666, 192] width 162 height 51
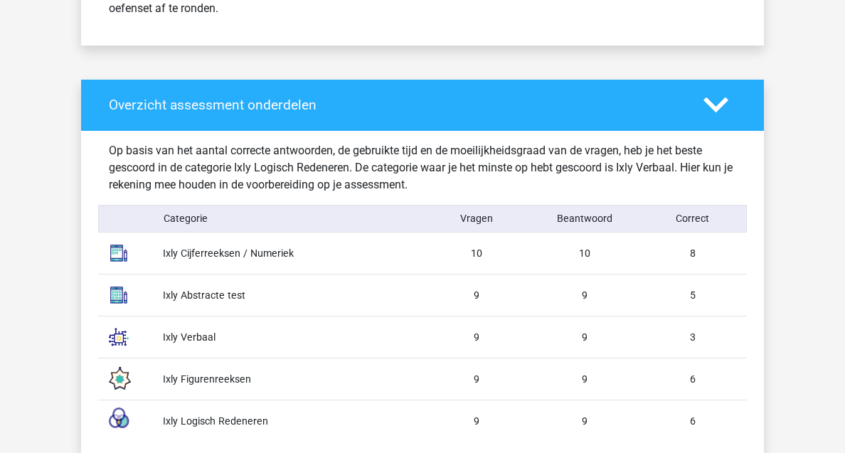
scroll to position [719, 0]
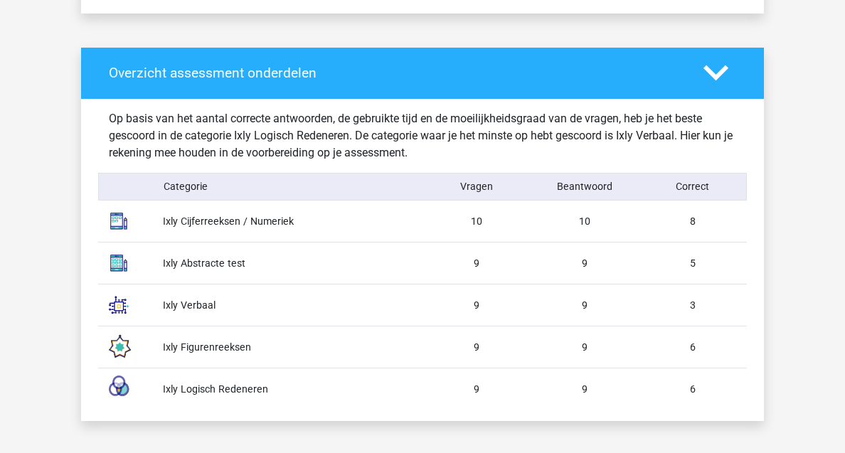
click at [708, 68] on polygon at bounding box center [716, 73] width 25 height 16
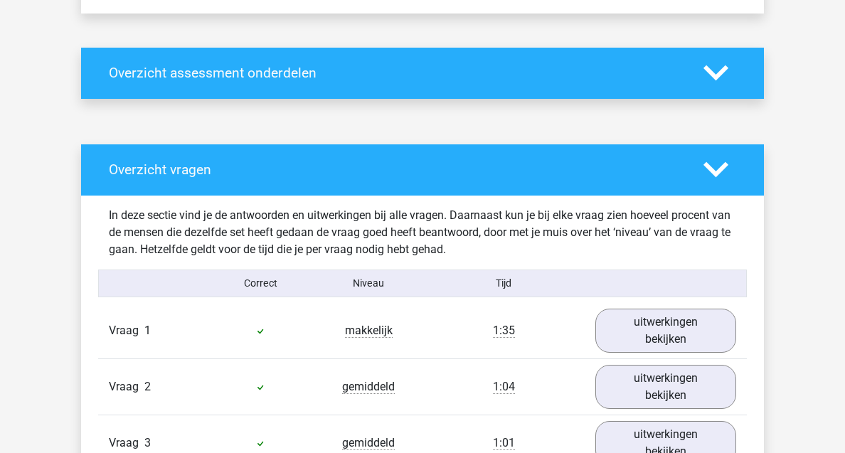
click at [708, 67] on polygon at bounding box center [716, 73] width 25 height 16
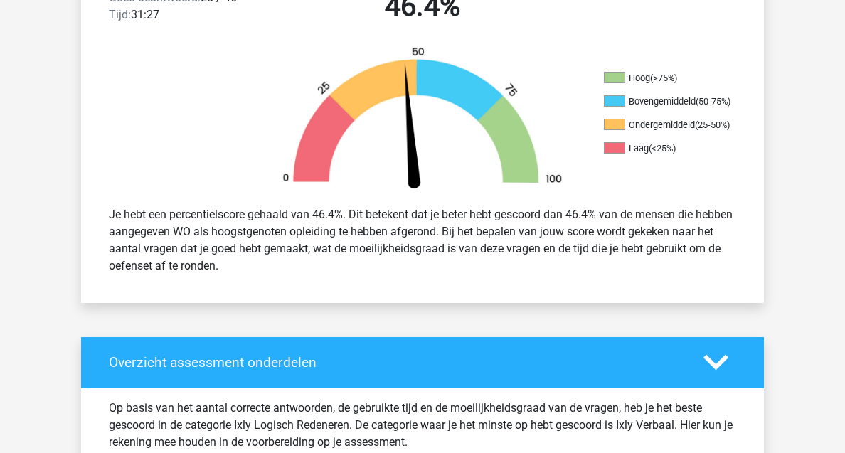
scroll to position [318, 0]
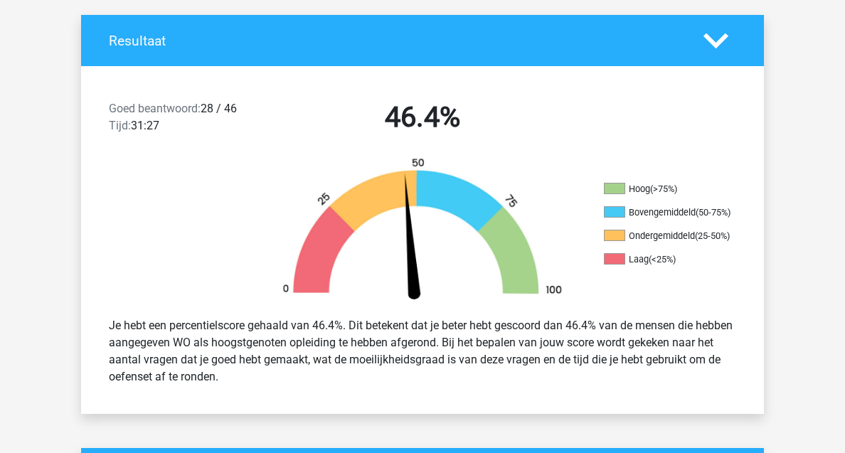
click at [719, 55] on div "Resultaat" at bounding box center [422, 40] width 683 height 51
click at [716, 48] on polygon at bounding box center [716, 41] width 25 height 16
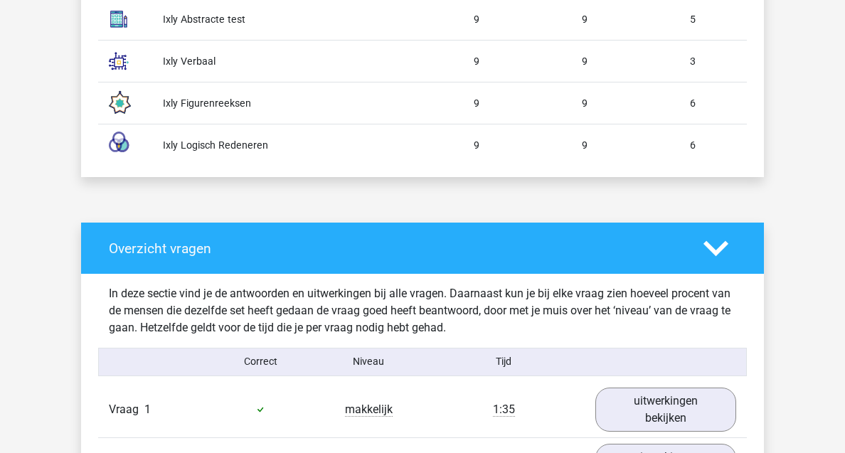
scroll to position [548, 0]
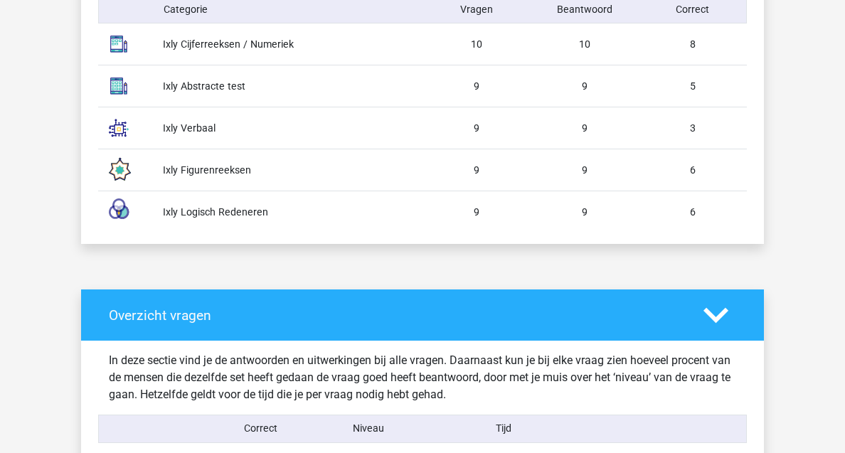
click at [721, 315] on polygon at bounding box center [716, 316] width 25 height 16
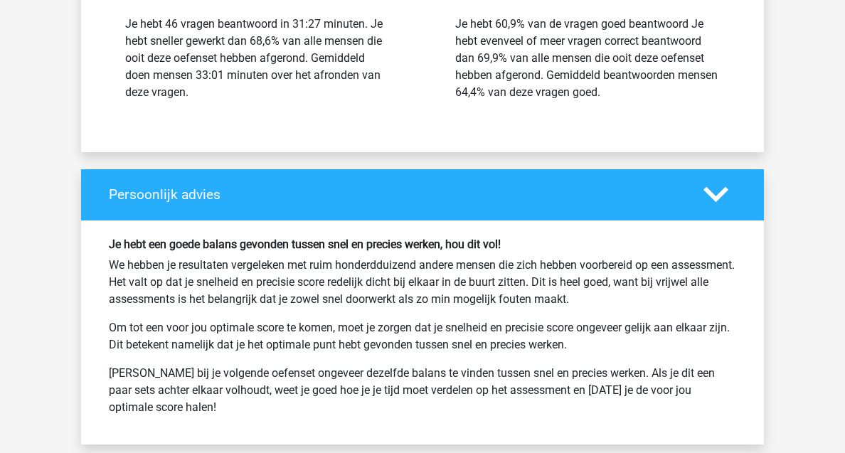
scroll to position [1416, 0]
